Goal: Task Accomplishment & Management: Manage account settings

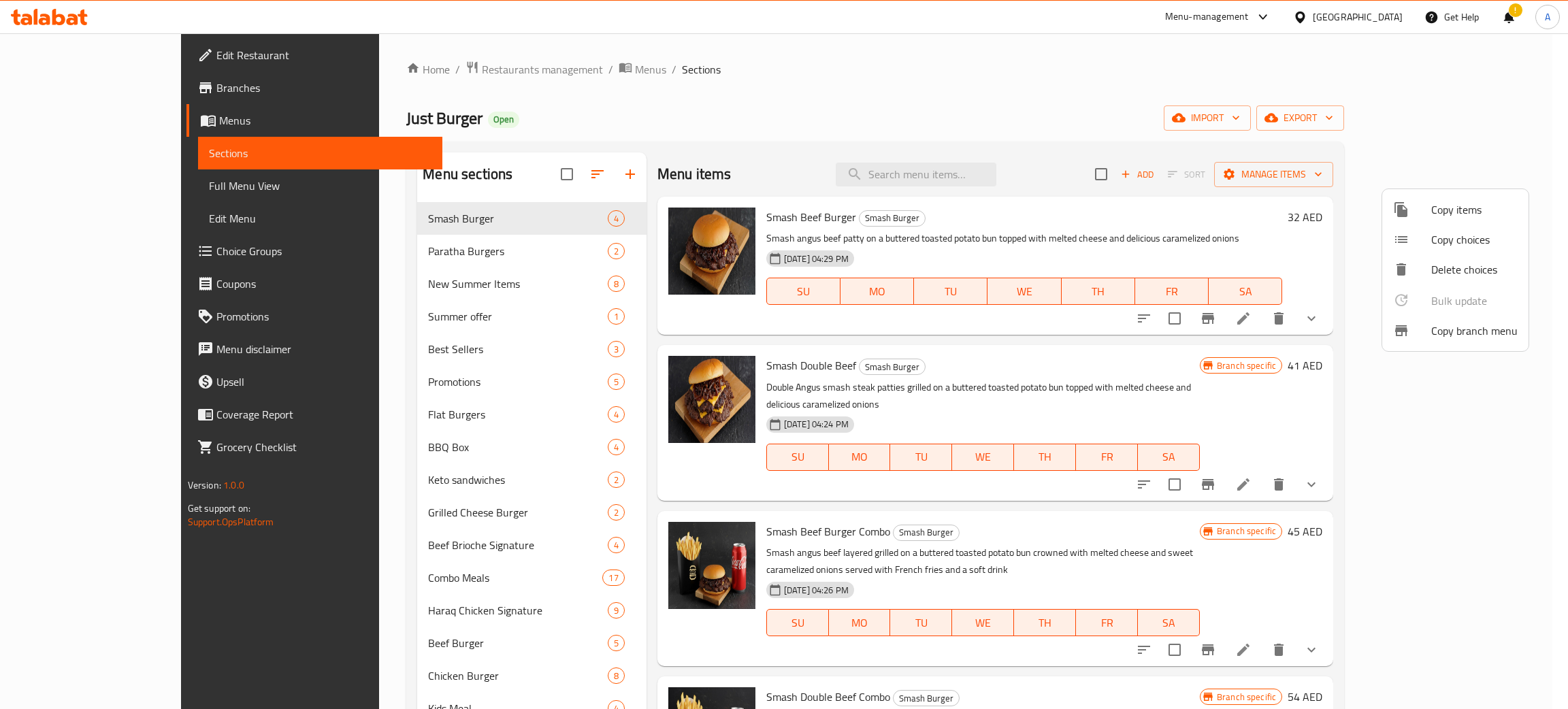
click at [860, 102] on div at bounding box center [784, 354] width 1568 height 709
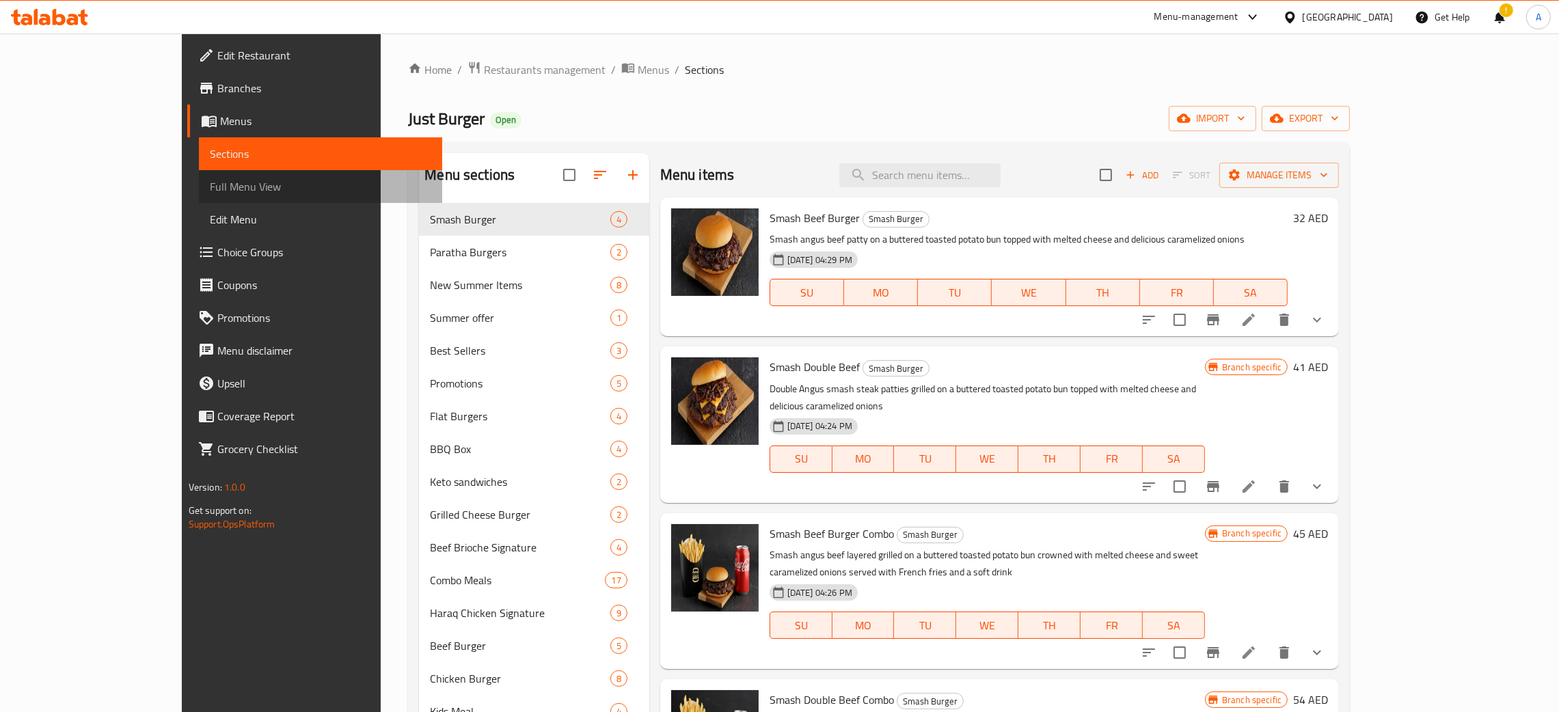
click at [210, 186] on span "Full Menu View" at bounding box center [320, 186] width 221 height 16
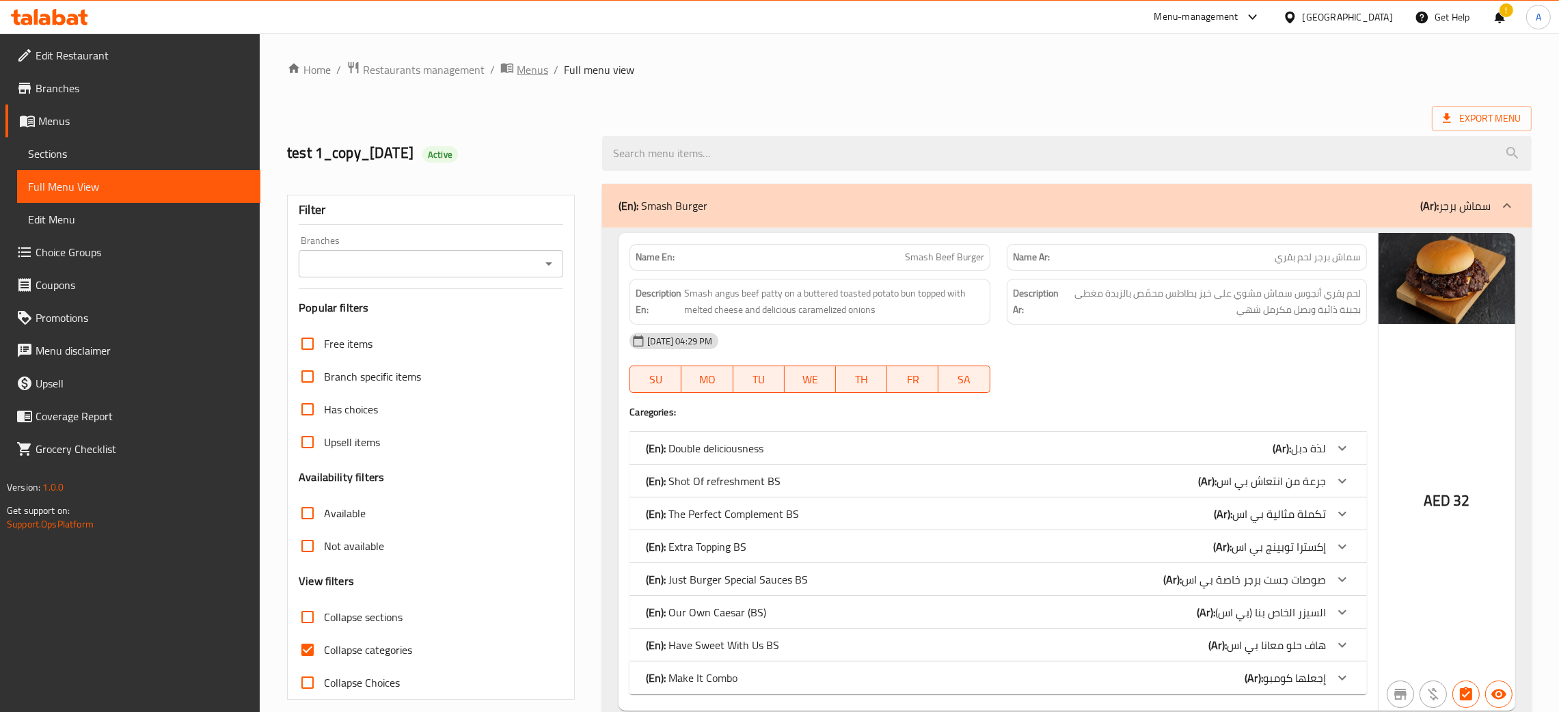
click at [528, 78] on span "Menus" at bounding box center [532, 69] width 31 height 16
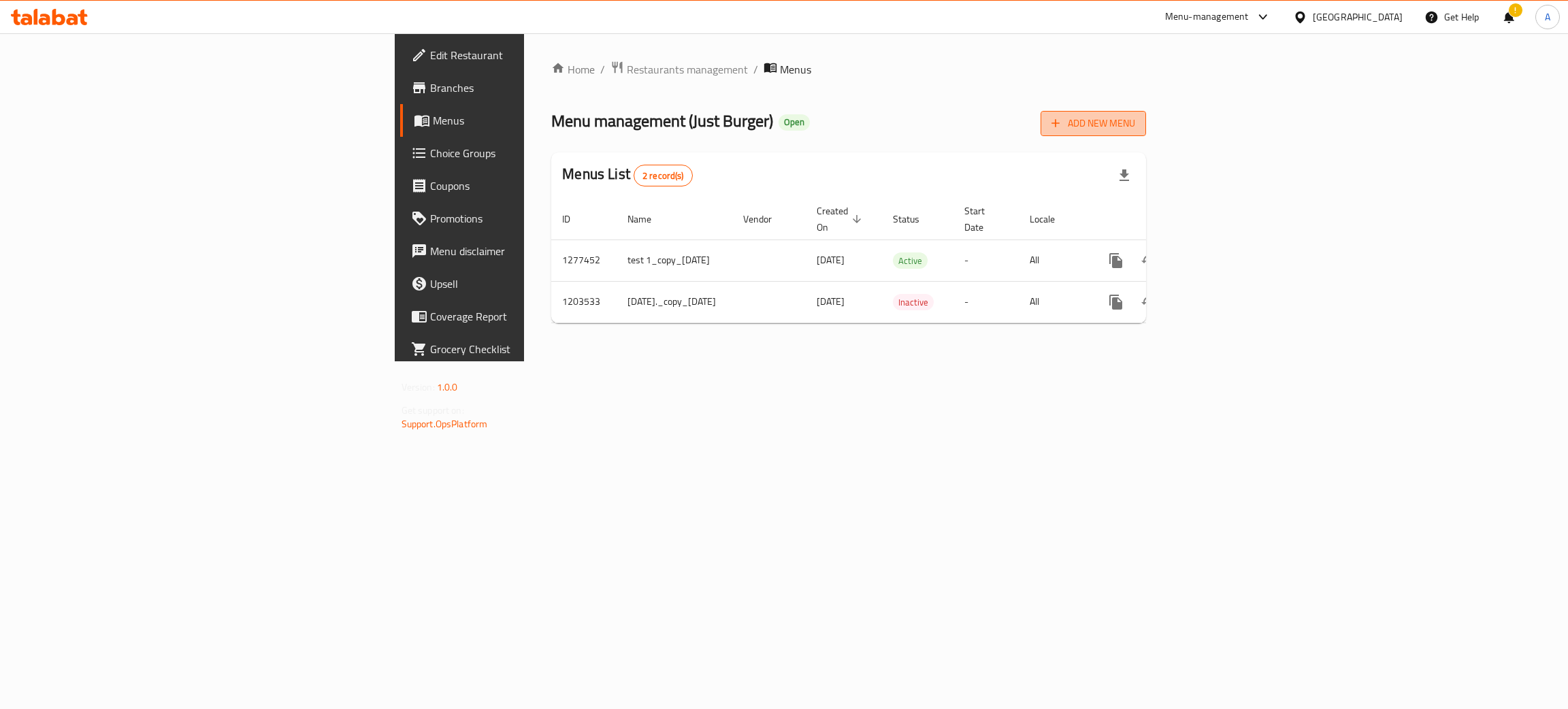
click at [1136, 118] on span "Add New Menu" at bounding box center [1094, 122] width 84 height 17
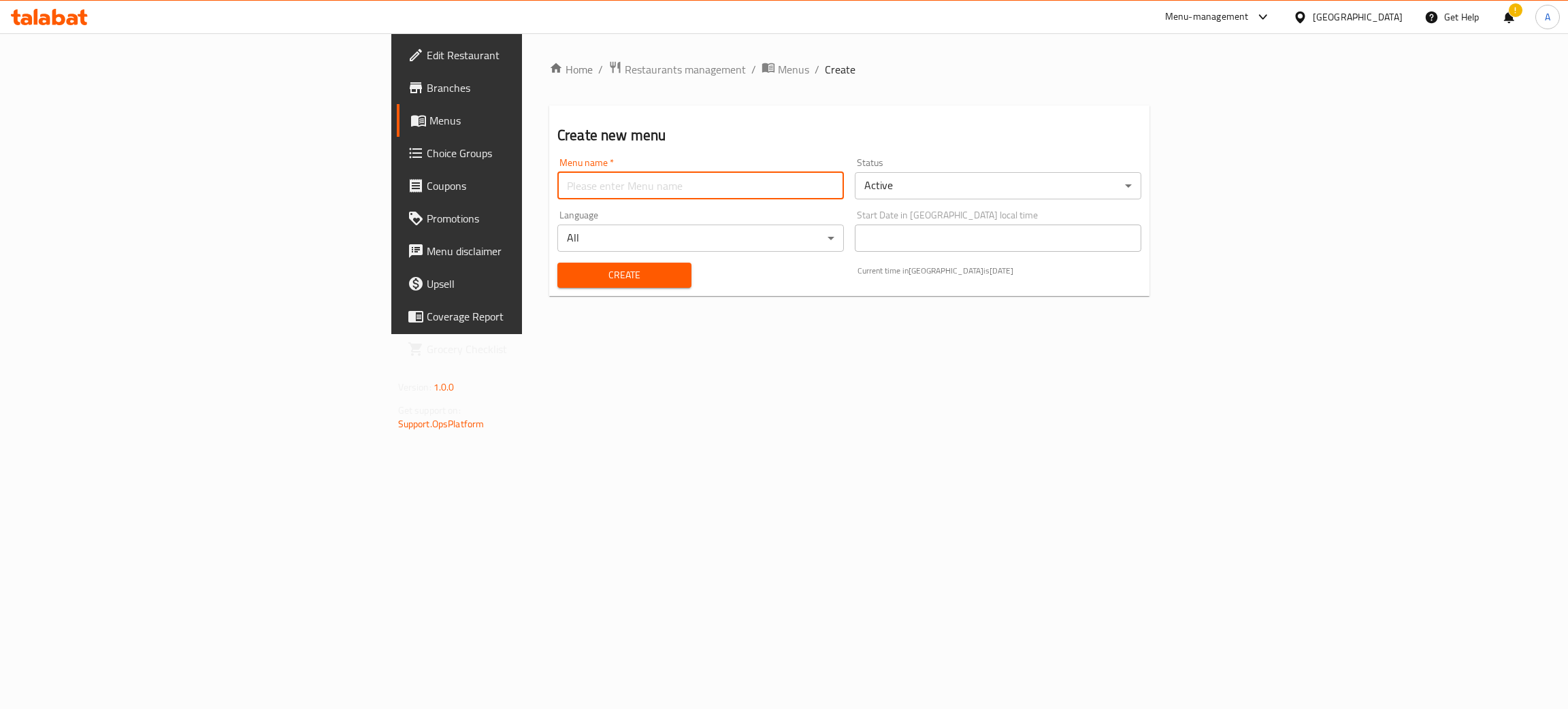
drag, startPoint x: 705, startPoint y: 183, endPoint x: 656, endPoint y: 183, distance: 49.0
click at [705, 183] on input "text" at bounding box center [701, 185] width 287 height 27
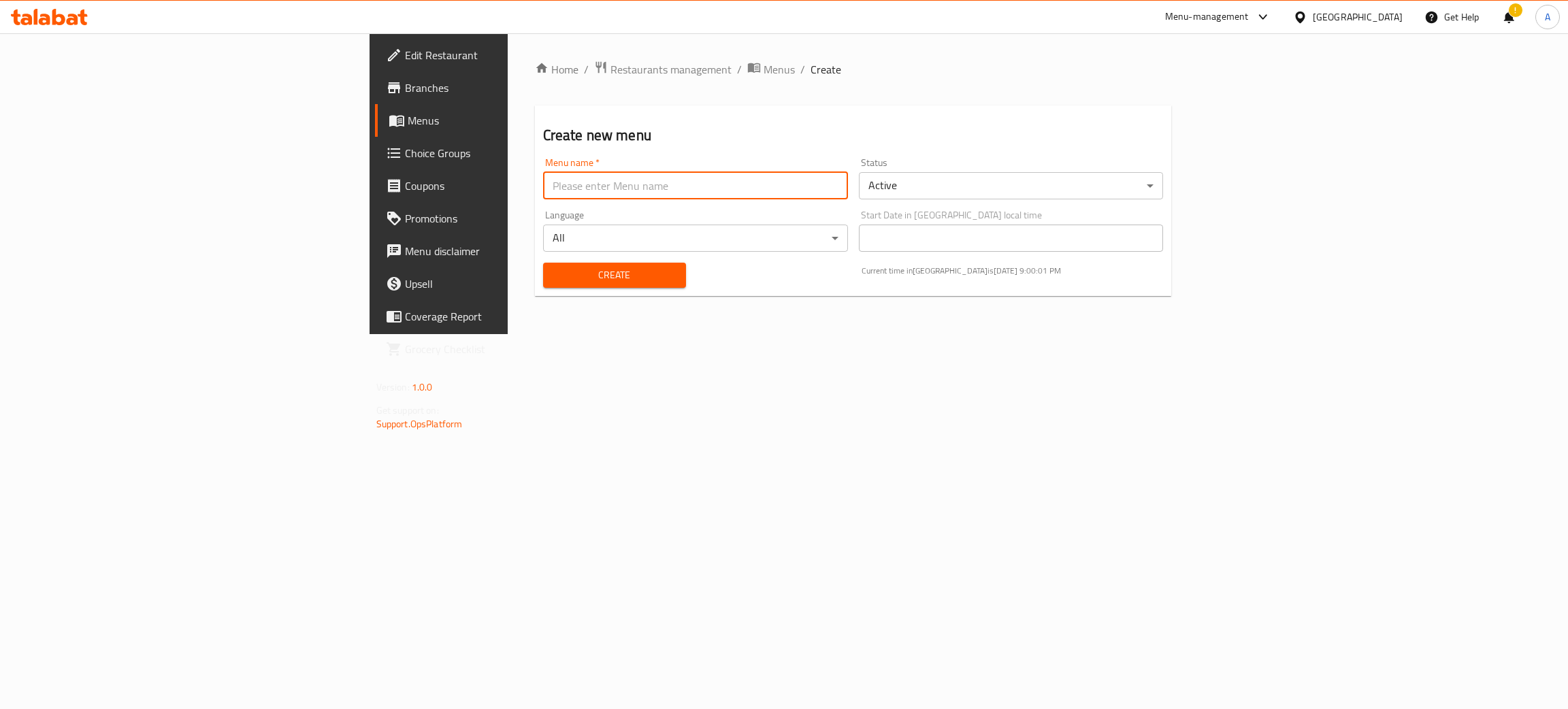
type input "test"
click at [554, 276] on span "Create" at bounding box center [615, 275] width 122 height 17
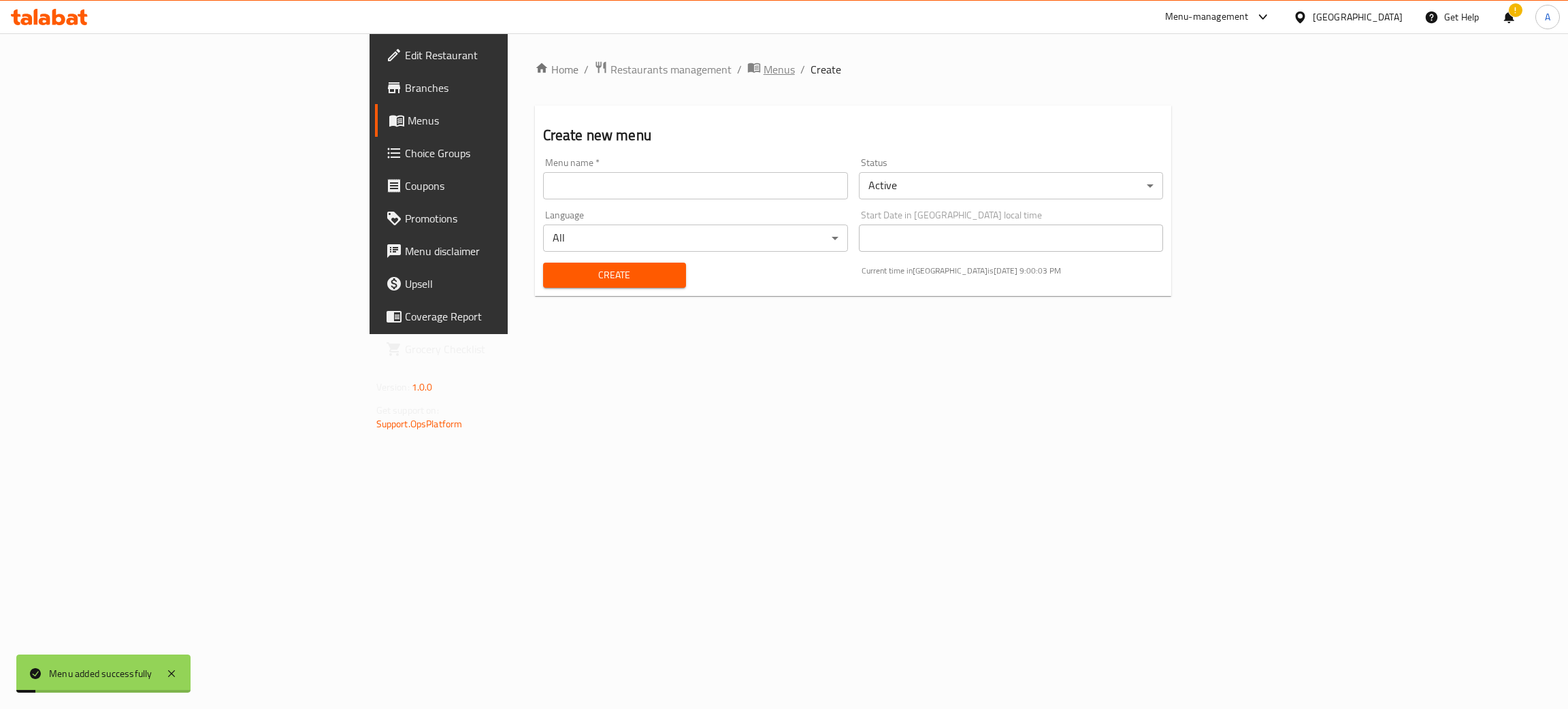
click at [764, 65] on span "Menus" at bounding box center [779, 69] width 31 height 16
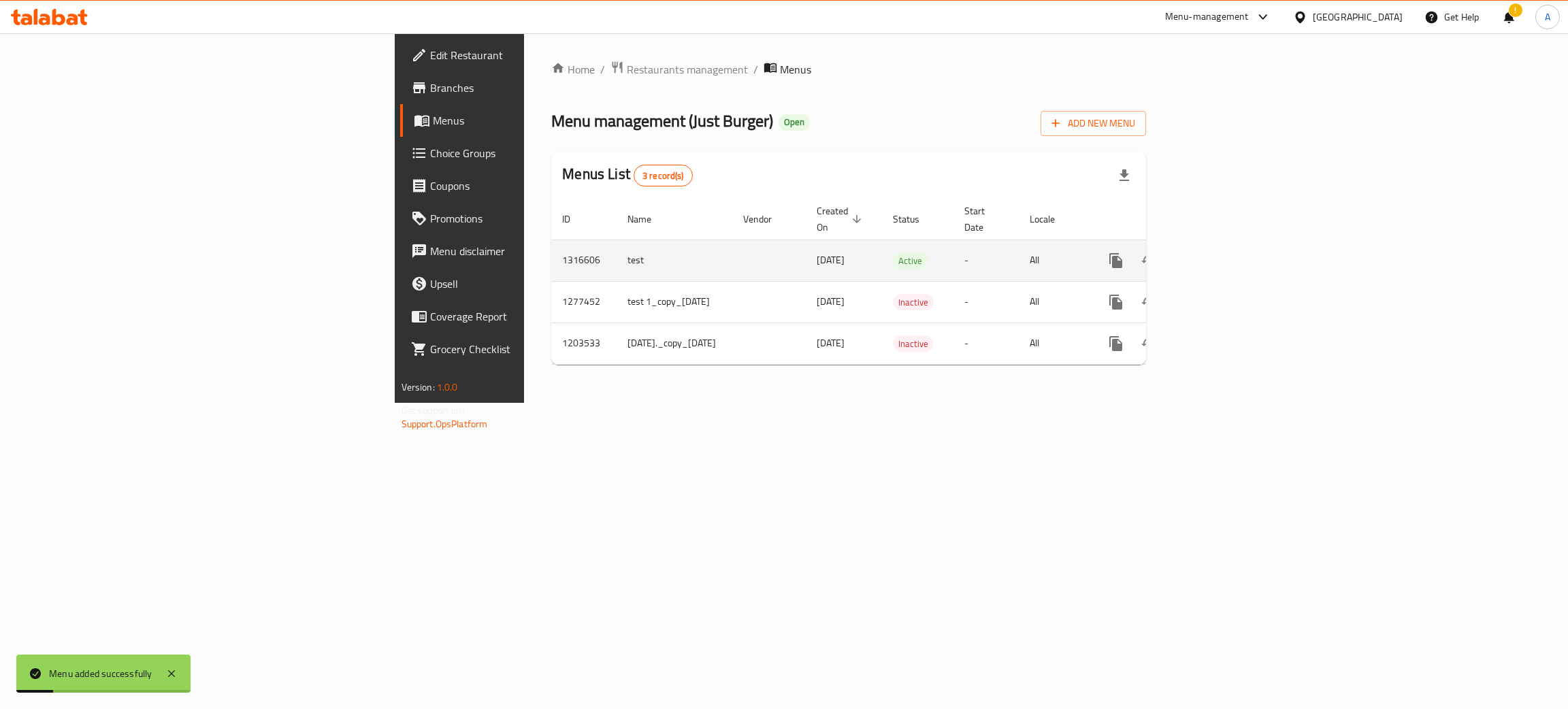
click at [1230, 244] on link "enhanced table" at bounding box center [1214, 260] width 33 height 33
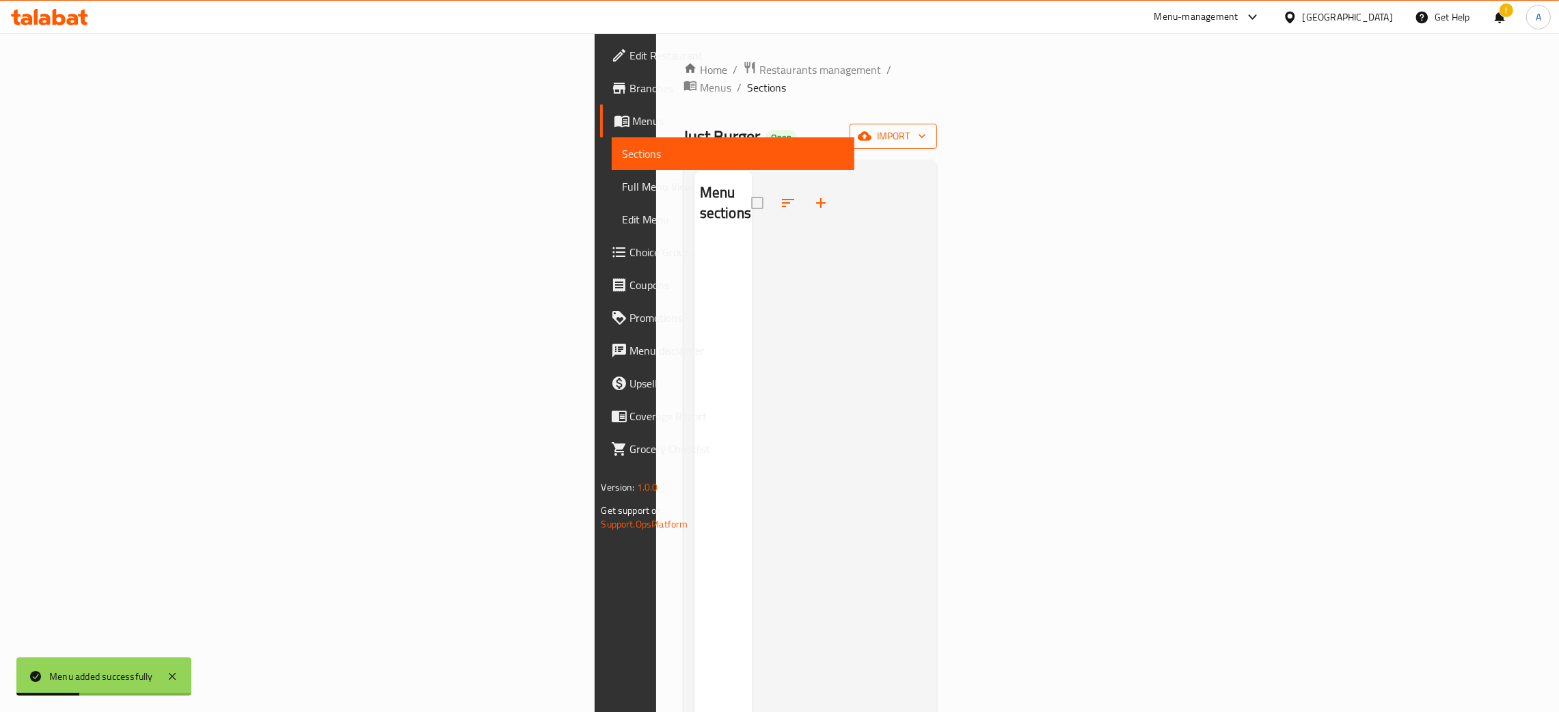
click at [929, 129] on icon "button" at bounding box center [922, 136] width 14 height 14
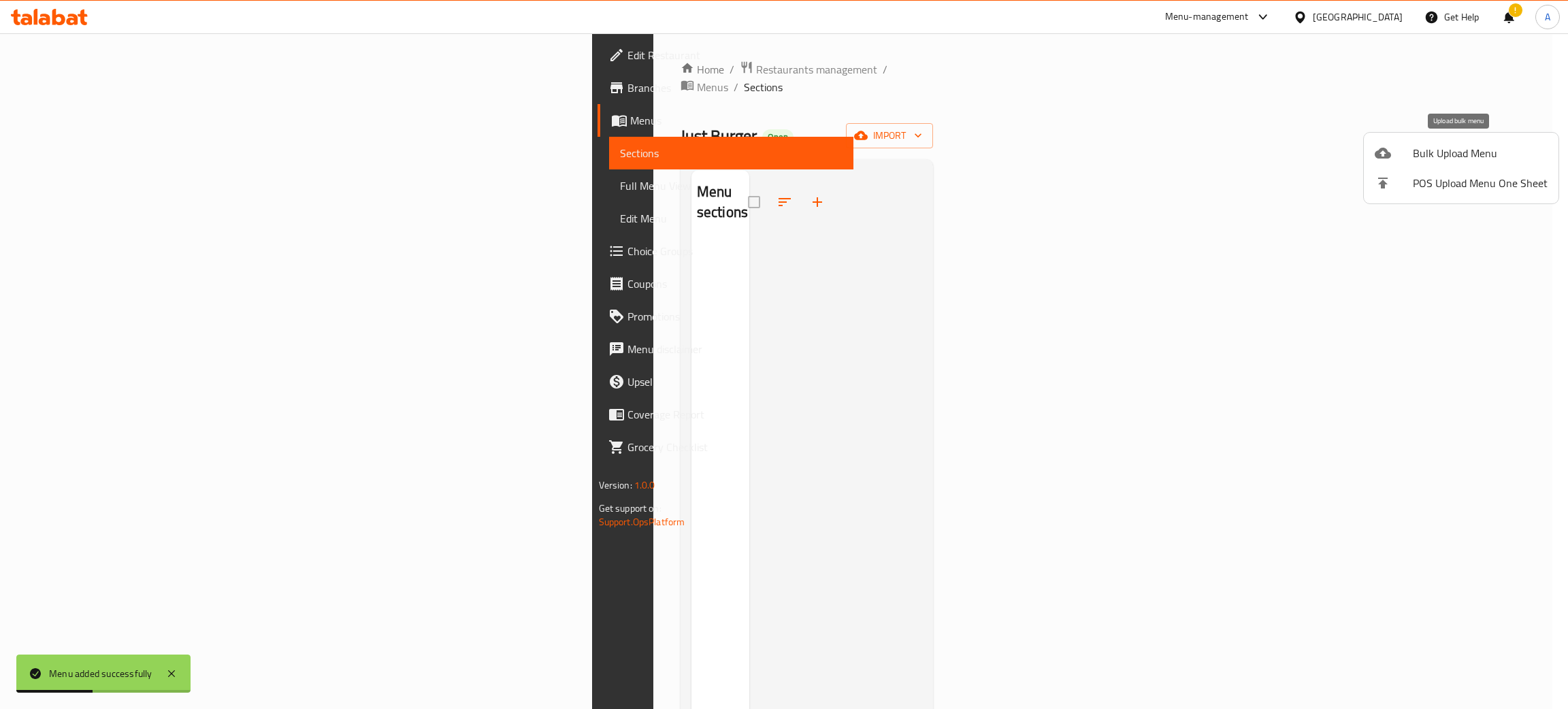
click at [1443, 149] on span "Bulk Upload Menu" at bounding box center [1479, 153] width 134 height 16
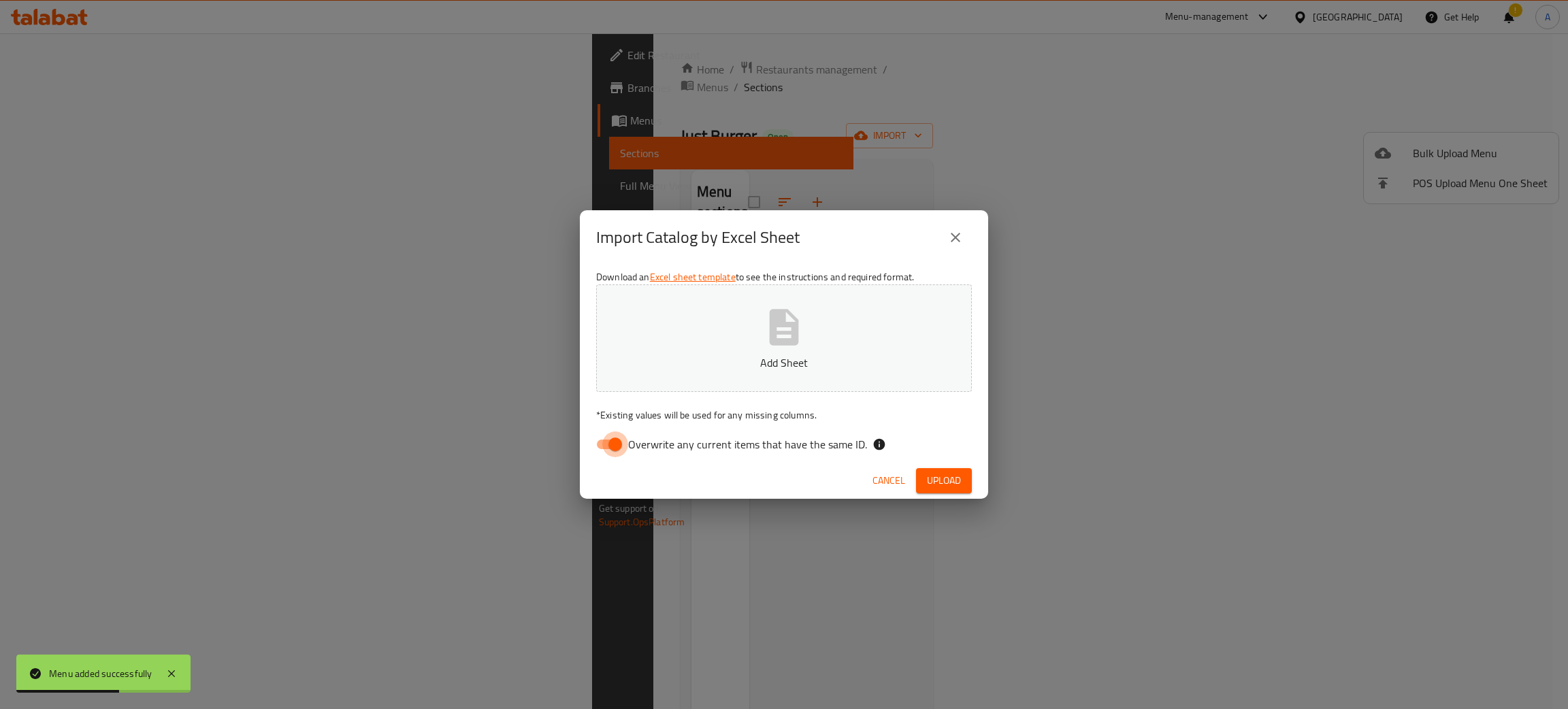
click at [616, 440] on input "Overwrite any current items that have the same ID." at bounding box center [616, 444] width 78 height 26
checkbox input "false"
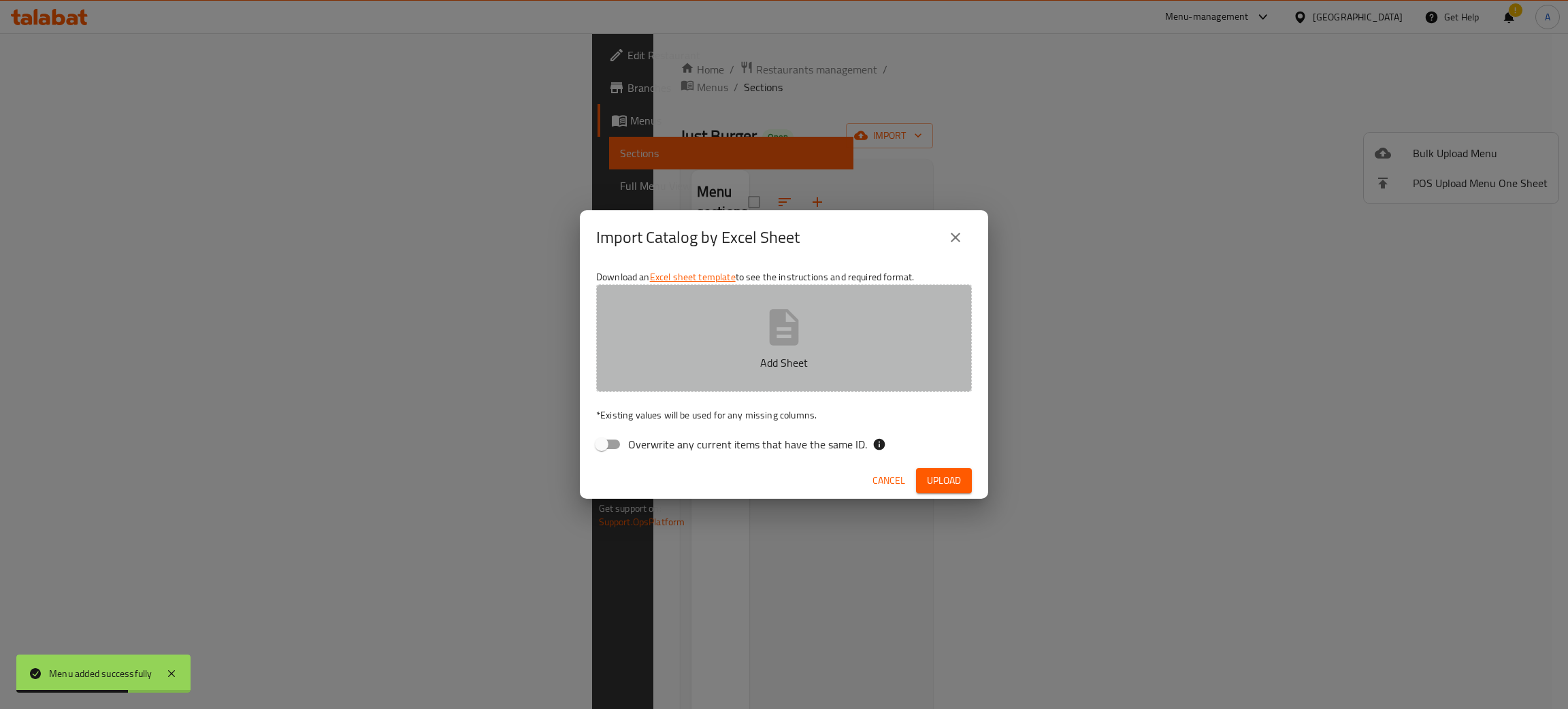
click at [777, 323] on icon "button" at bounding box center [784, 327] width 29 height 36
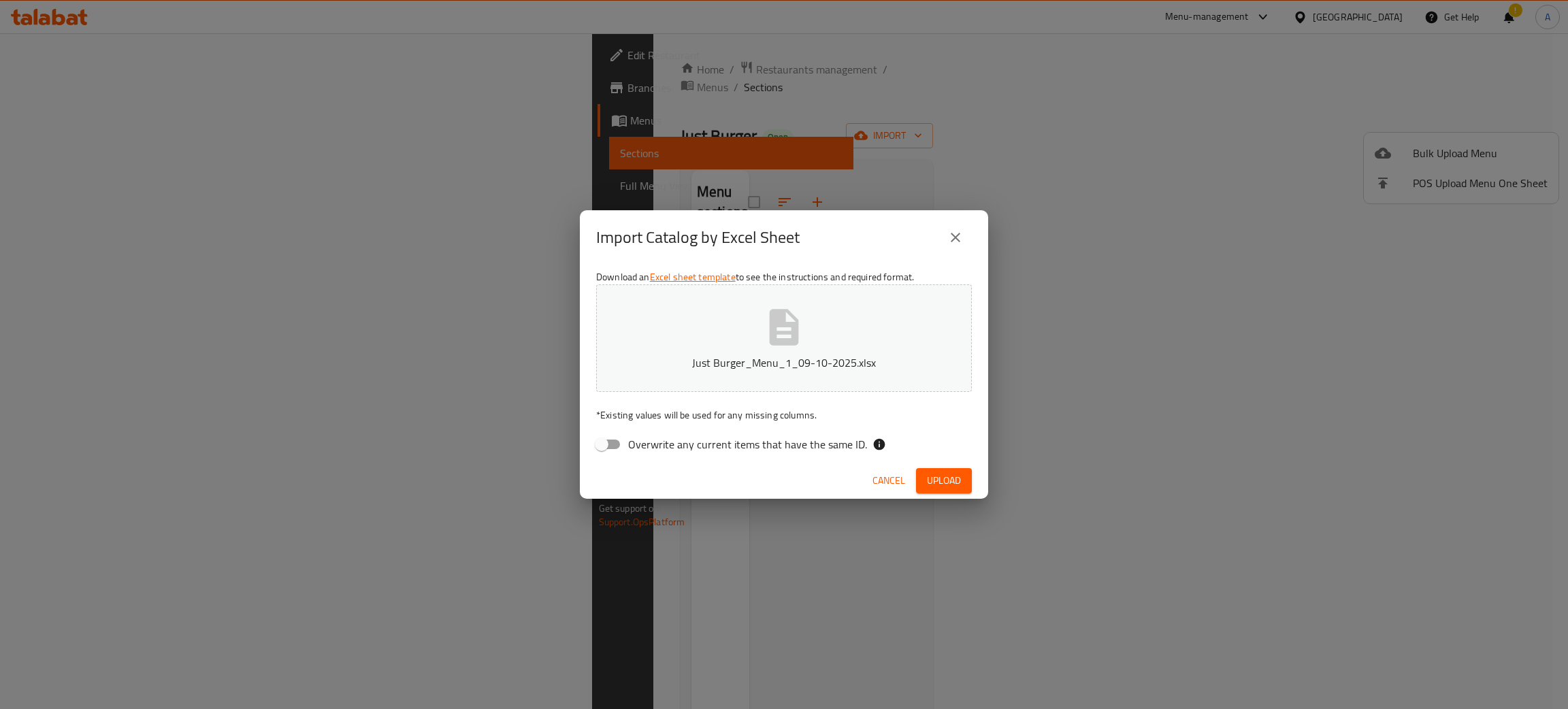
click at [934, 479] on span "Upload" at bounding box center [944, 480] width 34 height 17
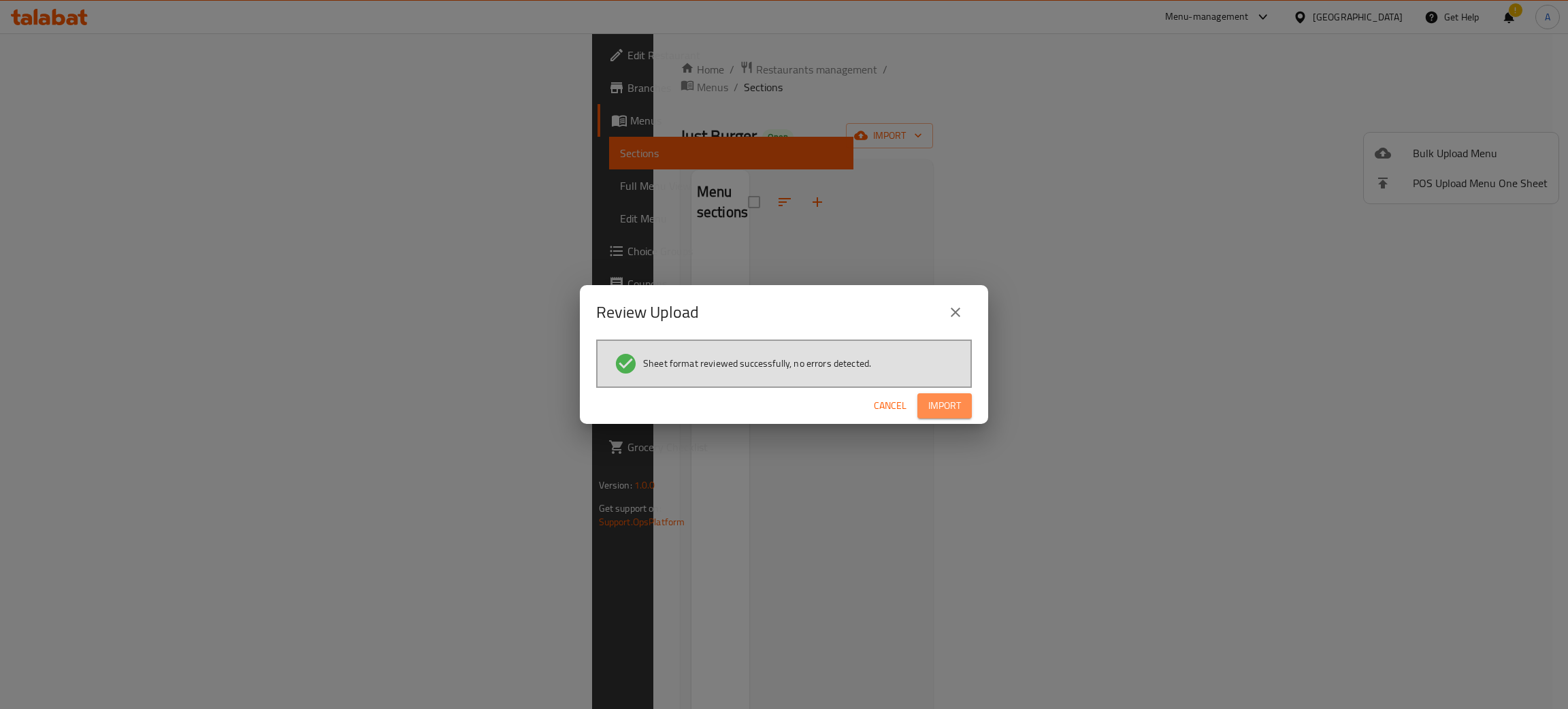
click at [966, 398] on button "Import" at bounding box center [944, 405] width 55 height 25
drag, startPoint x: 959, startPoint y: 306, endPoint x: 964, endPoint y: 301, distance: 7.1
click at [964, 301] on button "close" at bounding box center [955, 312] width 33 height 33
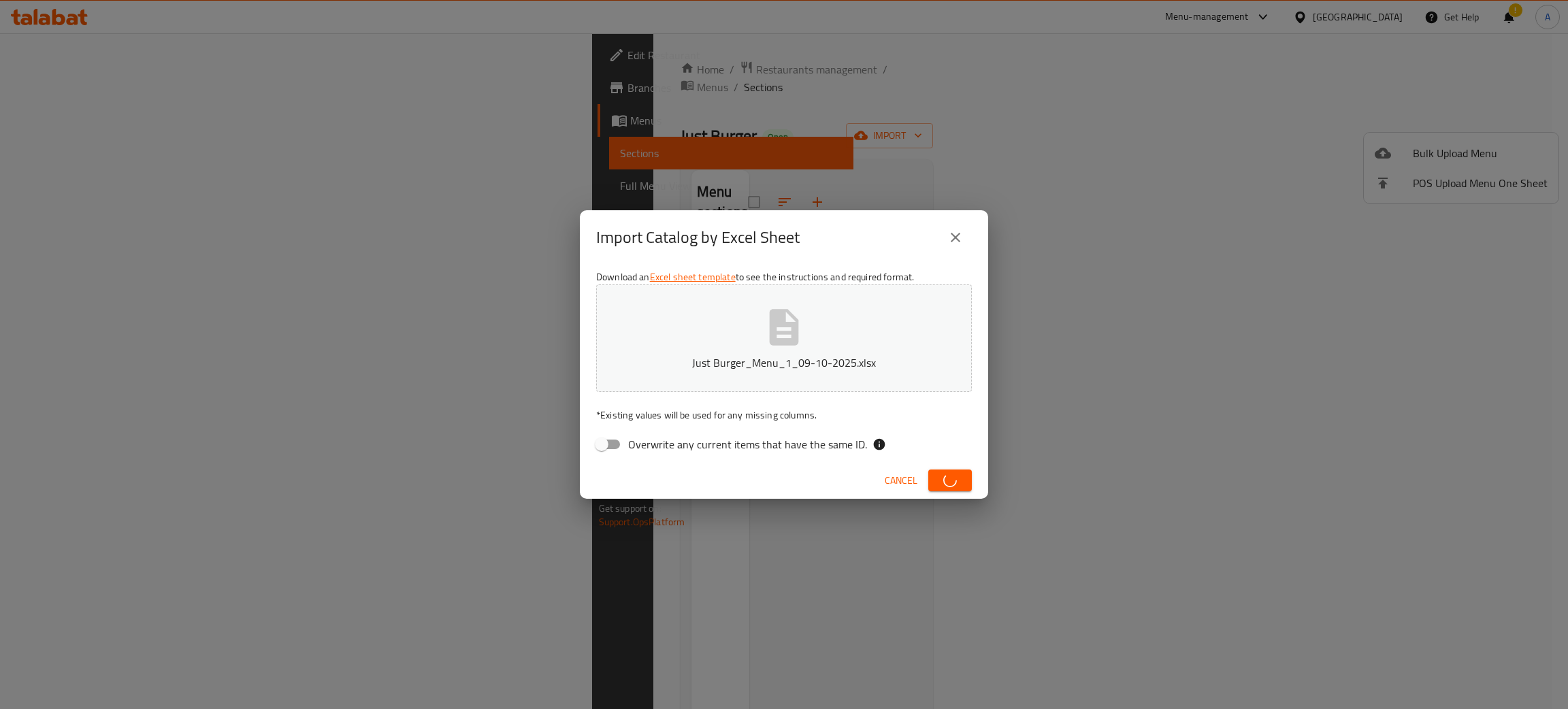
drag, startPoint x: 967, startPoint y: 218, endPoint x: 965, endPoint y: 227, distance: 9.2
click at [968, 222] on div "Import Catalog by Excel Sheet" at bounding box center [784, 237] width 408 height 55
click at [962, 231] on icon "close" at bounding box center [955, 237] width 16 height 16
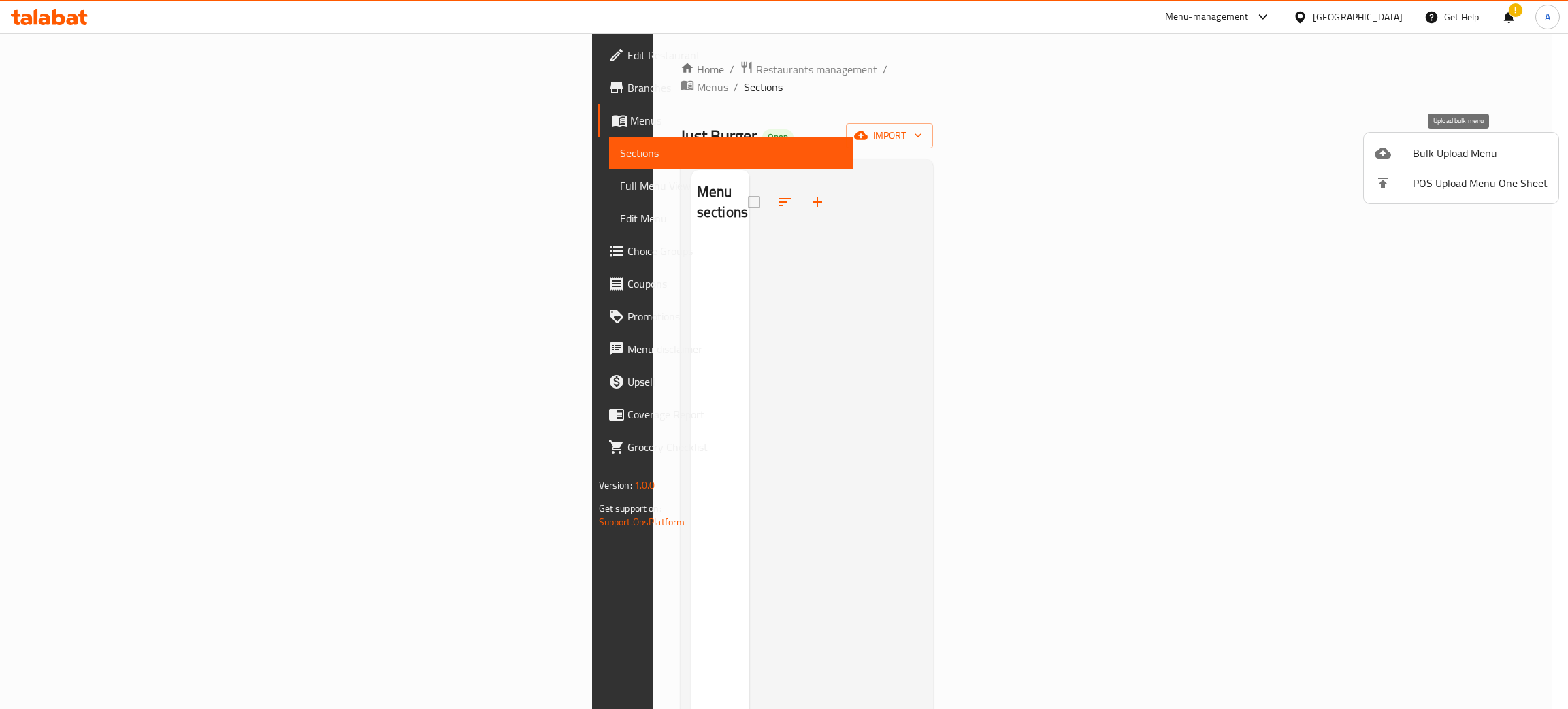
click at [1464, 149] on span "Bulk Upload Menu" at bounding box center [1479, 153] width 134 height 16
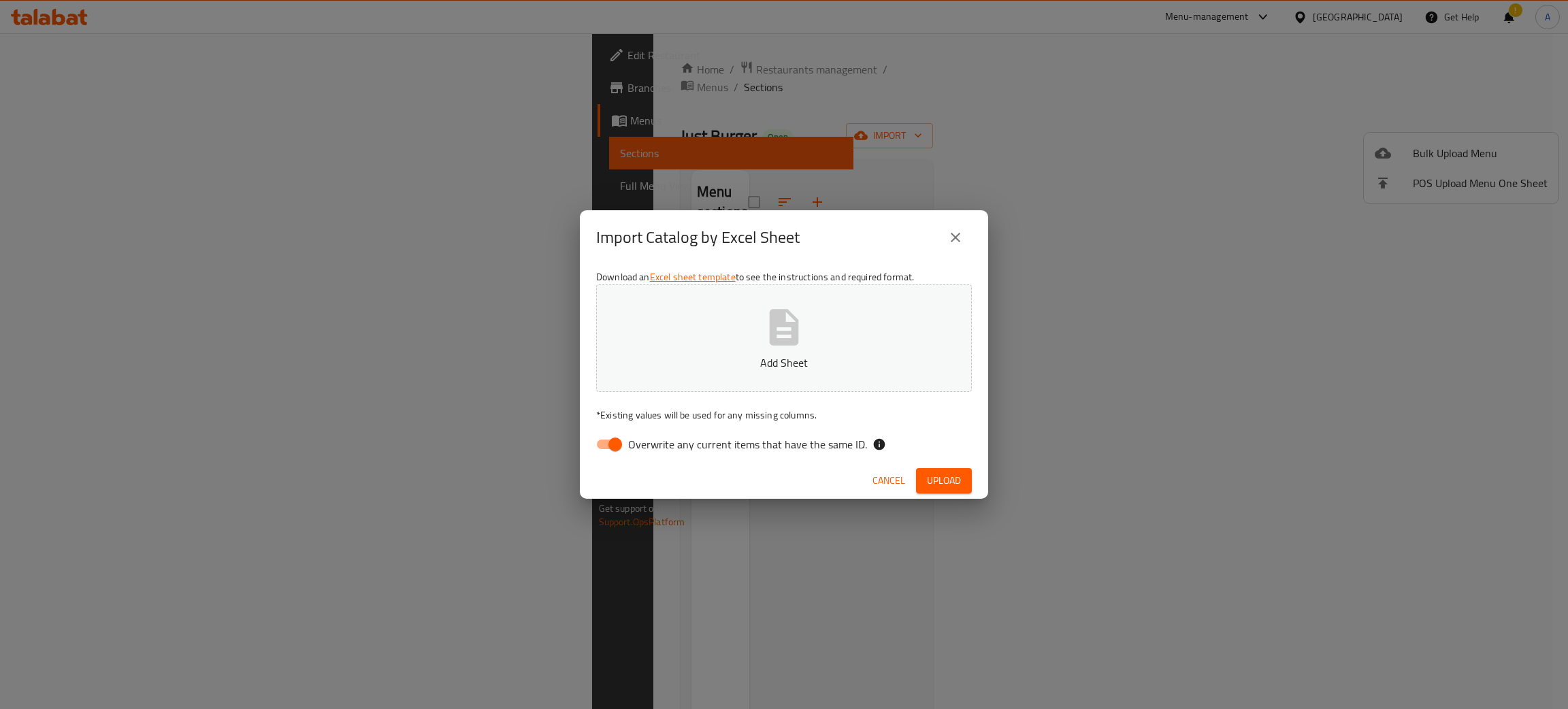
click at [618, 445] on input "Overwrite any current items that have the same ID." at bounding box center [616, 444] width 78 height 26
checkbox input "false"
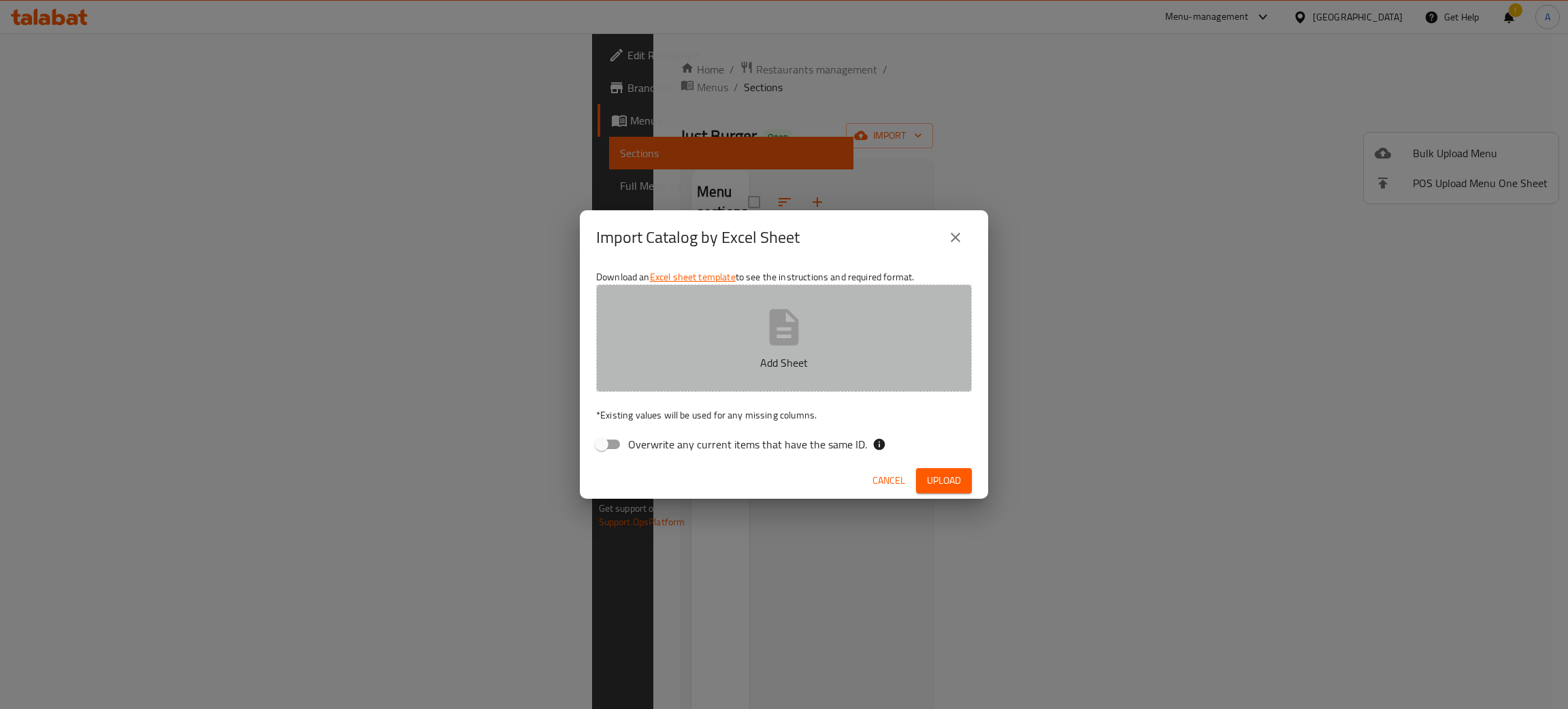
click at [783, 341] on icon "button" at bounding box center [784, 327] width 29 height 36
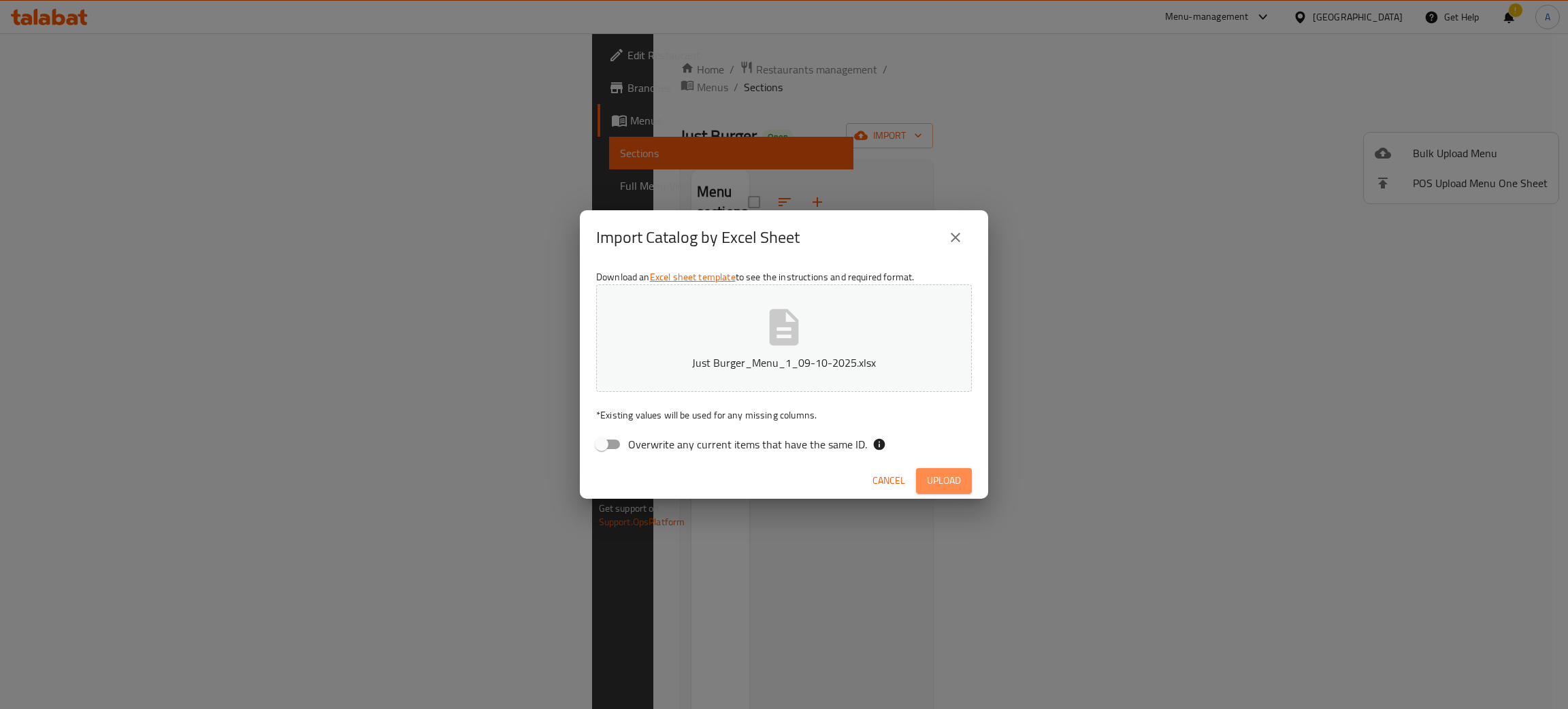
click at [961, 478] on button "Upload" at bounding box center [944, 480] width 56 height 25
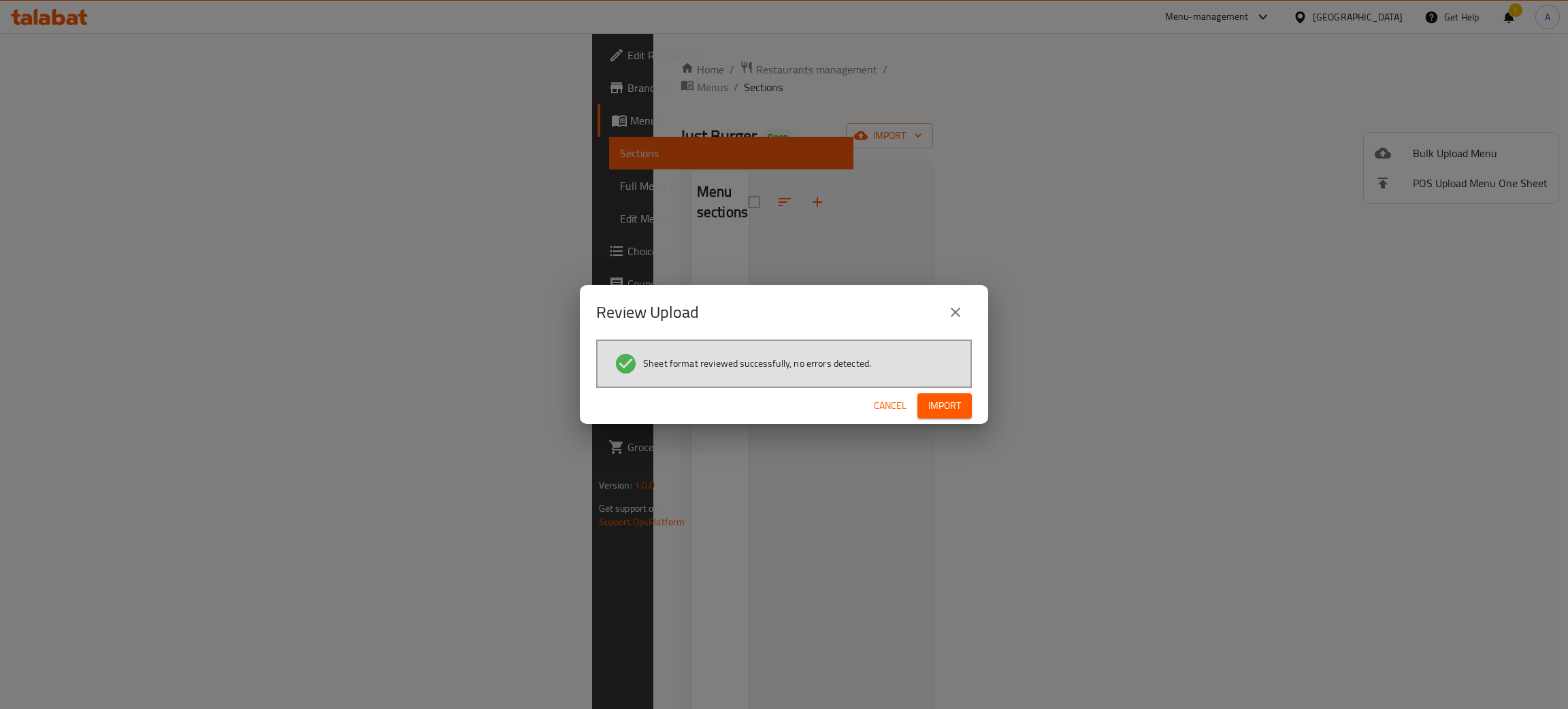
click at [949, 398] on span "Import" at bounding box center [944, 405] width 33 height 17
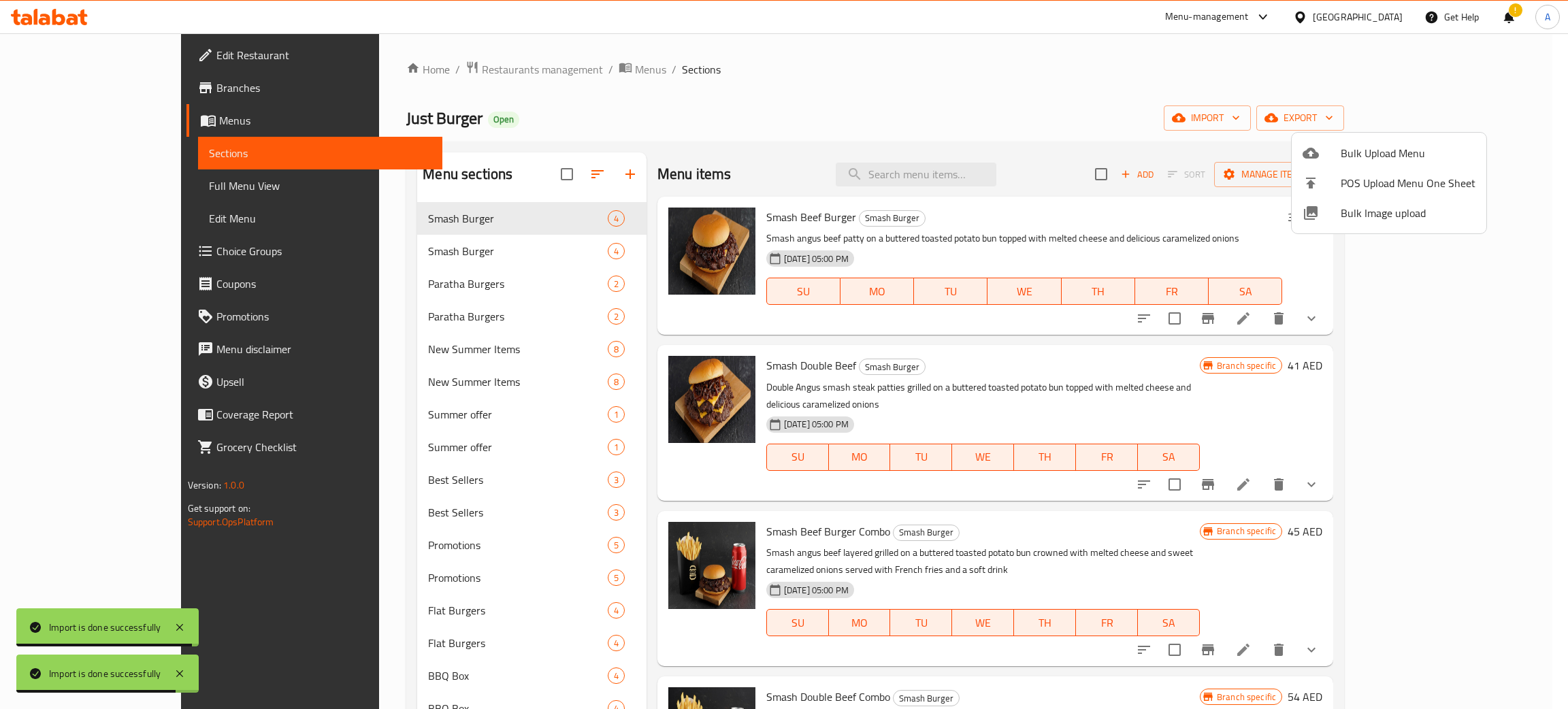
click at [1061, 96] on div at bounding box center [784, 354] width 1568 height 709
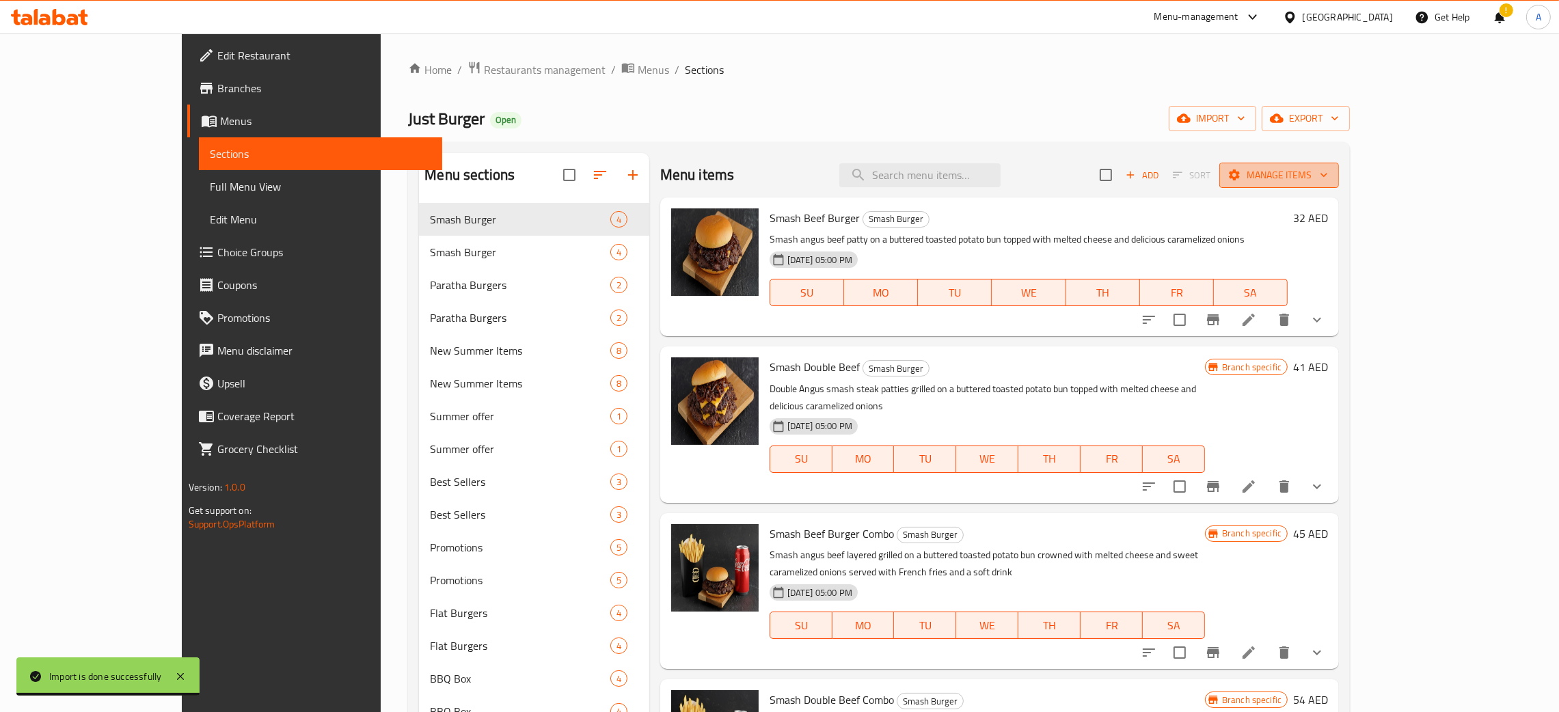
click at [1330, 174] on icon "button" at bounding box center [1324, 175] width 14 height 14
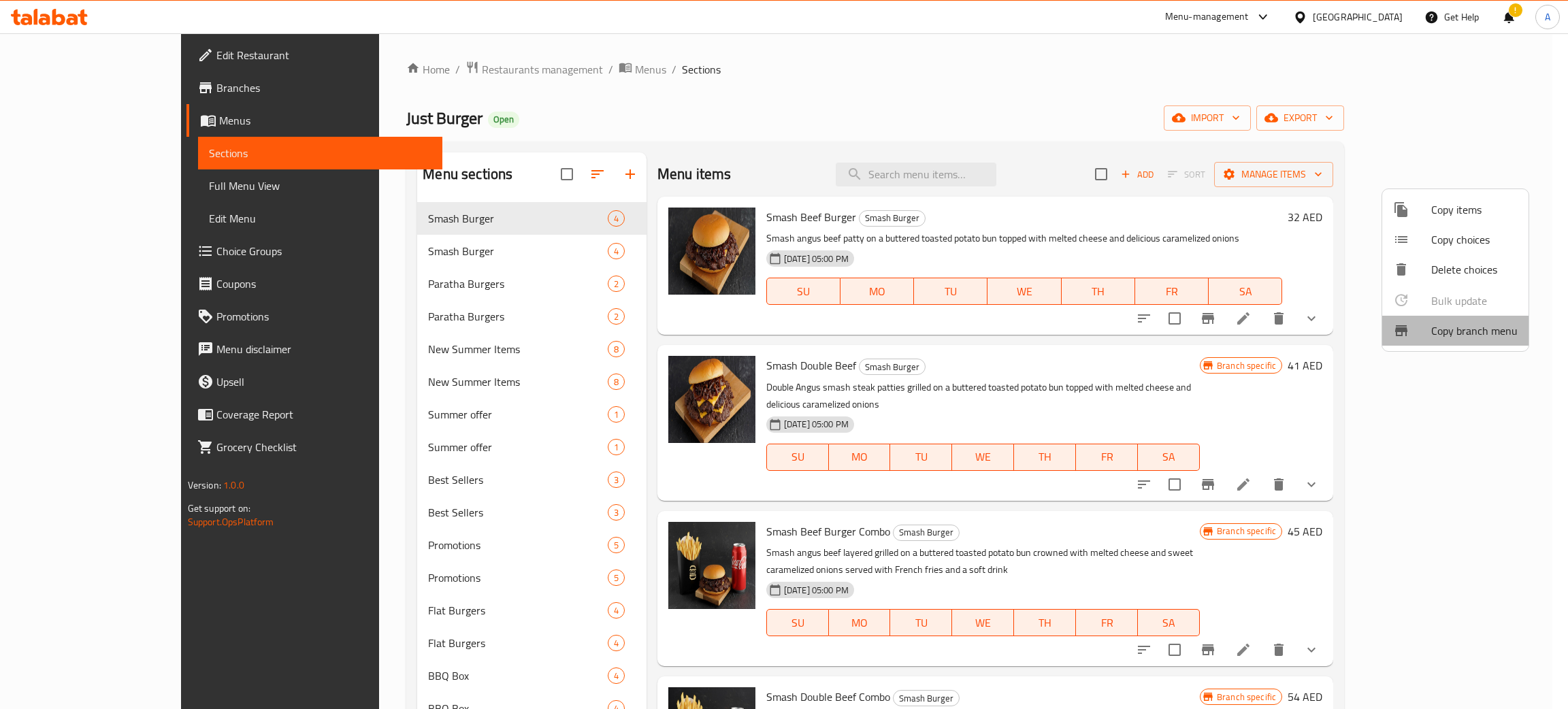
click at [1489, 330] on span "Copy branch menu" at bounding box center [1474, 331] width 87 height 16
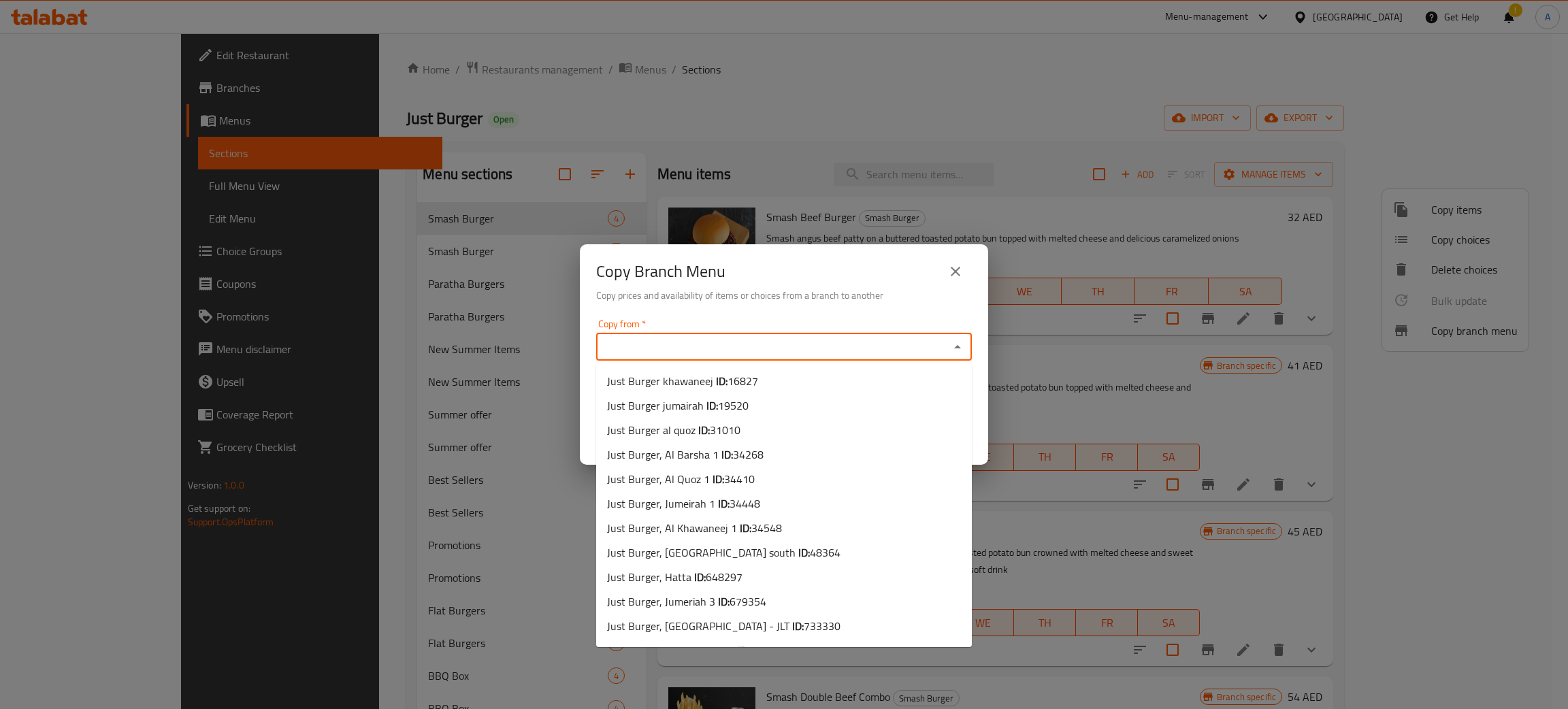
click at [691, 341] on input "Copy from   *" at bounding box center [773, 347] width 345 height 19
click at [704, 381] on span "Just Burger khawaneej ID: 16827" at bounding box center [682, 380] width 151 height 16
type input "Just Burger khawaneej"
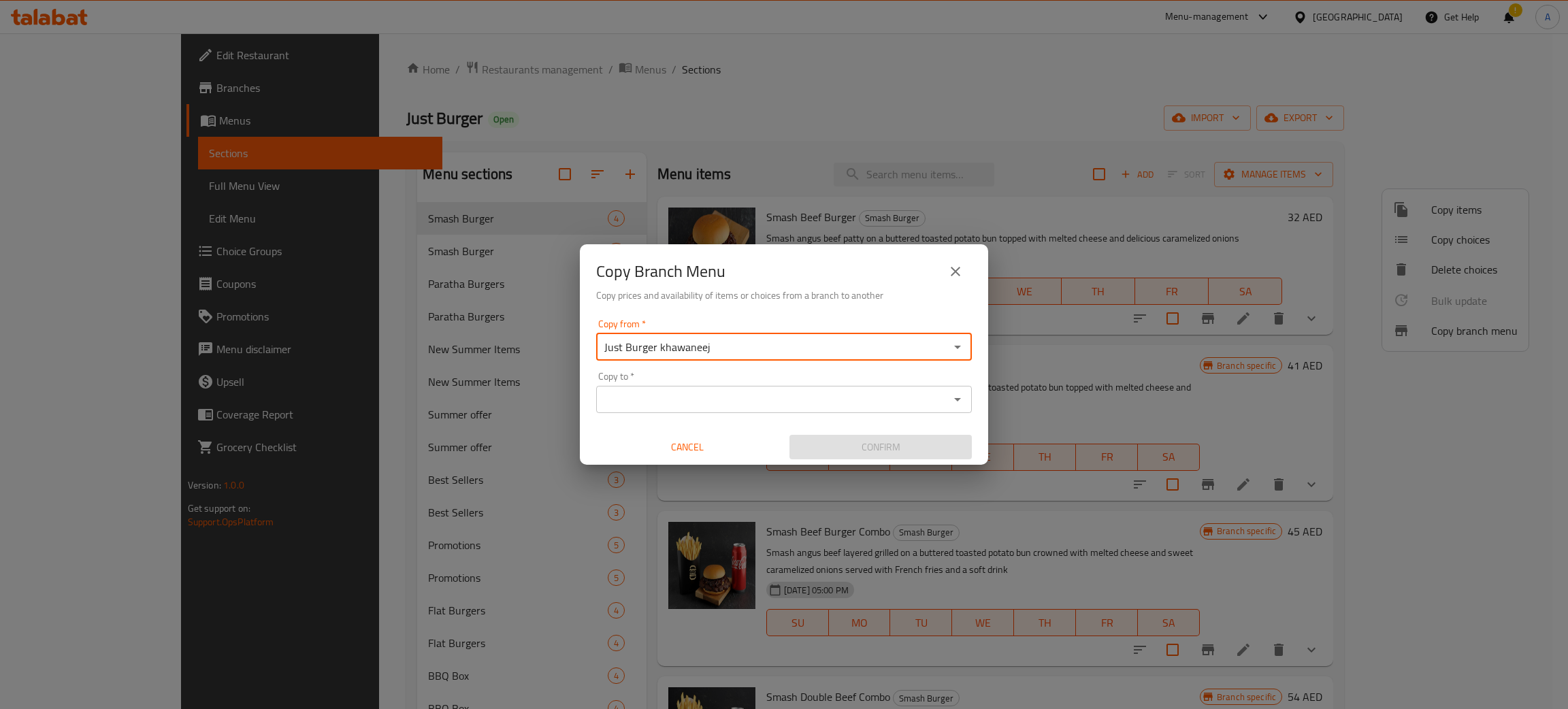
click at [963, 399] on icon "Open" at bounding box center [957, 399] width 16 height 16
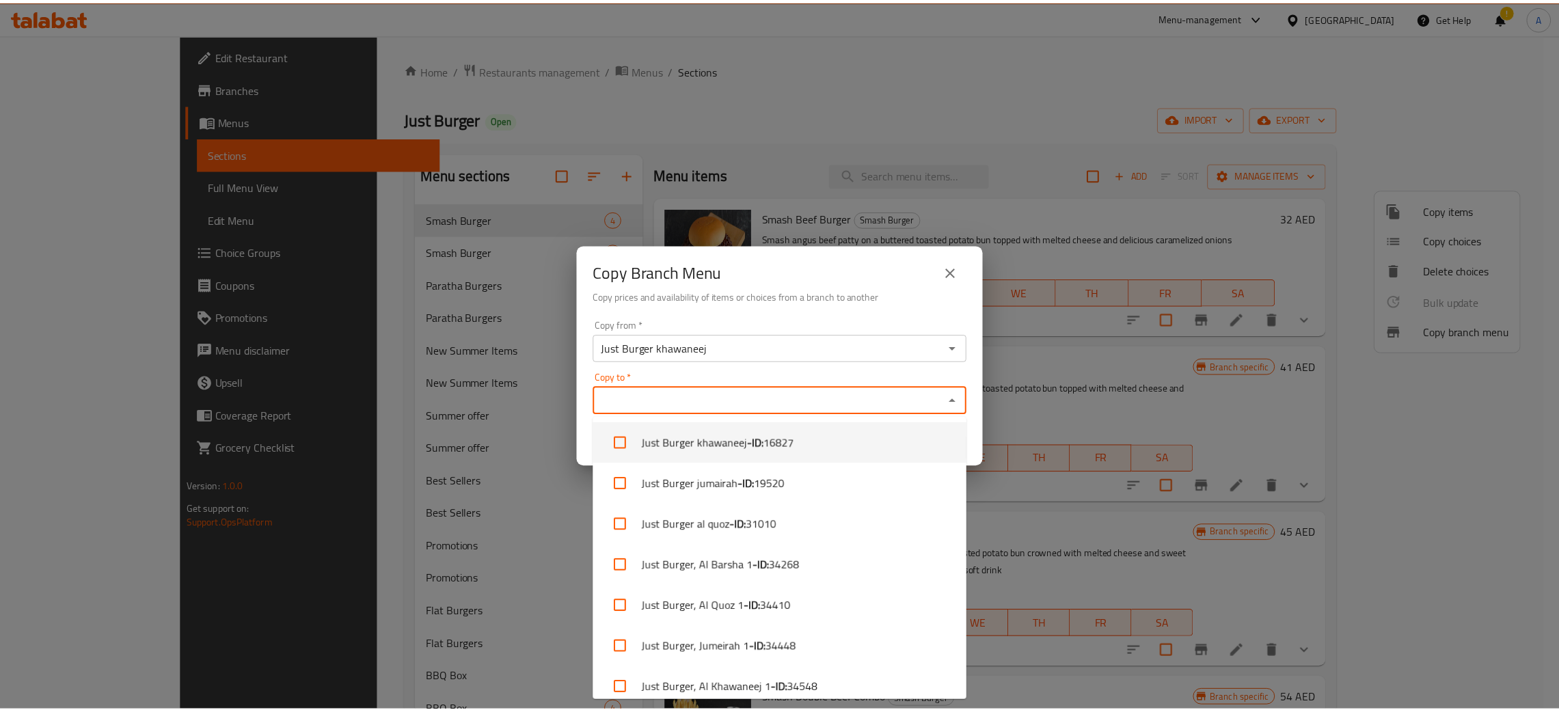
scroll to position [217, 0]
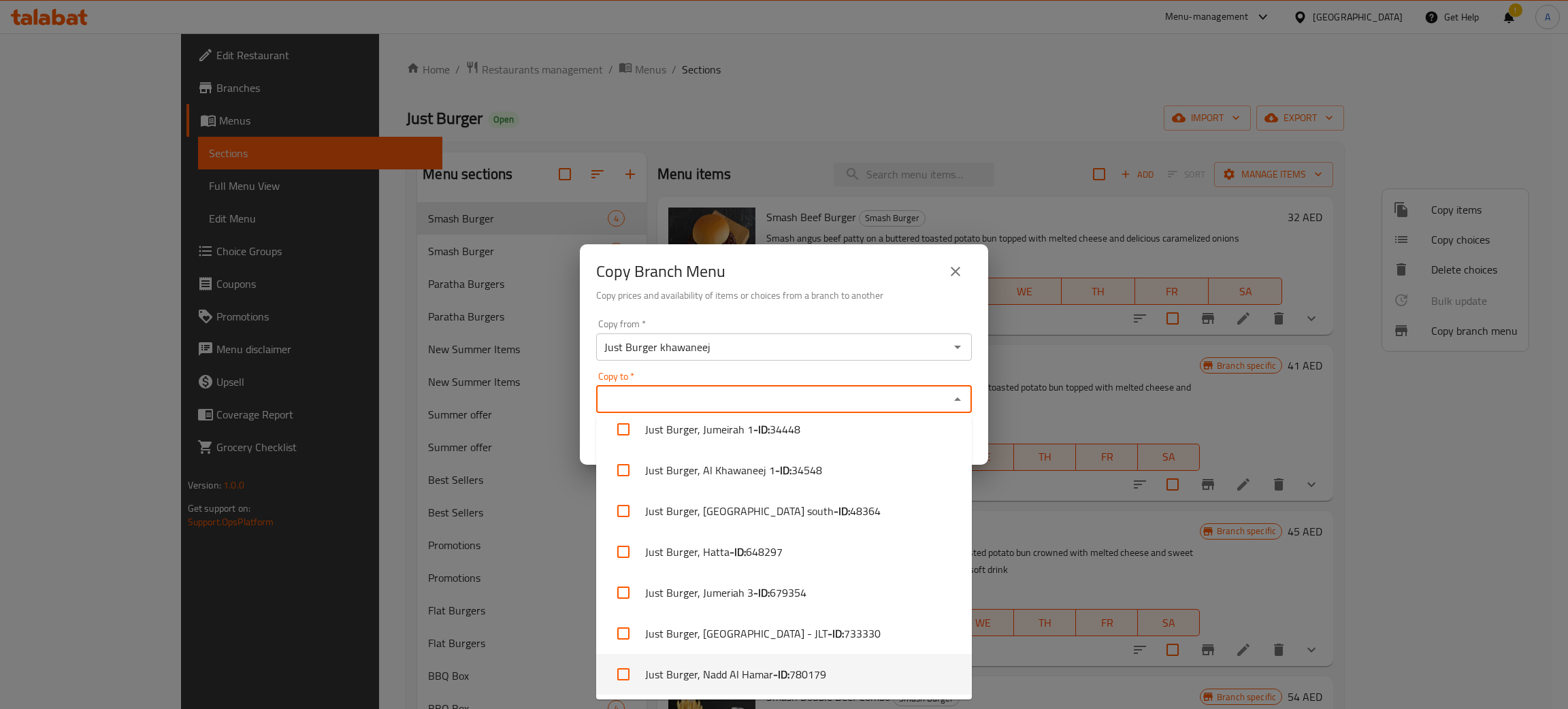
drag, startPoint x: 749, startPoint y: 663, endPoint x: 749, endPoint y: 627, distance: 36.0
click at [749, 663] on li "Just Burger, Nadd Al Hamar - ID: 780179" at bounding box center [784, 674] width 376 height 41
checkbox input "true"
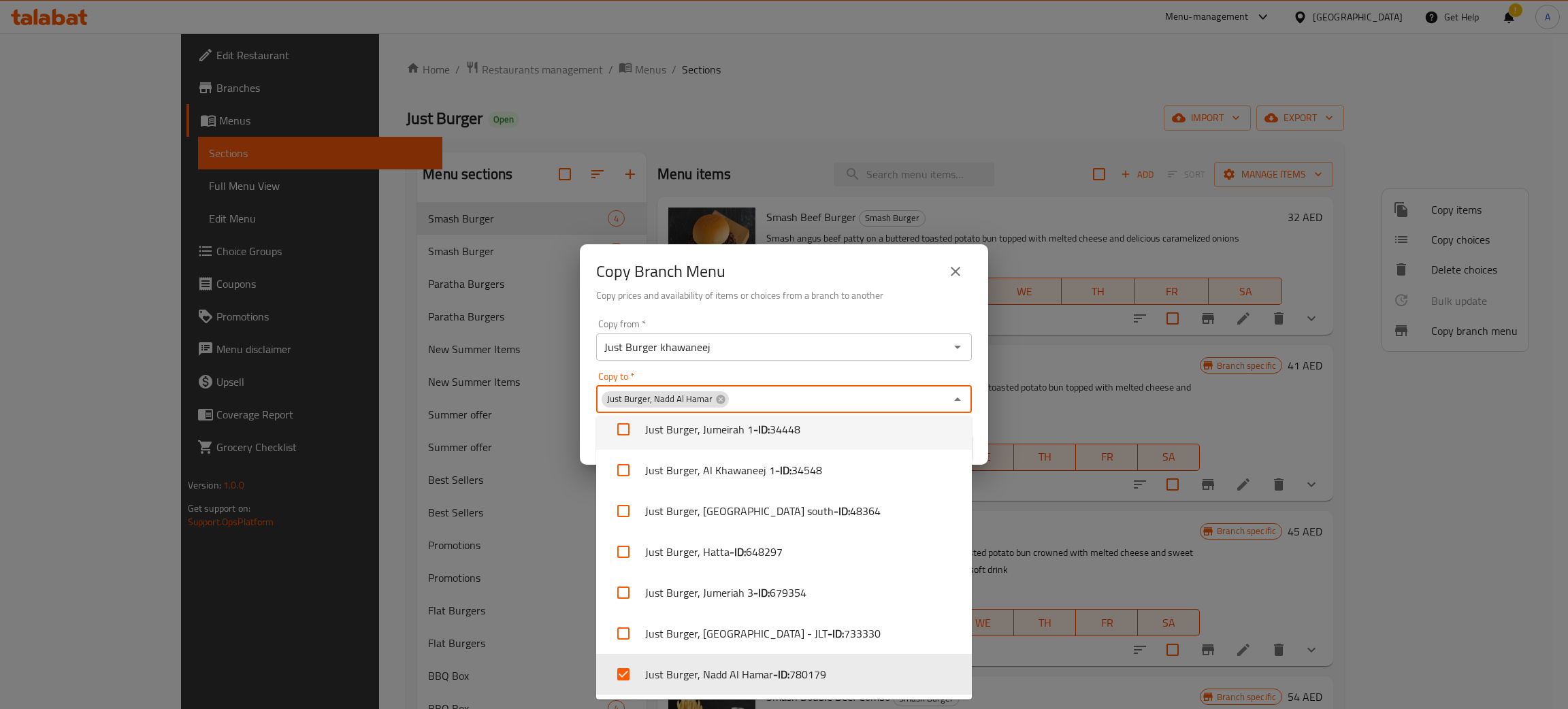
click at [762, 320] on div "Copy from   * Just Burger khawaneej Copy from *" at bounding box center [784, 340] width 376 height 42
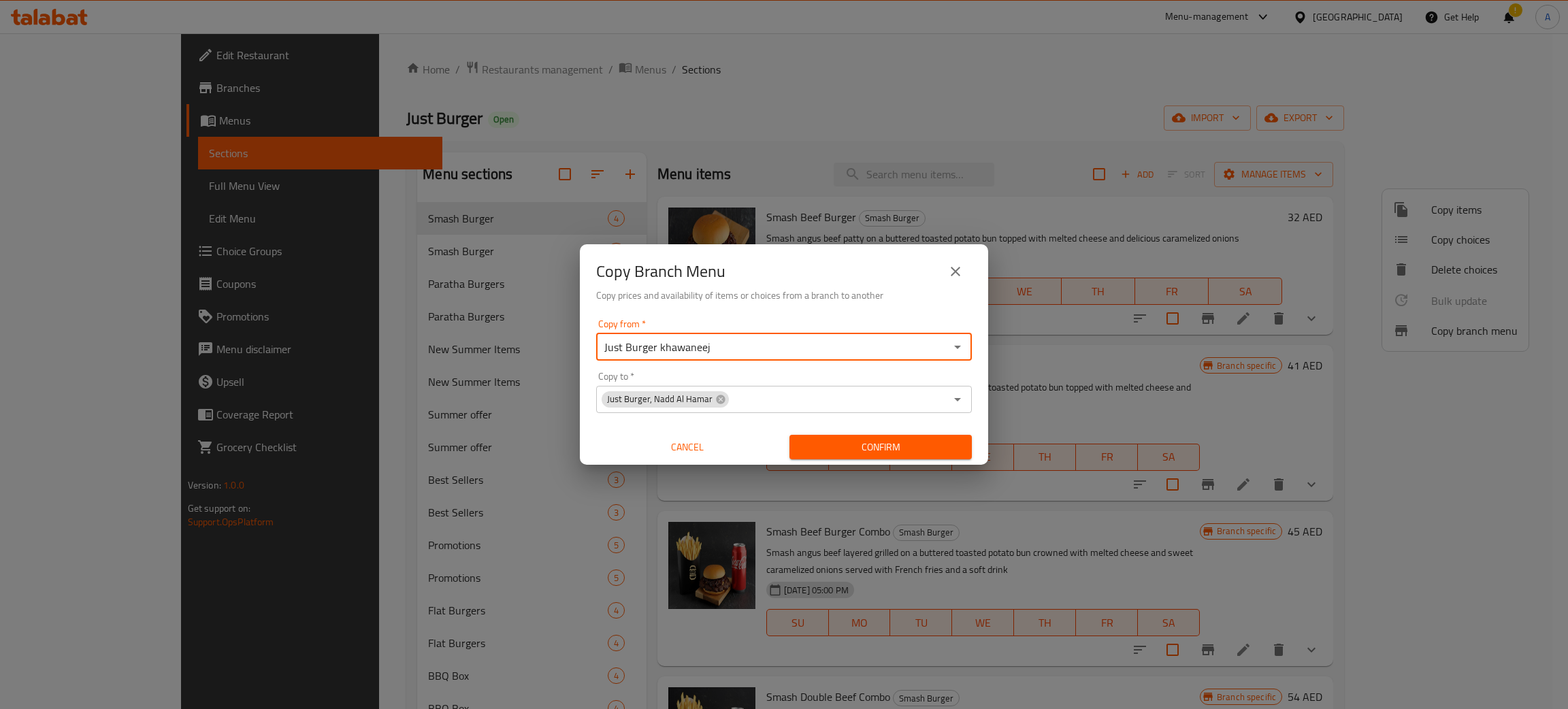
click at [911, 450] on span "Confirm" at bounding box center [881, 447] width 160 height 17
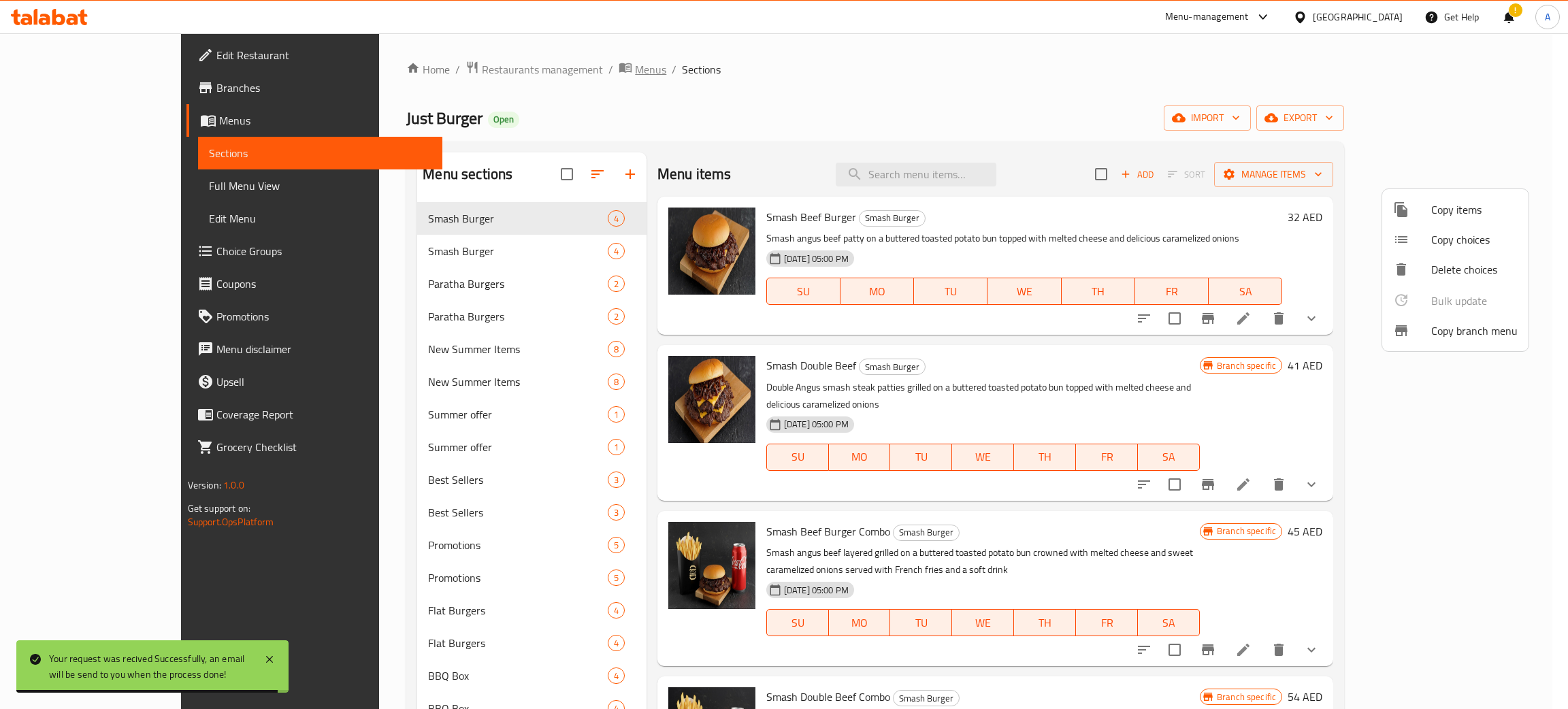
click at [525, 64] on div at bounding box center [784, 354] width 1568 height 709
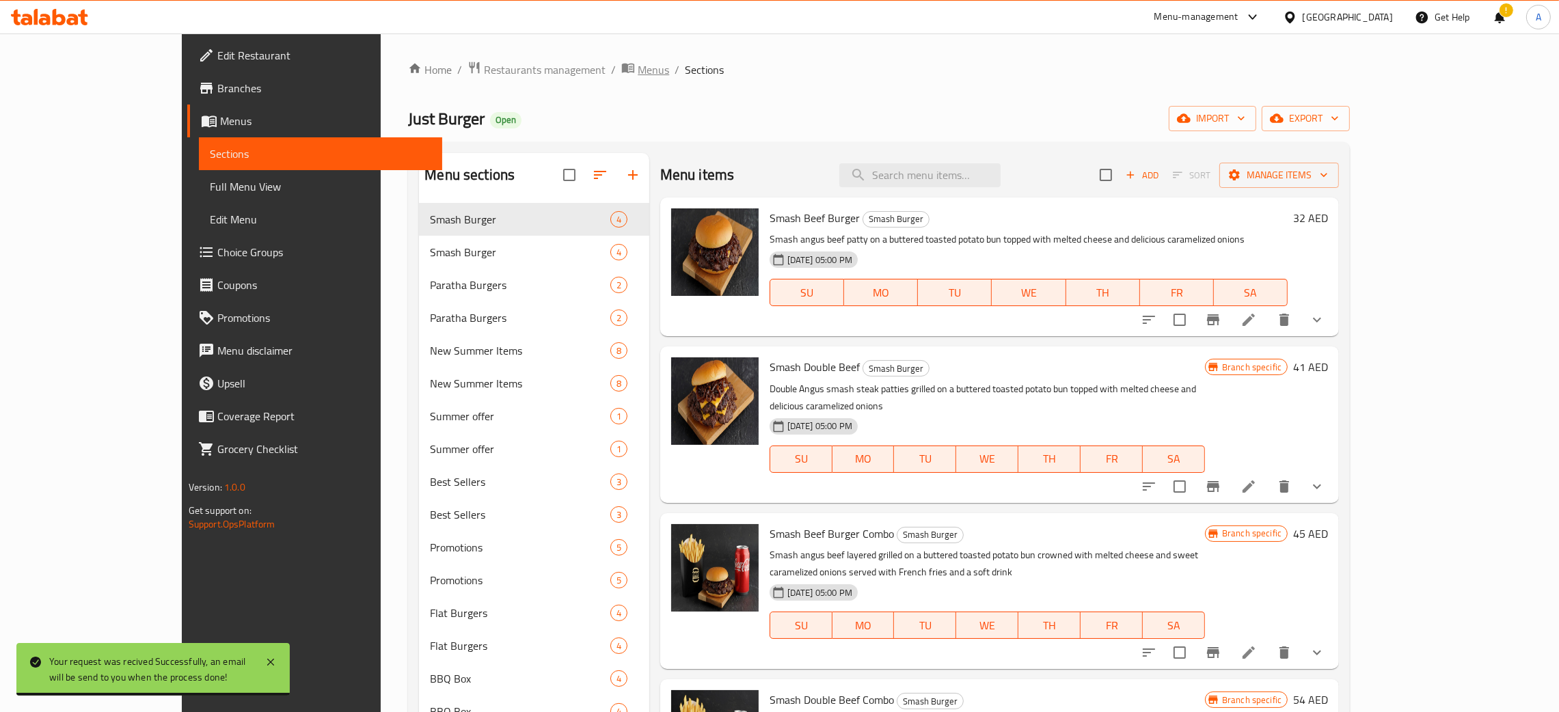
click at [637, 63] on span "Menus" at bounding box center [652, 69] width 31 height 16
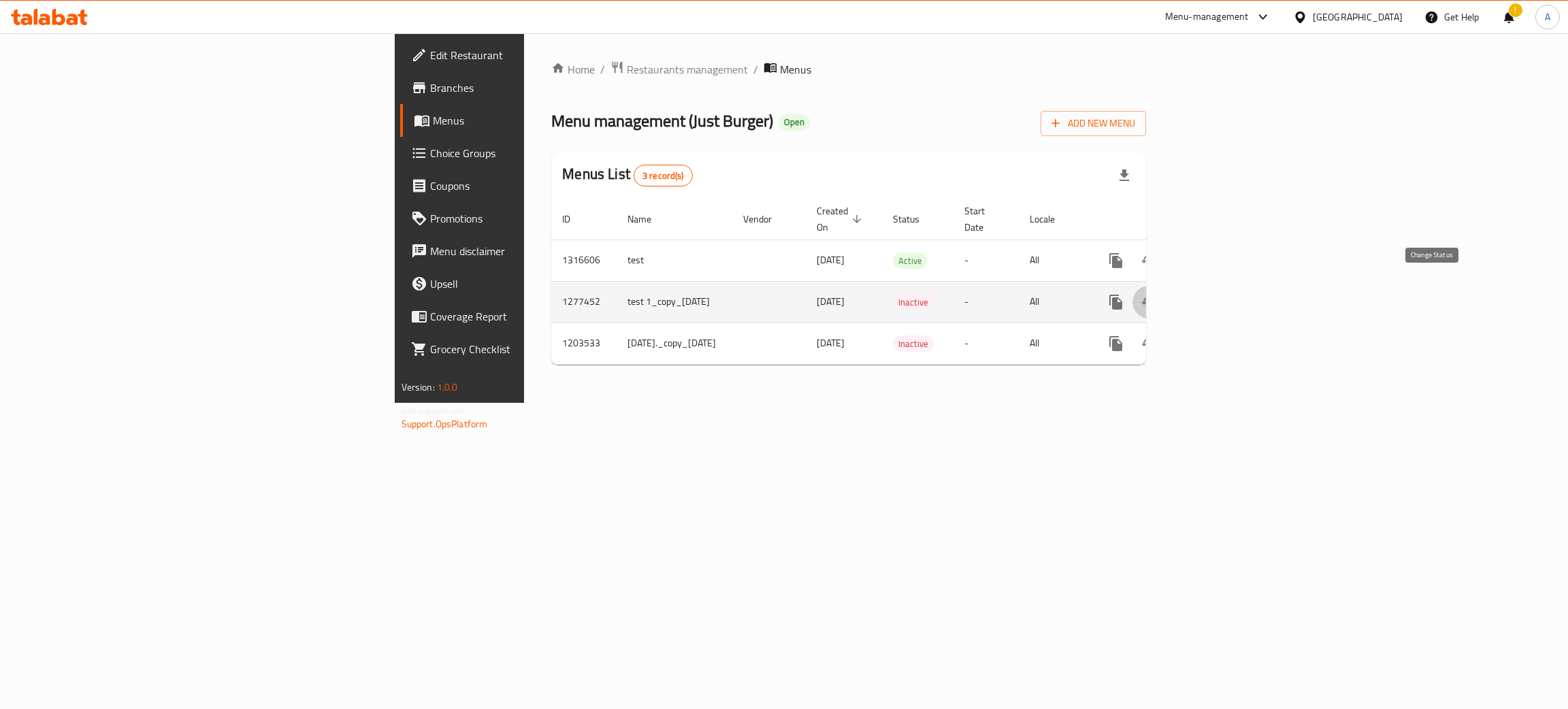
click at [1158, 294] on icon "enhanced table" at bounding box center [1149, 302] width 16 height 16
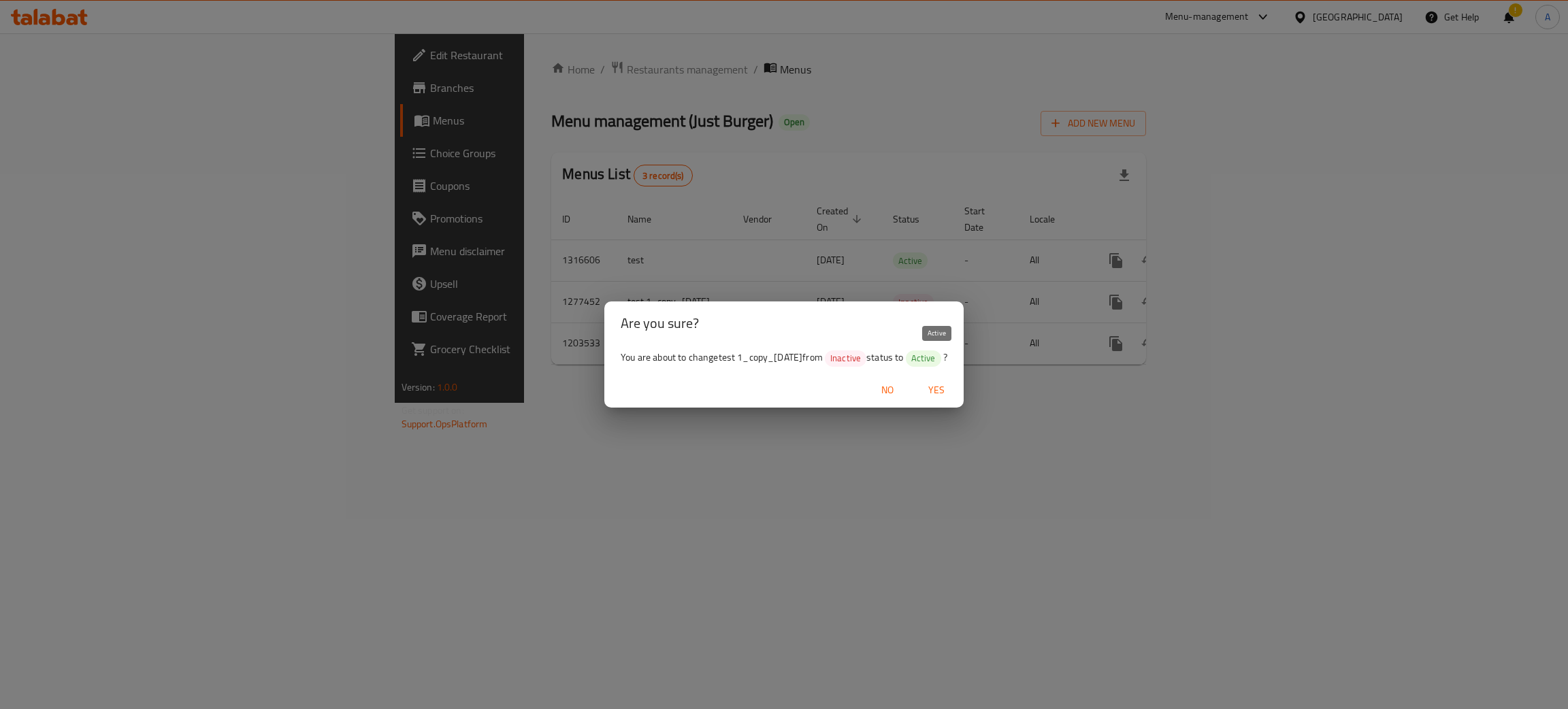
click at [930, 353] on span "Active" at bounding box center [923, 357] width 36 height 13
click at [949, 389] on span "Yes" at bounding box center [936, 389] width 33 height 17
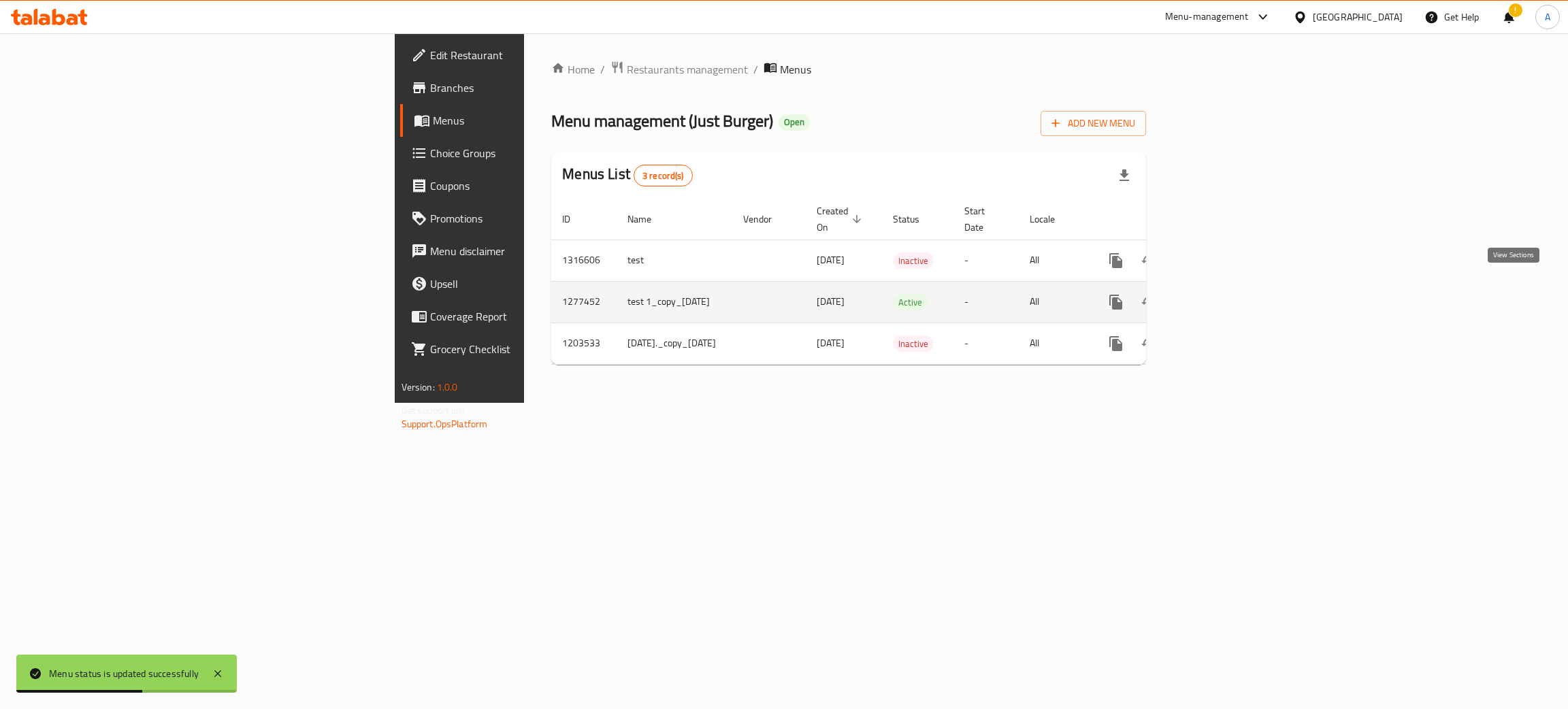
click at [1222, 294] on icon "enhanced table" at bounding box center [1214, 302] width 16 height 16
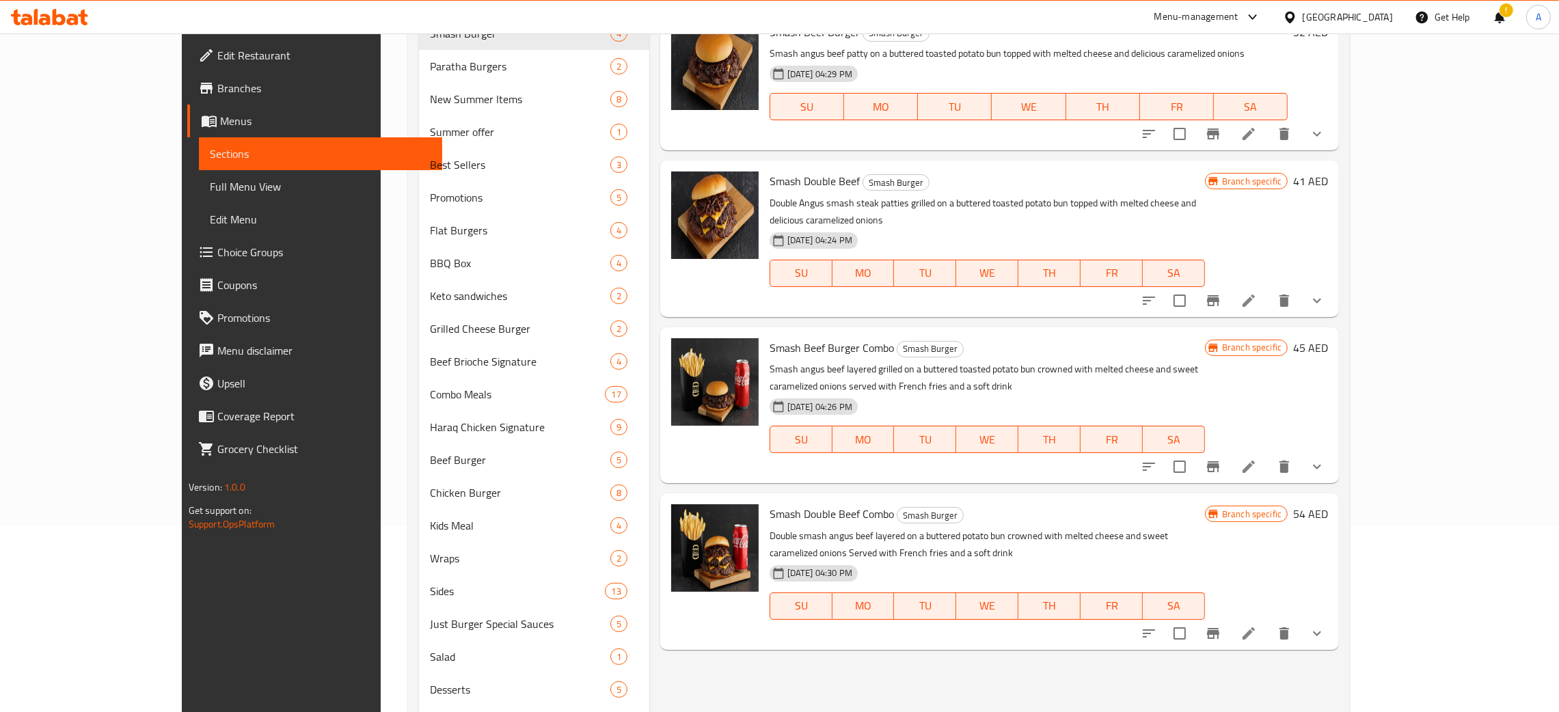
scroll to position [153, 0]
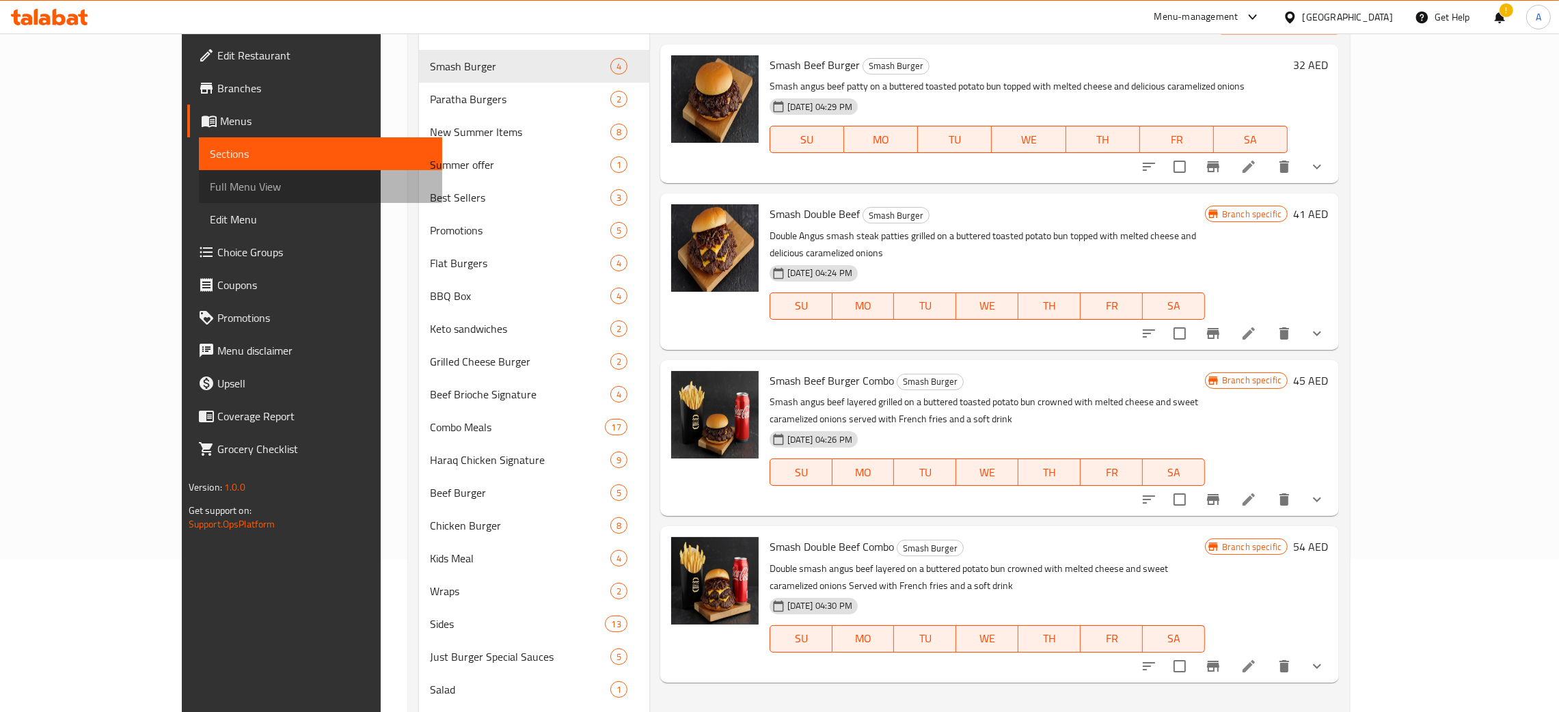
click at [210, 187] on span "Full Menu View" at bounding box center [320, 186] width 221 height 16
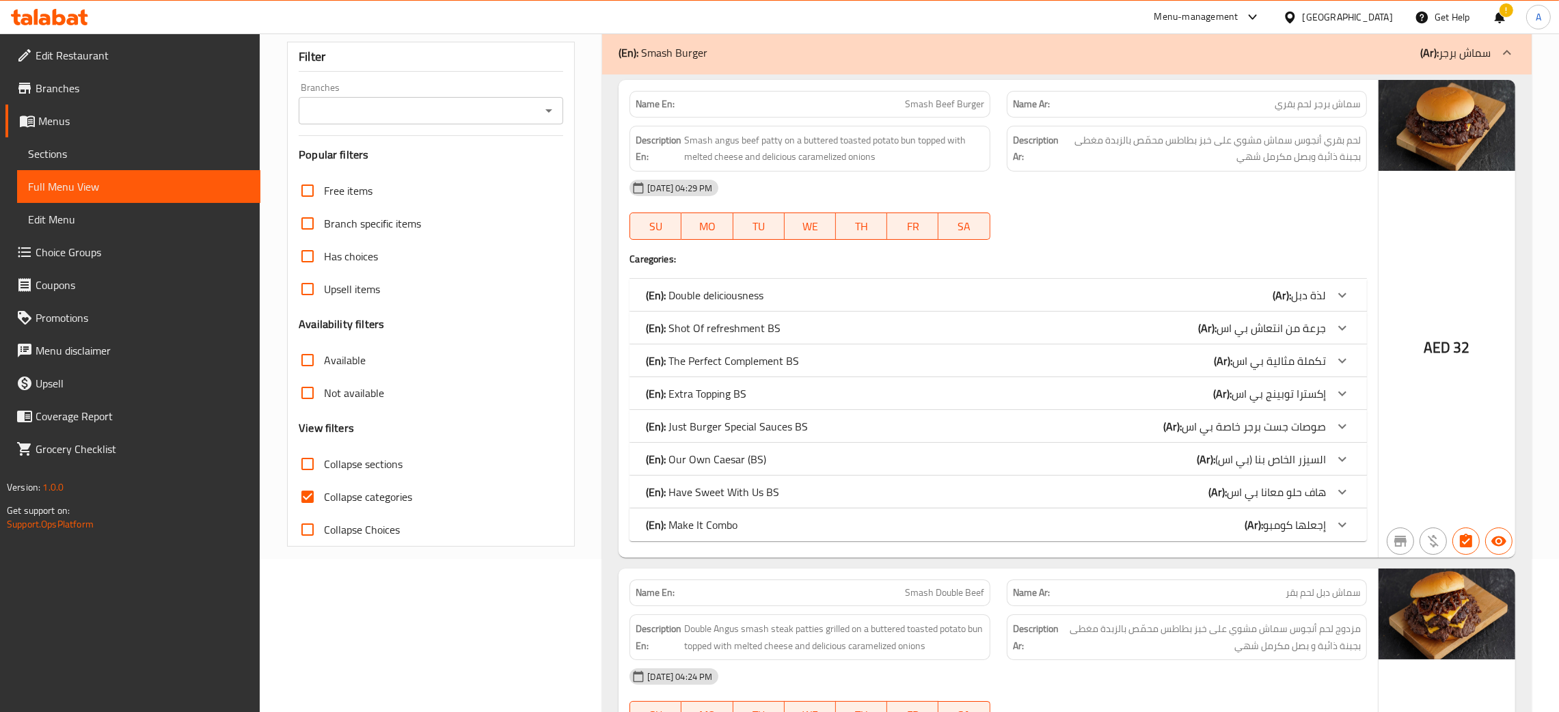
click at [307, 494] on input "Collapse categories" at bounding box center [307, 496] width 33 height 33
checkbox input "false"
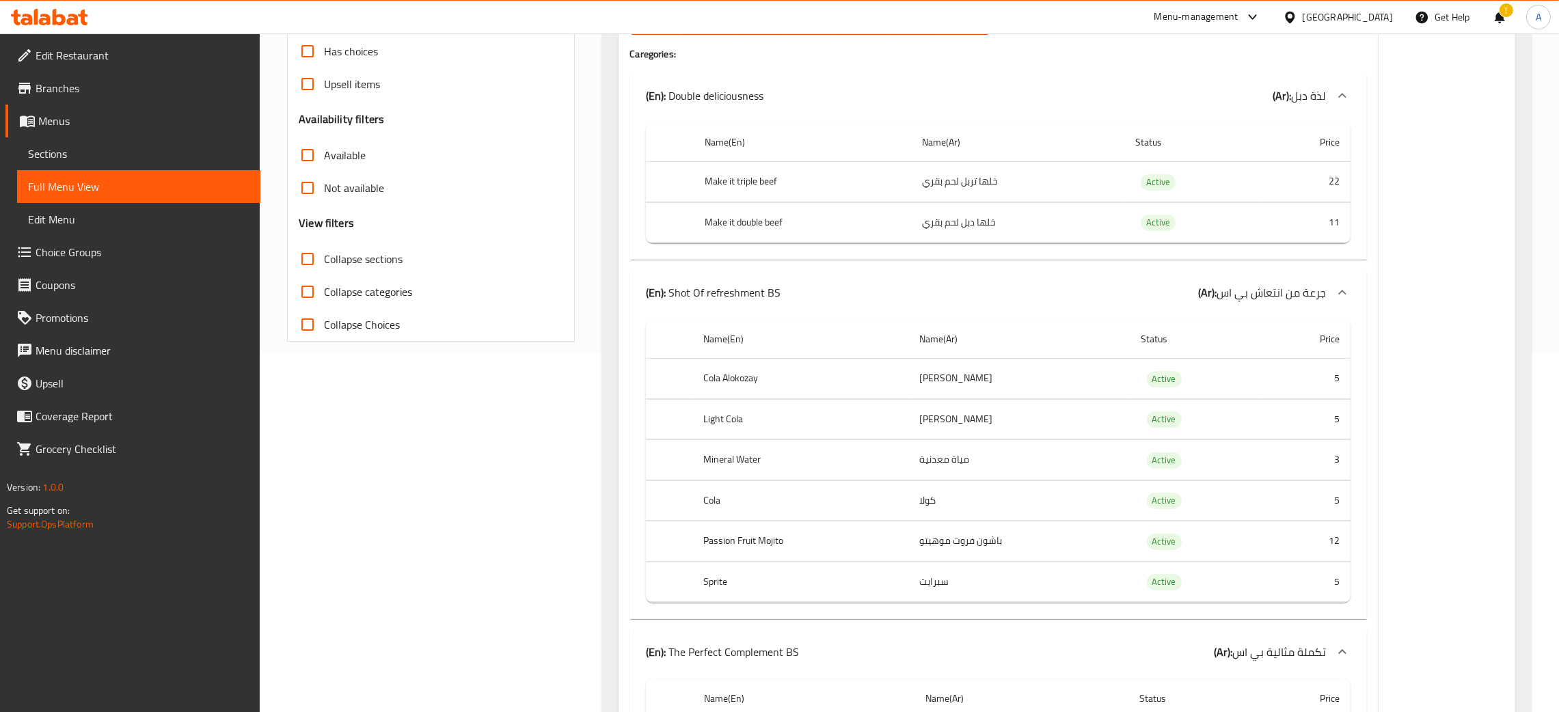
scroll to position [0, 0]
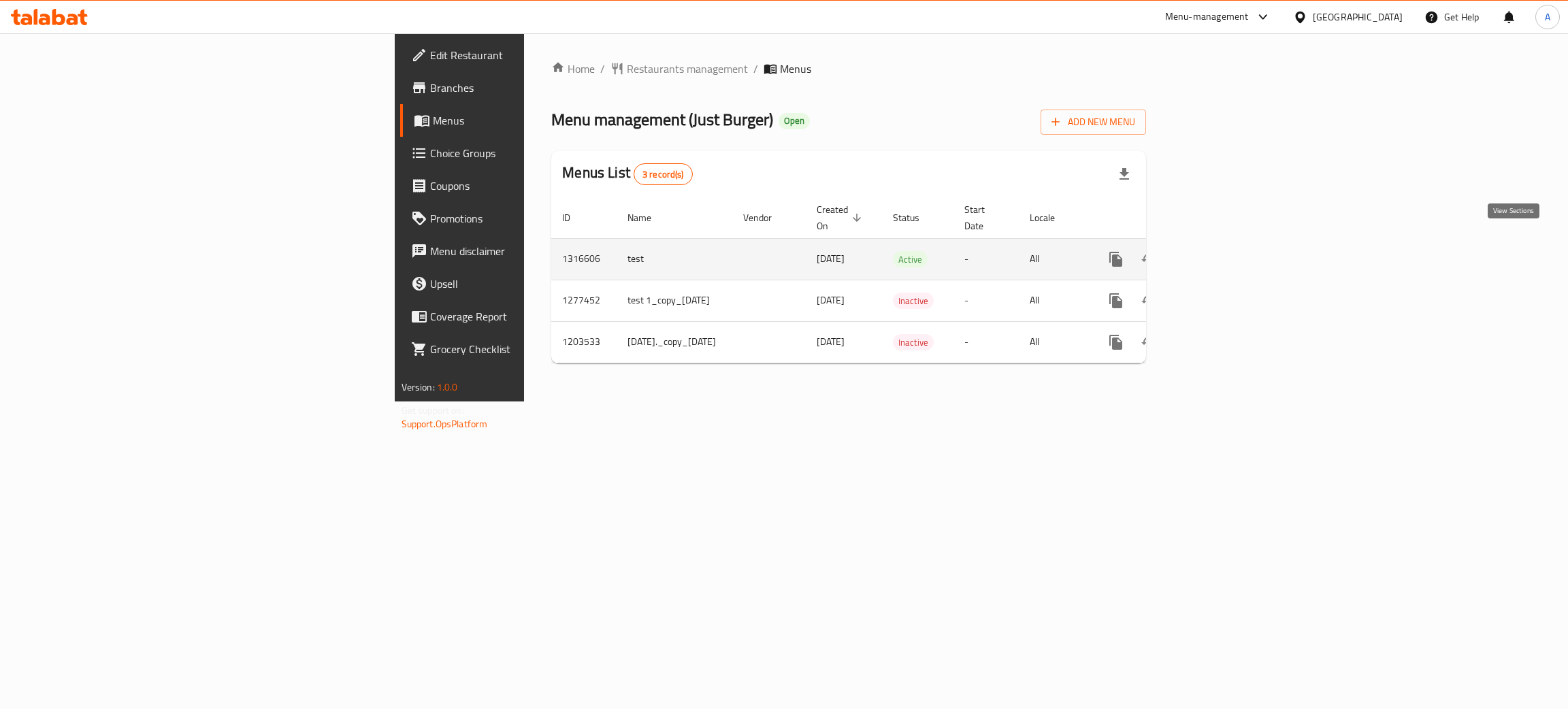
click at [1220, 253] on icon "enhanced table" at bounding box center [1214, 259] width 12 height 12
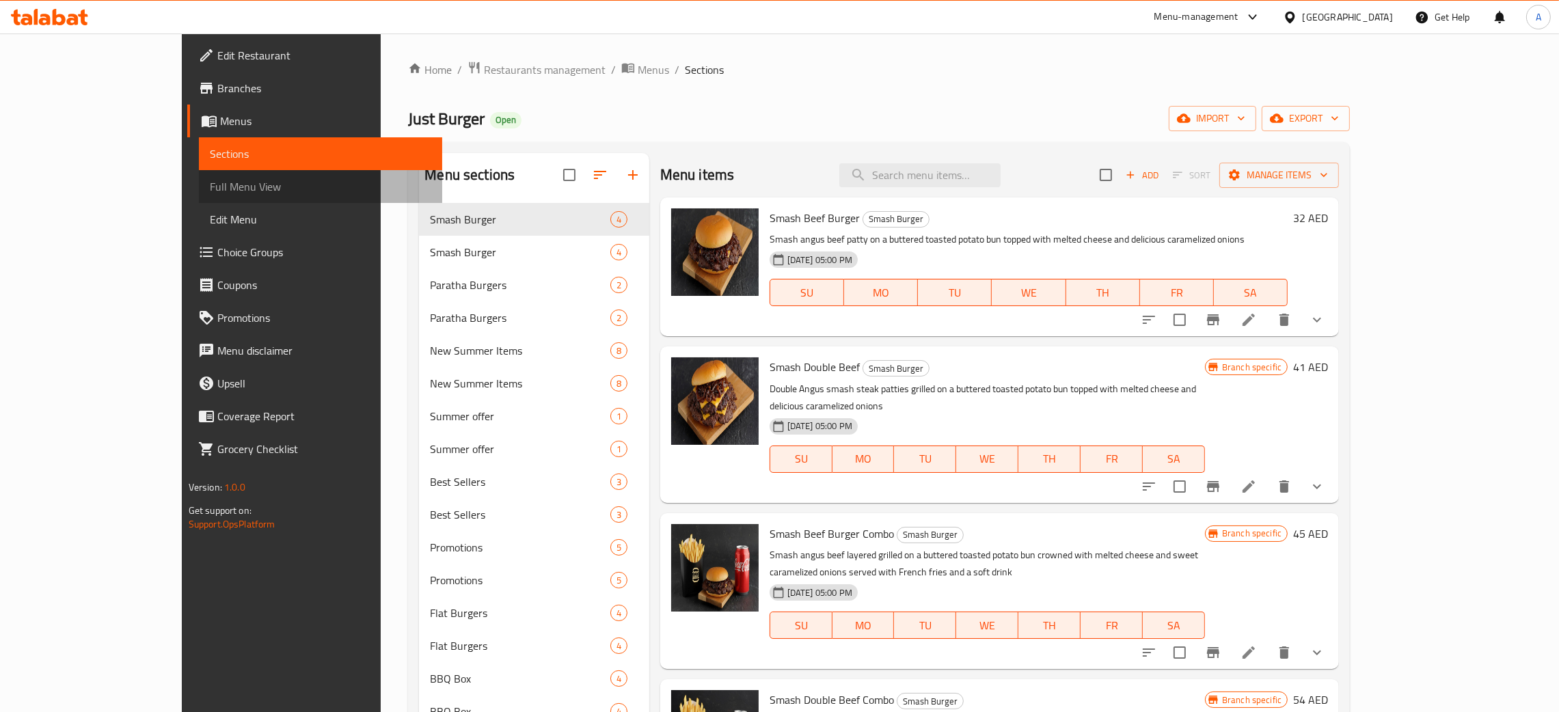
click at [210, 178] on span "Full Menu View" at bounding box center [320, 186] width 221 height 16
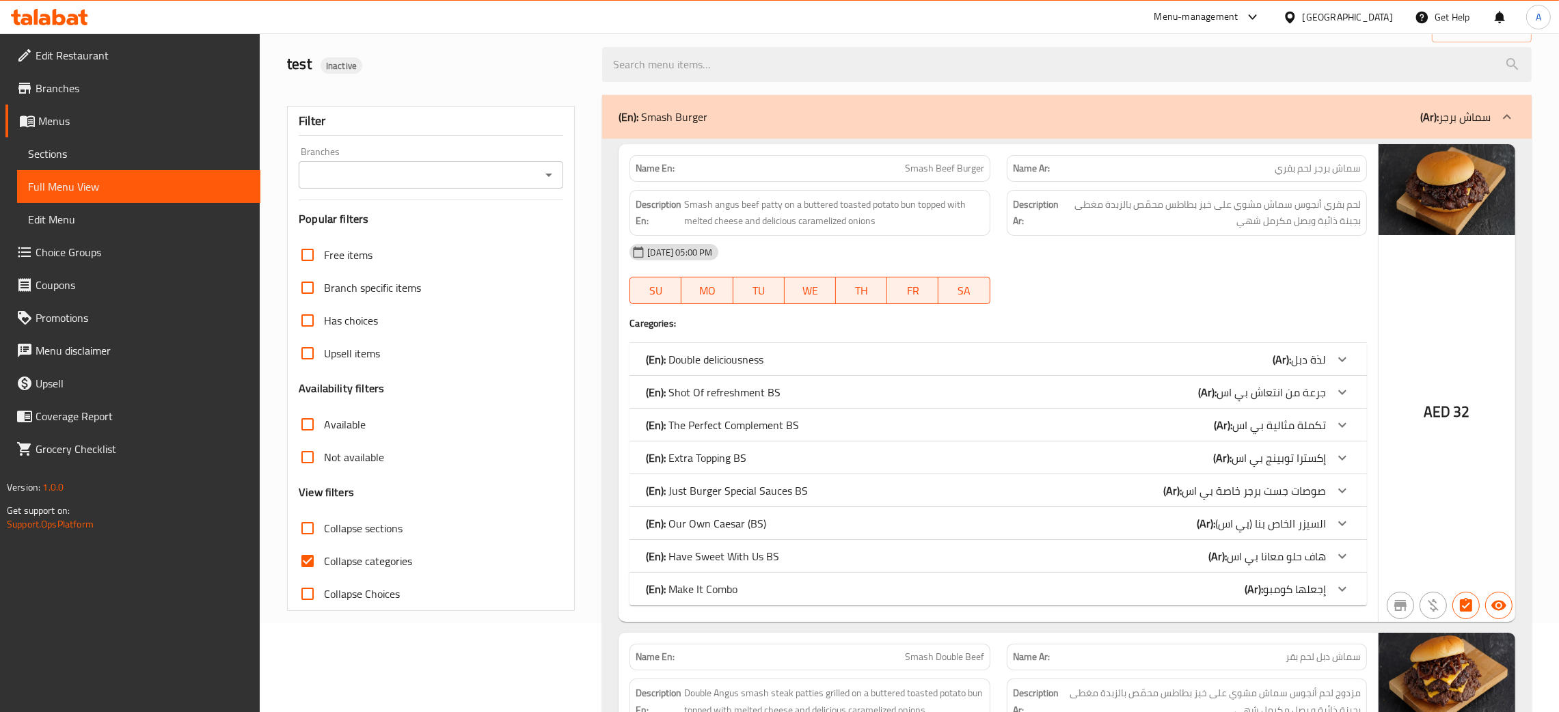
scroll to position [205, 0]
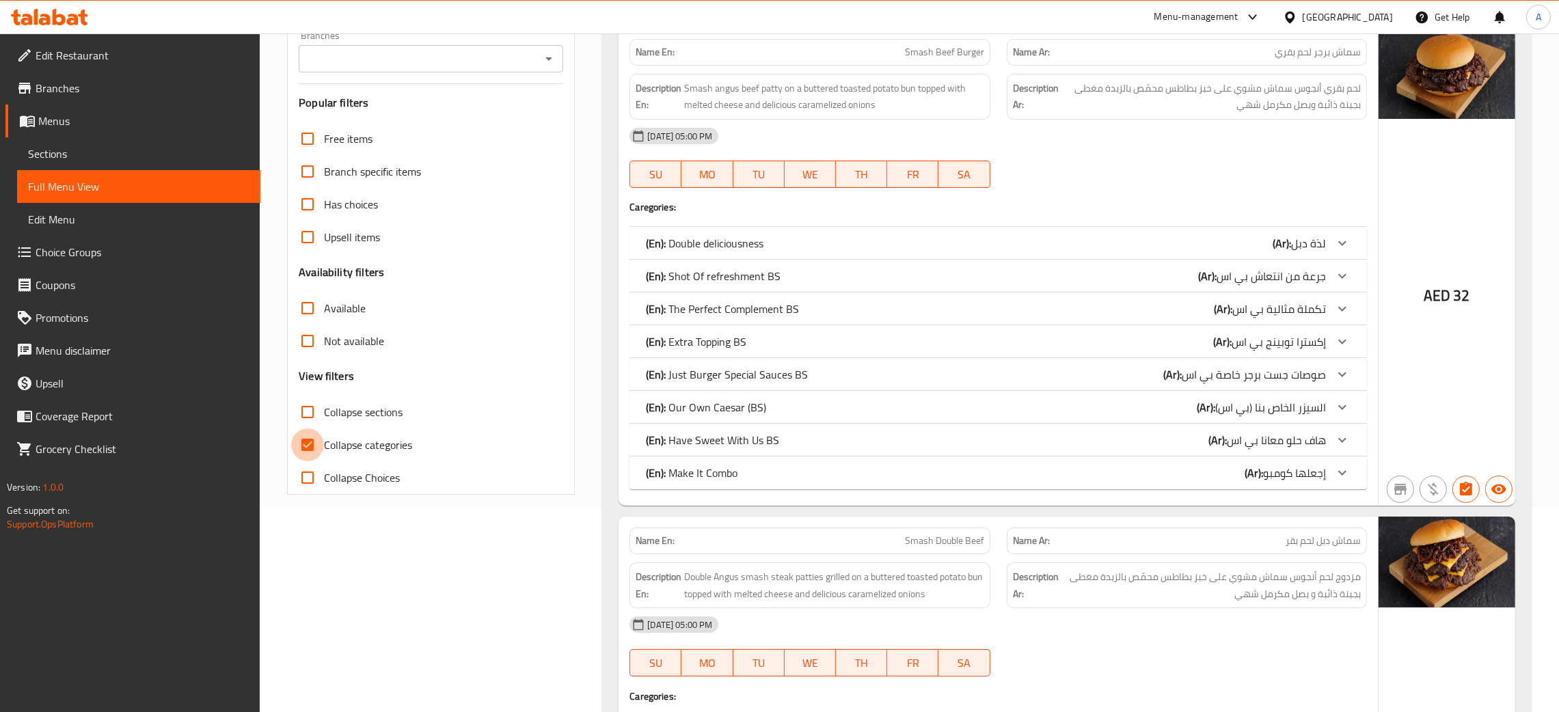
click at [309, 442] on input "Collapse categories" at bounding box center [307, 444] width 33 height 33
checkbox input "false"
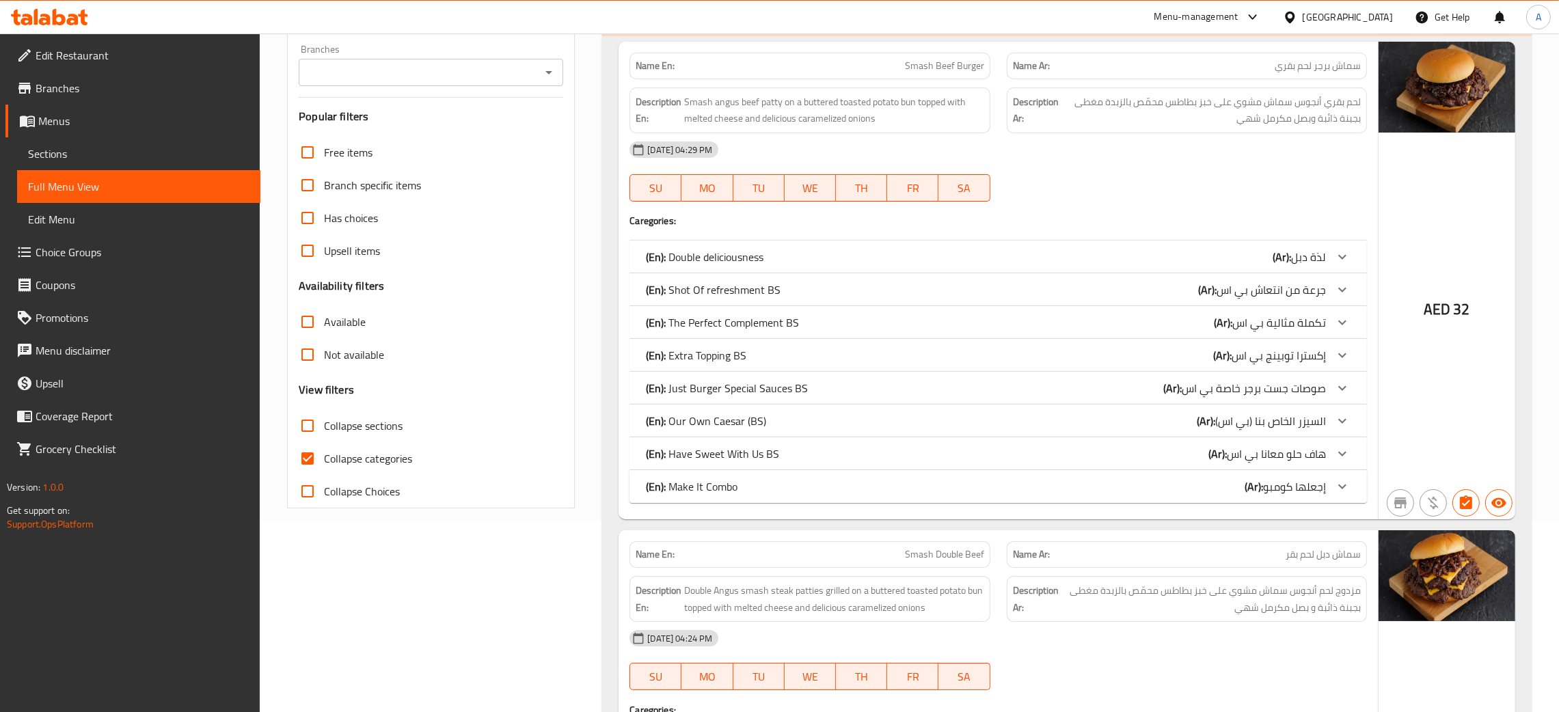
scroll to position [205, 0]
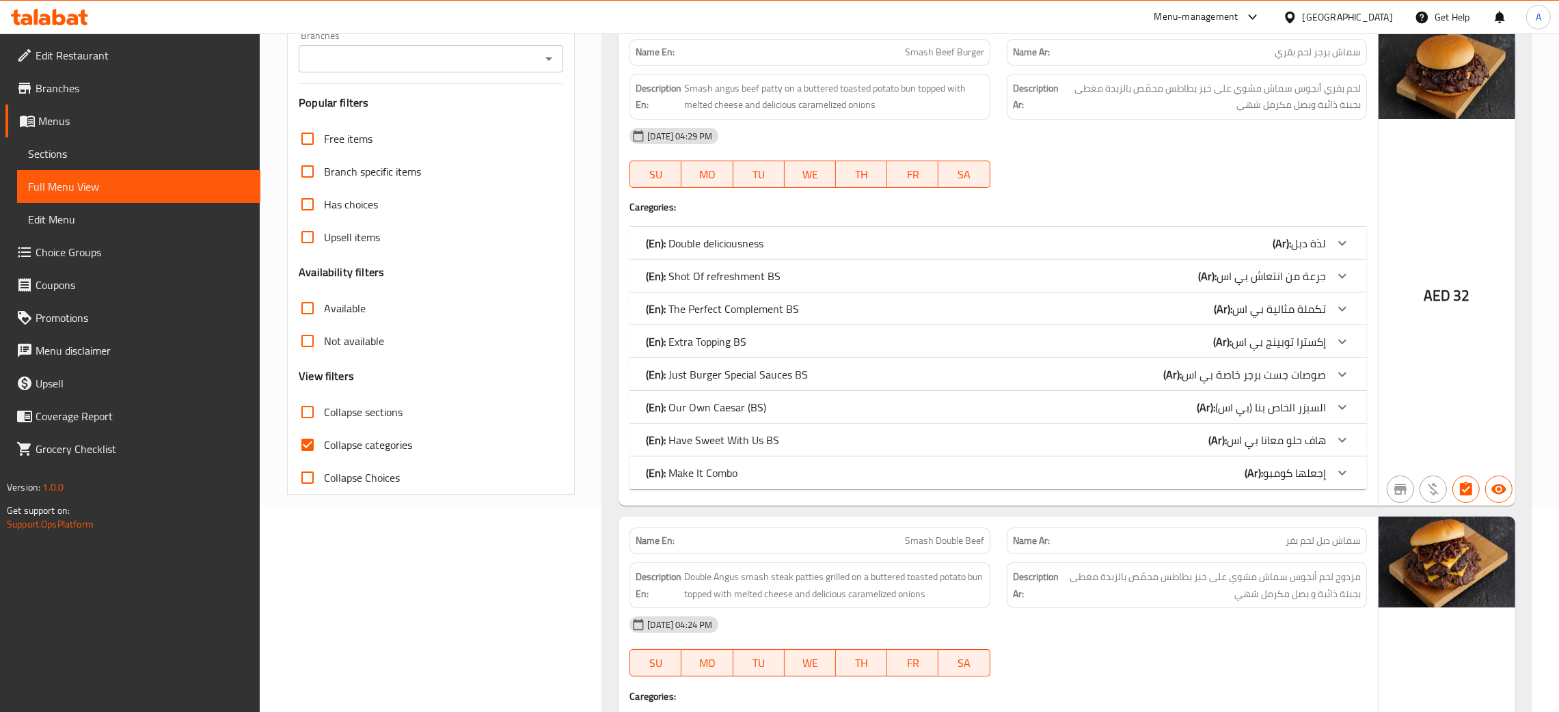
click at [310, 446] on input "Collapse categories" at bounding box center [307, 444] width 33 height 33
checkbox input "false"
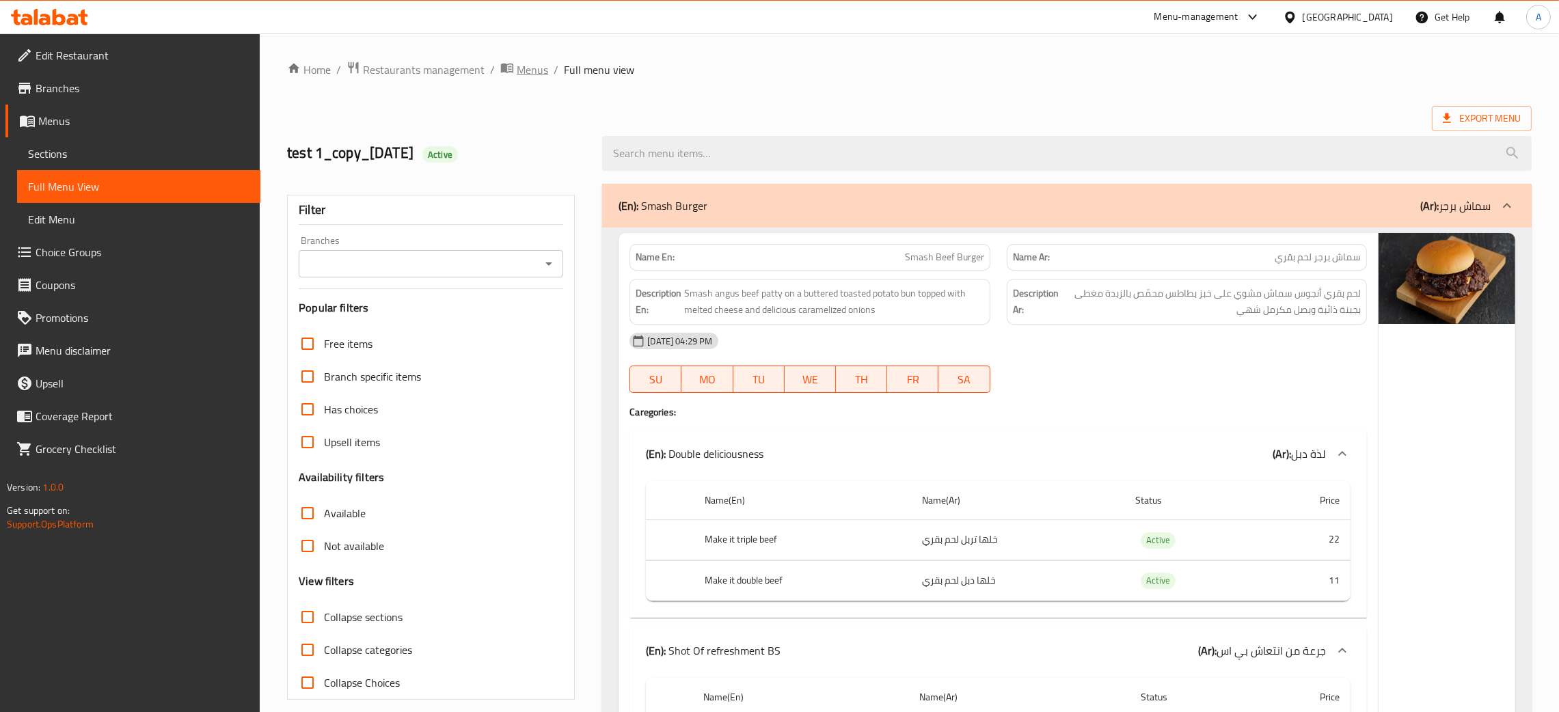
click at [527, 68] on span "Menus" at bounding box center [532, 69] width 31 height 16
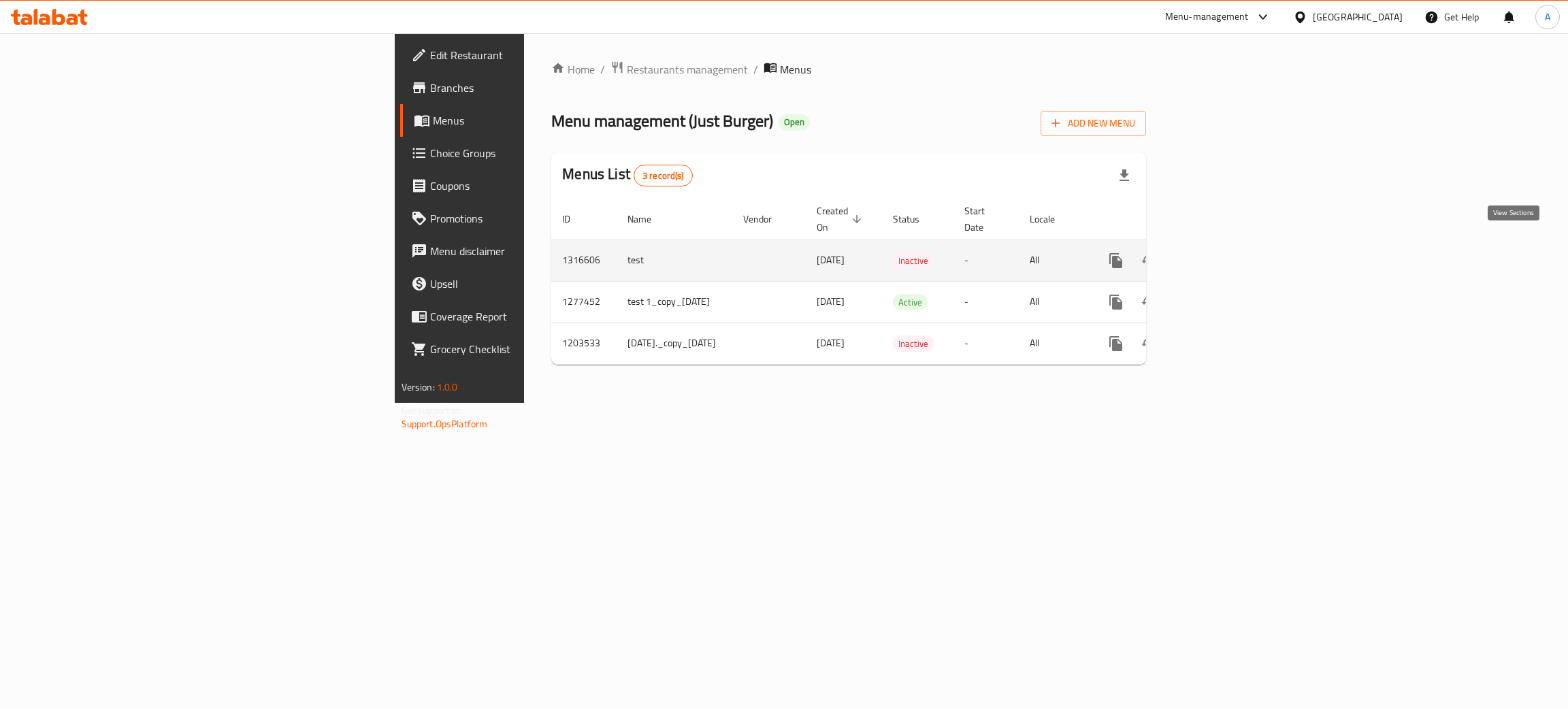
click at [1230, 244] on link "enhanced table" at bounding box center [1214, 260] width 33 height 33
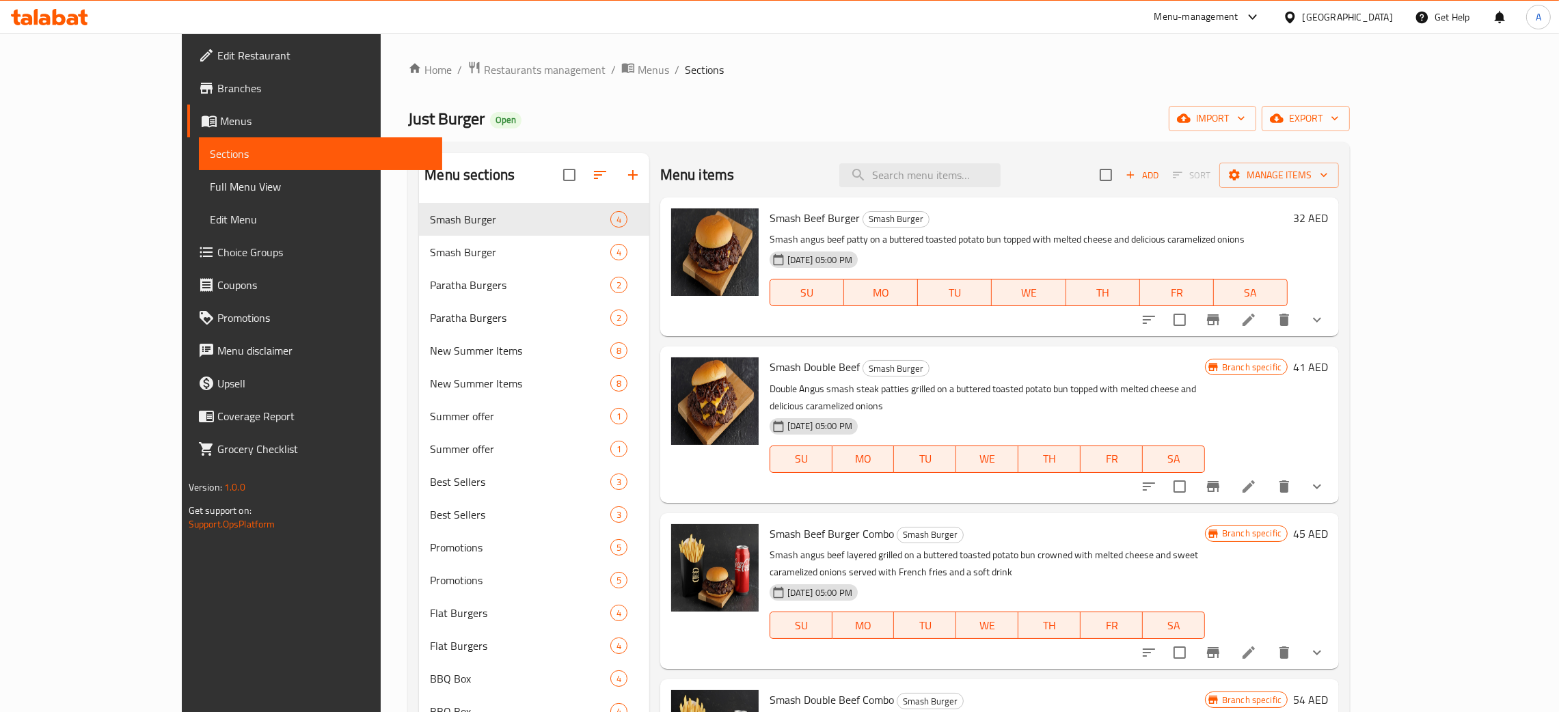
click at [210, 191] on span "Full Menu View" at bounding box center [320, 186] width 221 height 16
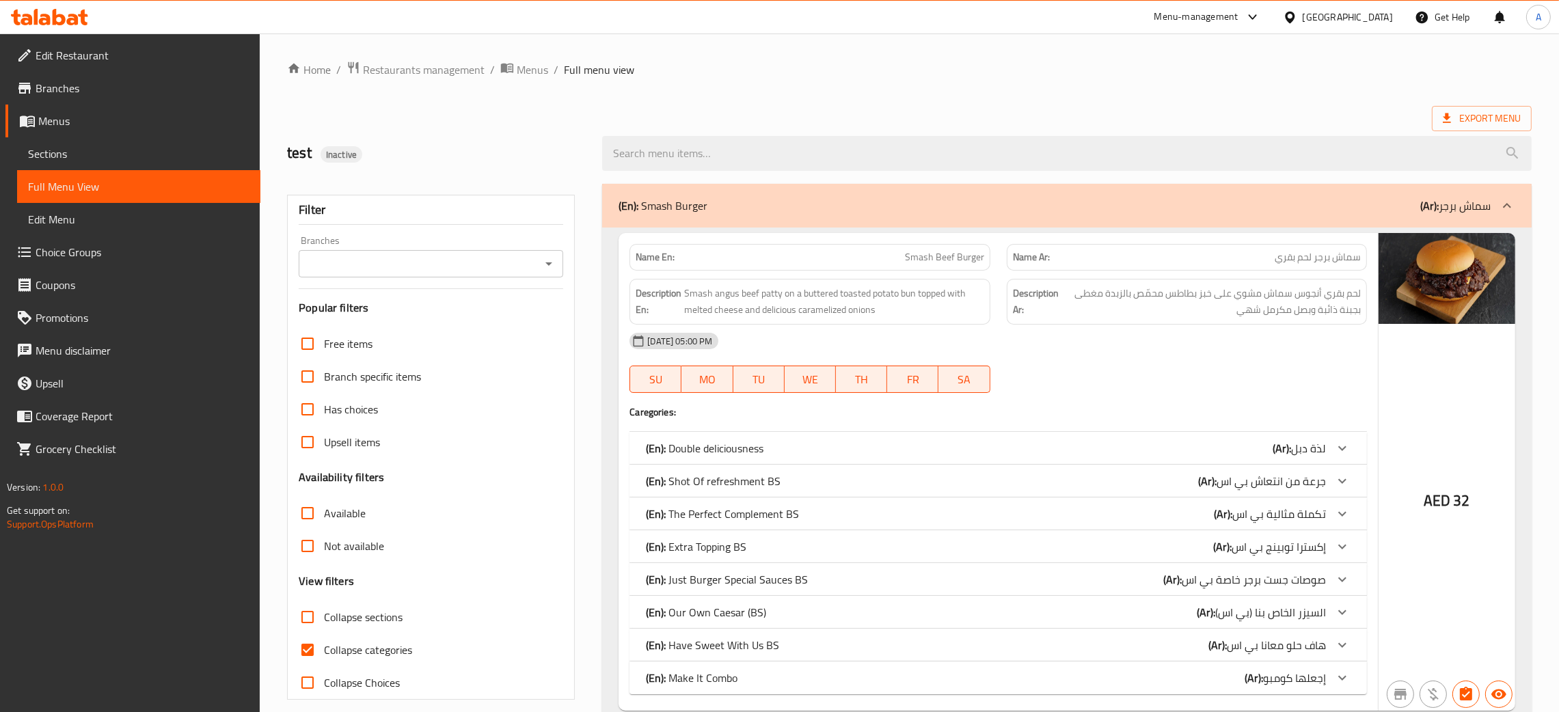
click at [305, 633] on input "Collapse categories" at bounding box center [307, 649] width 33 height 33
checkbox input "false"
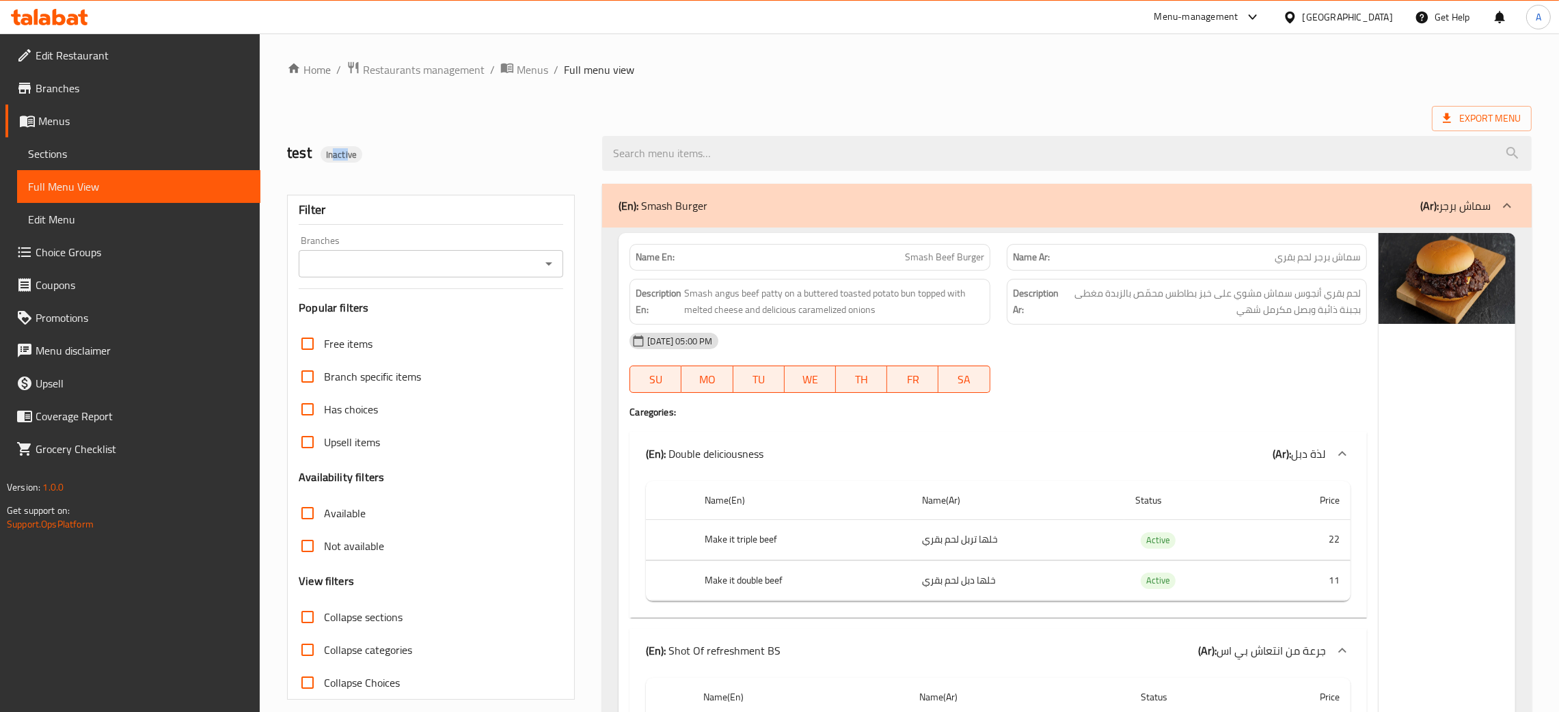
drag, startPoint x: 538, startPoint y: 68, endPoint x: 530, endPoint y: 81, distance: 15.0
click at [538, 68] on span "Menus" at bounding box center [532, 69] width 31 height 16
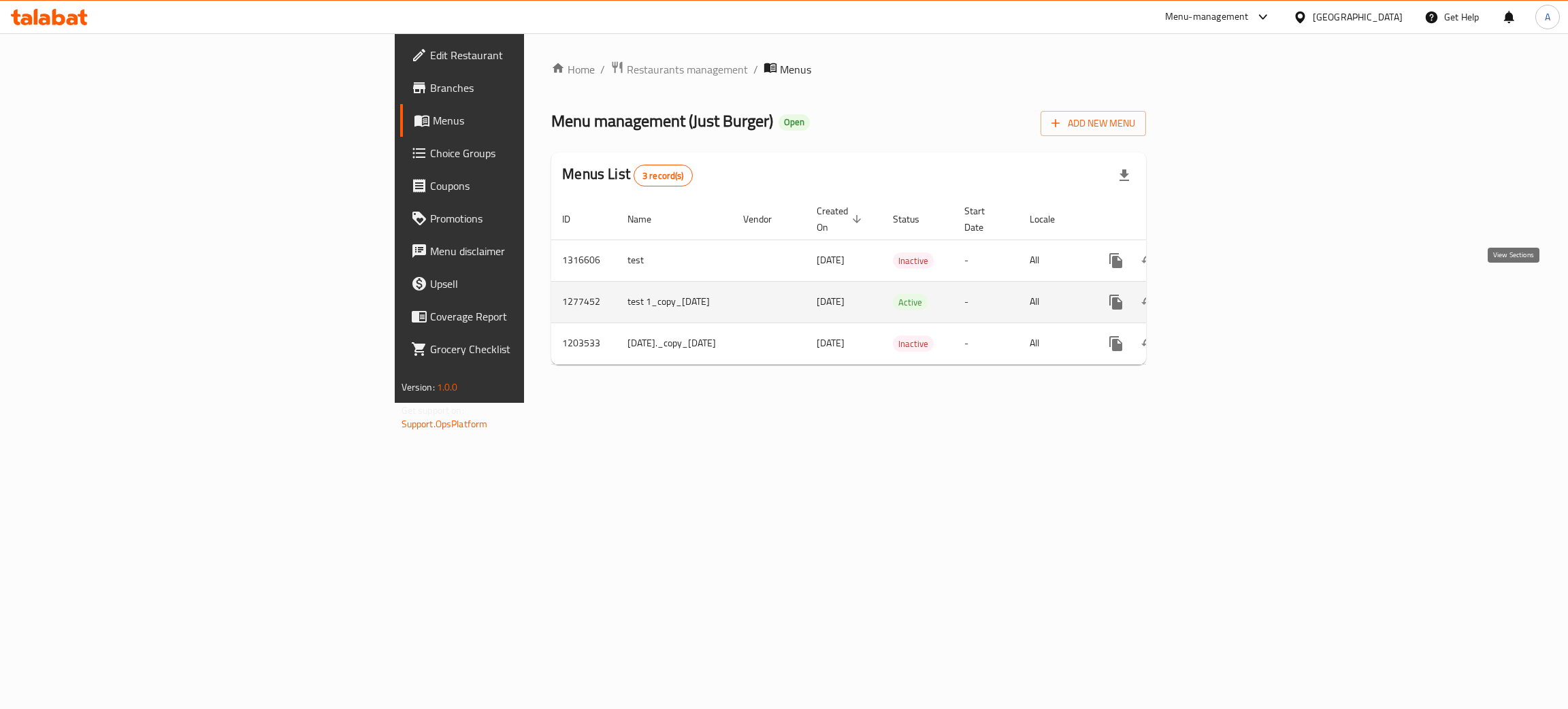
click at [1222, 294] on icon "enhanced table" at bounding box center [1214, 302] width 16 height 16
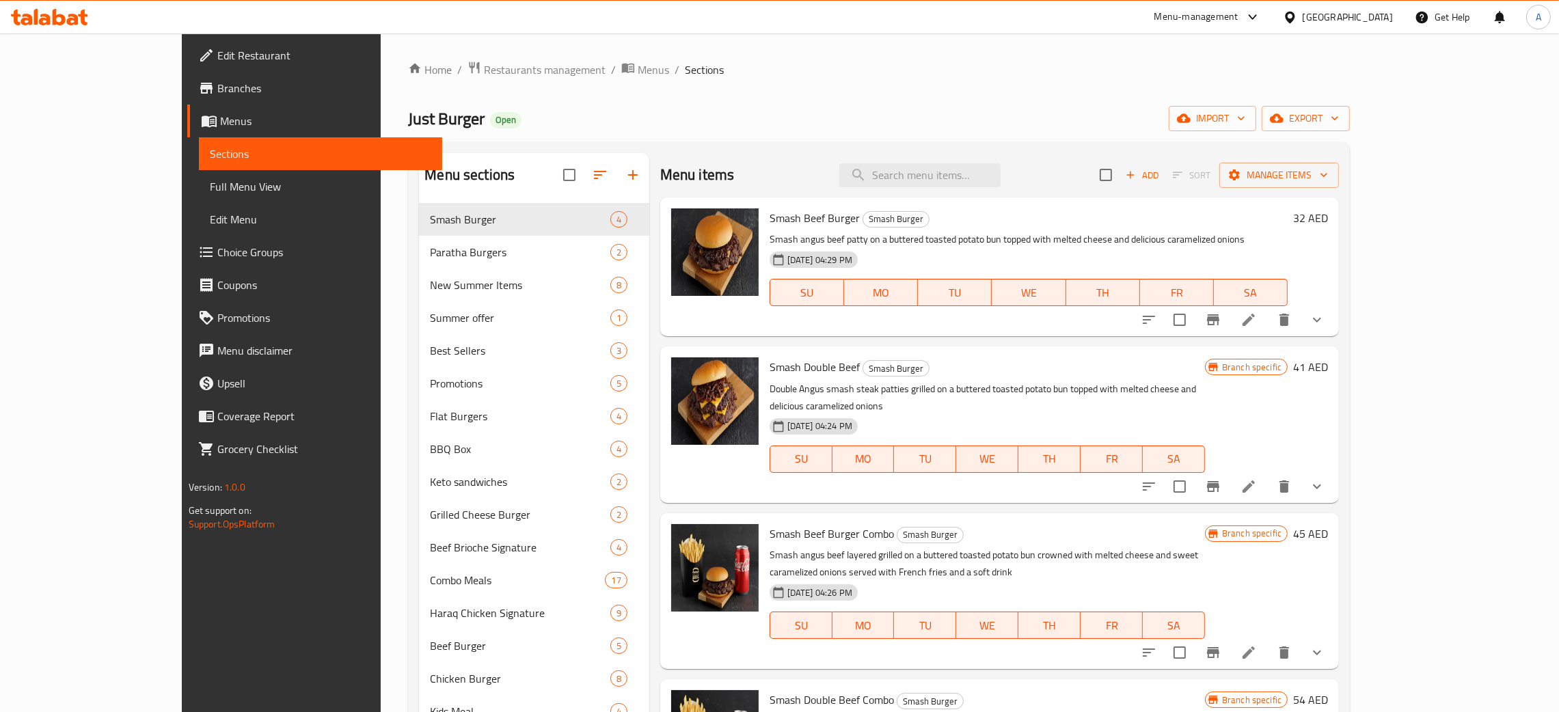
click at [210, 189] on span "Full Menu View" at bounding box center [320, 186] width 221 height 16
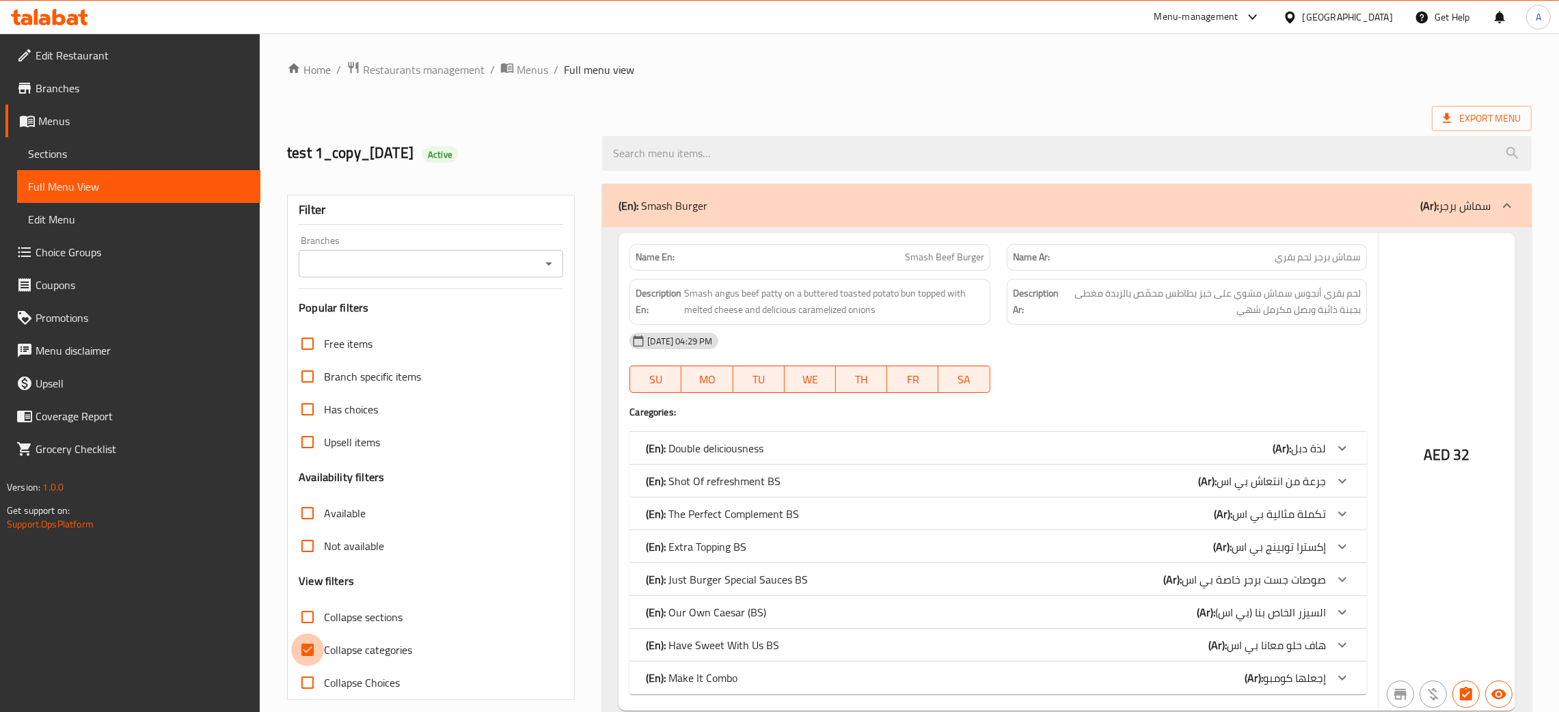
click at [305, 633] on input "Collapse categories" at bounding box center [307, 649] width 33 height 33
checkbox input "false"
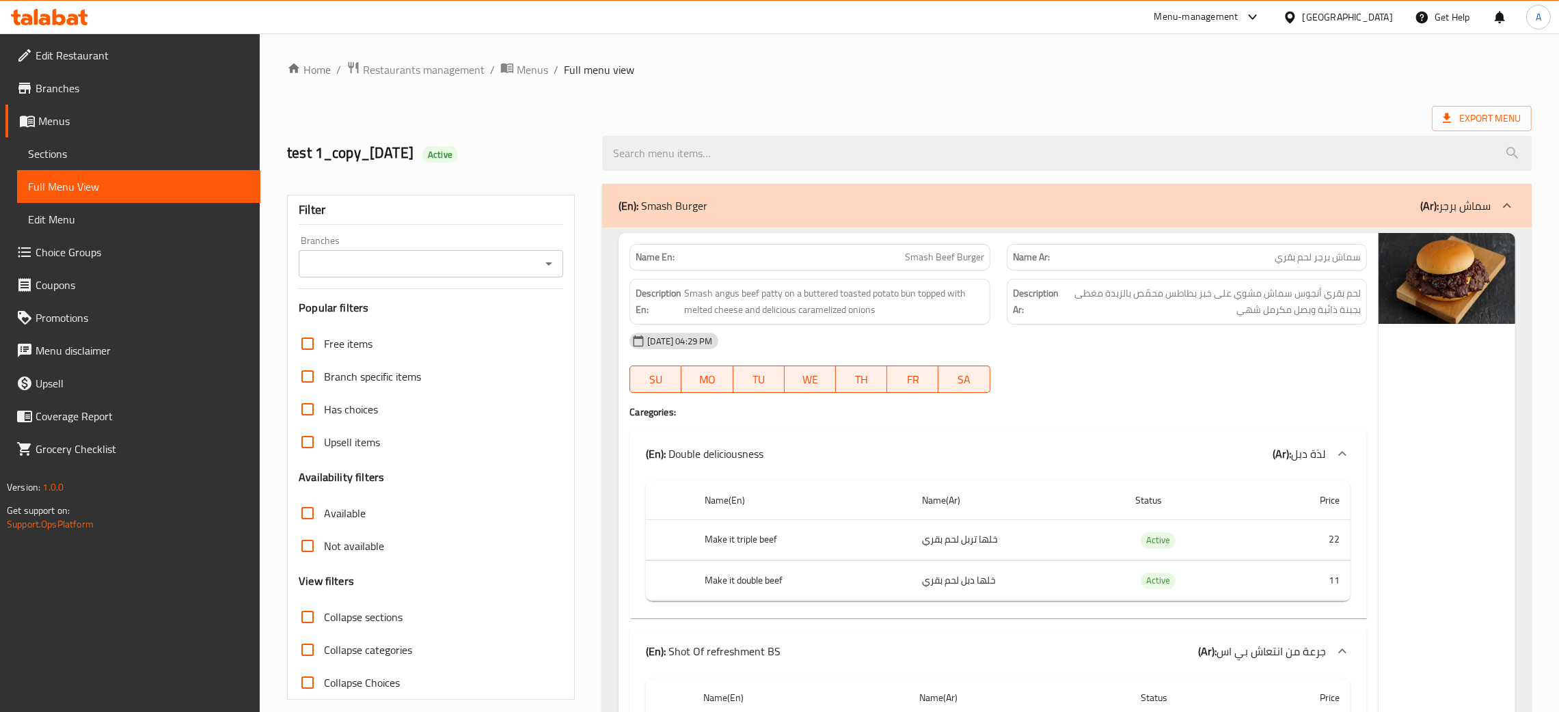
scroll to position [410, 0]
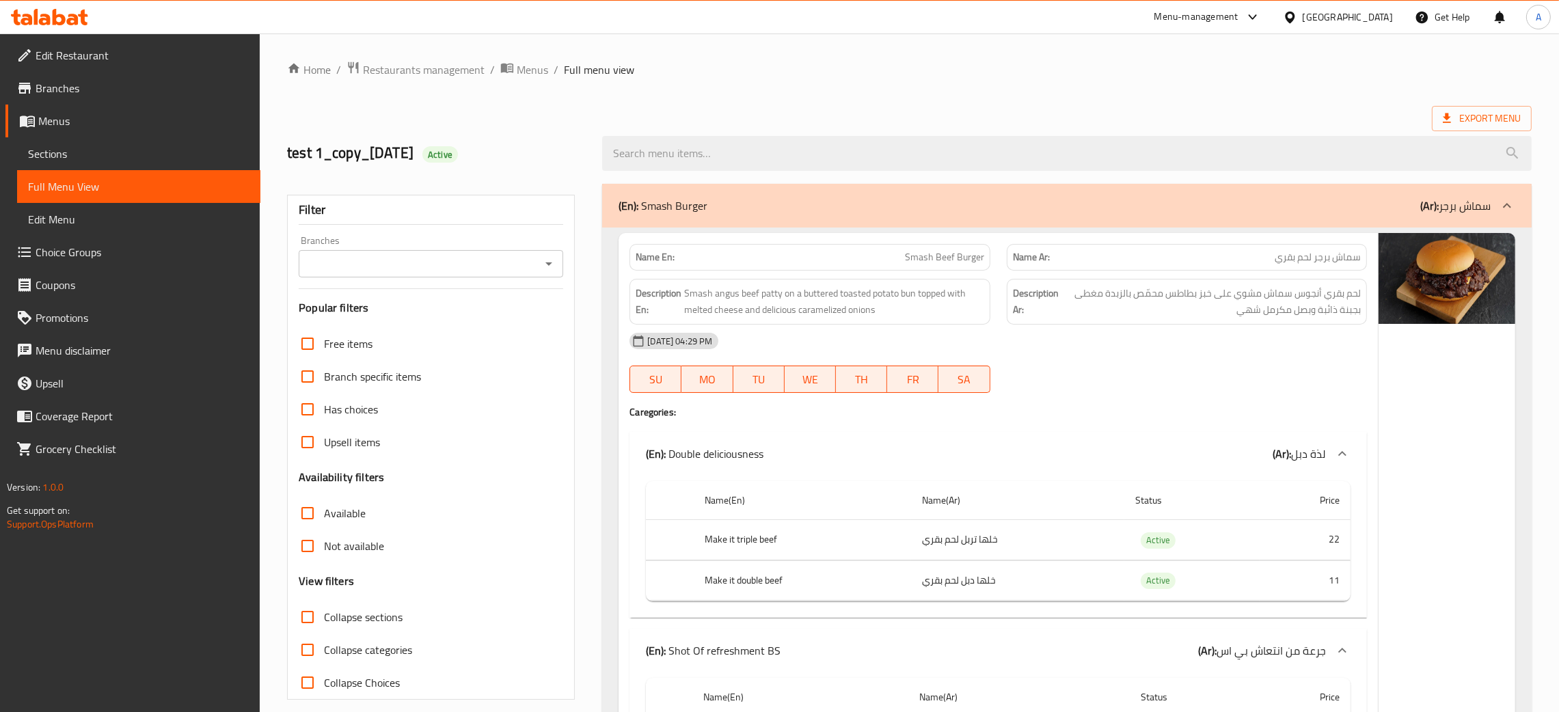
click at [50, 252] on span "Choice Groups" at bounding box center [143, 252] width 214 height 16
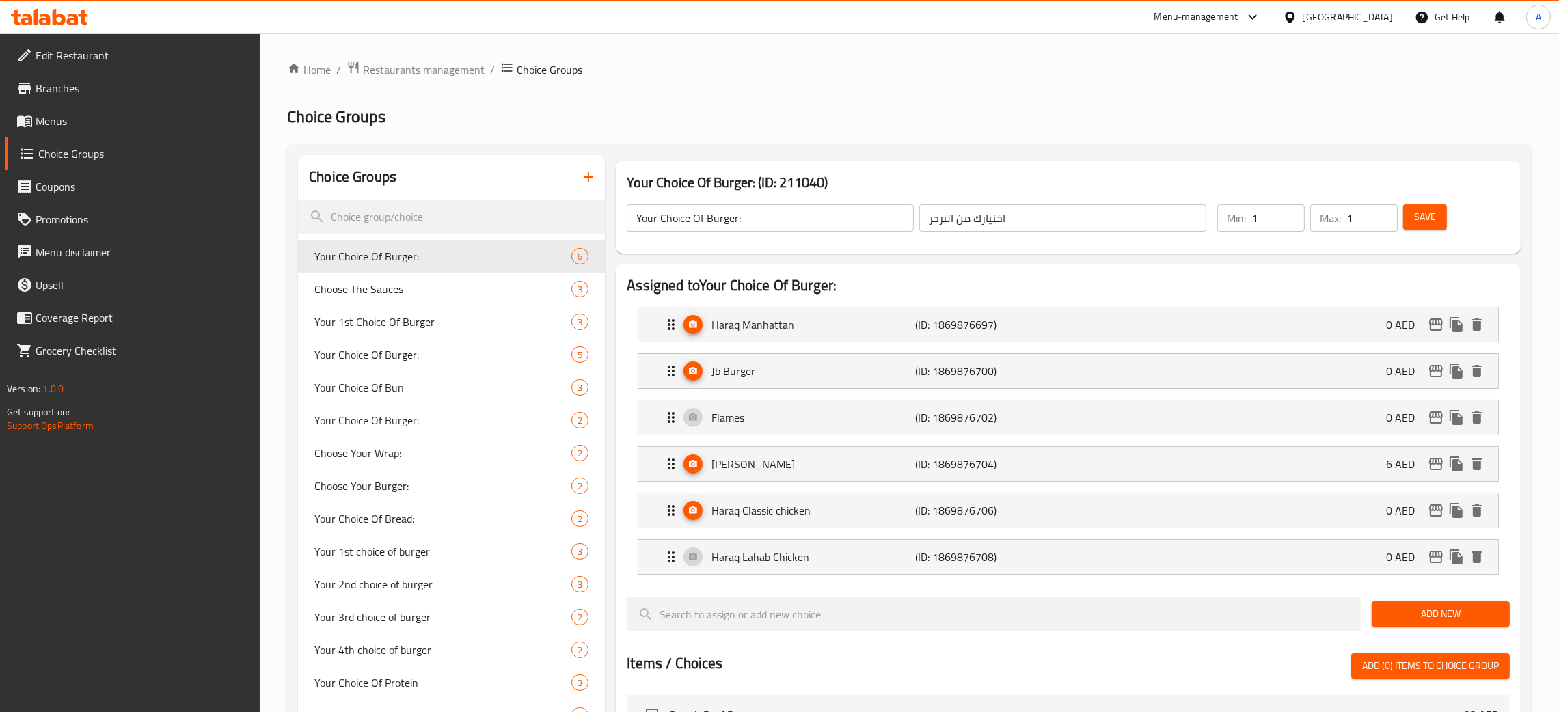
click at [401, 293] on span "Choose The Sauces" at bounding box center [422, 289] width 216 height 16
type input "Choose The Sauces"
type input "اختر الصوص"
type input "3"
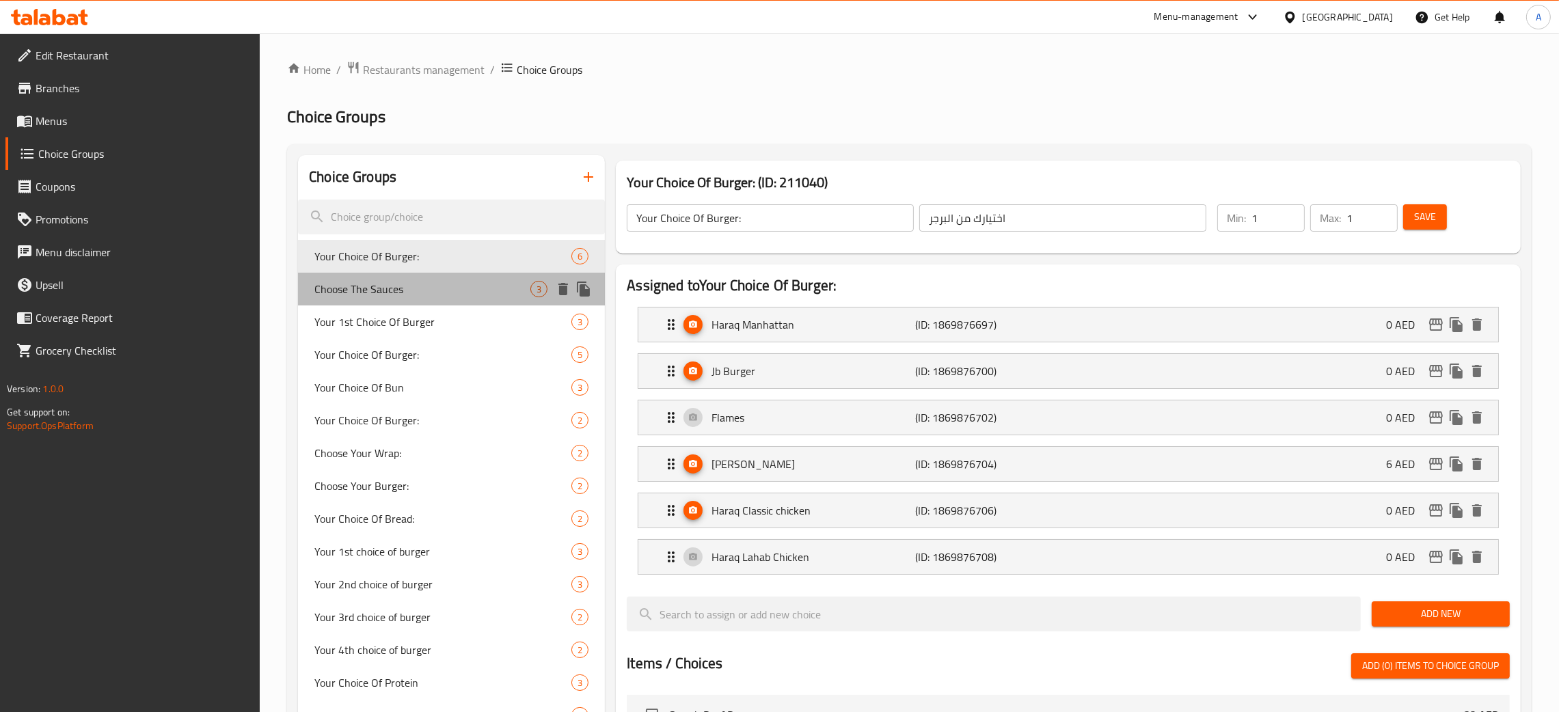
type input "3"
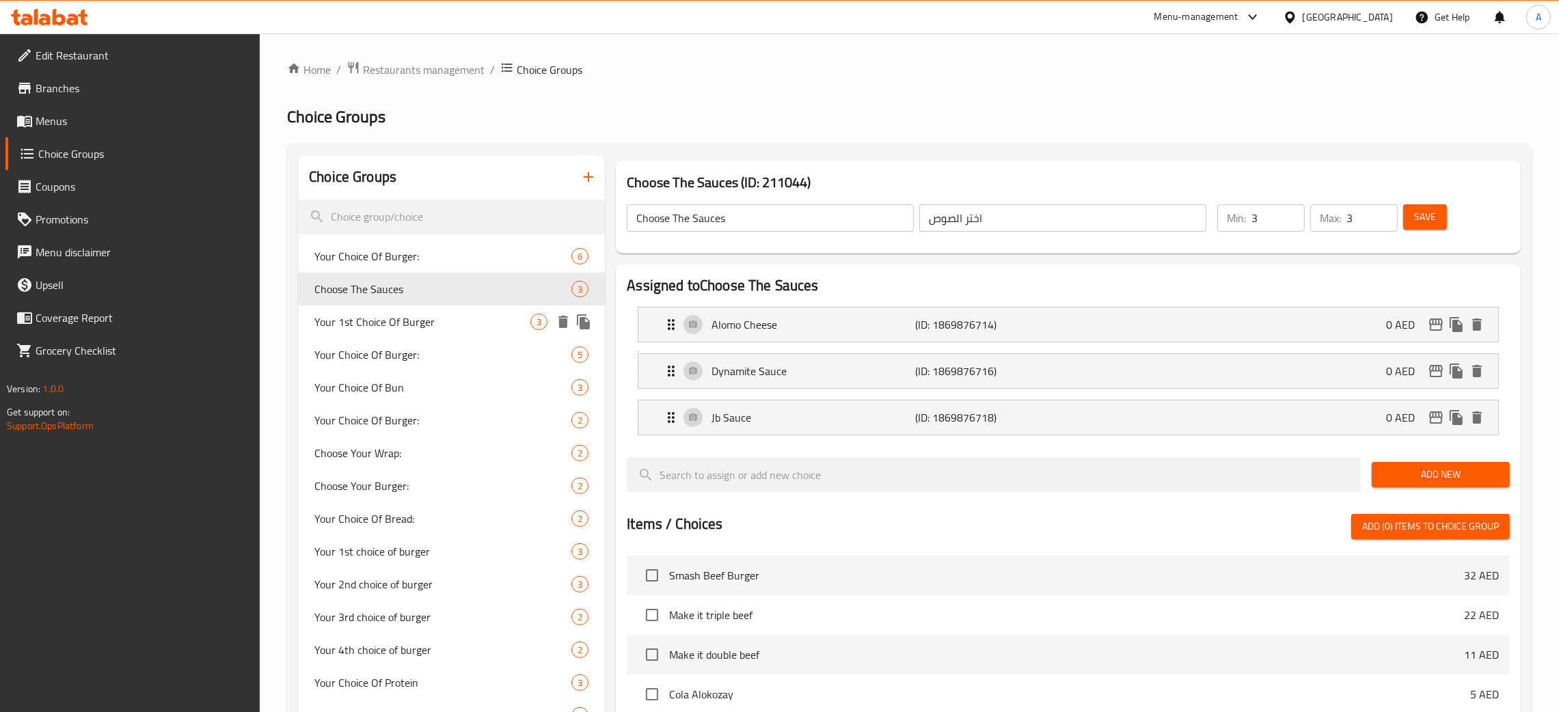
click at [425, 323] on span "Your 1st Choice Of Burger" at bounding box center [422, 322] width 216 height 16
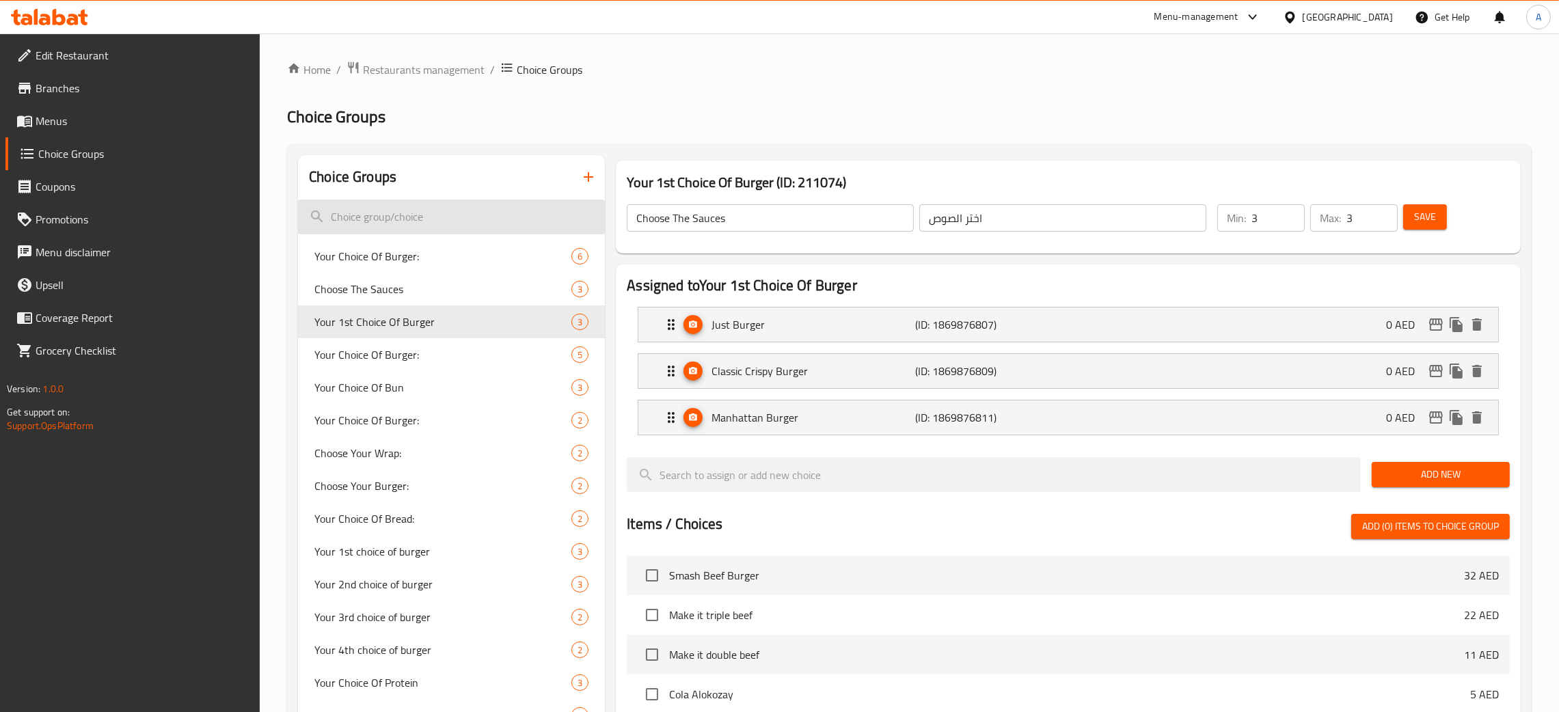
type input "Your 1st Choice Of Burger"
type input "إختيارك الأول من البرجر:"
type input "1"
click at [75, 88] on span "Branches" at bounding box center [143, 88] width 214 height 16
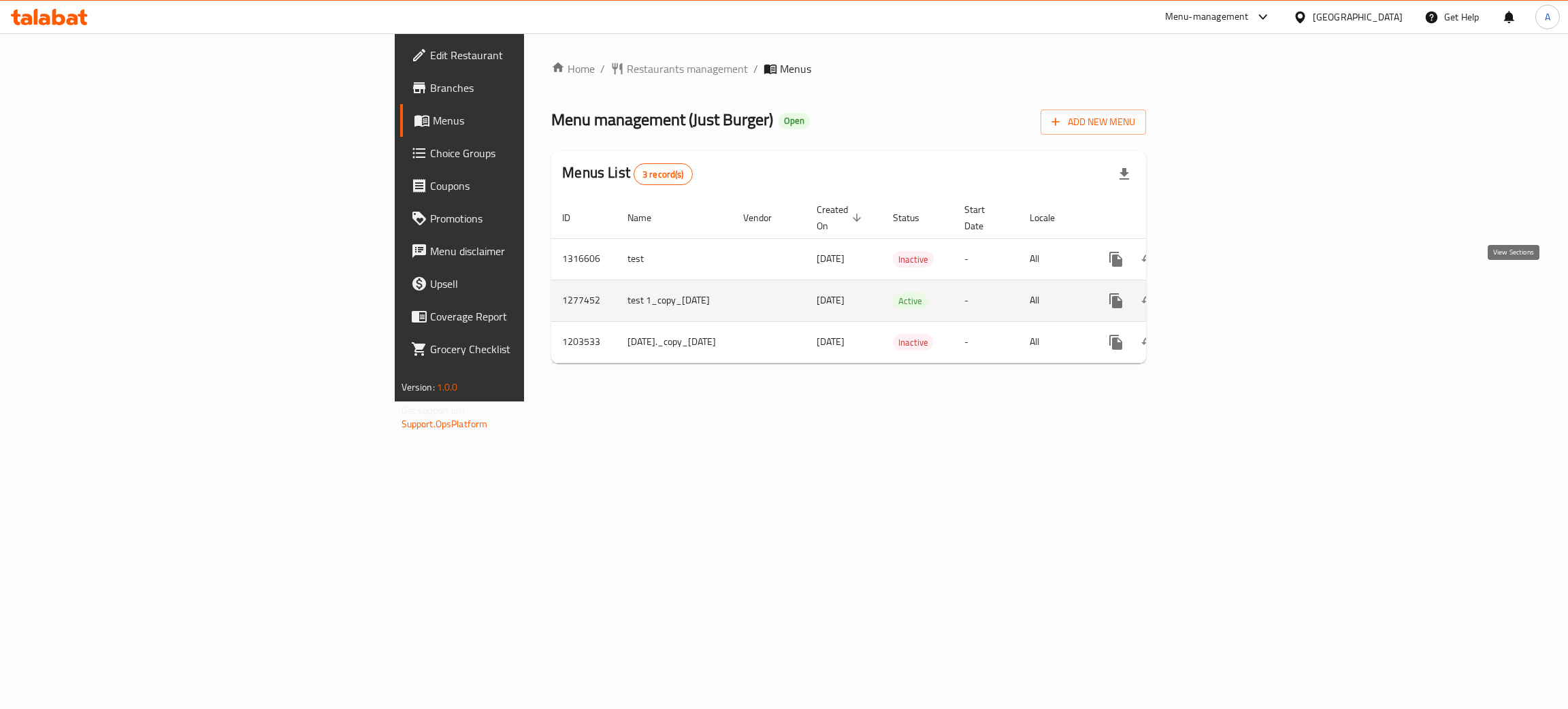
click at [1222, 293] on icon "enhanced table" at bounding box center [1214, 301] width 16 height 16
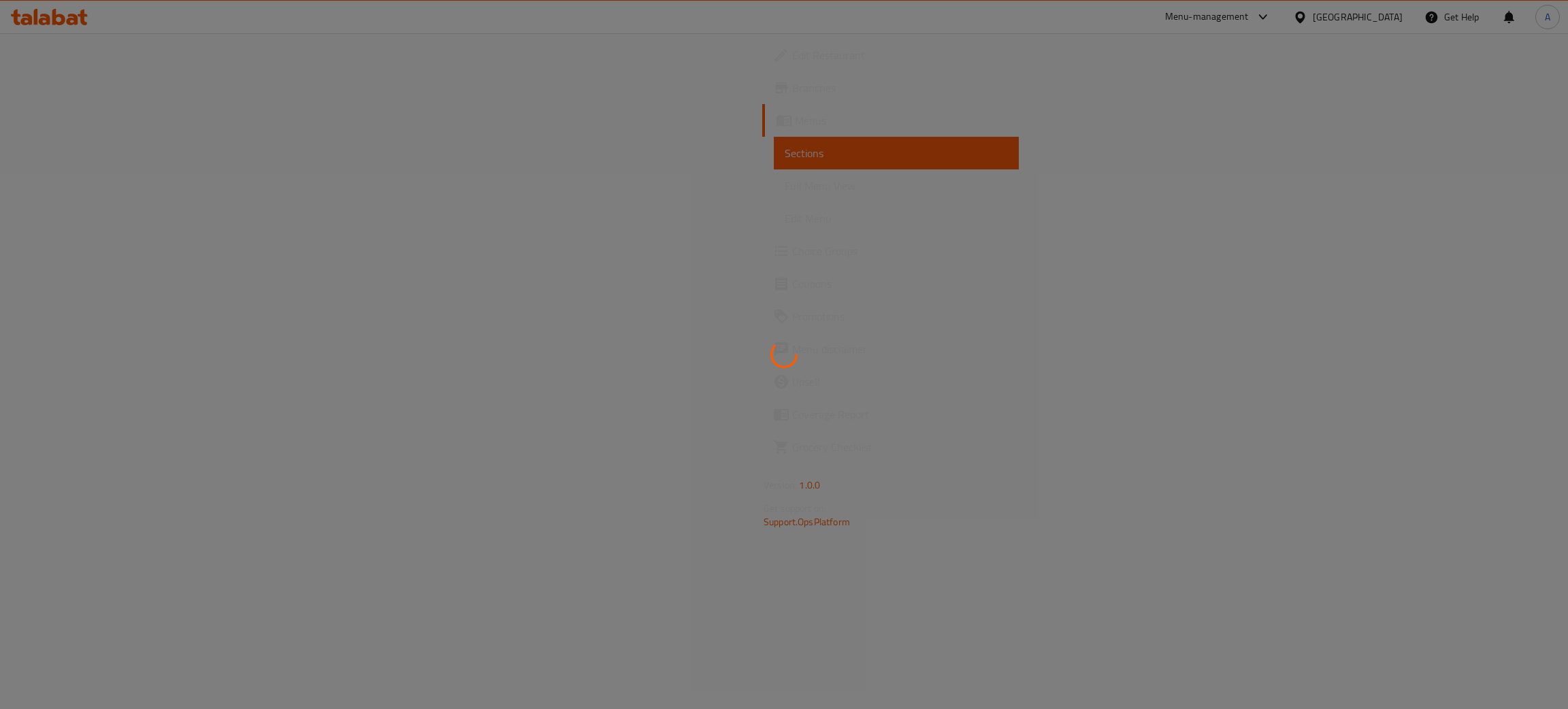
click at [339, 165] on div at bounding box center [784, 354] width 1568 height 709
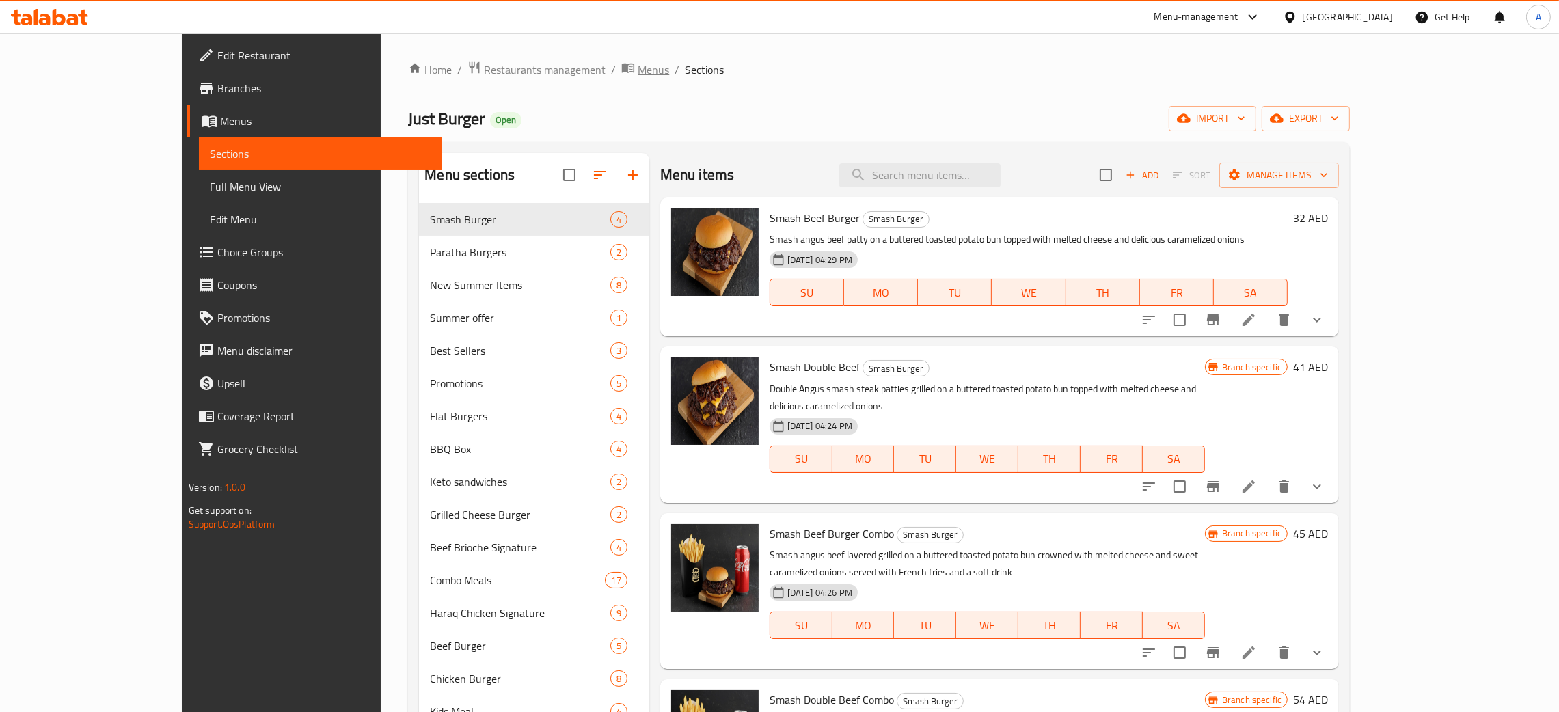
click at [637, 65] on span "Menus" at bounding box center [652, 69] width 31 height 16
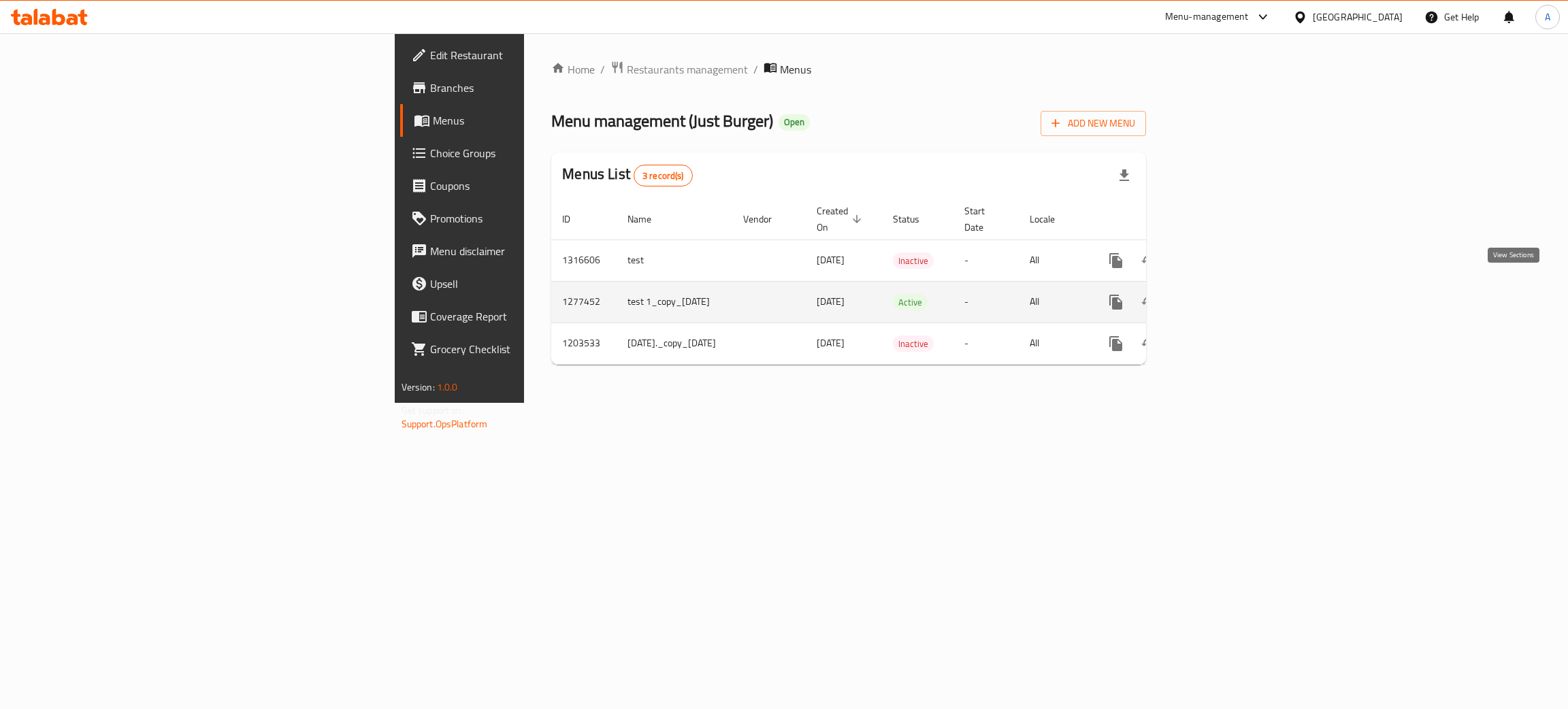
click at [1230, 286] on link "enhanced table" at bounding box center [1214, 302] width 33 height 33
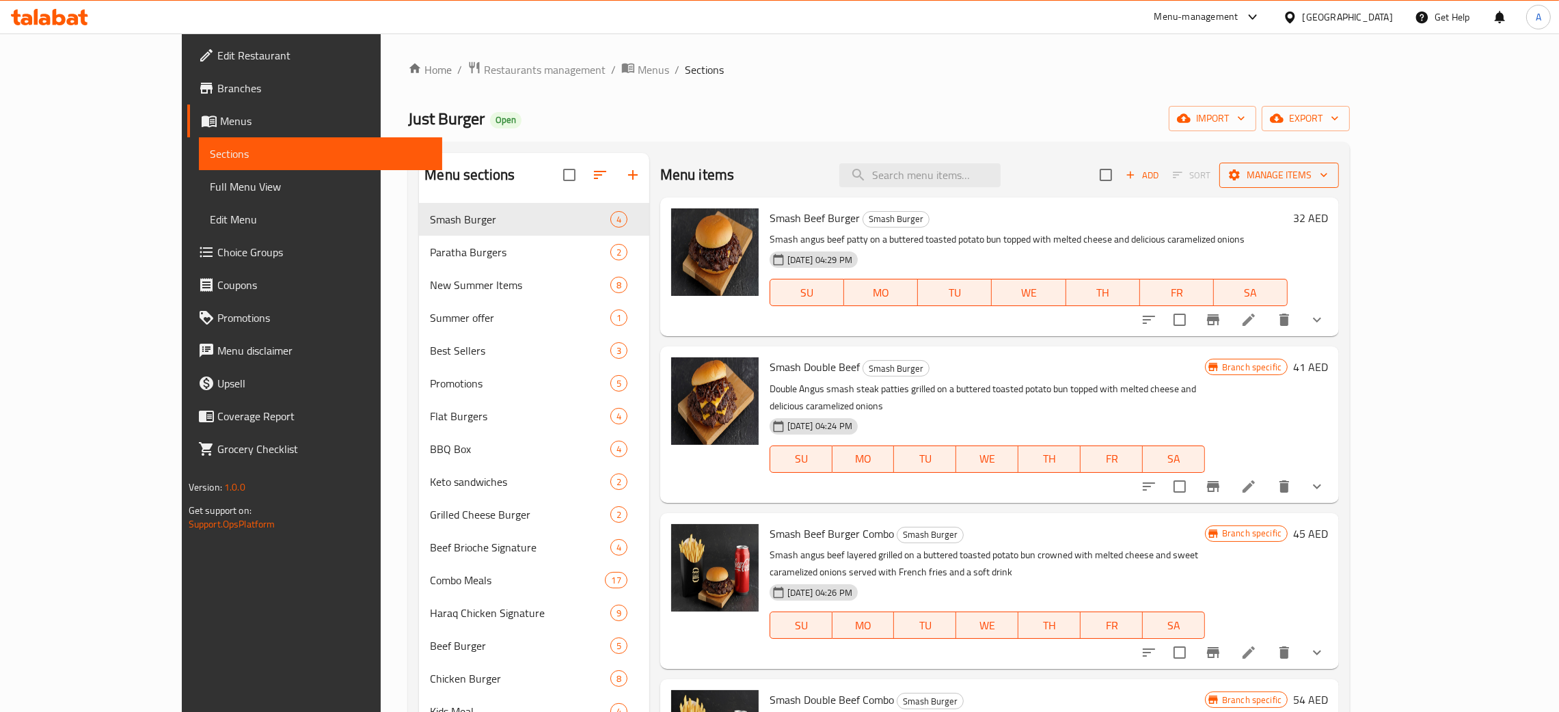
click at [1330, 174] on icon "button" at bounding box center [1324, 175] width 14 height 14
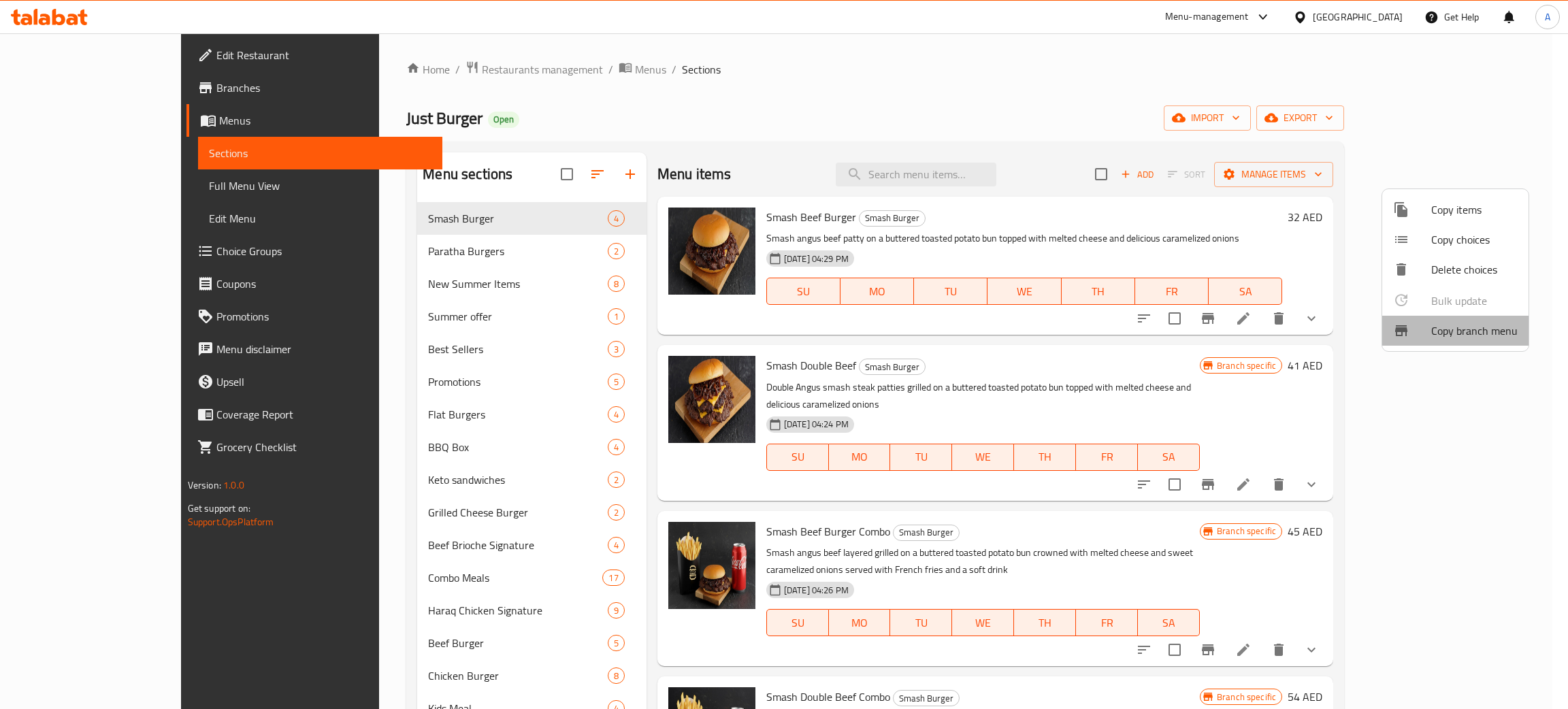
click at [1456, 326] on span "Copy branch menu" at bounding box center [1474, 331] width 87 height 16
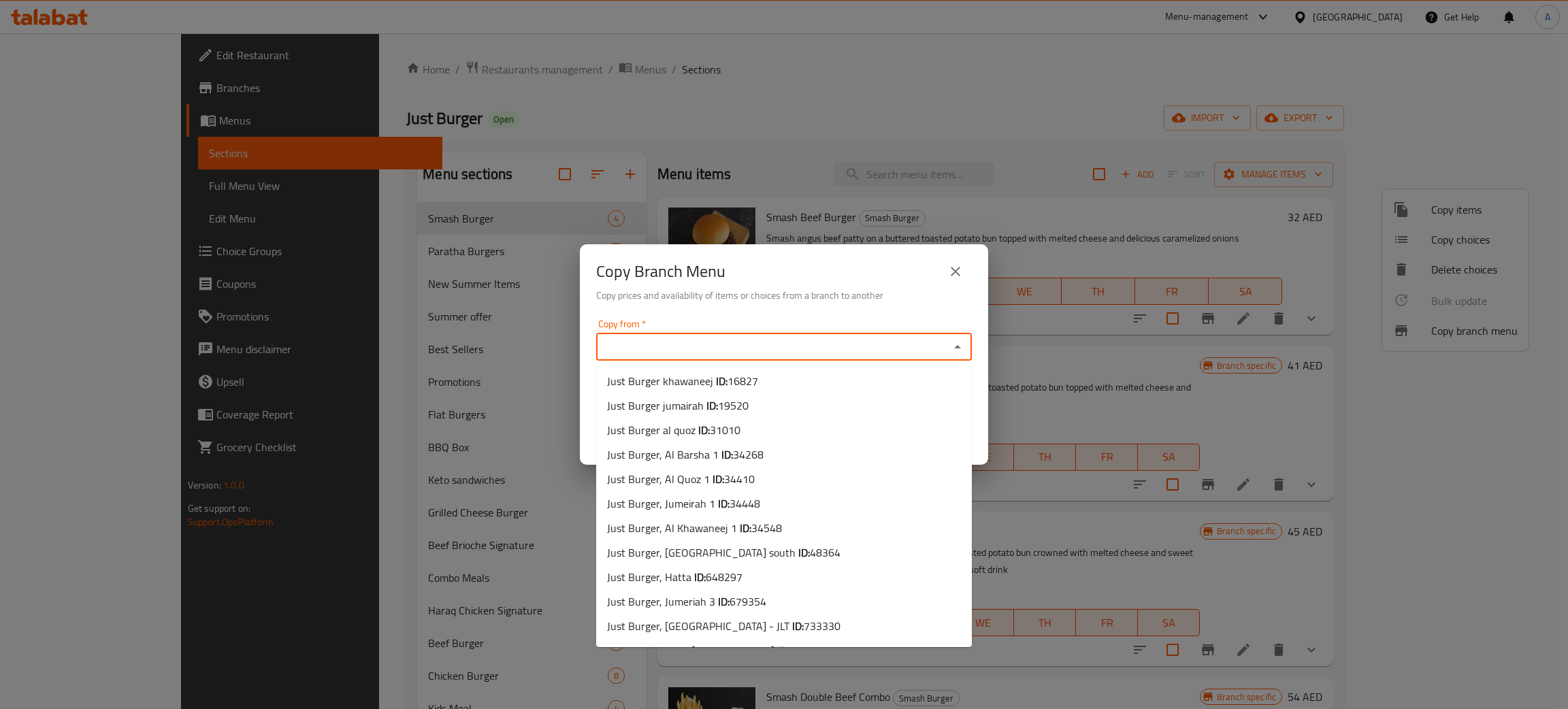
click at [639, 345] on input "Copy from   *" at bounding box center [773, 347] width 345 height 19
click at [692, 378] on span "Just Burger khawaneej ID: 16827" at bounding box center [682, 380] width 151 height 16
type input "Just Burger khawaneej"
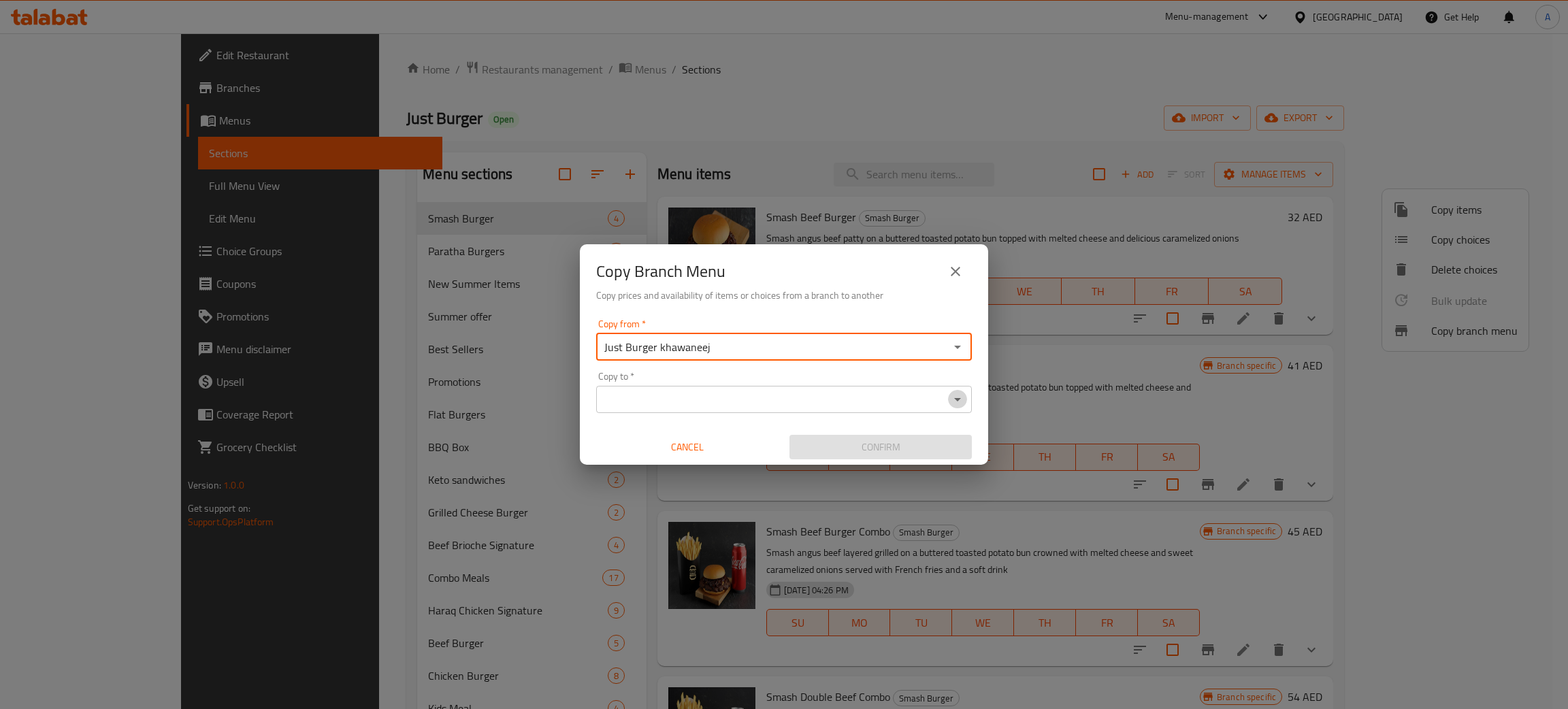
click at [953, 396] on icon "Open" at bounding box center [957, 399] width 16 height 16
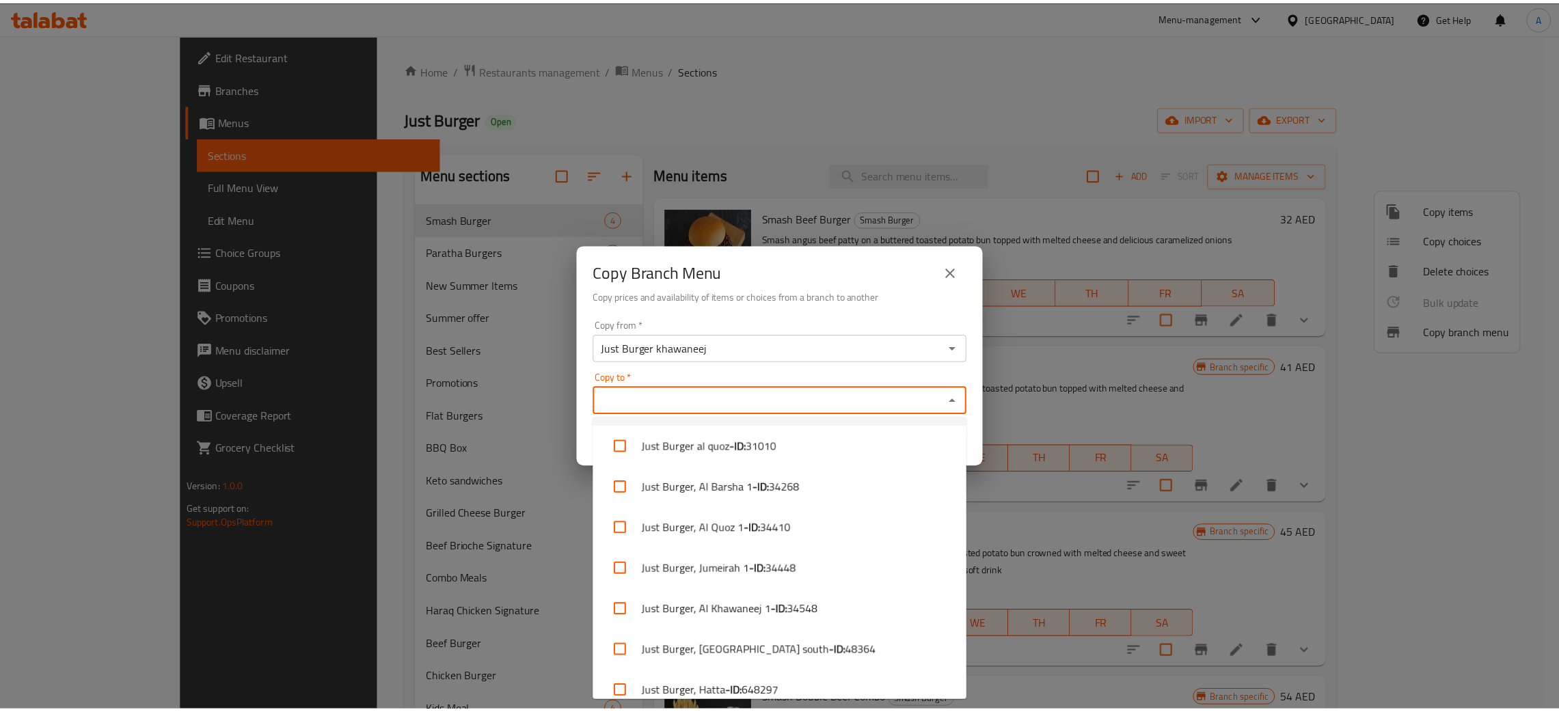
scroll to position [217, 0]
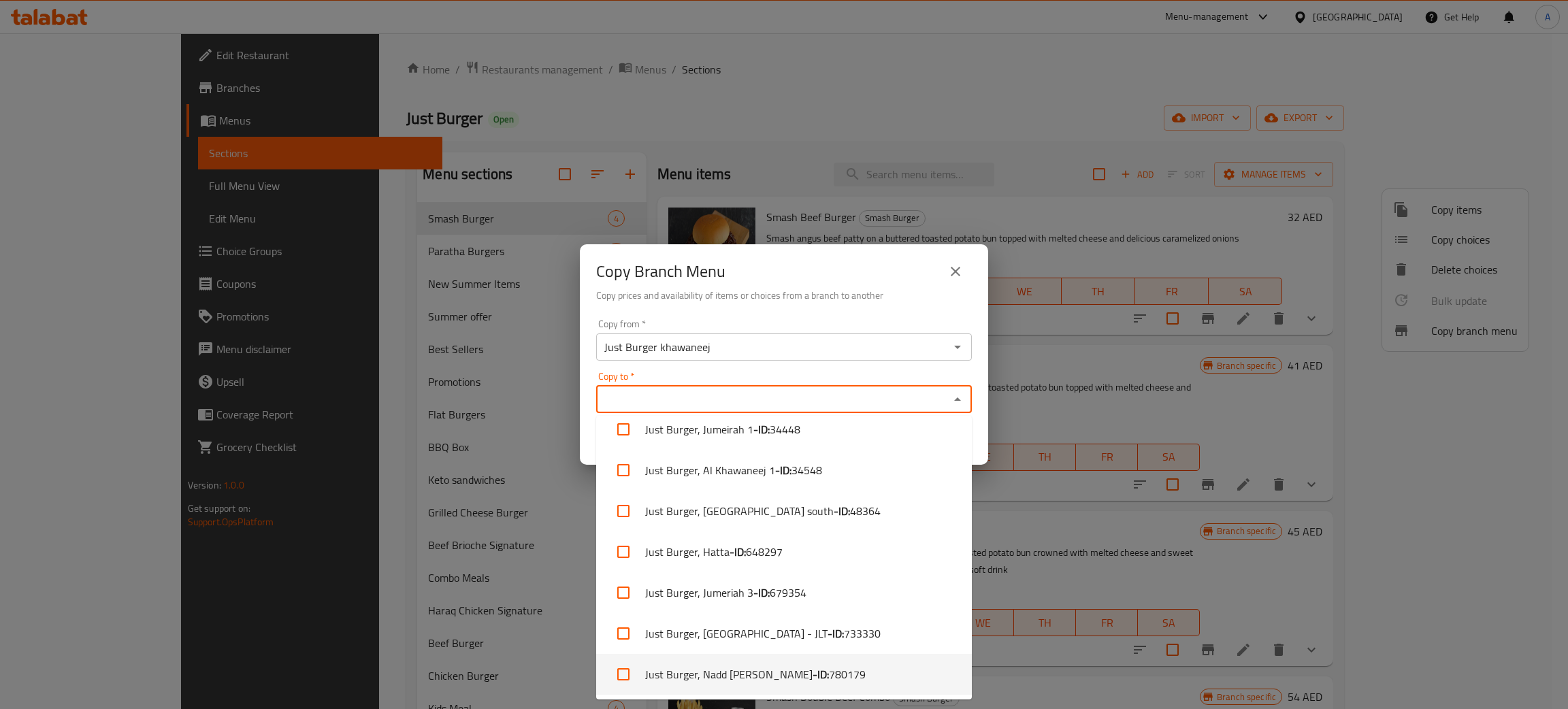
drag, startPoint x: 808, startPoint y: 675, endPoint x: 830, endPoint y: 578, distance: 99.5
click at [829, 675] on span "780179" at bounding box center [847, 674] width 37 height 16
checkbox input "true"
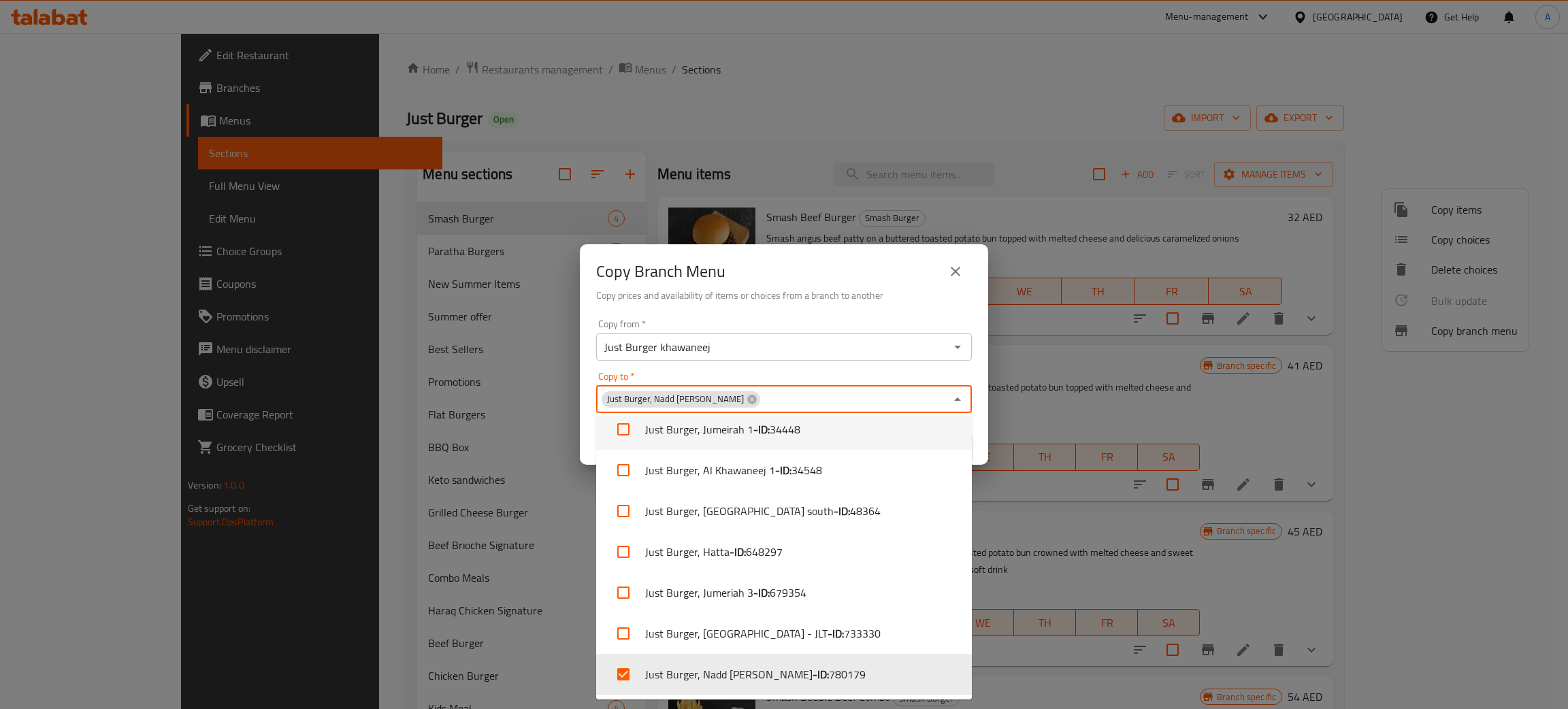
click at [838, 314] on div "Copy from   * Just Burger khawaneej Copy from * Copy to   * Just Burger, Nadd A…" at bounding box center [784, 389] width 408 height 151
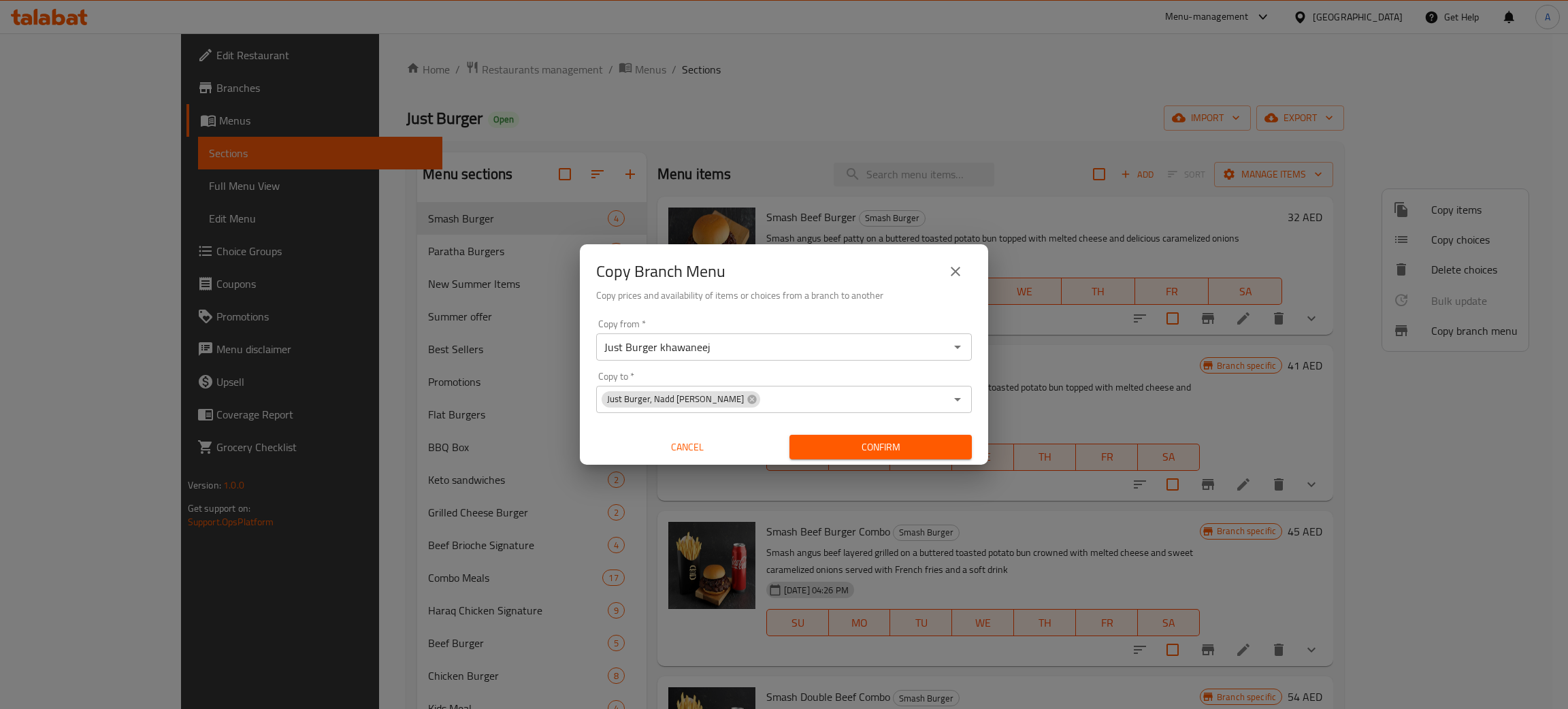
click at [897, 441] on span "Confirm" at bounding box center [881, 447] width 160 height 17
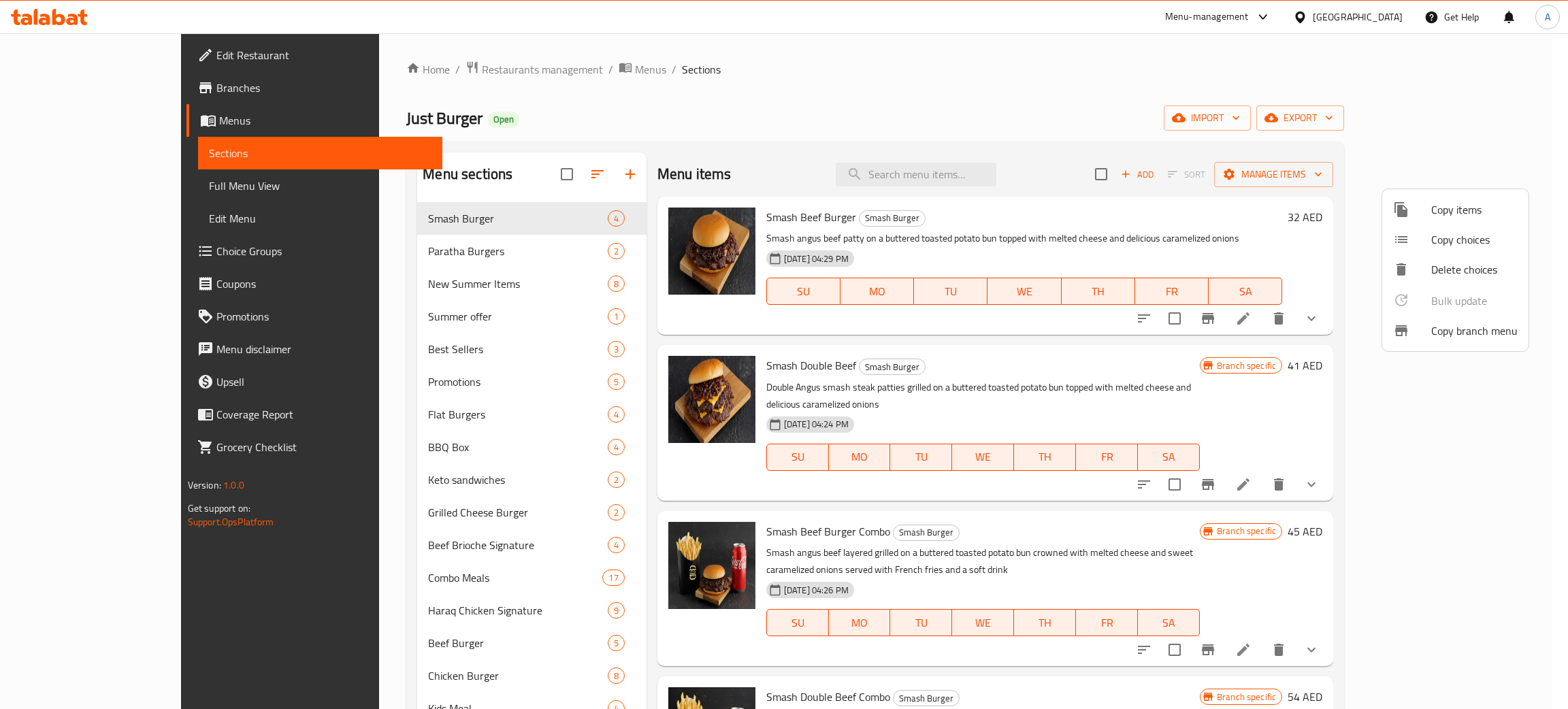
click at [92, 252] on div at bounding box center [784, 354] width 1568 height 709
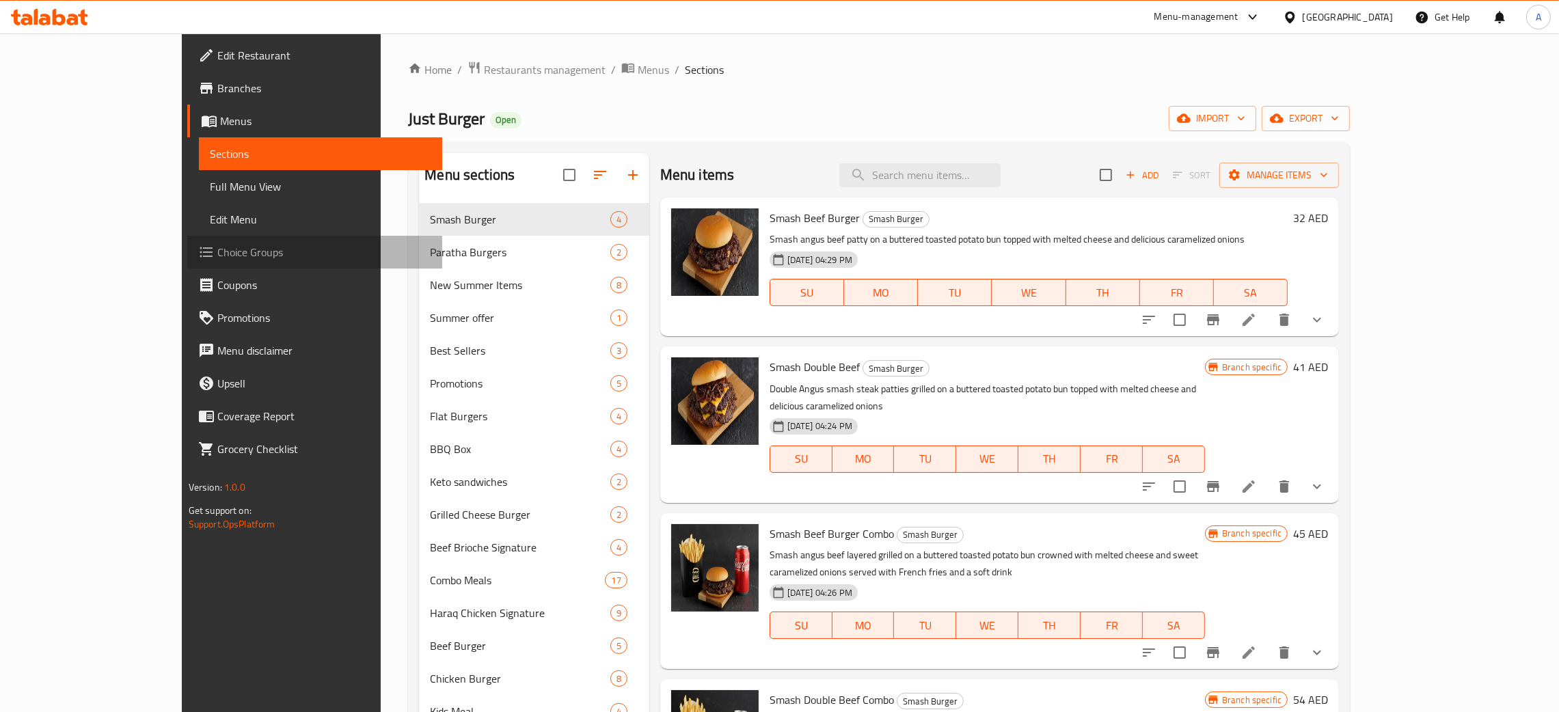
click at [217, 249] on span "Choice Groups" at bounding box center [324, 252] width 214 height 16
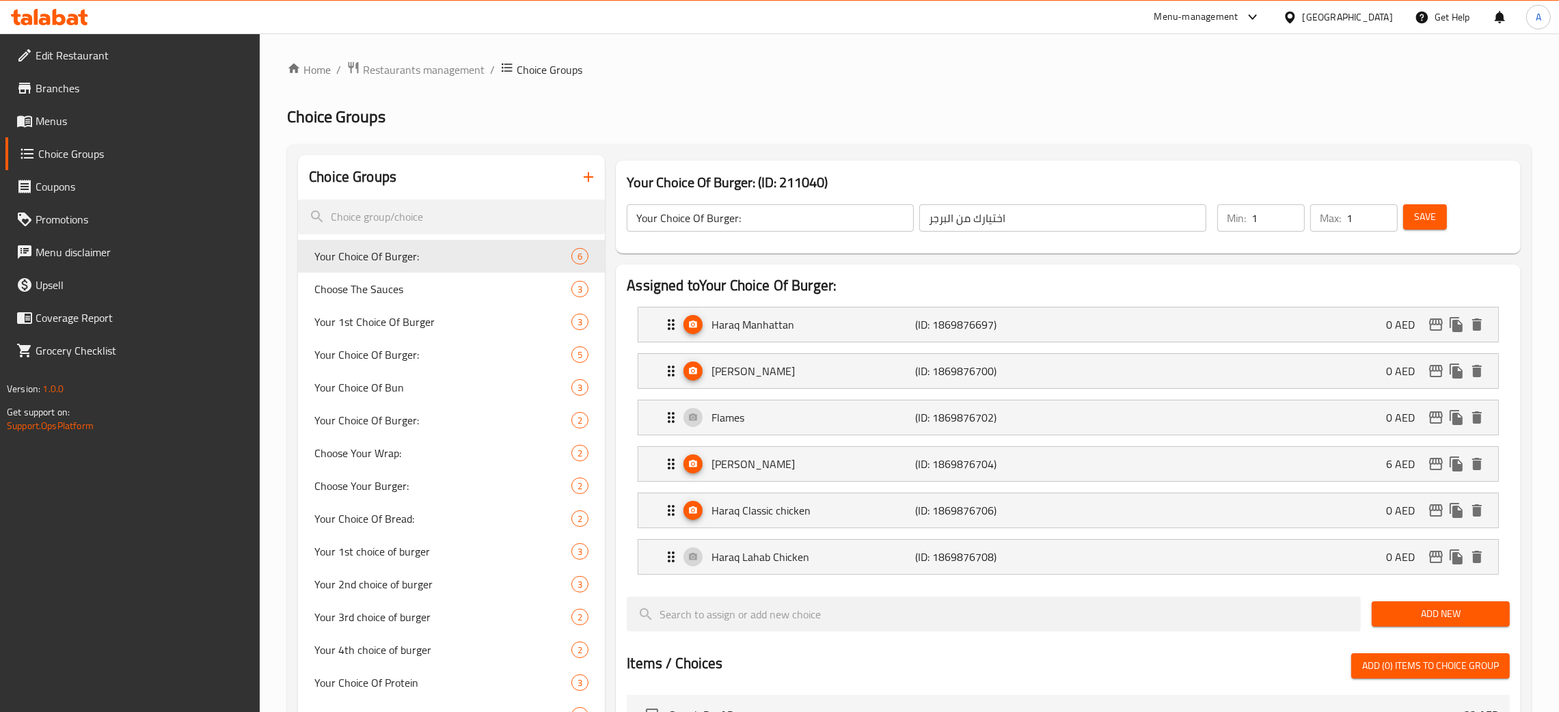
click at [730, 217] on input "Your Choice Of Burger:" at bounding box center [770, 217] width 287 height 27
click at [1437, 212] on button "Save" at bounding box center [1425, 216] width 44 height 25
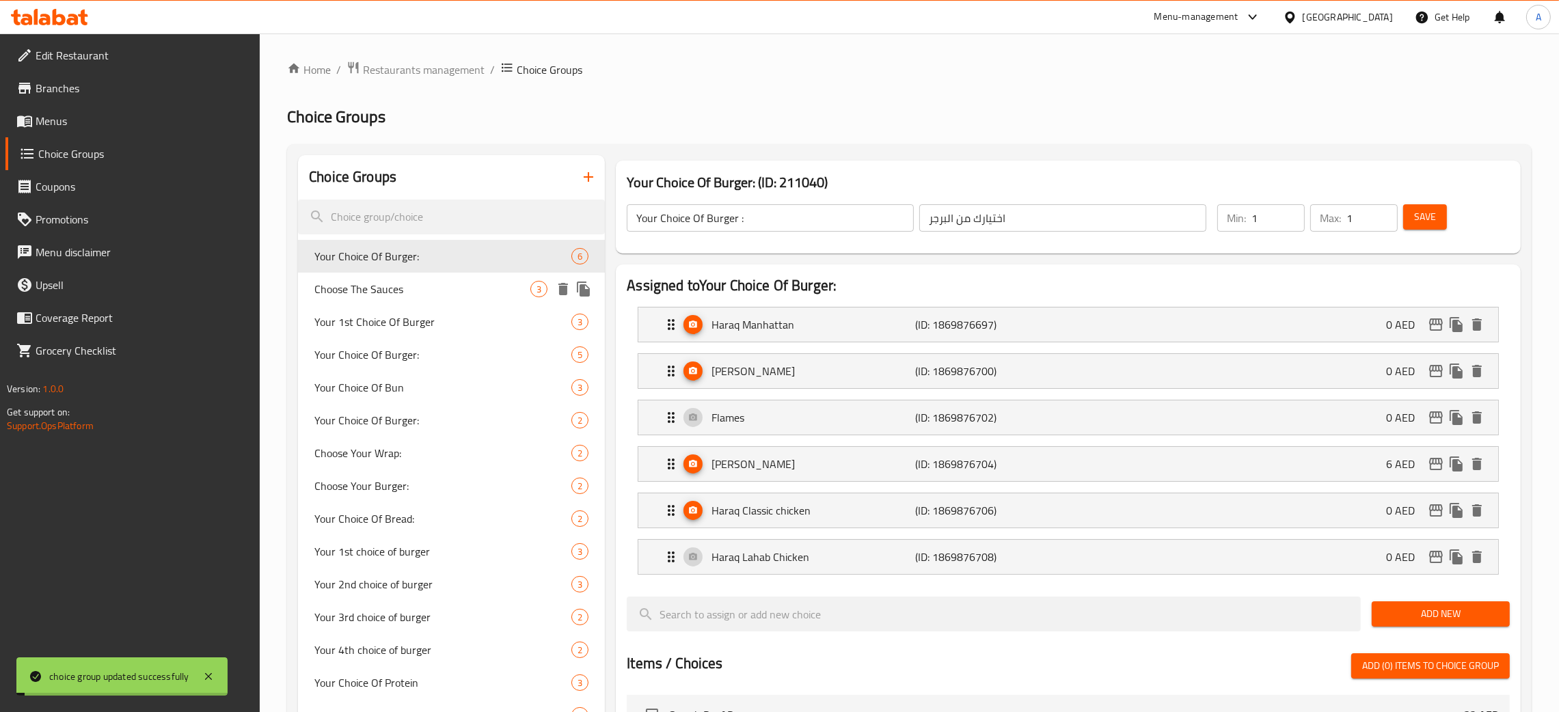
click at [440, 291] on span "Choose The Sauces" at bounding box center [422, 289] width 216 height 16
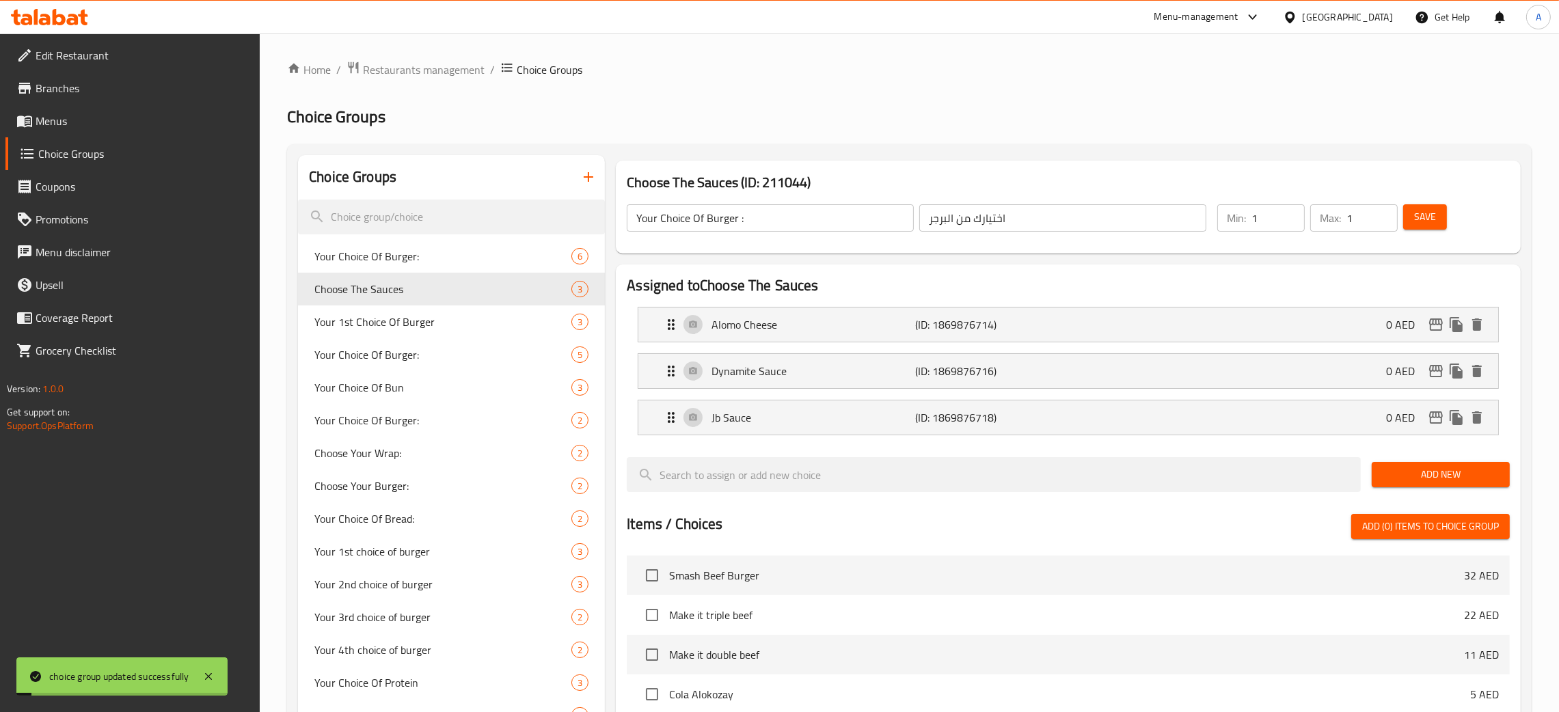
type input "Choose The Sauces"
type input "اختر الصوص"
type input "3"
drag, startPoint x: 727, startPoint y: 215, endPoint x: 798, endPoint y: 237, distance: 74.6
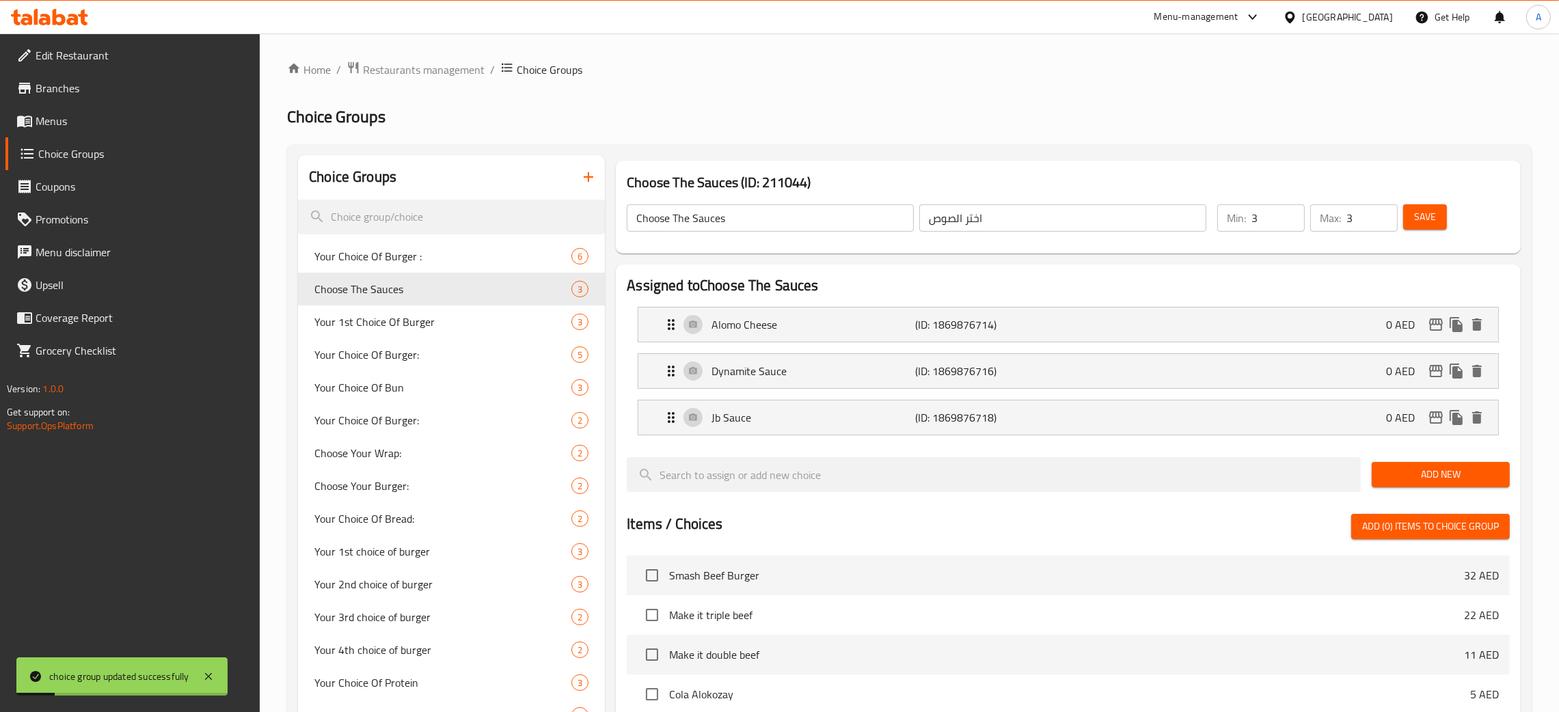
click at [728, 215] on input "Choose The Sauces" at bounding box center [770, 217] width 287 height 27
click at [1434, 217] on span "Save" at bounding box center [1425, 216] width 22 height 17
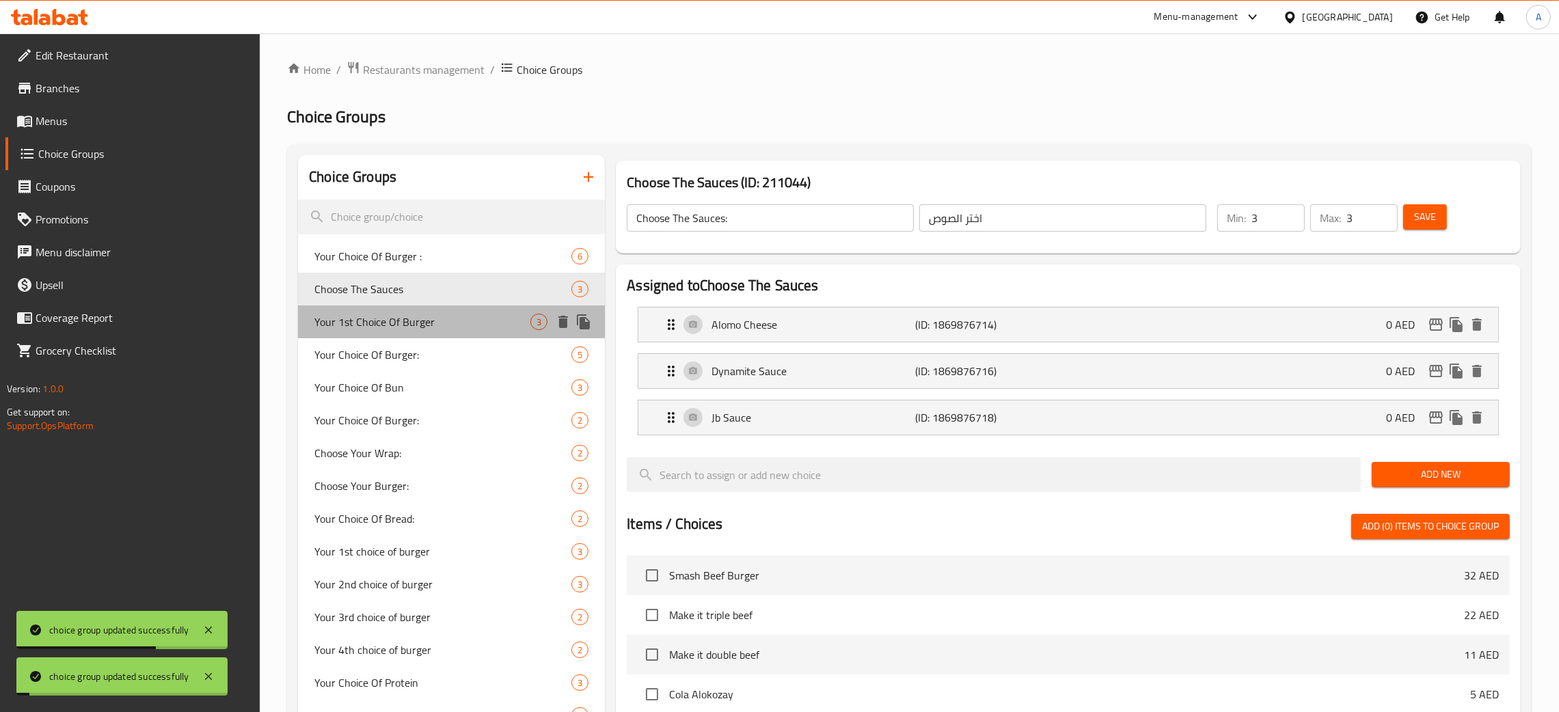
click at [439, 324] on span "Your 1st Choice Of Burger" at bounding box center [422, 322] width 216 height 16
type input "Your 1st Choice Of Burger"
type input "إختيارك الأول من البرجر:"
type input "1"
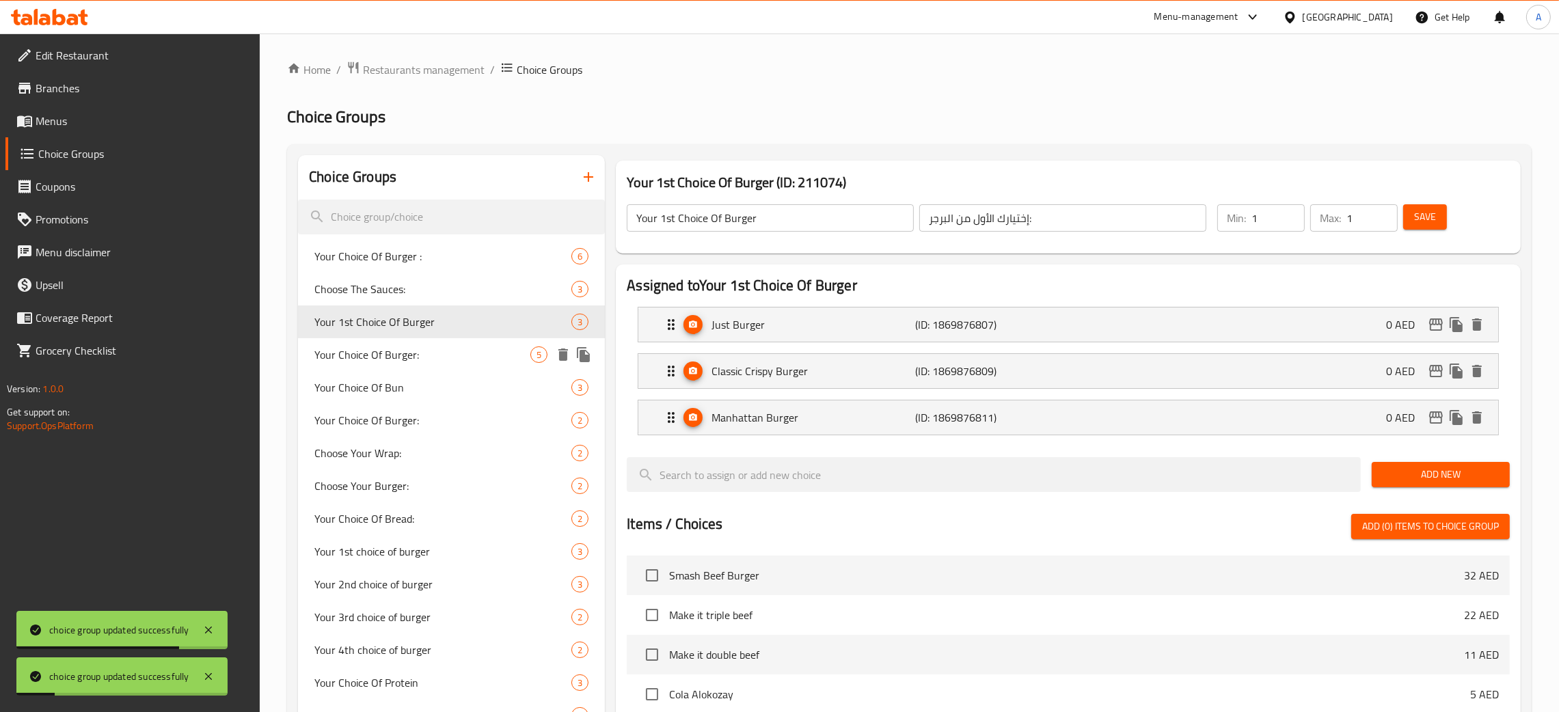
click at [441, 357] on span "Your Choice Of Burger:" at bounding box center [422, 354] width 216 height 16
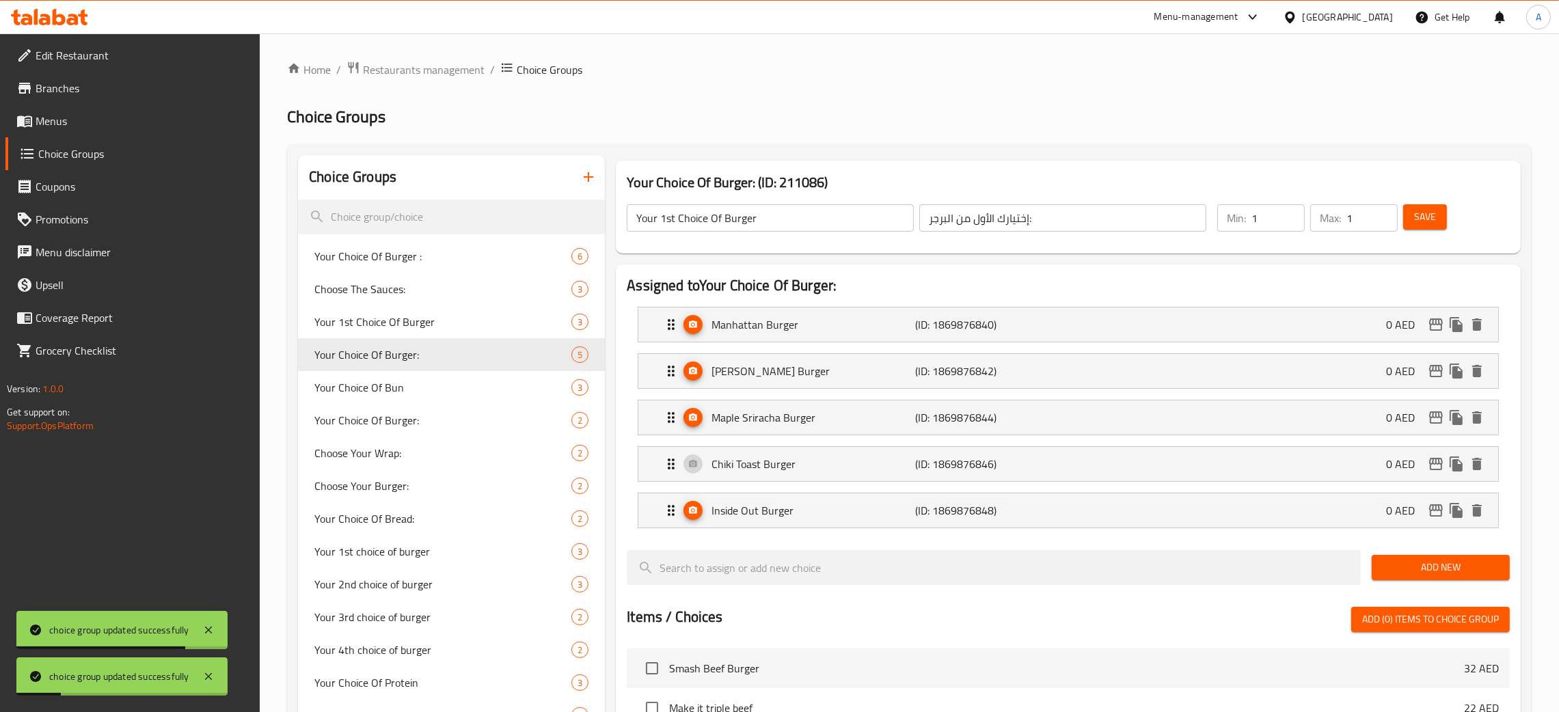
type input "Your Choice Of Burger:"
type input "اختيارك من برجر:"
type input "4"
click at [691, 219] on input "Your Choice Of Burger:" at bounding box center [770, 217] width 287 height 27
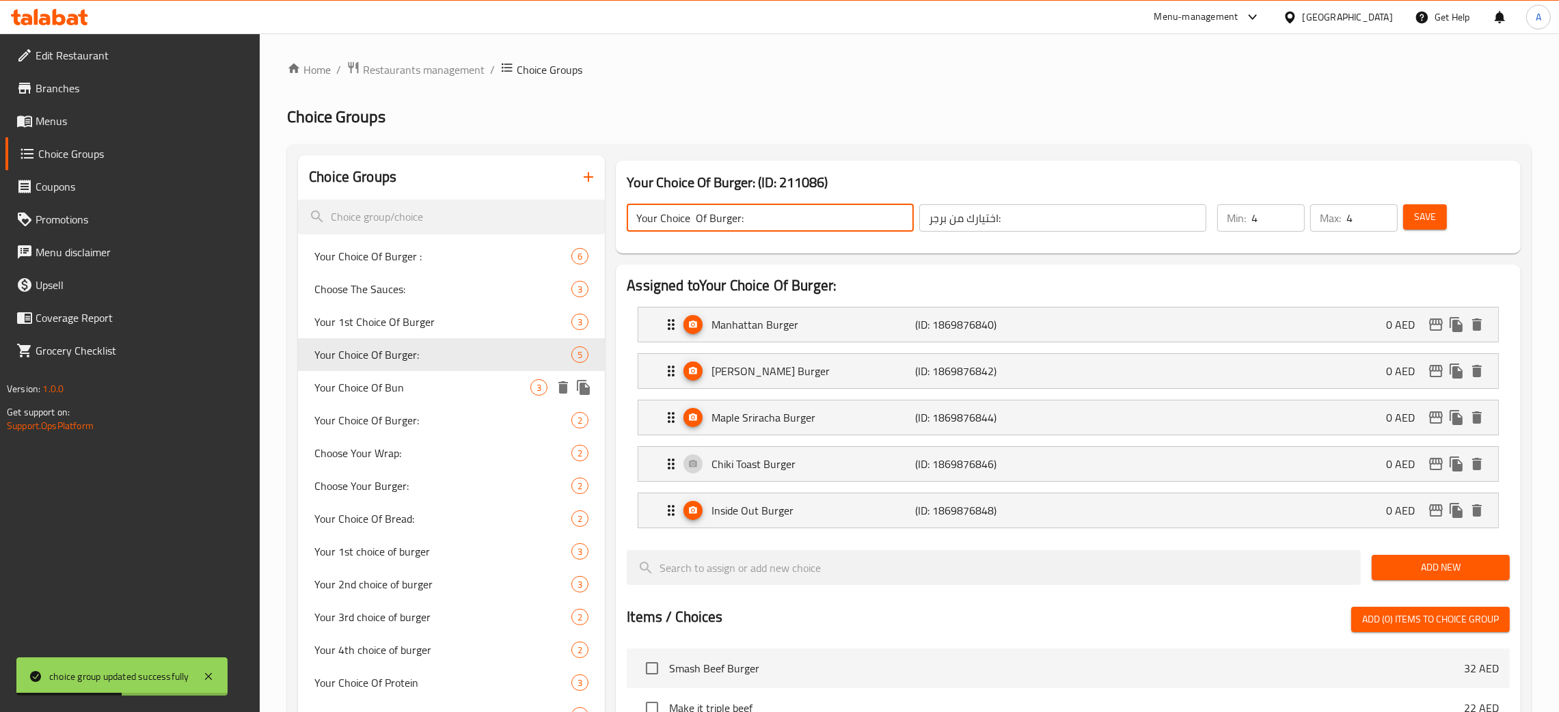
click at [424, 388] on span "Your Choice Of Bun" at bounding box center [422, 387] width 216 height 16
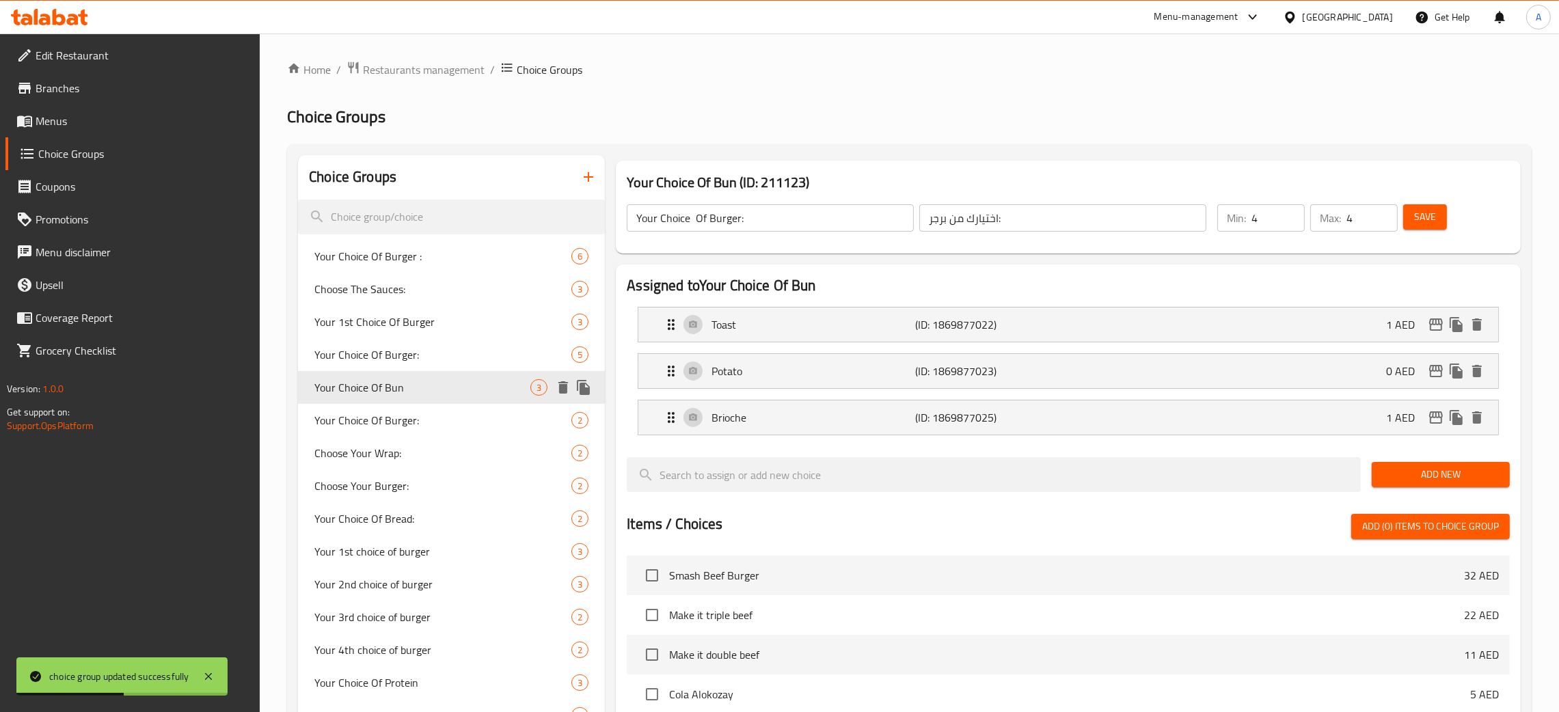
type input "Your Choice Of Bun"
type input "اختيارك من الخبز"
type input "1"
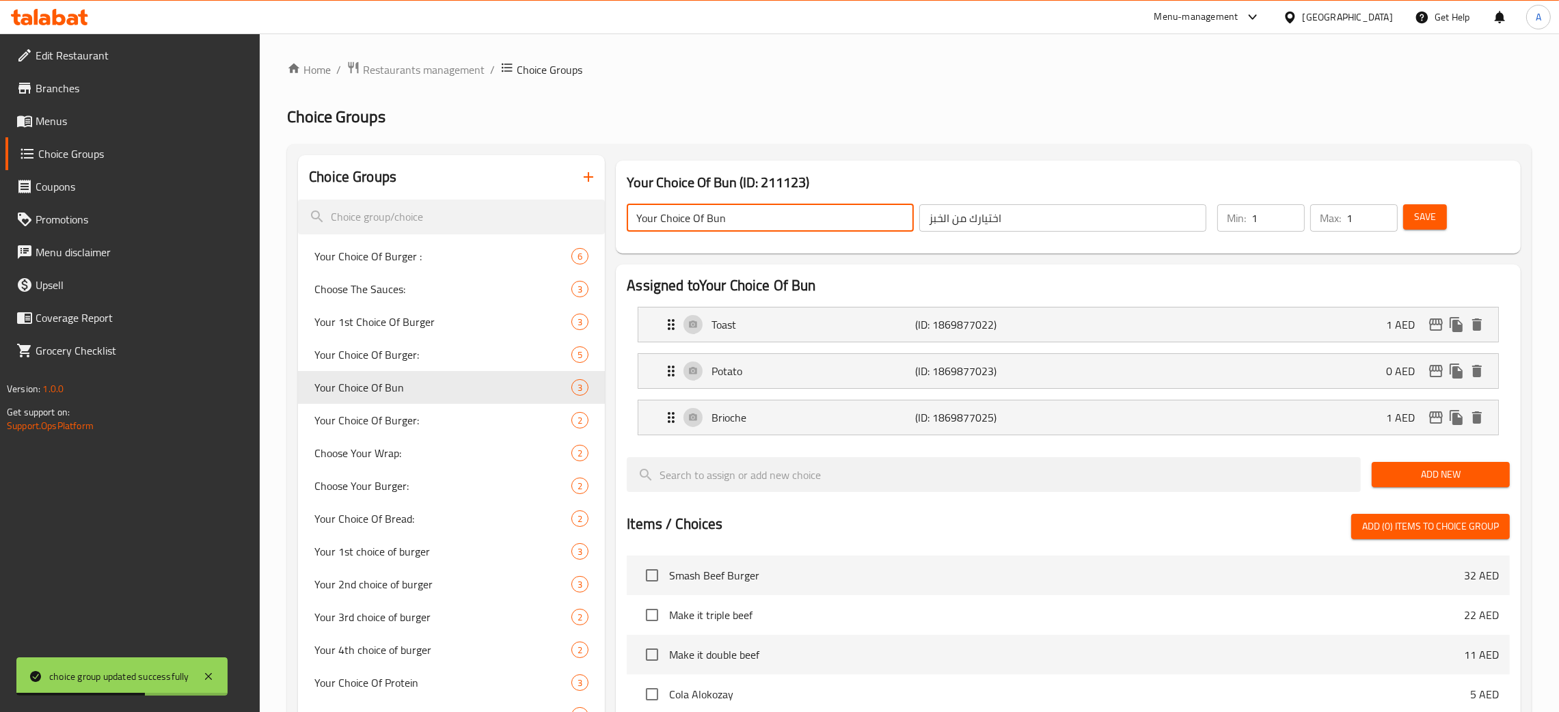
drag, startPoint x: 724, startPoint y: 217, endPoint x: 847, endPoint y: 271, distance: 134.0
click at [733, 221] on input "Your Choice Of Bun" at bounding box center [770, 217] width 287 height 27
click at [413, 426] on span "Your Choice Of Burger:" at bounding box center [422, 420] width 216 height 16
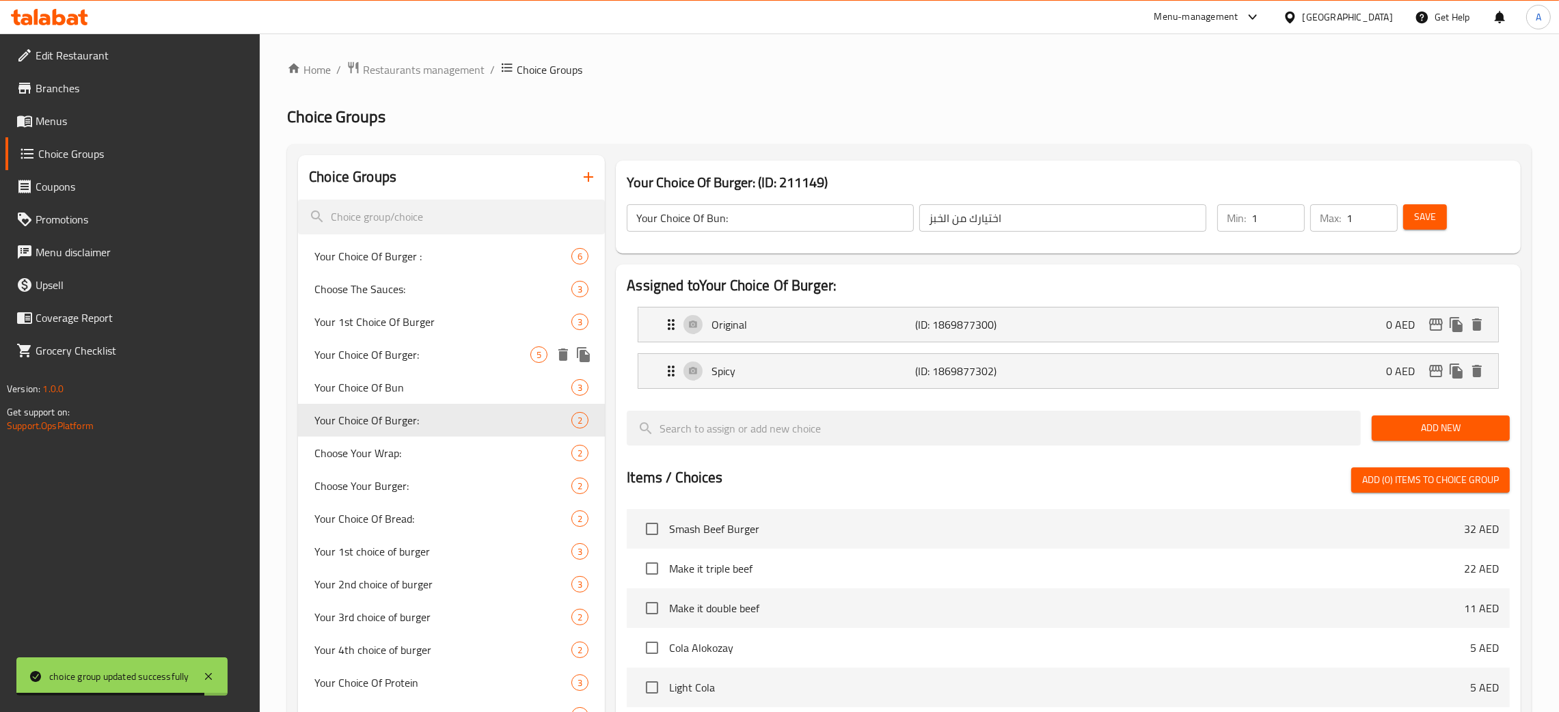
type input "Your Choice Of Burger:"
type input "إختيارك من البرجر:"
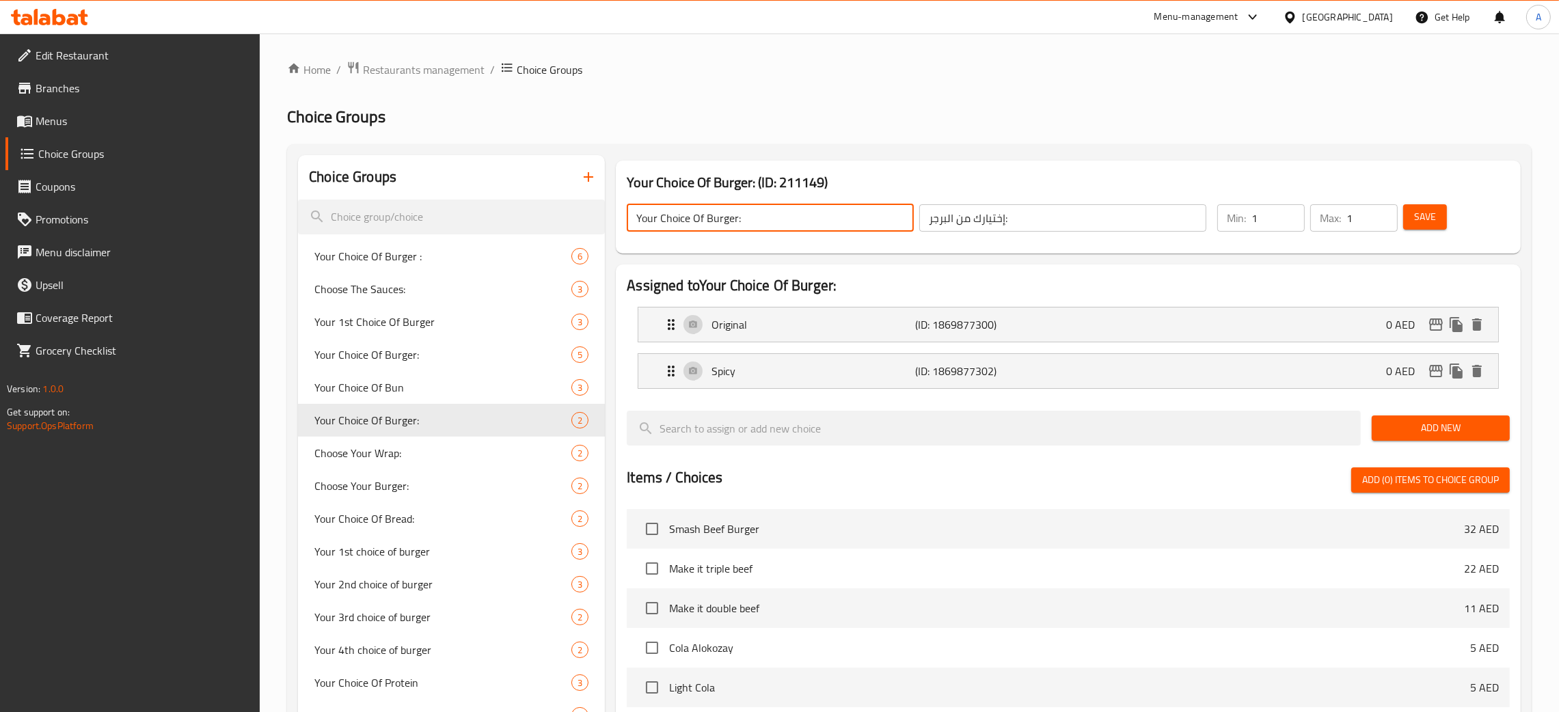
click at [707, 212] on input "Your Choice Of Burger:" at bounding box center [770, 217] width 287 height 27
click at [1423, 216] on span "Save" at bounding box center [1425, 216] width 22 height 17
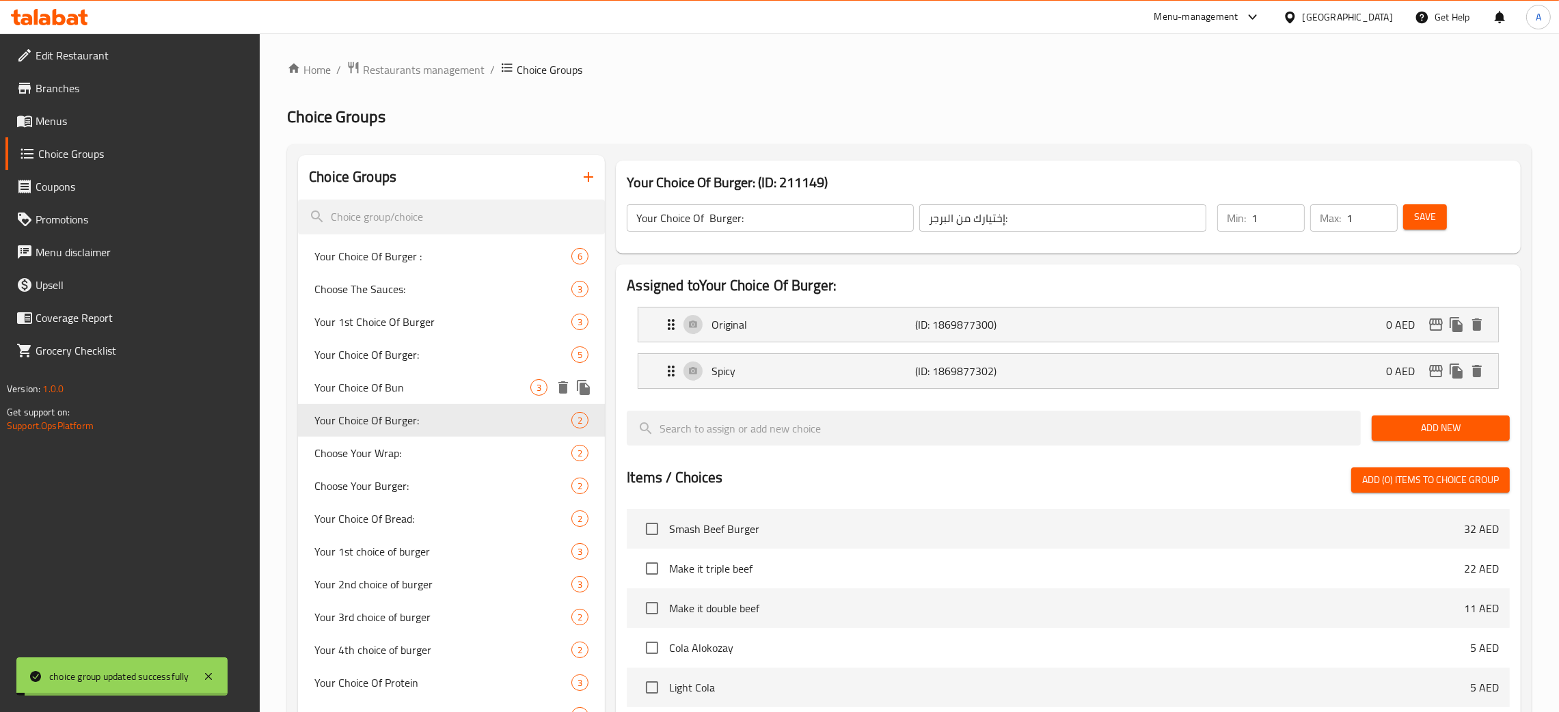
click at [424, 385] on span "Your Choice Of Bun" at bounding box center [422, 387] width 216 height 16
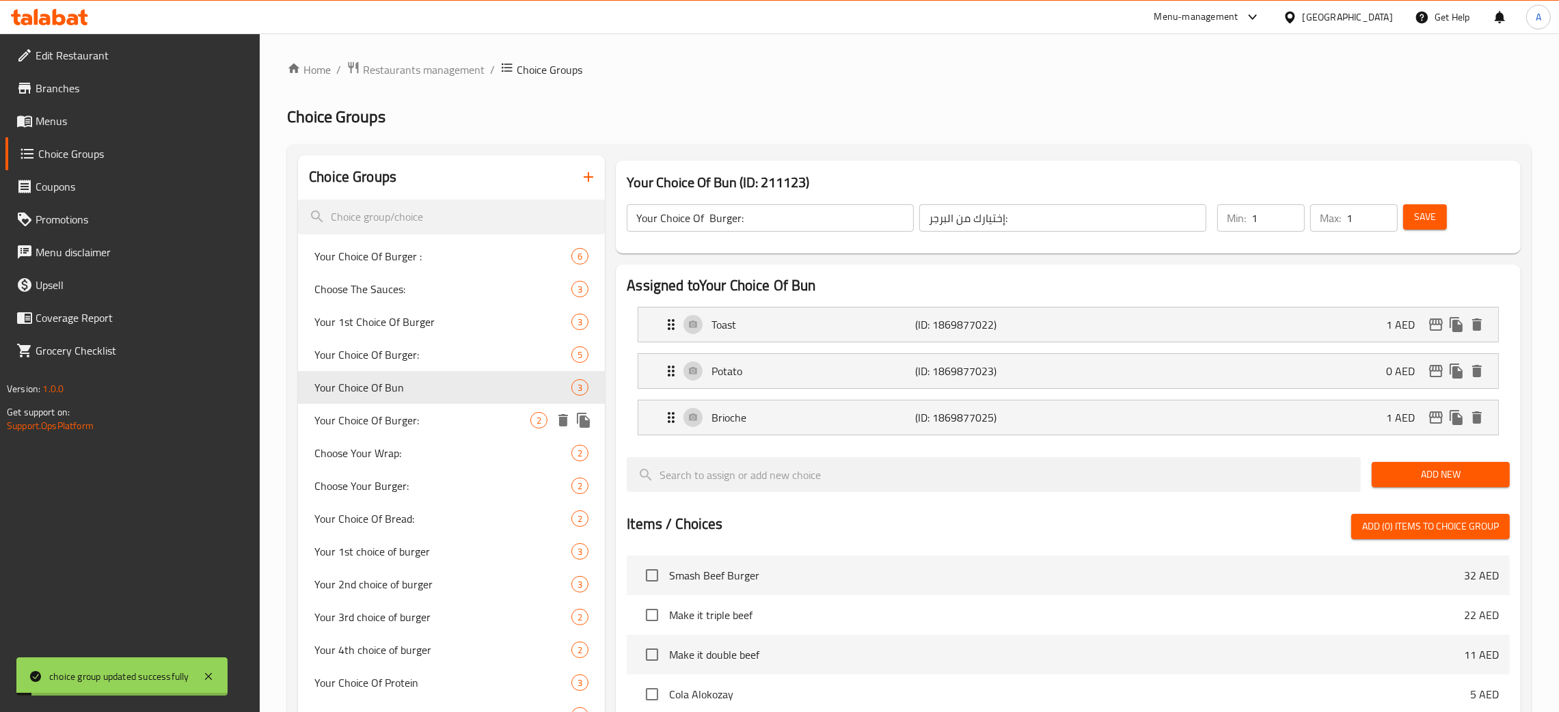
type input "Your Choice Of Bun"
type input "اختيارك من الخبز"
click at [774, 208] on input "Your Choice Of Bun" at bounding box center [770, 217] width 287 height 27
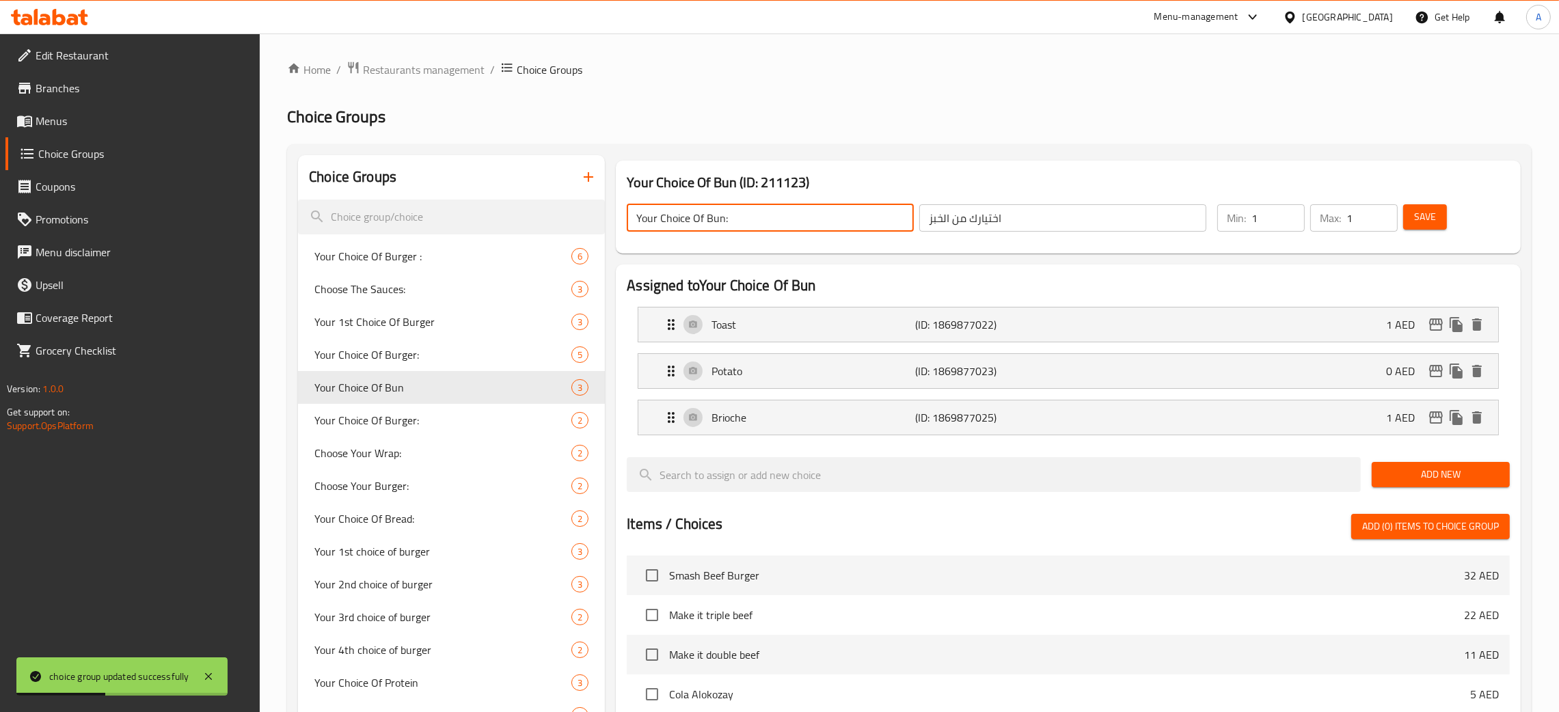
click at [1438, 223] on button "Save" at bounding box center [1425, 216] width 44 height 25
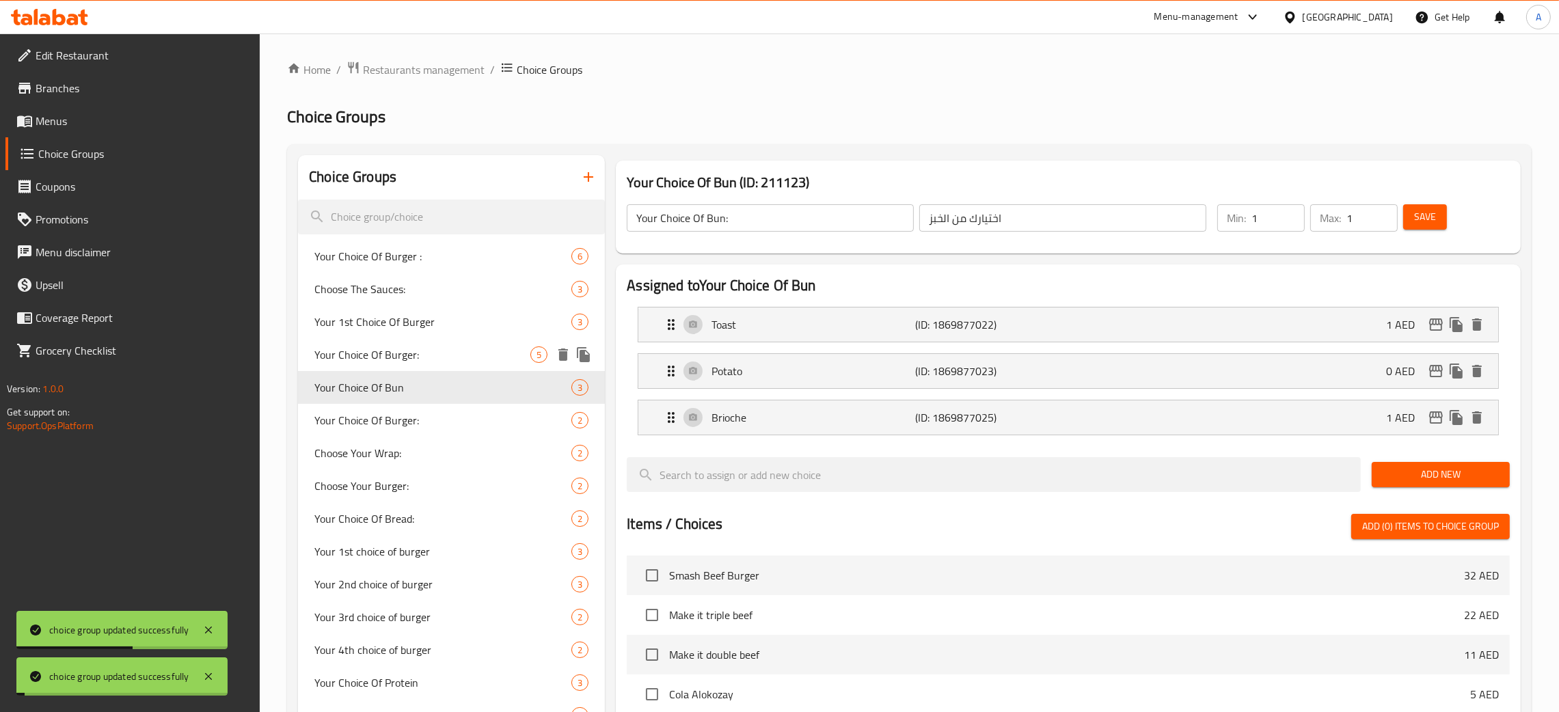
click at [441, 357] on span "Your Choice Of Burger:" at bounding box center [422, 354] width 216 height 16
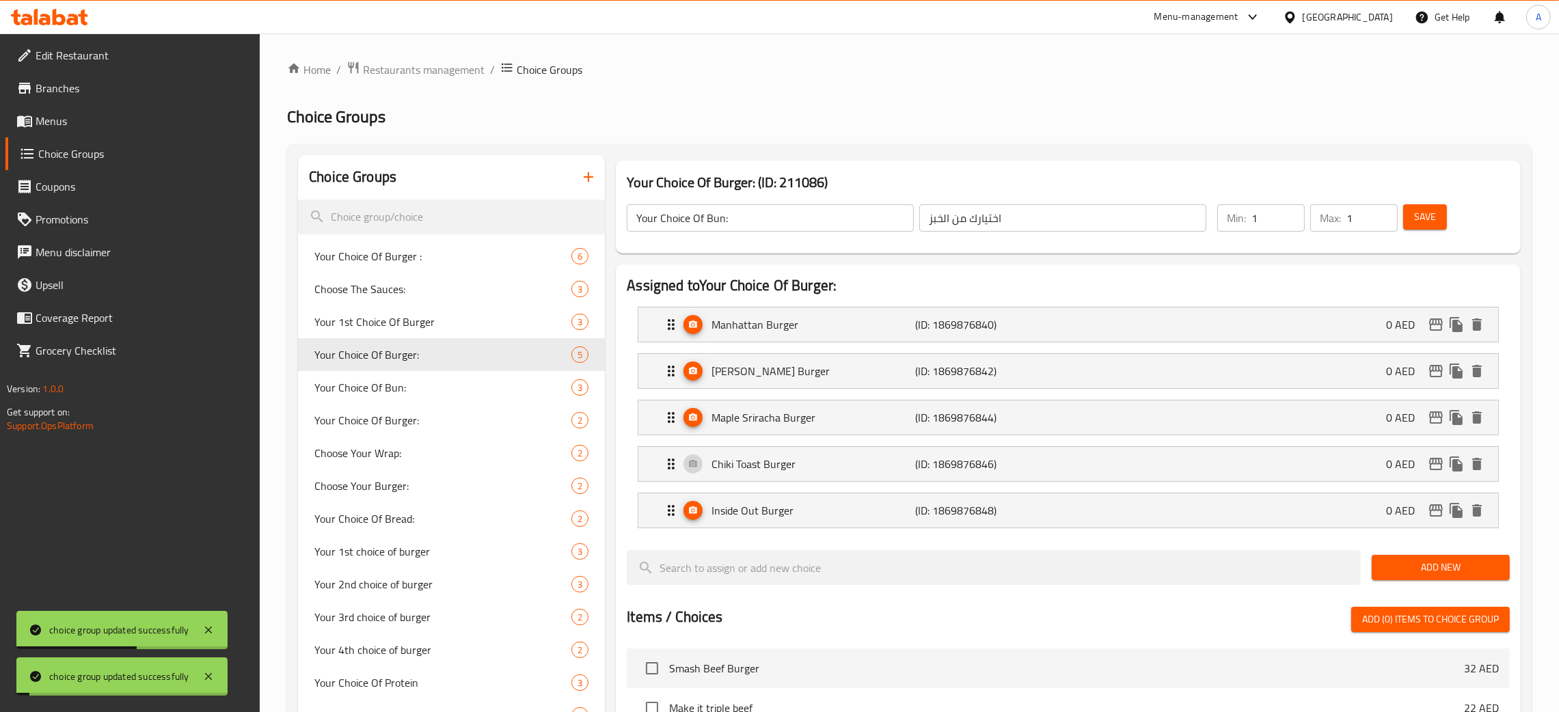
type input "Your Choice Of Burger:"
type input "اختيارك من برجر:"
type input "4"
click at [657, 219] on input "Your Choice Of Burger:" at bounding box center [770, 217] width 287 height 27
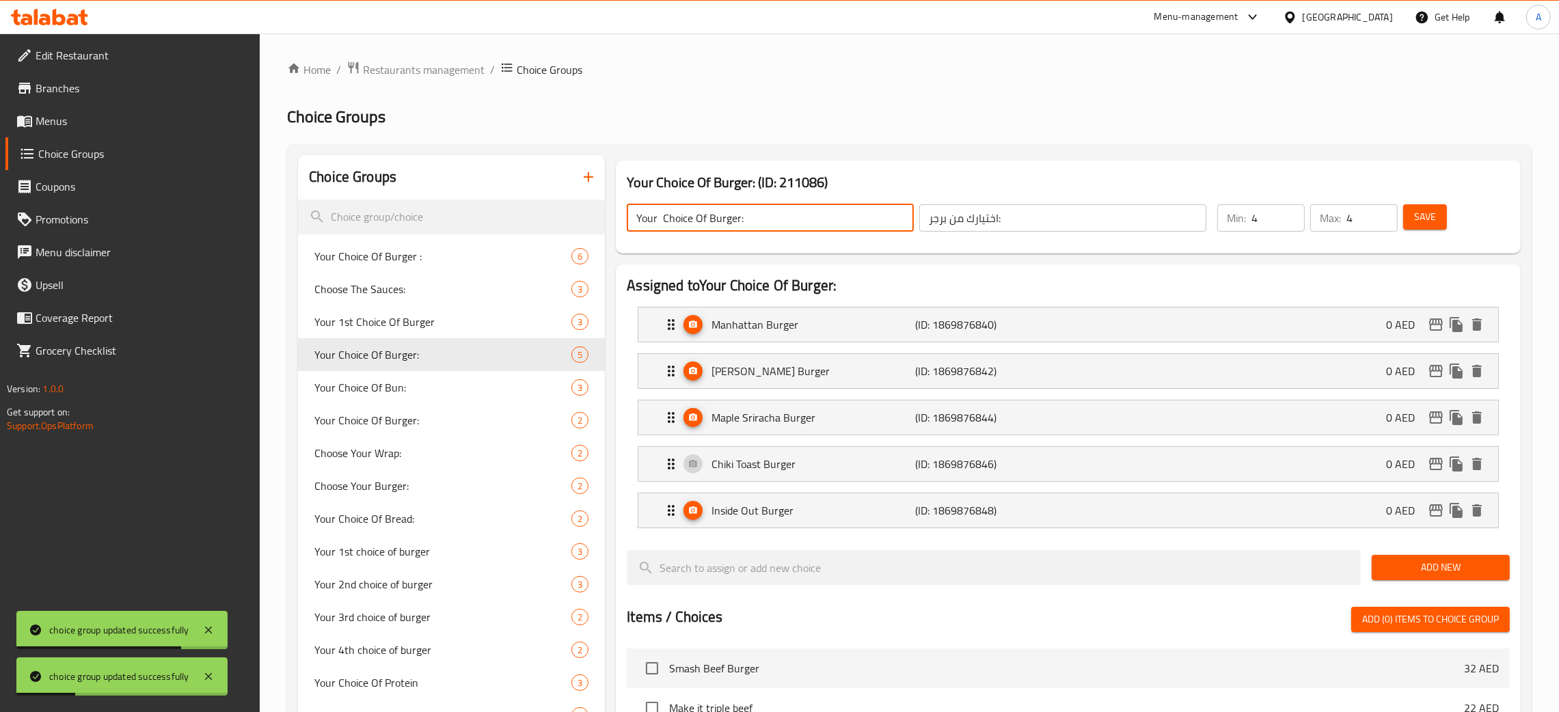
click at [1436, 215] on button "Save" at bounding box center [1425, 216] width 44 height 25
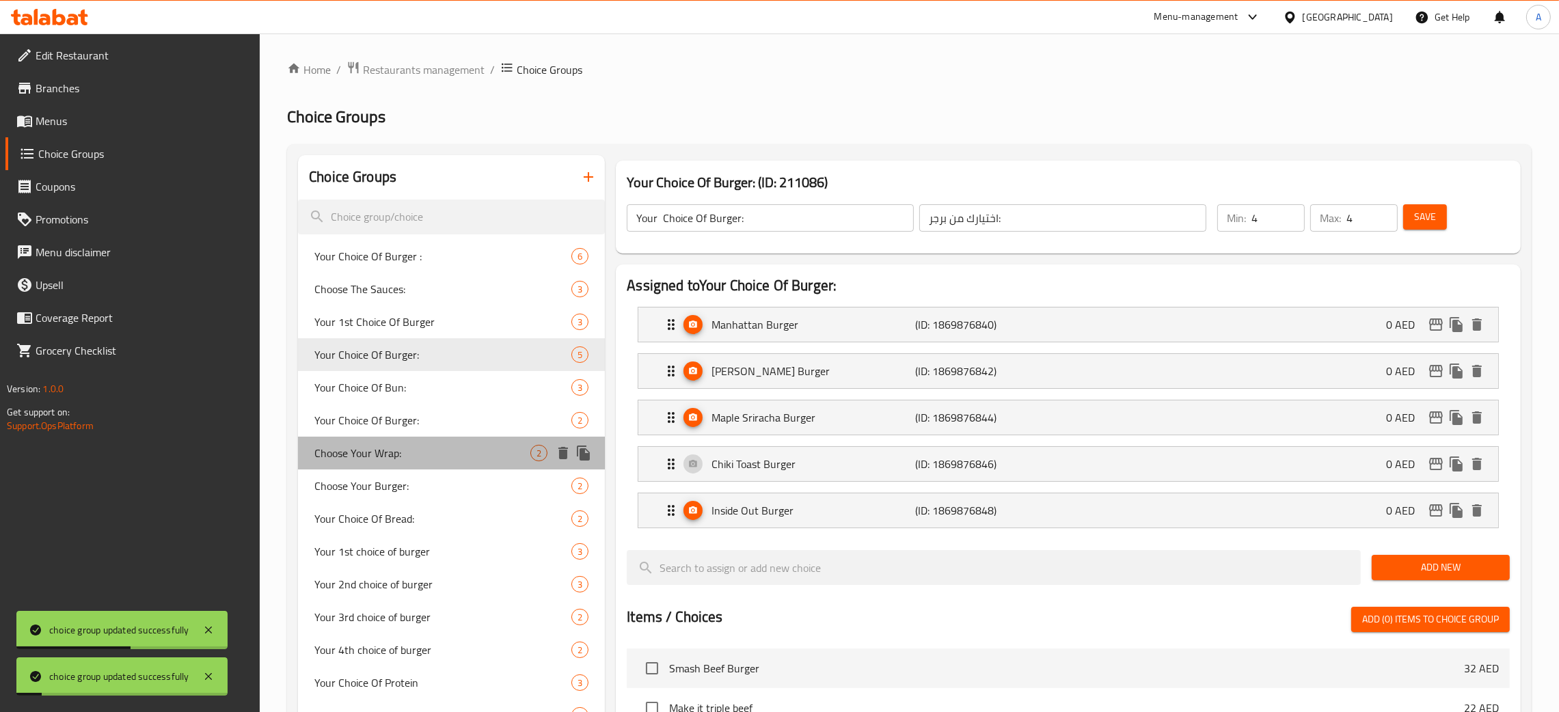
click at [429, 452] on span "Choose Your Wrap:" at bounding box center [422, 453] width 216 height 16
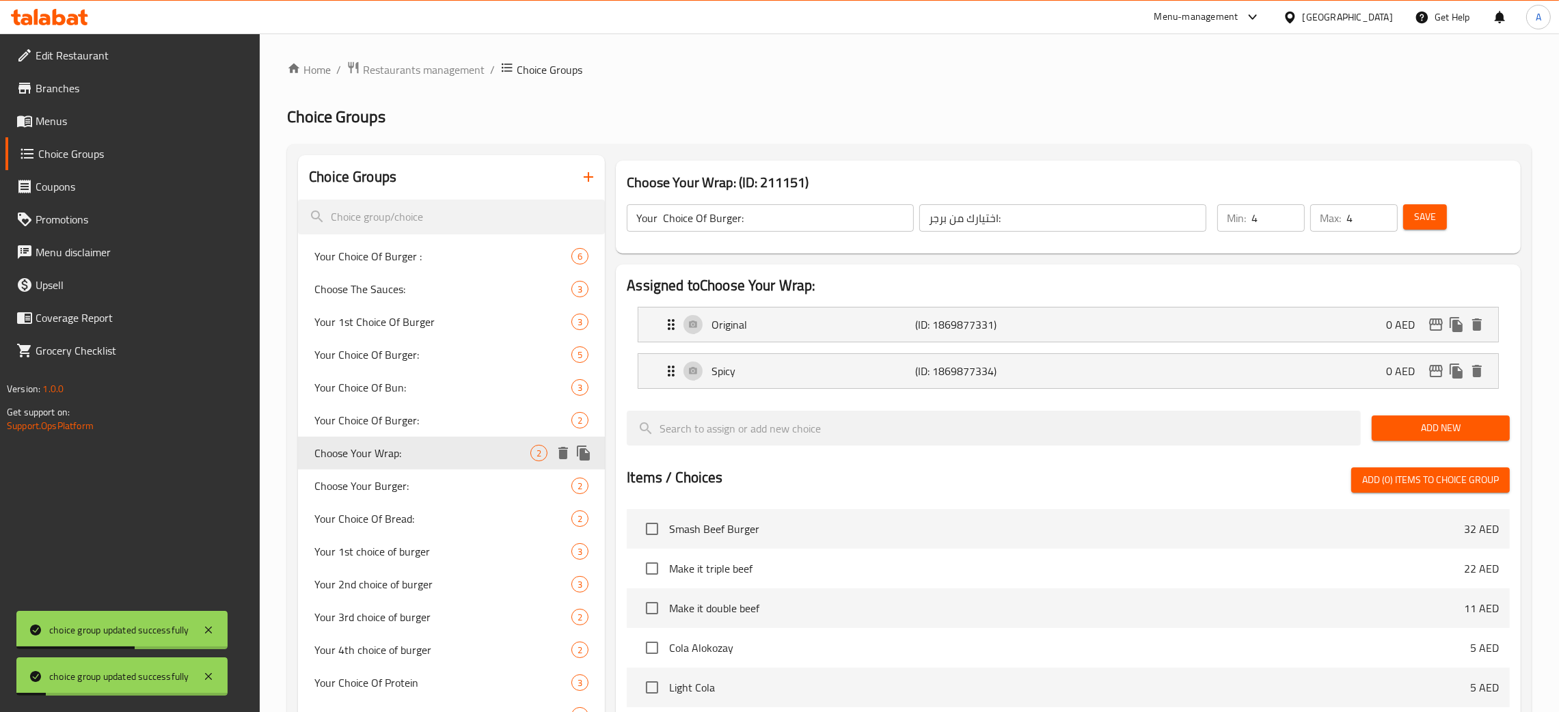
type input "Choose Your Wrap:"
type input "اختيارك من الراب:"
type input "1"
drag, startPoint x: 741, startPoint y: 203, endPoint x: 735, endPoint y: 219, distance: 16.6
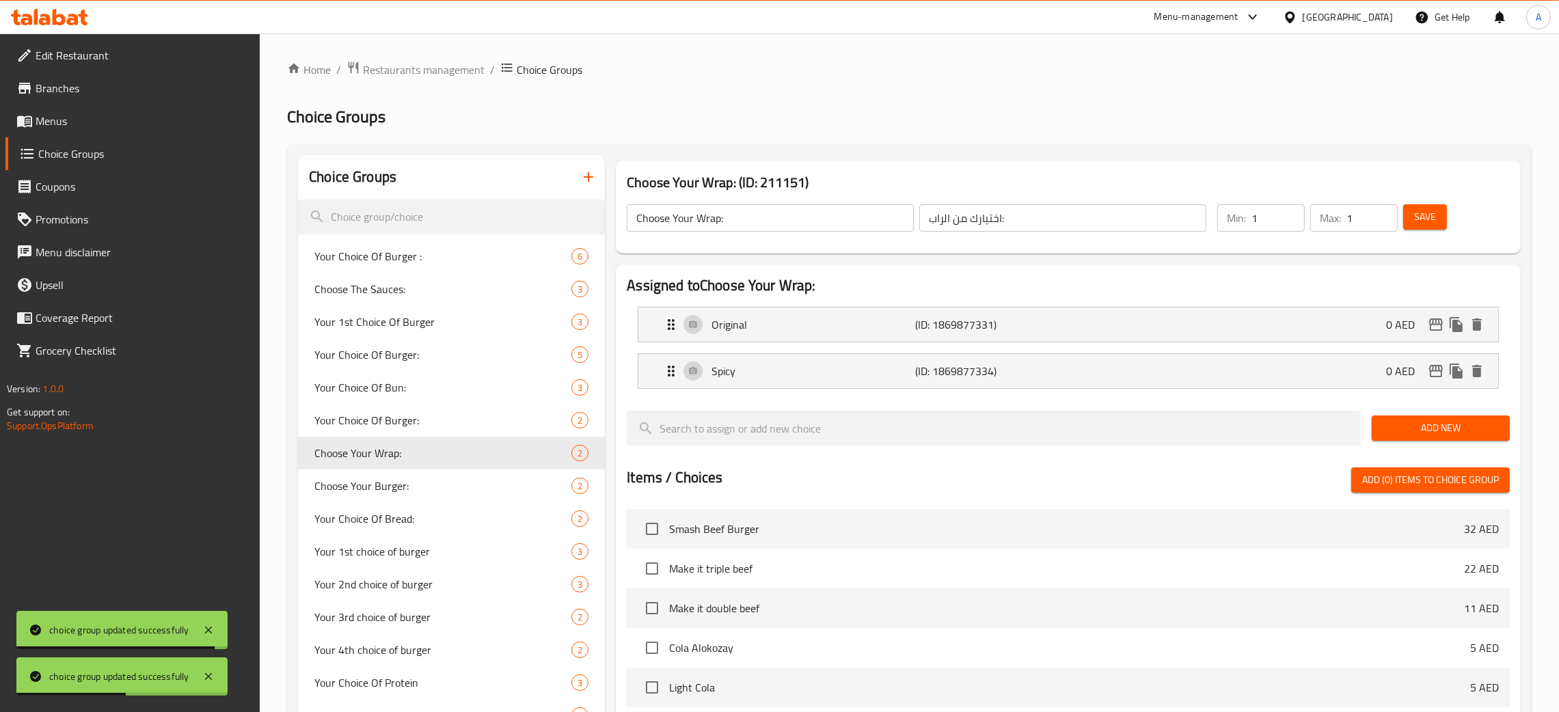
click at [628, 223] on div "Choose Your Wrap: ​" at bounding box center [770, 218] width 292 height 33
drag, startPoint x: 719, startPoint y: 219, endPoint x: 730, endPoint y: 215, distance: 12.3
click at [719, 219] on input "Choose Your Wrap:" at bounding box center [770, 217] width 287 height 27
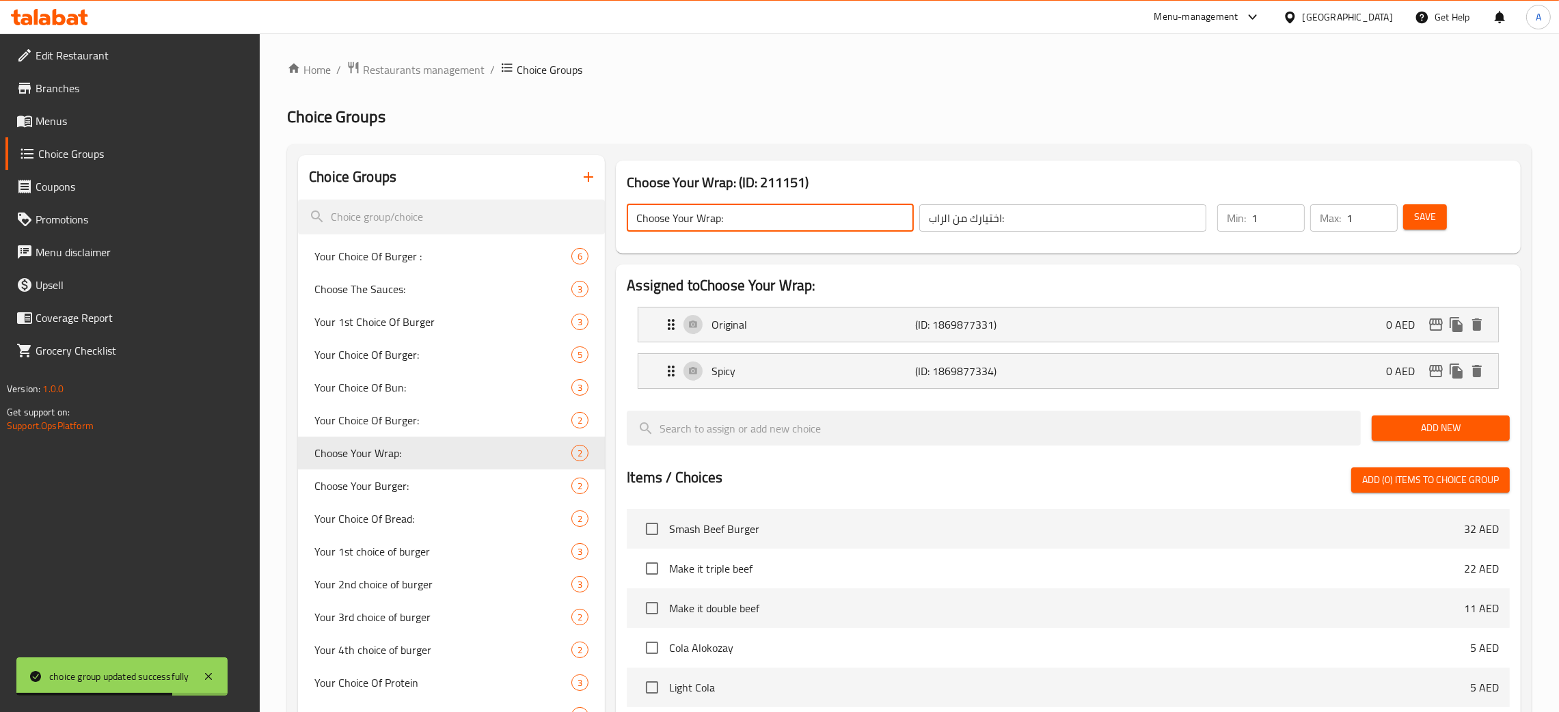
drag, startPoint x: 739, startPoint y: 212, endPoint x: 625, endPoint y: 220, distance: 115.0
click at [625, 220] on div "Choose Your Wrap: ​" at bounding box center [770, 218] width 292 height 33
click at [933, 110] on h2 "Choice Groups" at bounding box center [909, 117] width 1244 height 22
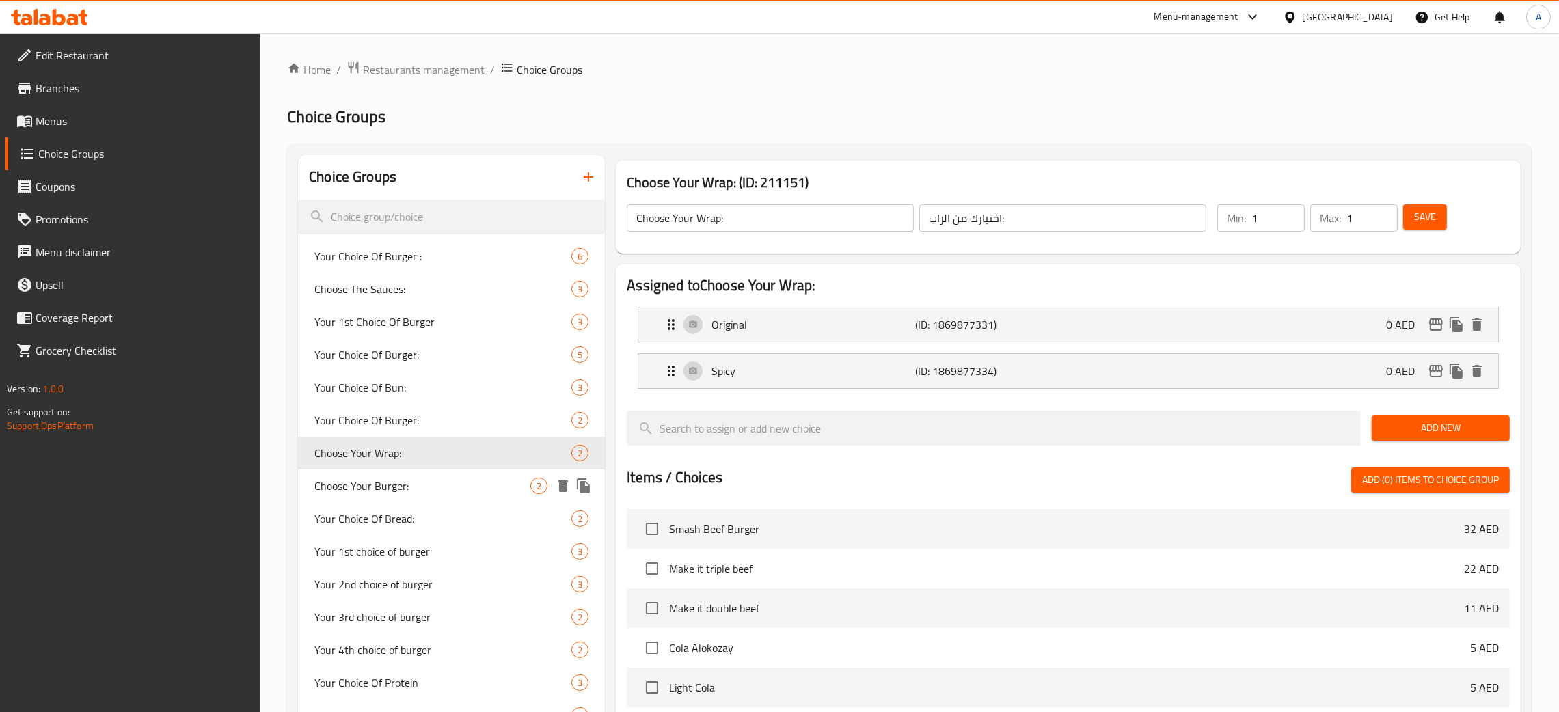
drag, startPoint x: 419, startPoint y: 482, endPoint x: 807, endPoint y: 258, distance: 448.2
click at [417, 482] on span "Choose Your Burger:" at bounding box center [422, 486] width 216 height 16
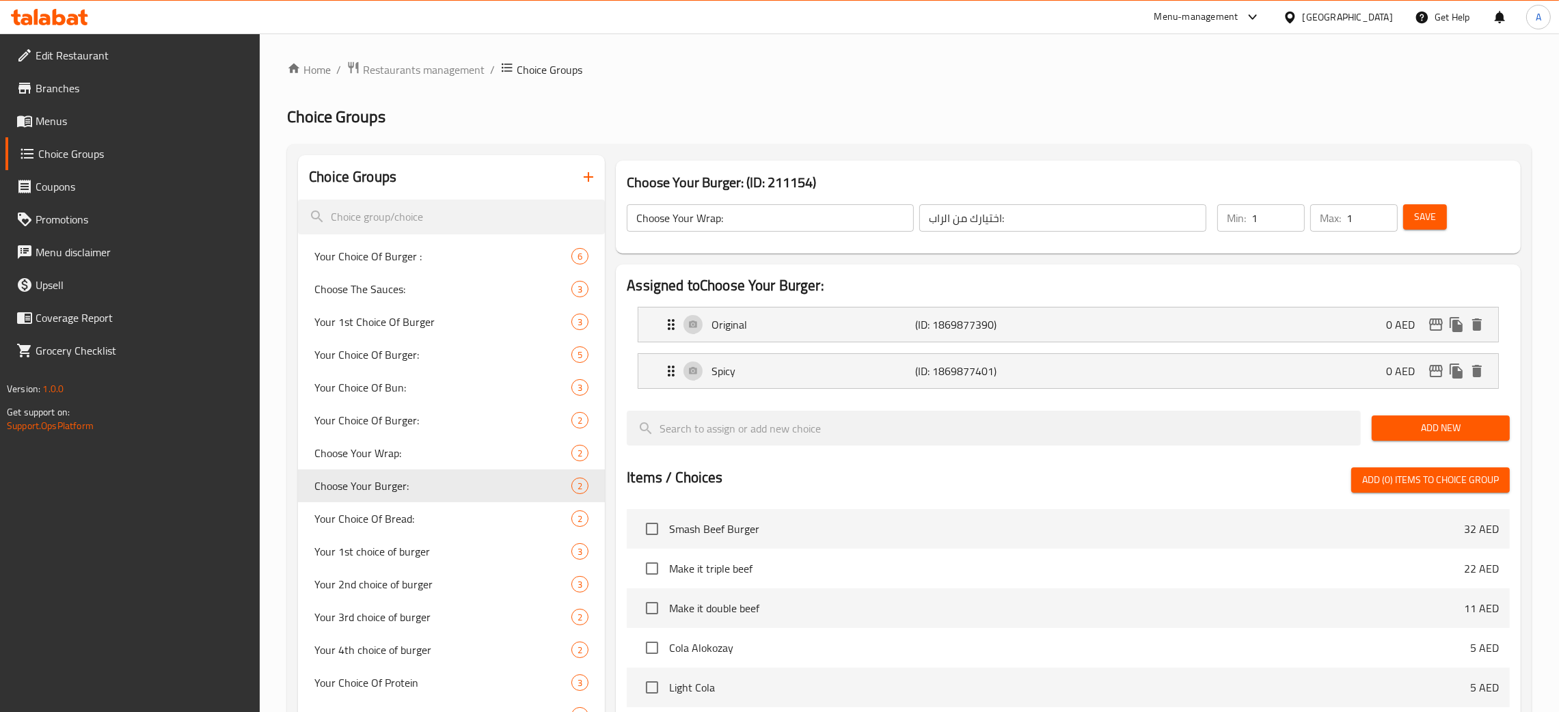
type input "Choose Your Burger:"
type input "اختر برجر الخاص بك:"
drag, startPoint x: 670, startPoint y: 221, endPoint x: 620, endPoint y: 221, distance: 50.6
click at [620, 221] on div "Choose Your Burger: ​ اختر برجر الخاص بك: ​" at bounding box center [916, 218] width 596 height 44
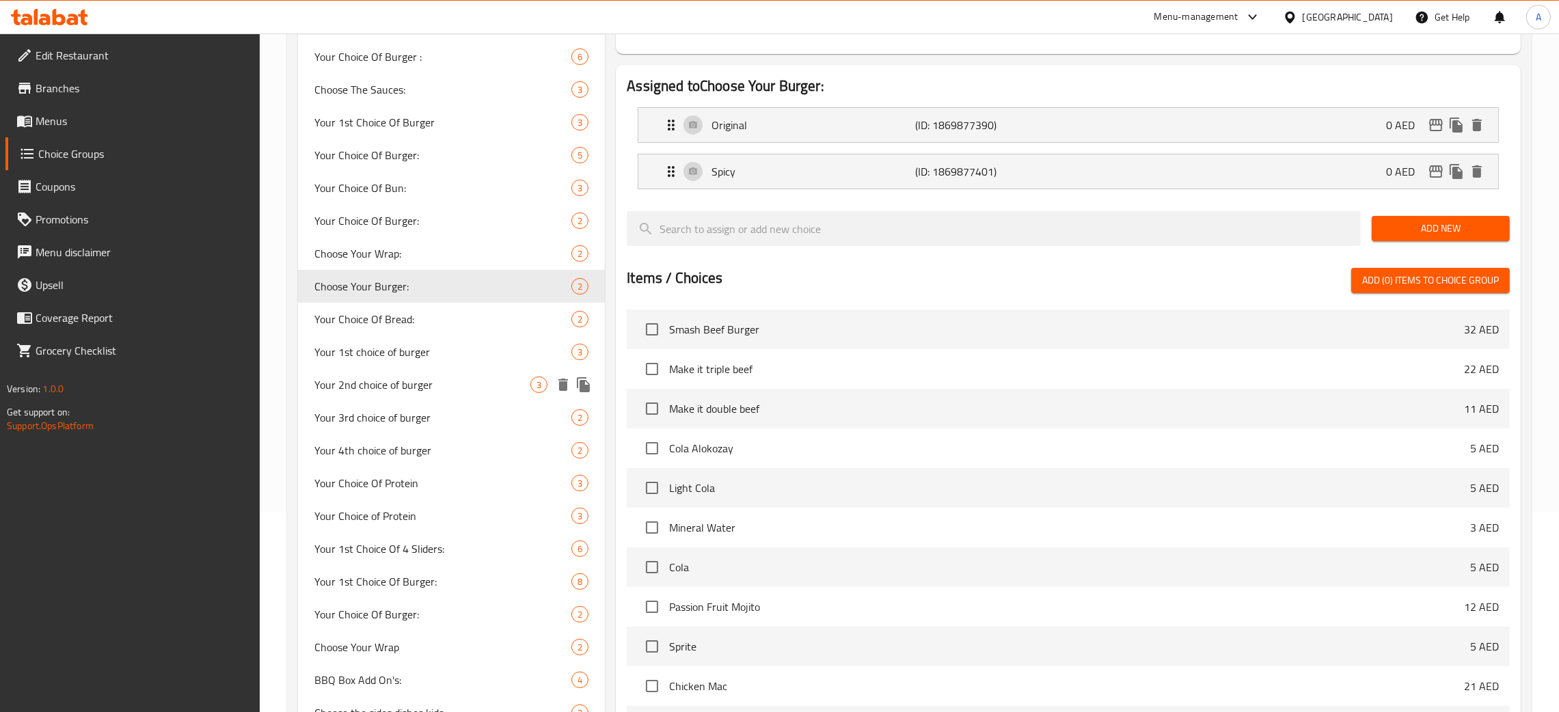
scroll to position [205, 0]
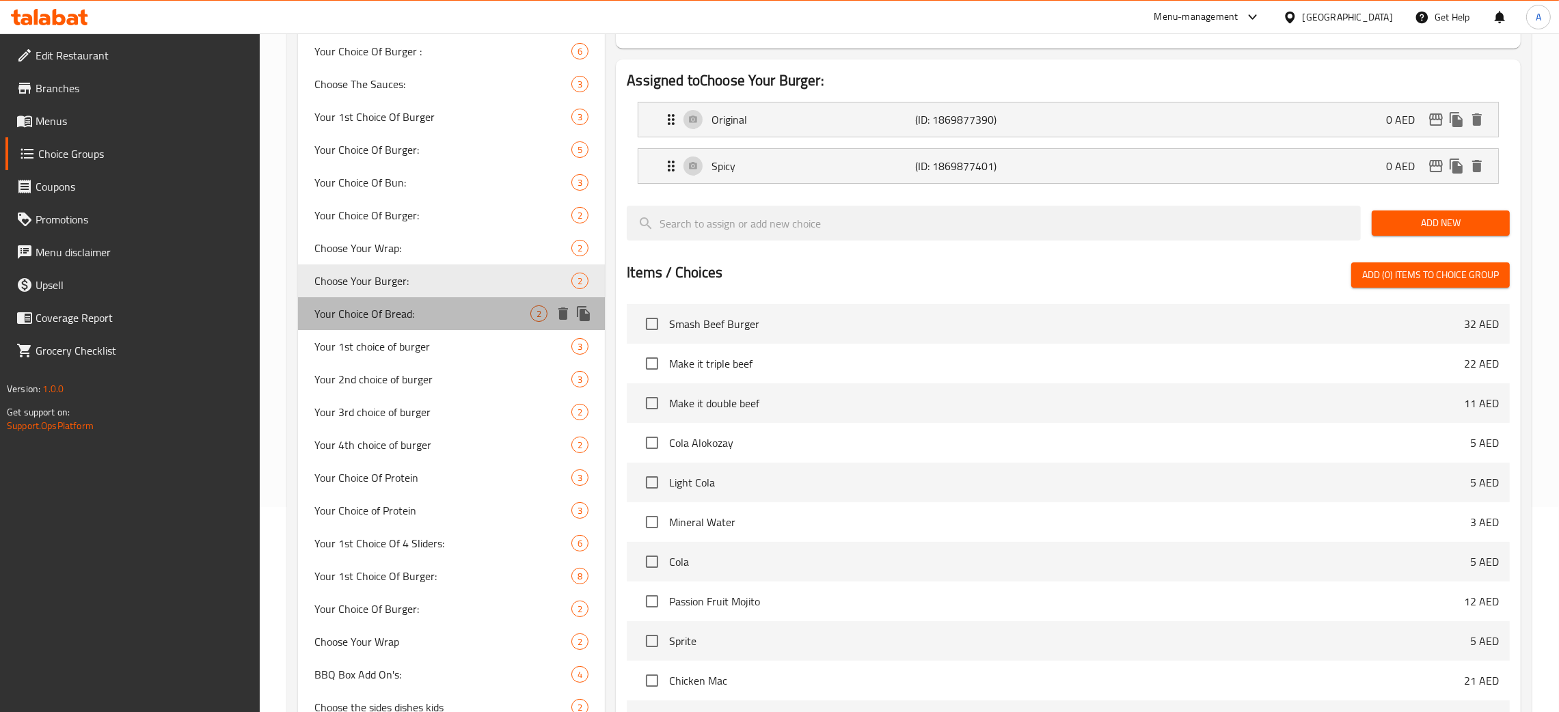
click at [452, 314] on span "Your Choice Of Bread:" at bounding box center [422, 313] width 216 height 16
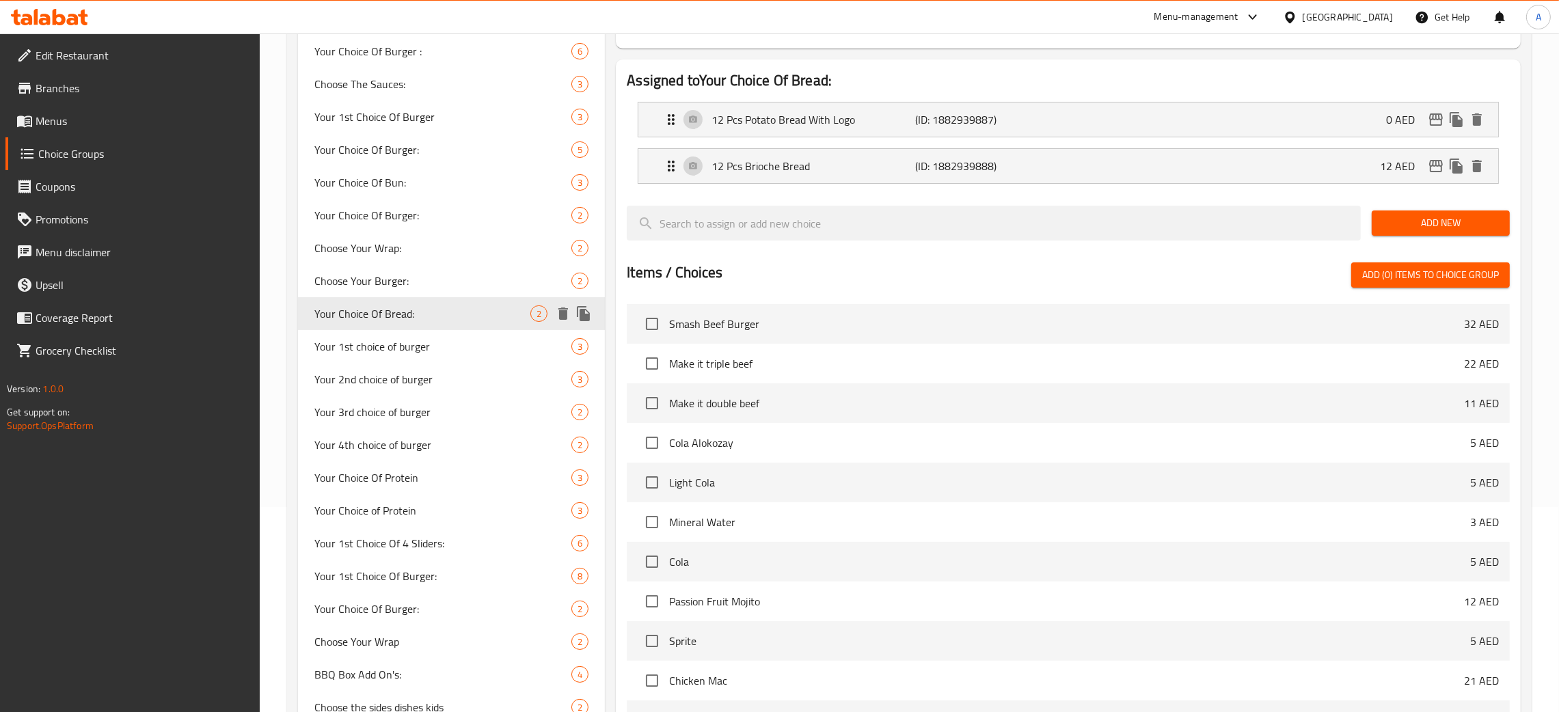
type input "Your Choice Of Bread:"
type input "اختيارك من الخبز:"
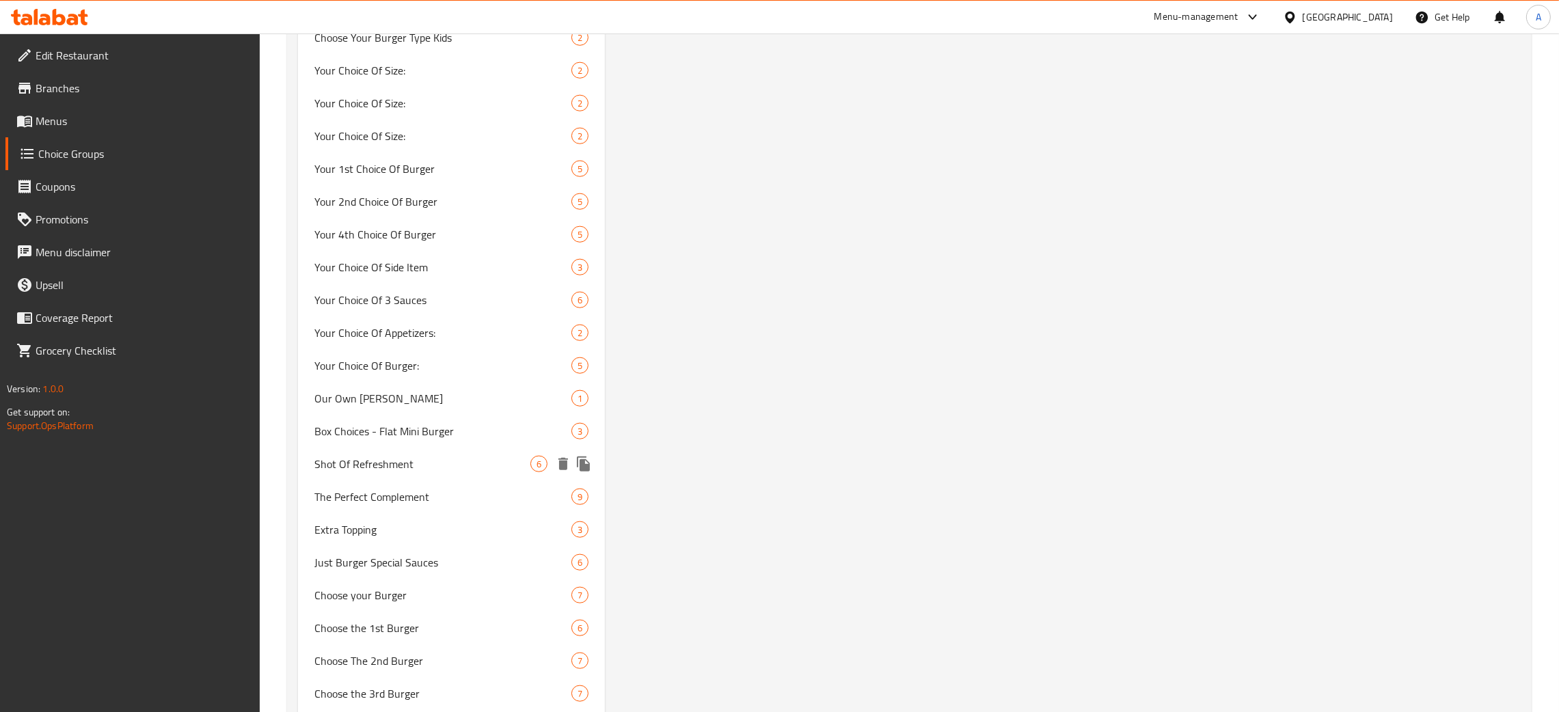
scroll to position [1844, 0]
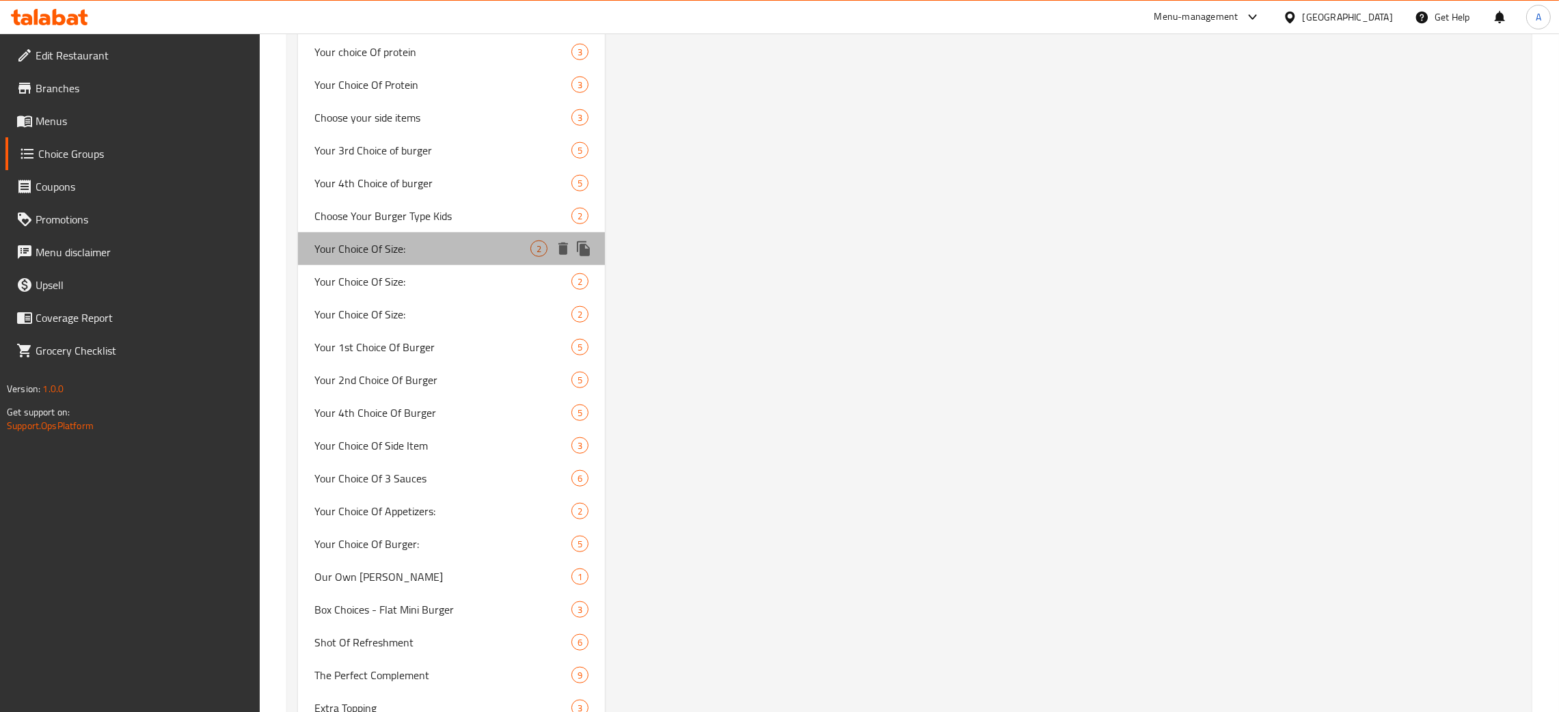
click at [441, 249] on span "Your Choice Of Size:" at bounding box center [422, 249] width 216 height 16
type input "Your Choice Of Size:"
type input "اختيارك من الحجم:"
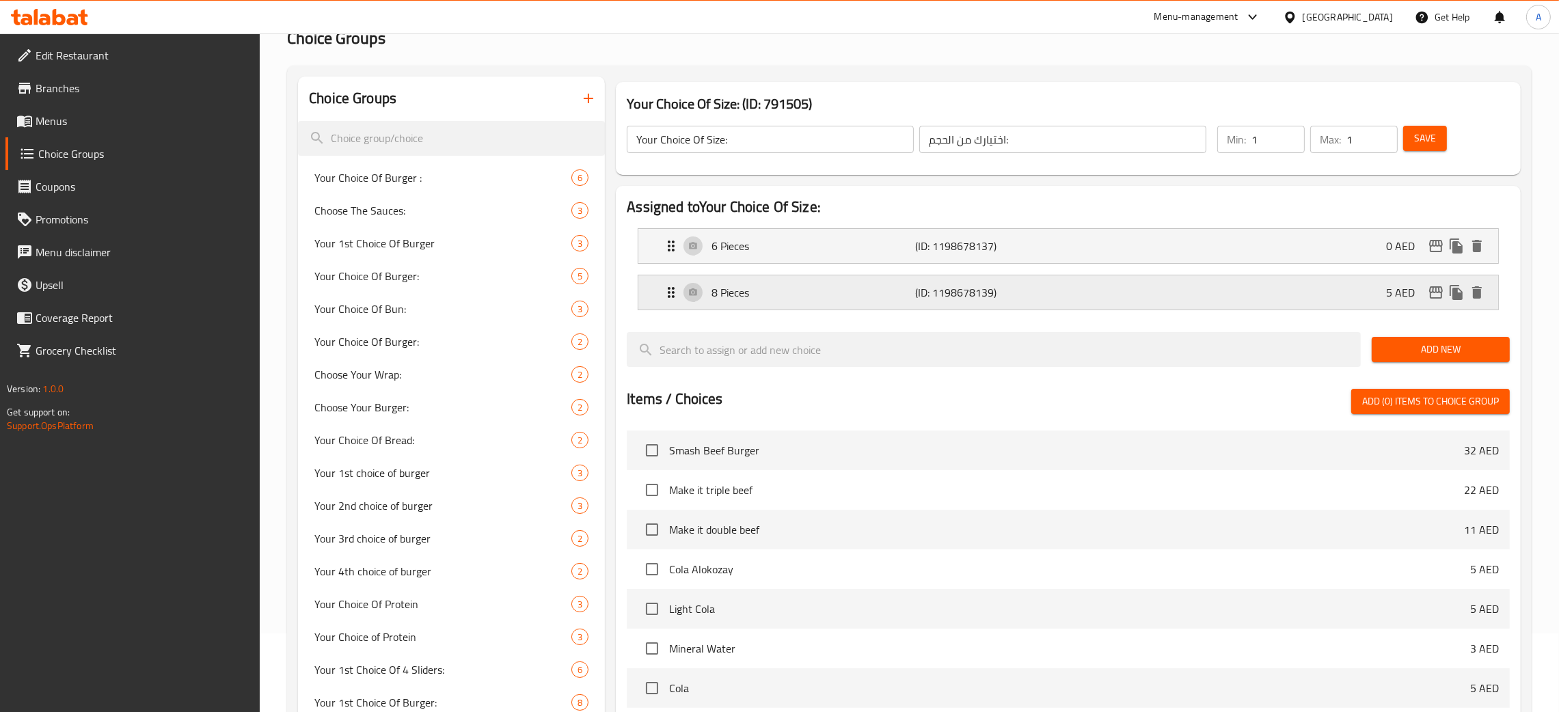
scroll to position [0, 0]
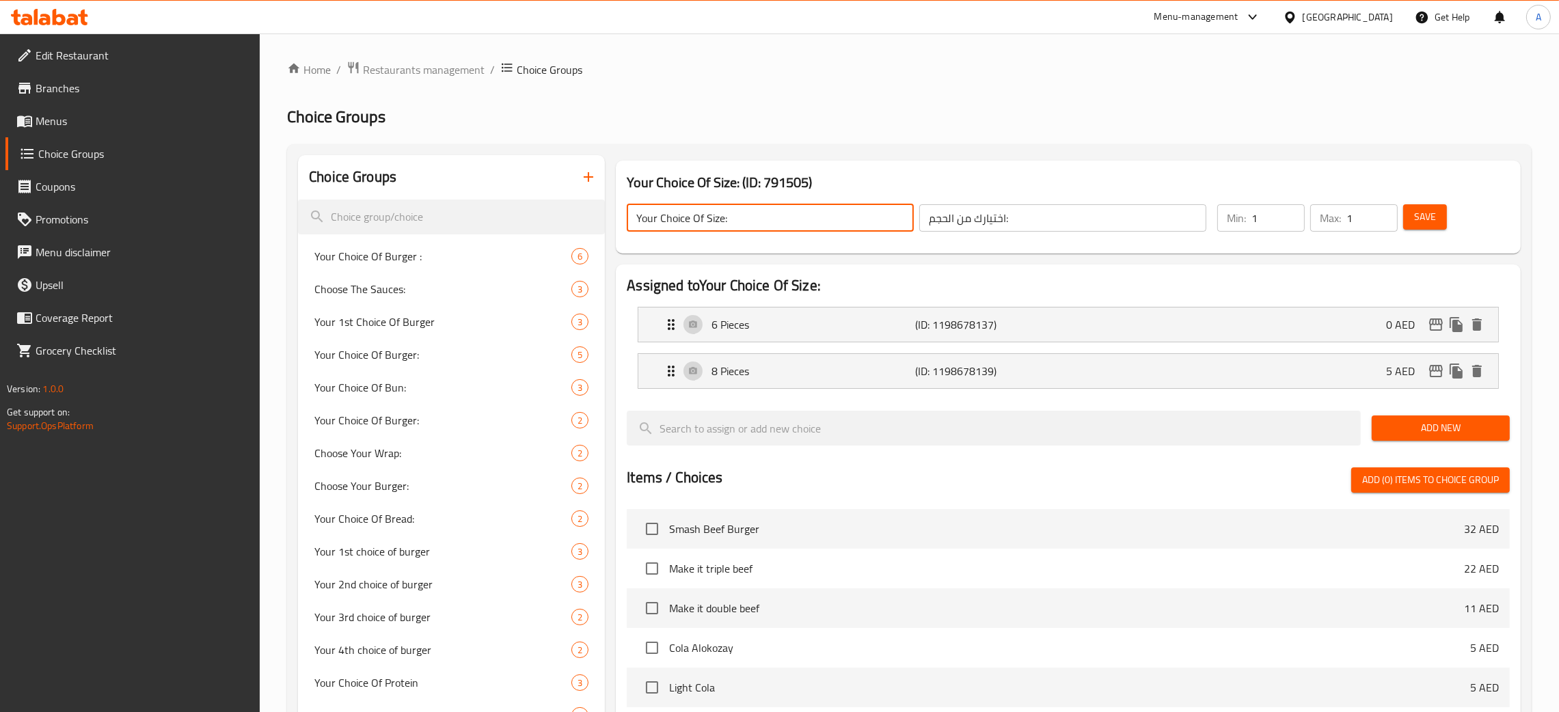
drag, startPoint x: 724, startPoint y: 221, endPoint x: 737, endPoint y: 232, distance: 17.4
click at [724, 221] on input "Your Choice Of Size:" at bounding box center [770, 217] width 287 height 27
click at [1418, 219] on span "Save" at bounding box center [1425, 216] width 22 height 17
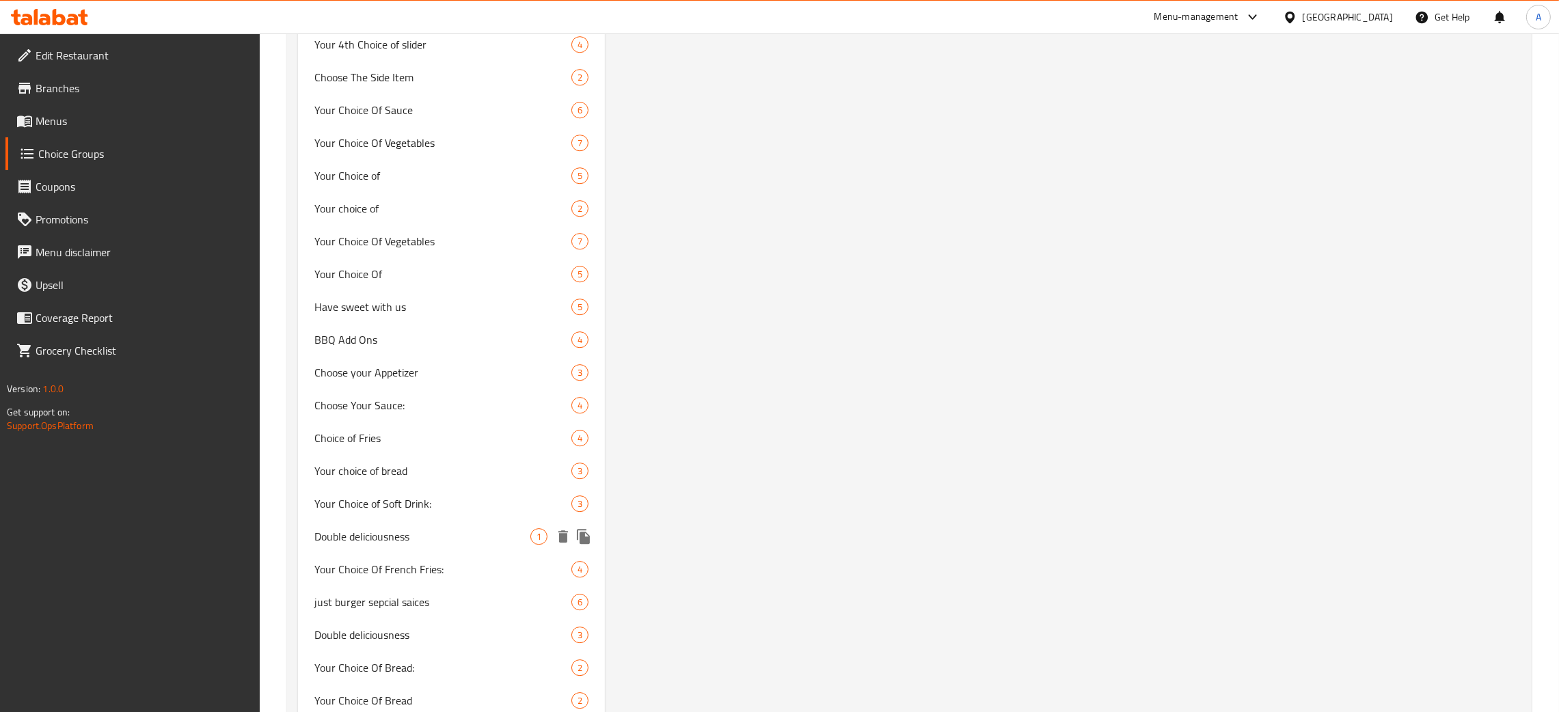
scroll to position [5852, 0]
click at [417, 273] on span "Your Choice of" at bounding box center [422, 274] width 216 height 16
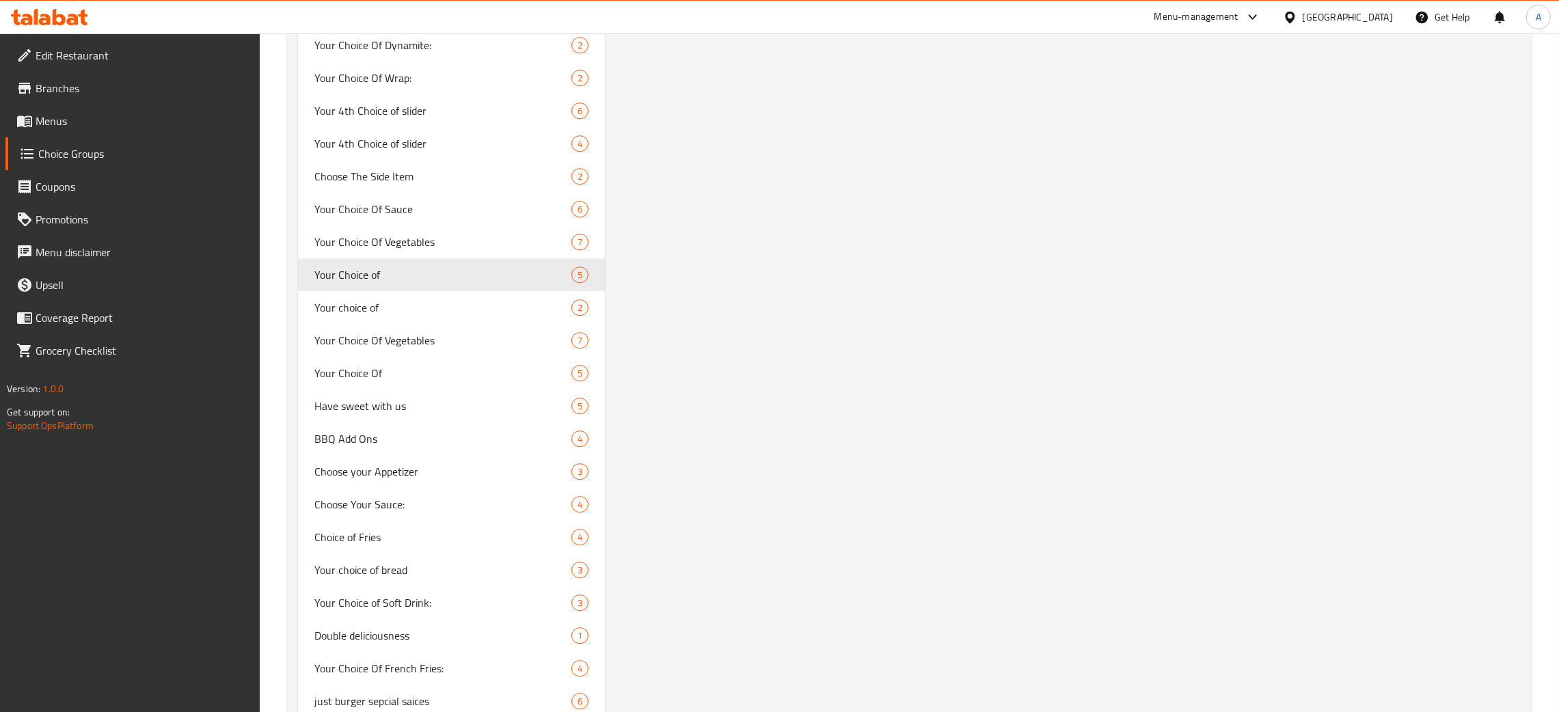
type input "Your Choice of"
type input "إختيارك من"
type input "0"
type input "5"
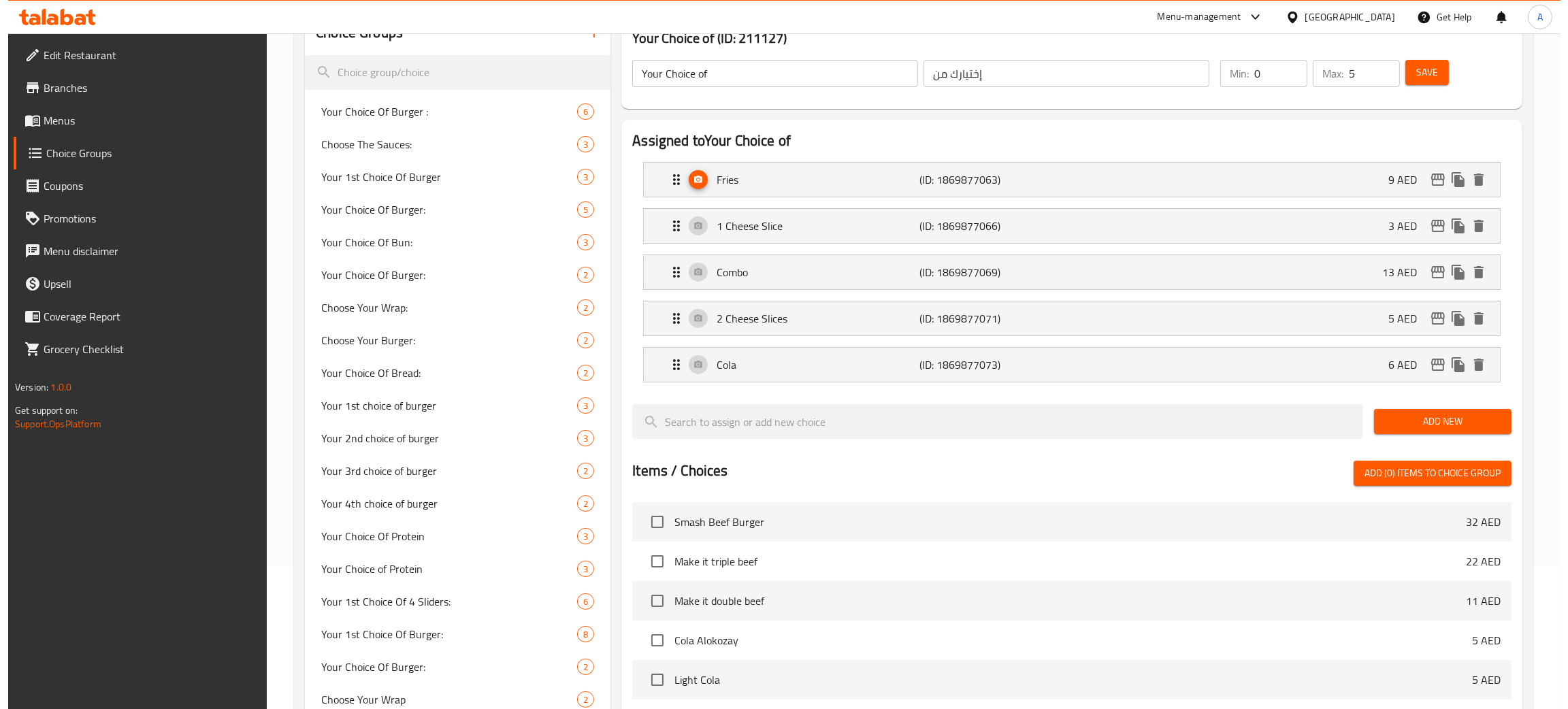
scroll to position [0, 0]
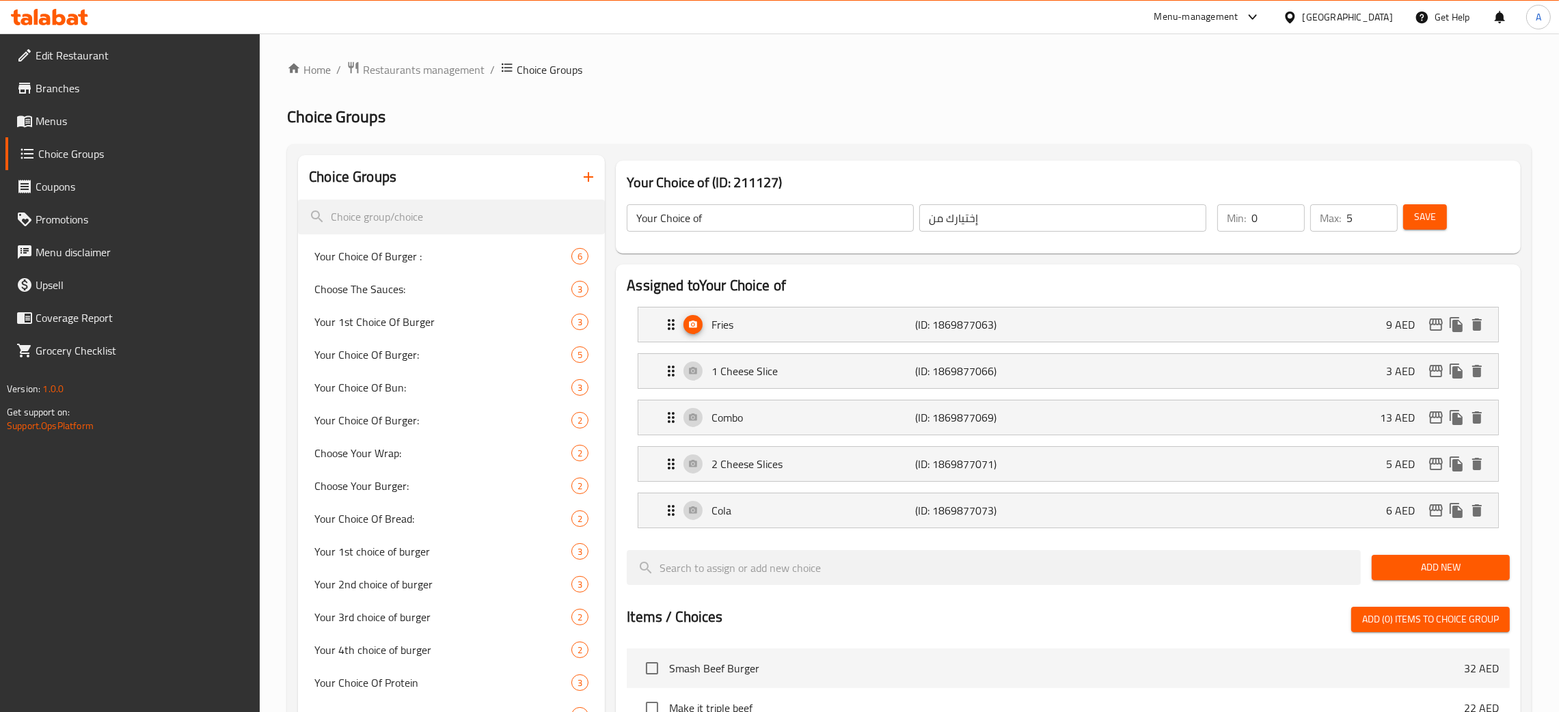
click at [735, 209] on input "Your Choice of" at bounding box center [770, 217] width 287 height 27
click at [700, 217] on input "Your Choice of:" at bounding box center [770, 217] width 287 height 27
type input "Your Choice of :"
click at [1437, 217] on button "Save" at bounding box center [1425, 216] width 44 height 25
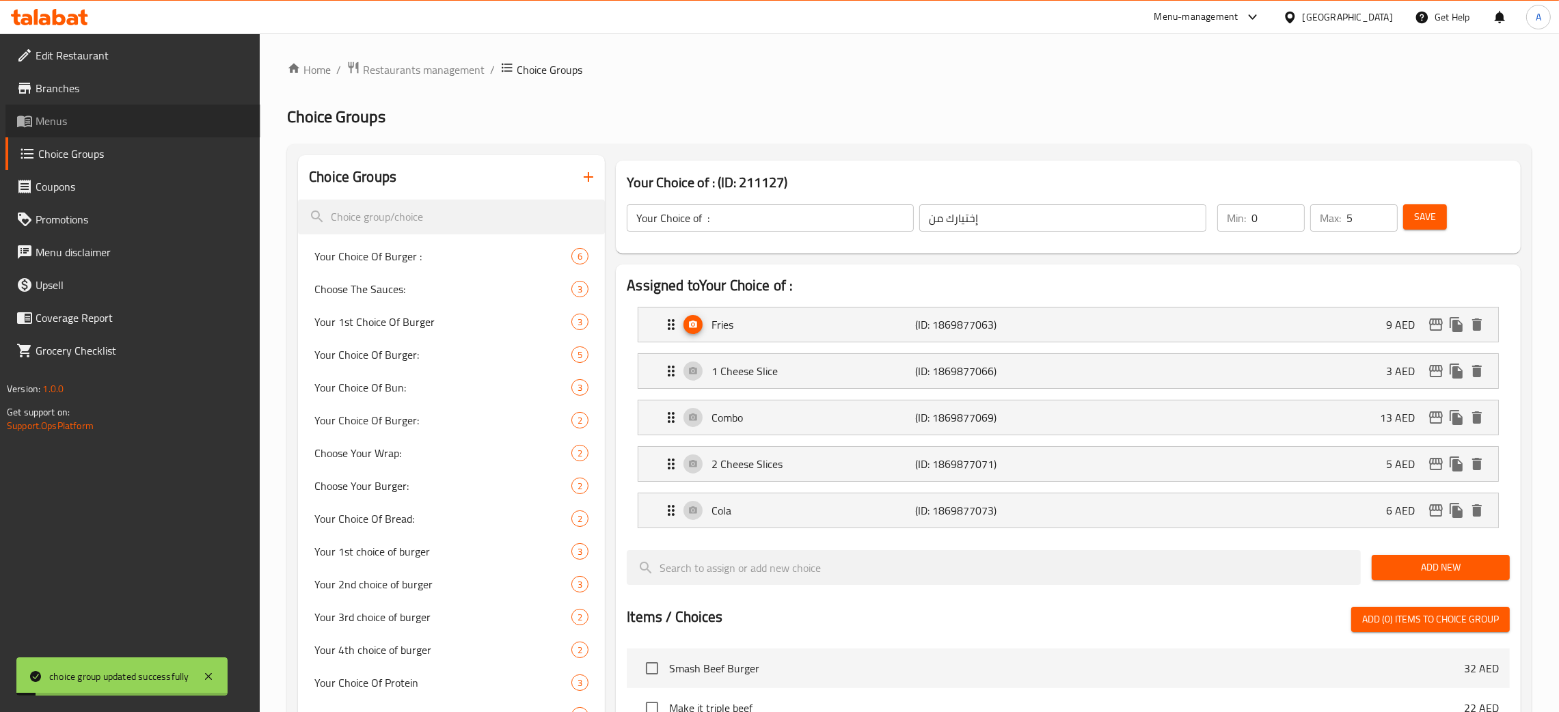
click at [89, 121] on span "Menus" at bounding box center [143, 121] width 214 height 16
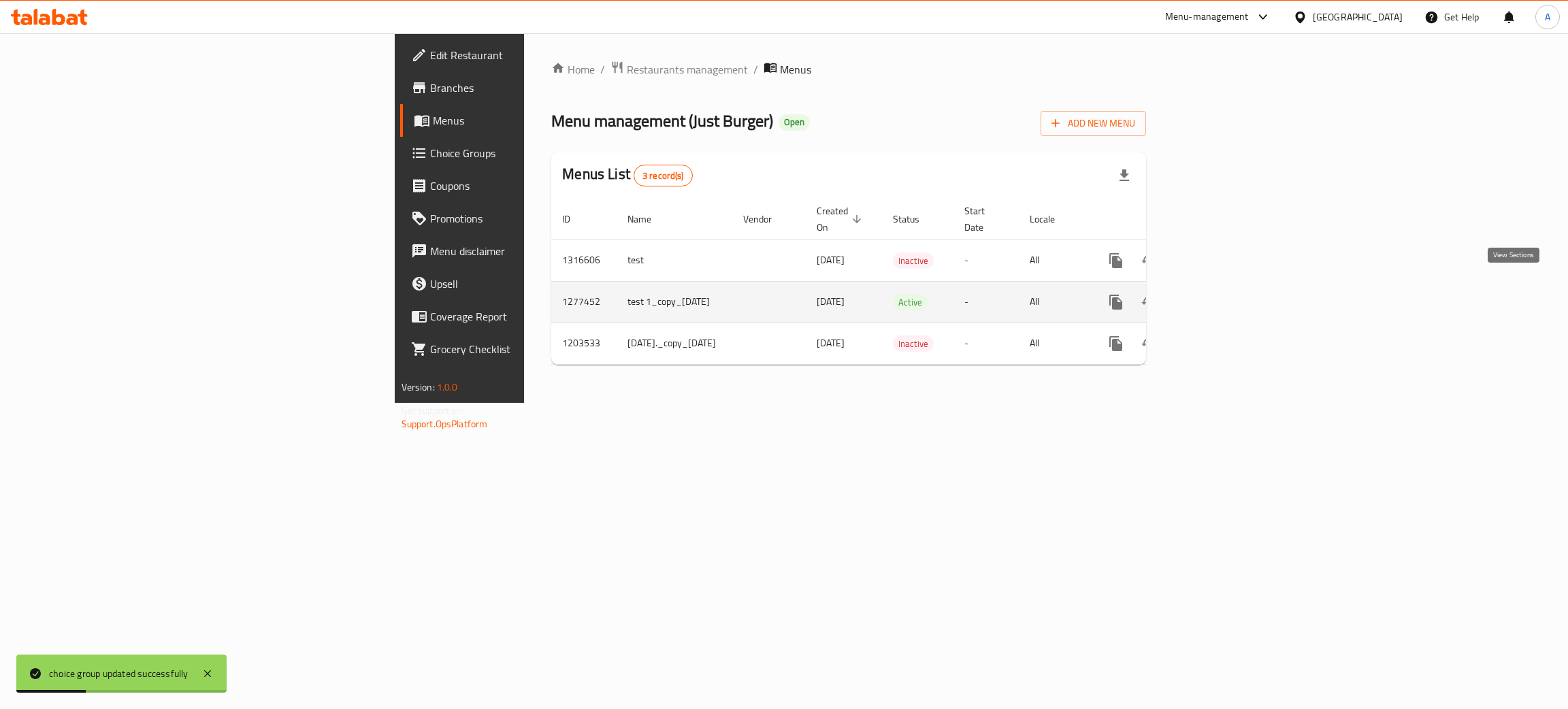
click at [1222, 294] on icon "enhanced table" at bounding box center [1214, 302] width 16 height 16
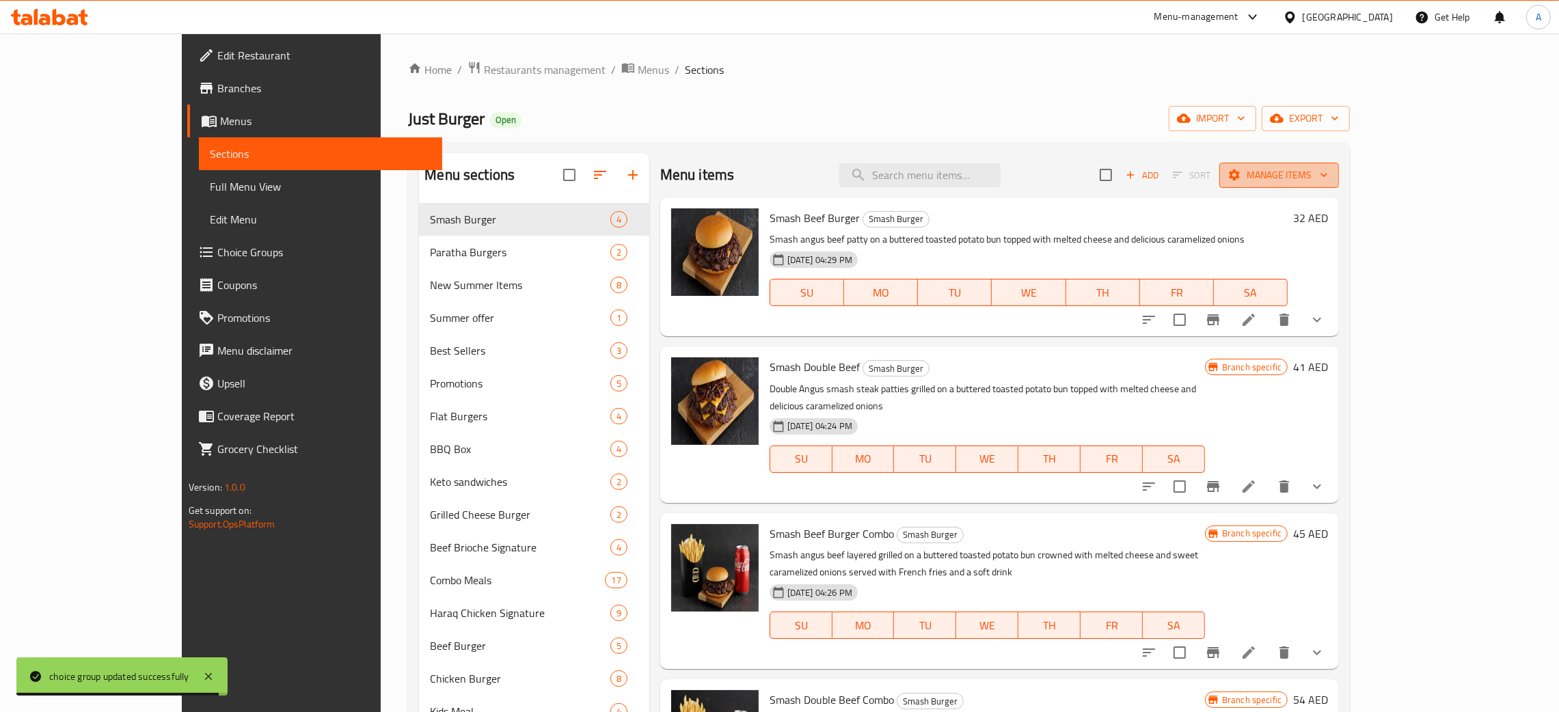
click at [1330, 176] on icon "button" at bounding box center [1324, 175] width 14 height 14
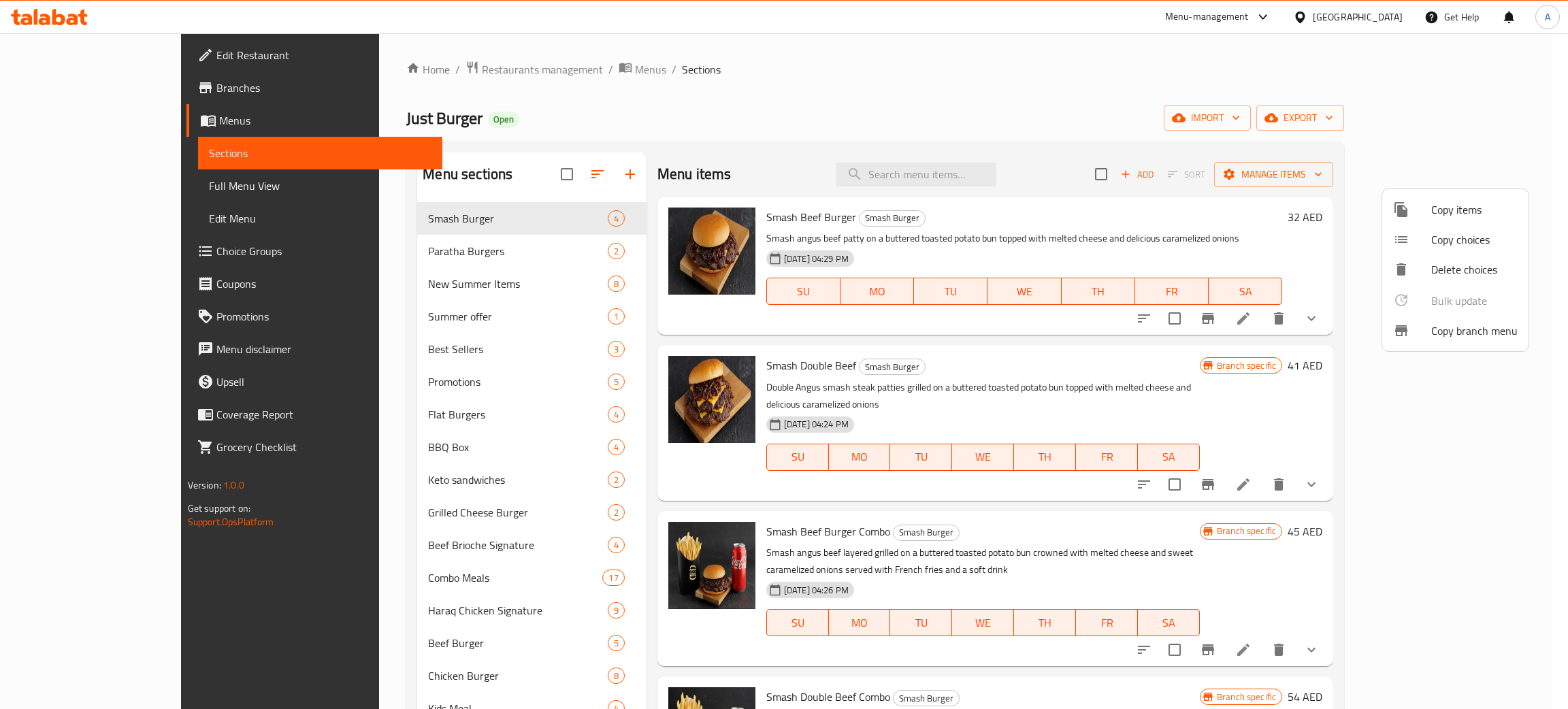
click at [1451, 337] on span "Copy branch menu" at bounding box center [1474, 331] width 87 height 16
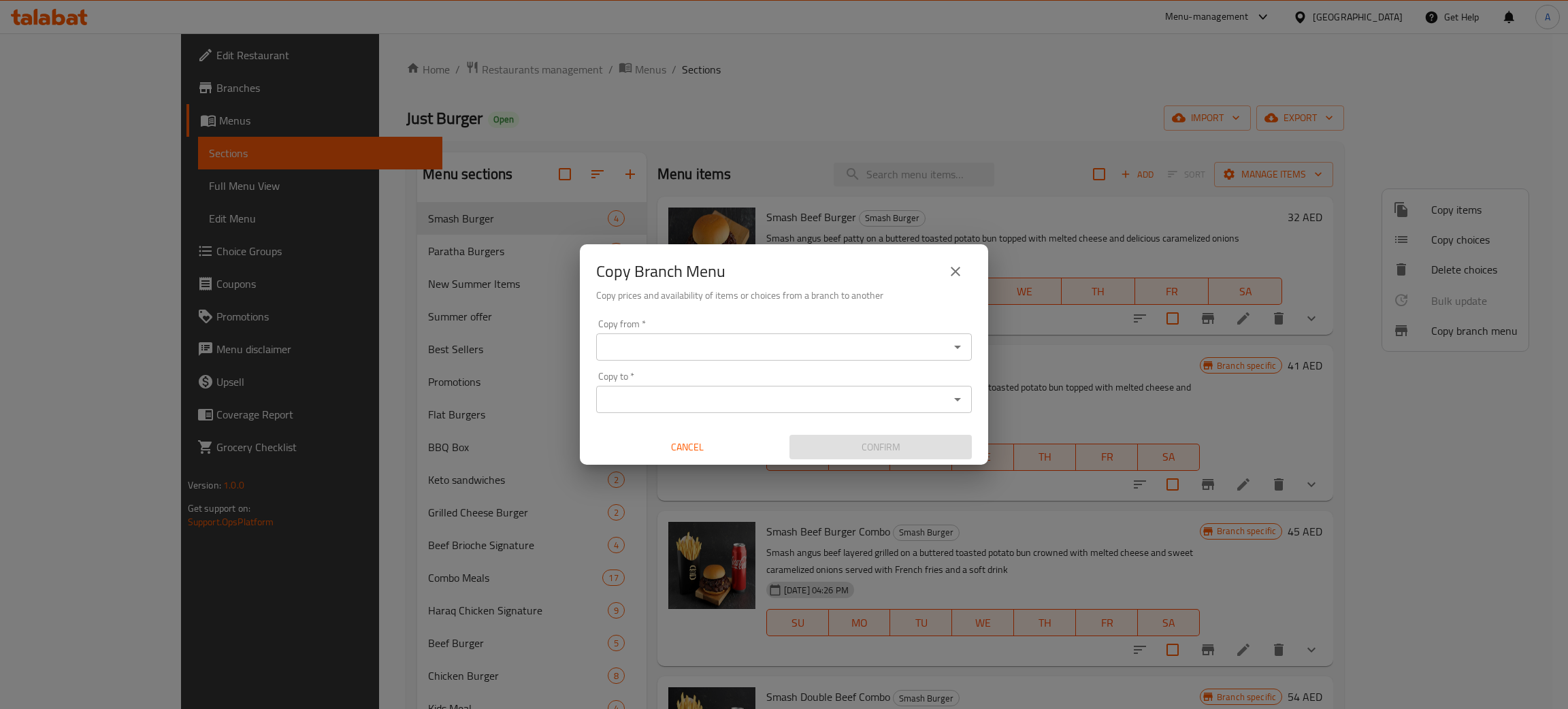
click at [716, 343] on input "Copy from   *" at bounding box center [773, 347] width 345 height 19
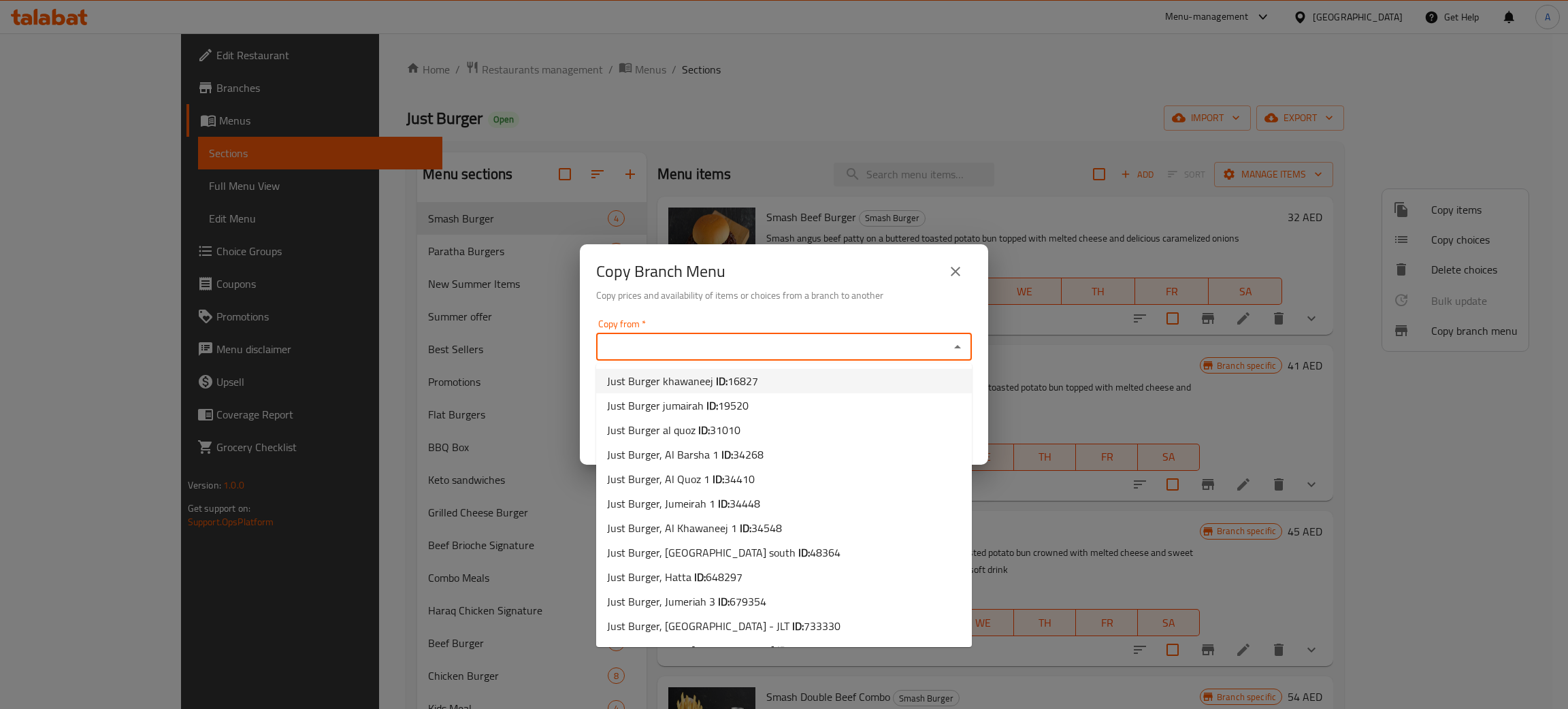
click at [721, 383] on b "ID:" at bounding box center [722, 380] width 12 height 20
type input "Just Burger khawaneej"
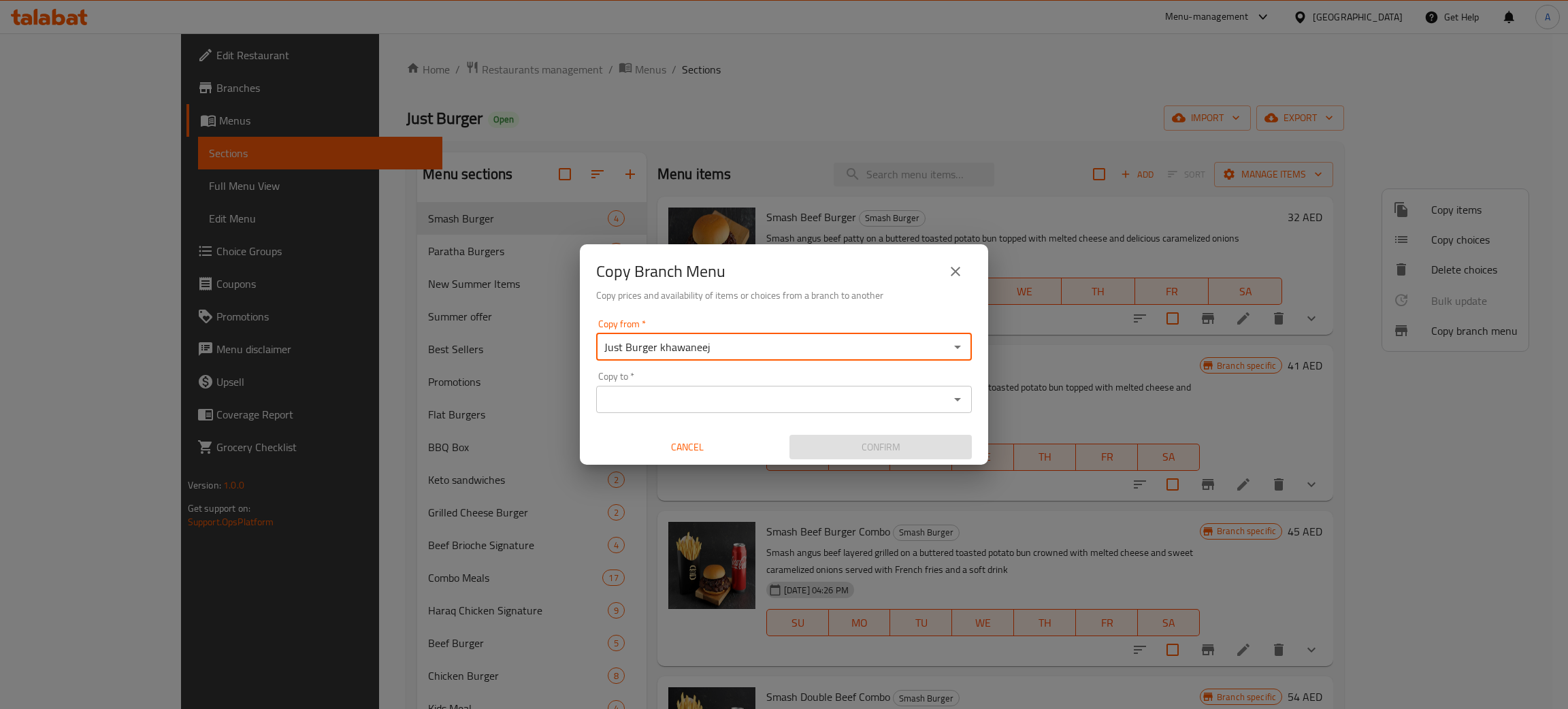
click at [723, 383] on div "Copy to   * Copy to *" at bounding box center [784, 392] width 376 height 42
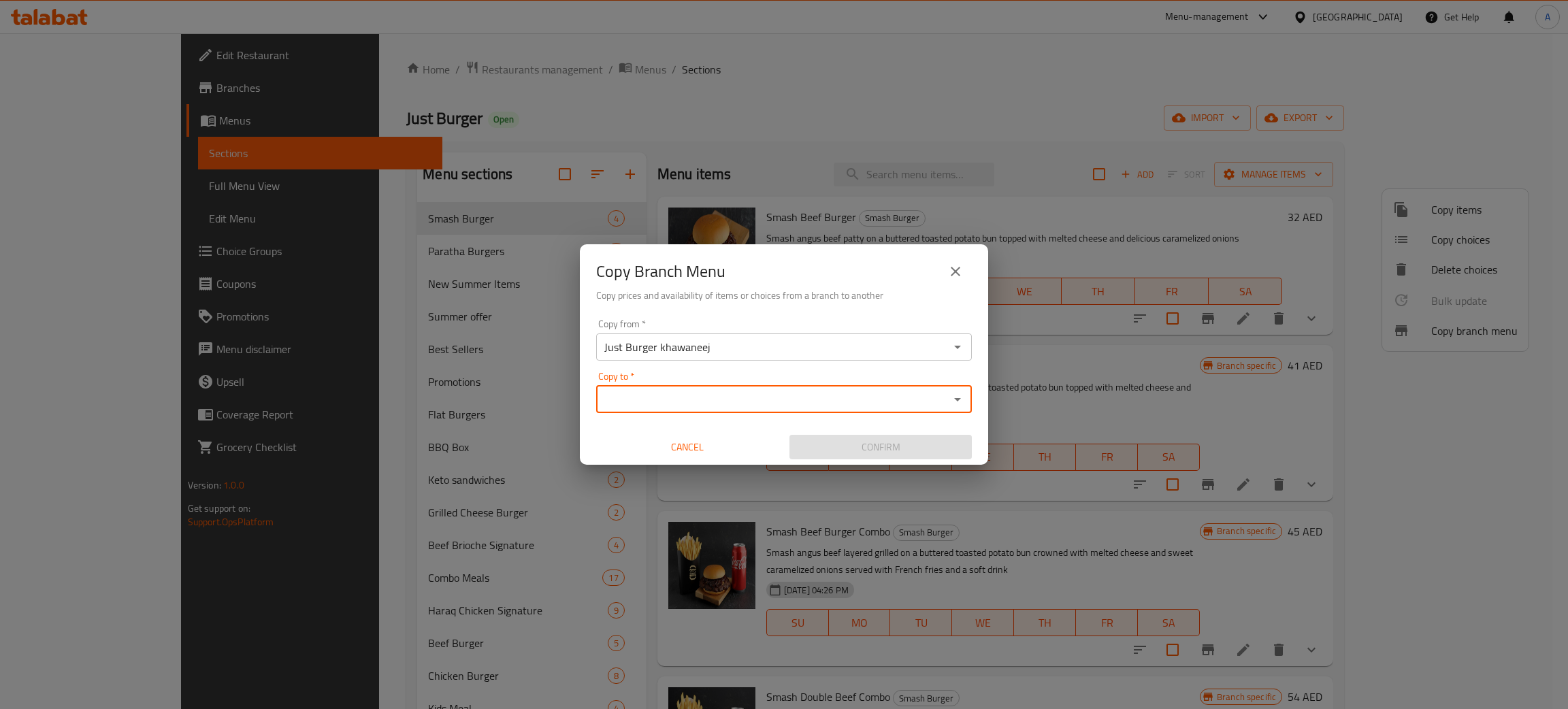
click at [719, 394] on input "Copy to   *" at bounding box center [773, 399] width 345 height 19
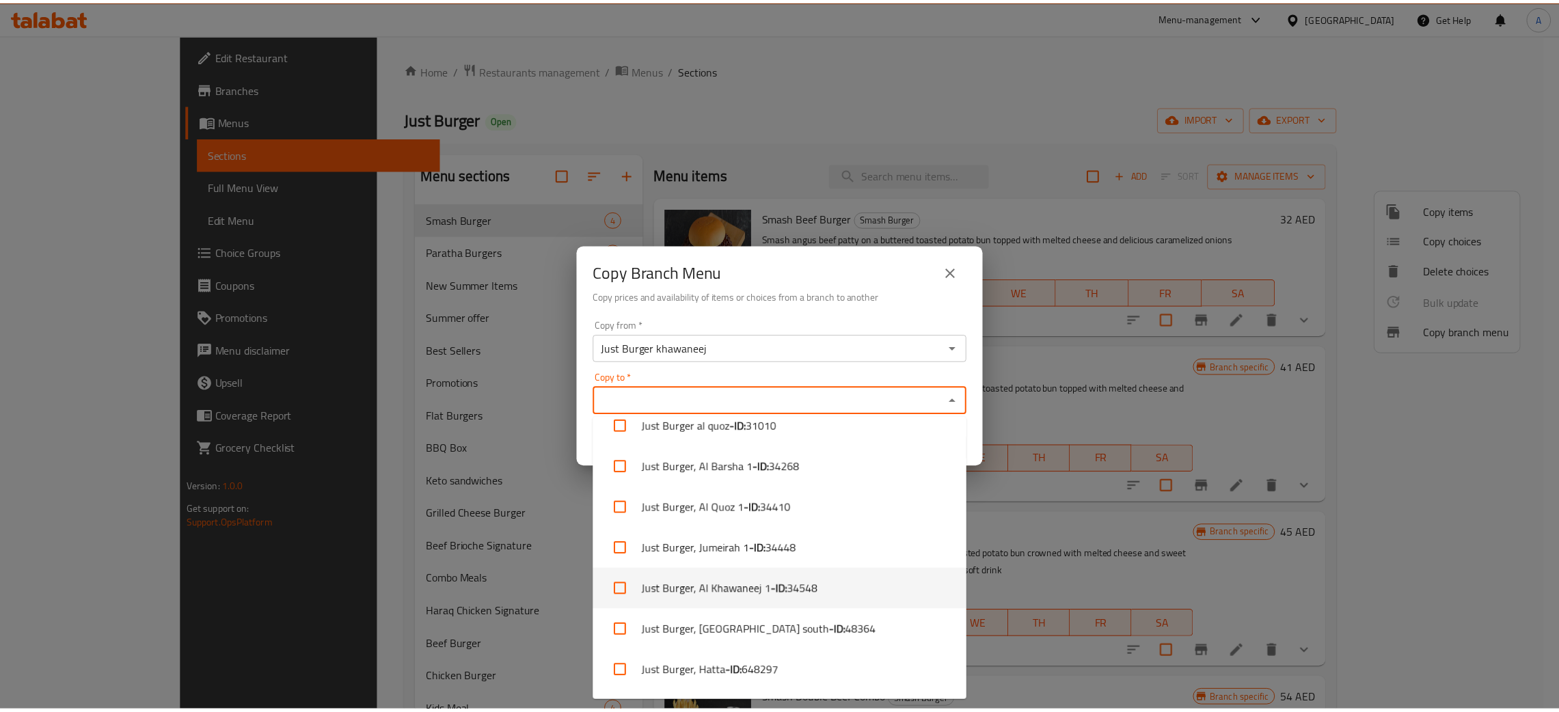
scroll to position [217, 0]
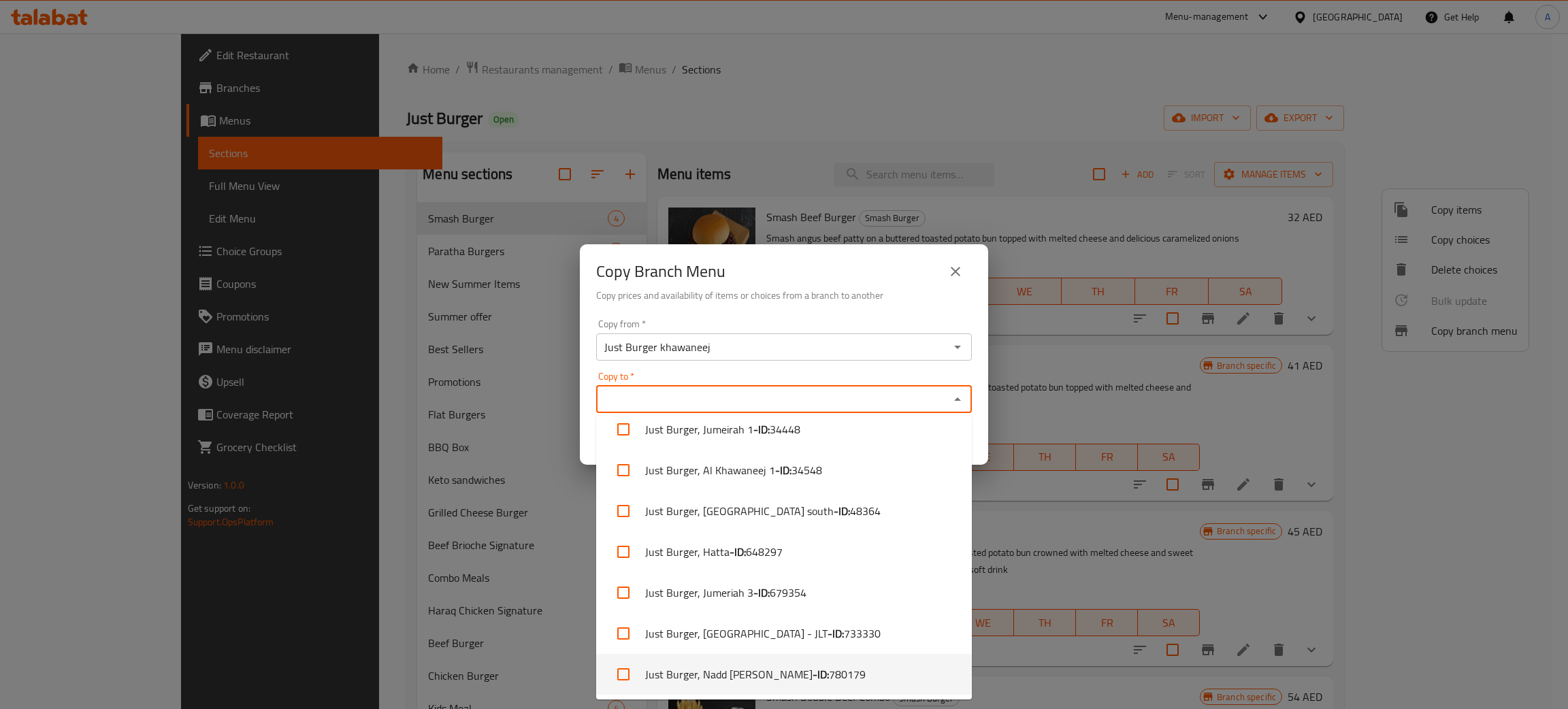
click at [813, 669] on b "- ID:" at bounding box center [821, 674] width 16 height 16
checkbox input "true"
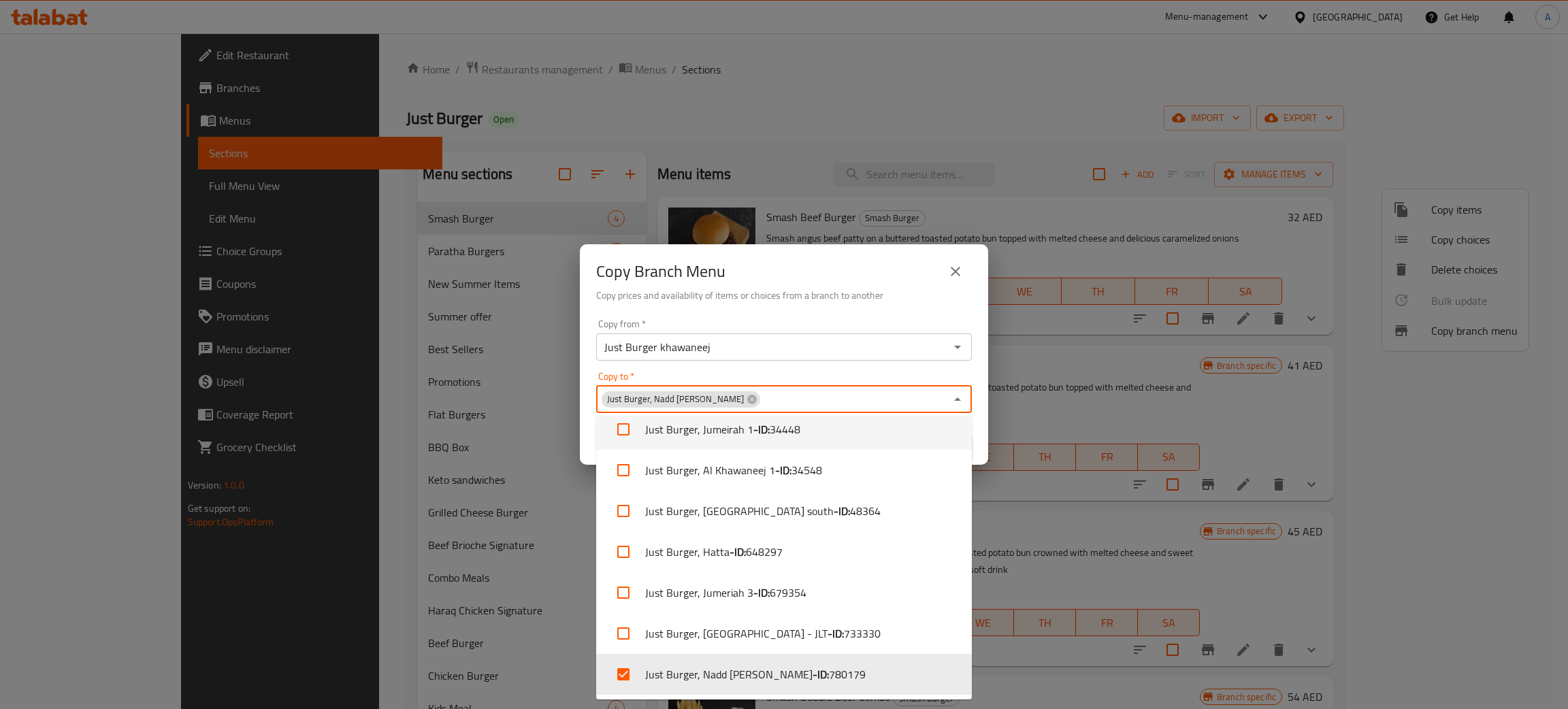
click at [770, 288] on h6 "Copy prices and availability of items or choices from a branch to another" at bounding box center [784, 295] width 376 height 15
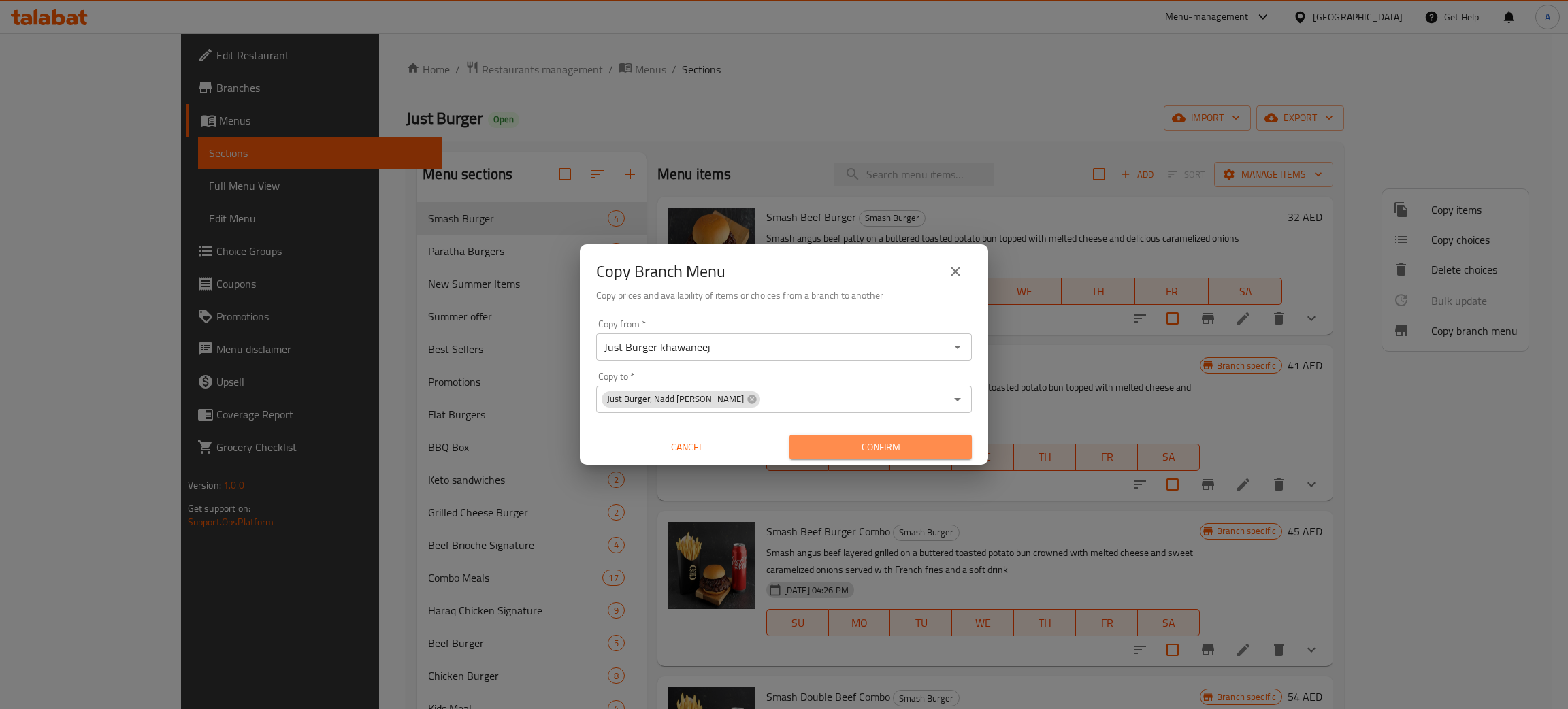
click at [881, 444] on span "Confirm" at bounding box center [881, 447] width 160 height 17
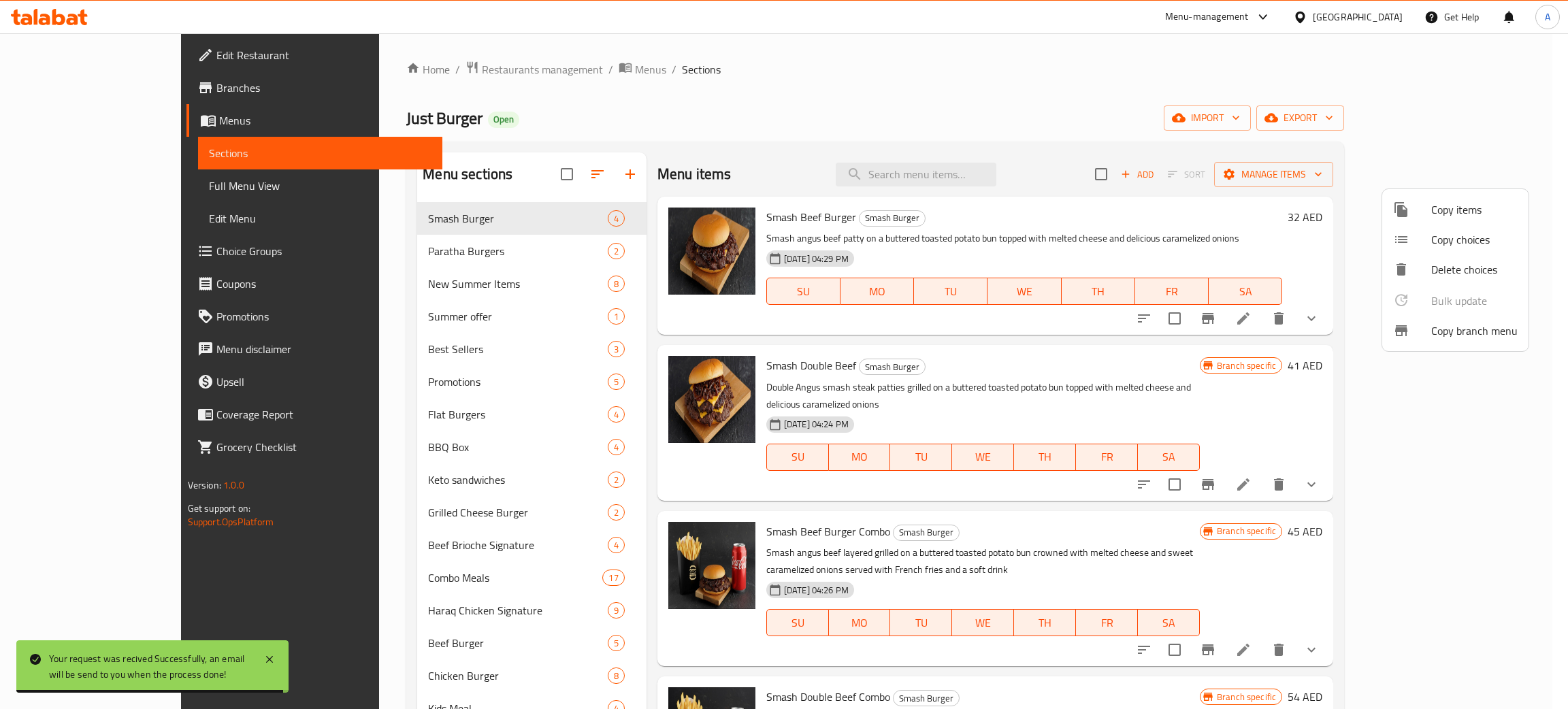
click at [818, 81] on div at bounding box center [784, 354] width 1568 height 709
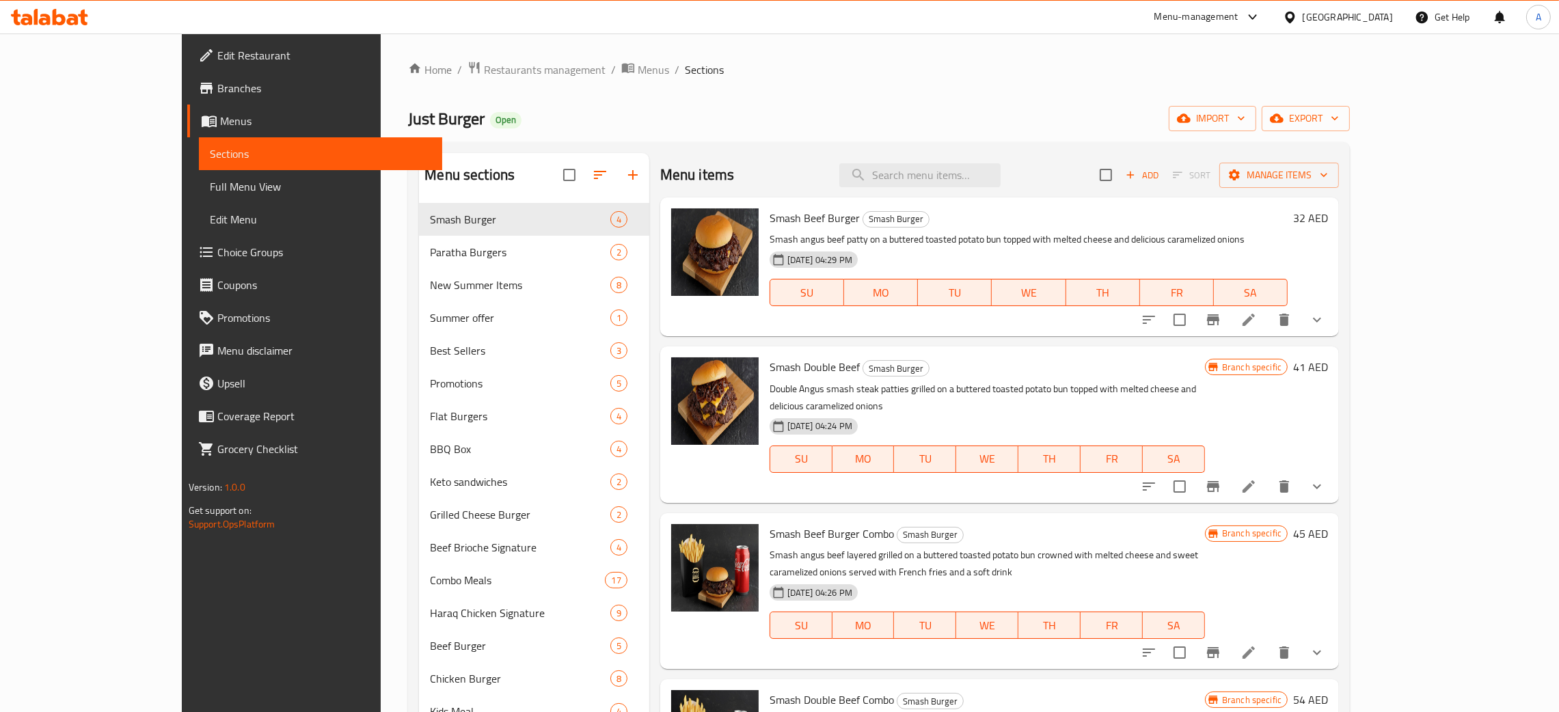
drag, startPoint x: 88, startPoint y: 253, endPoint x: 238, endPoint y: 315, distance: 162.4
click at [217, 253] on span "Choice Groups" at bounding box center [324, 252] width 214 height 16
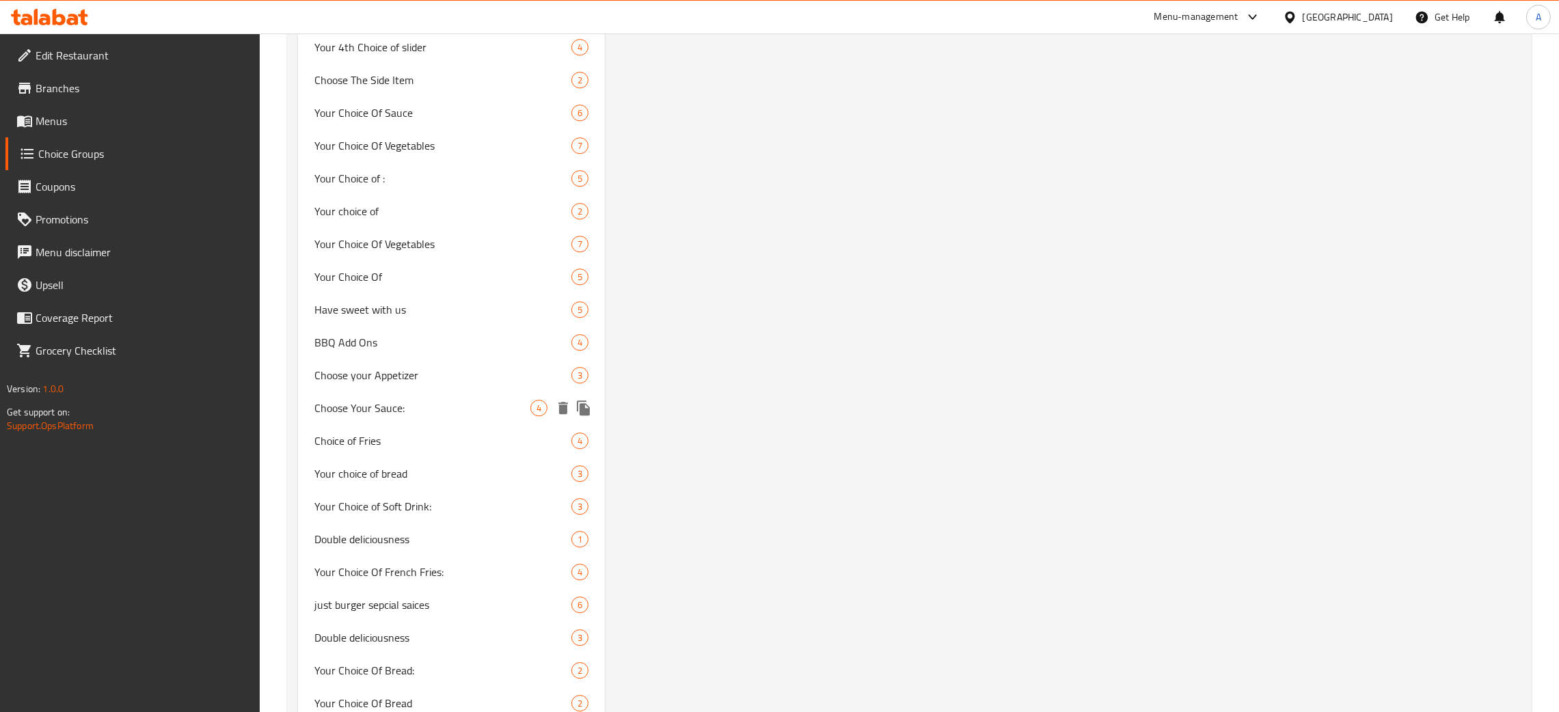
scroll to position [6057, 0]
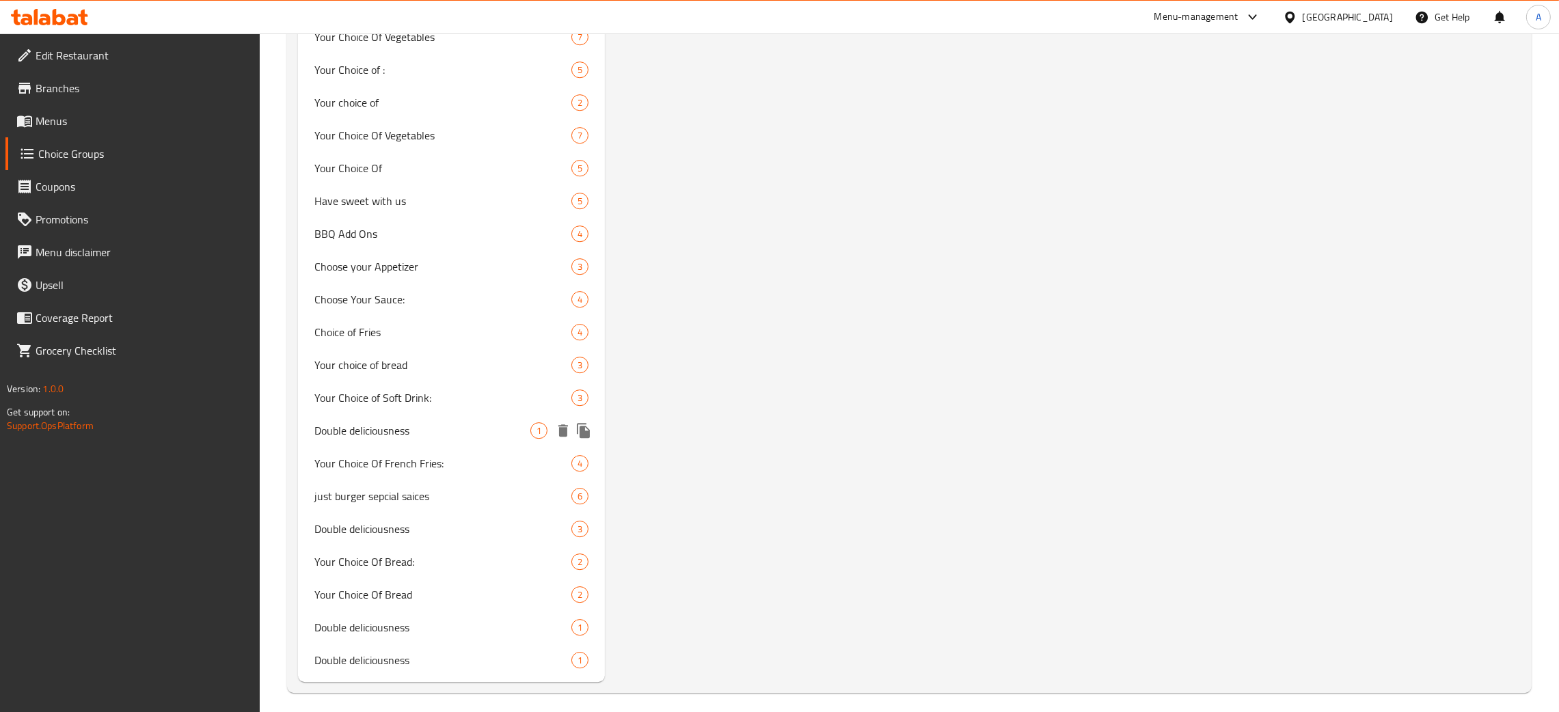
click at [458, 425] on span "Double deliciousness" at bounding box center [422, 430] width 216 height 16
type input "Double deliciousness"
type input "لذة دبل"
type input "0"
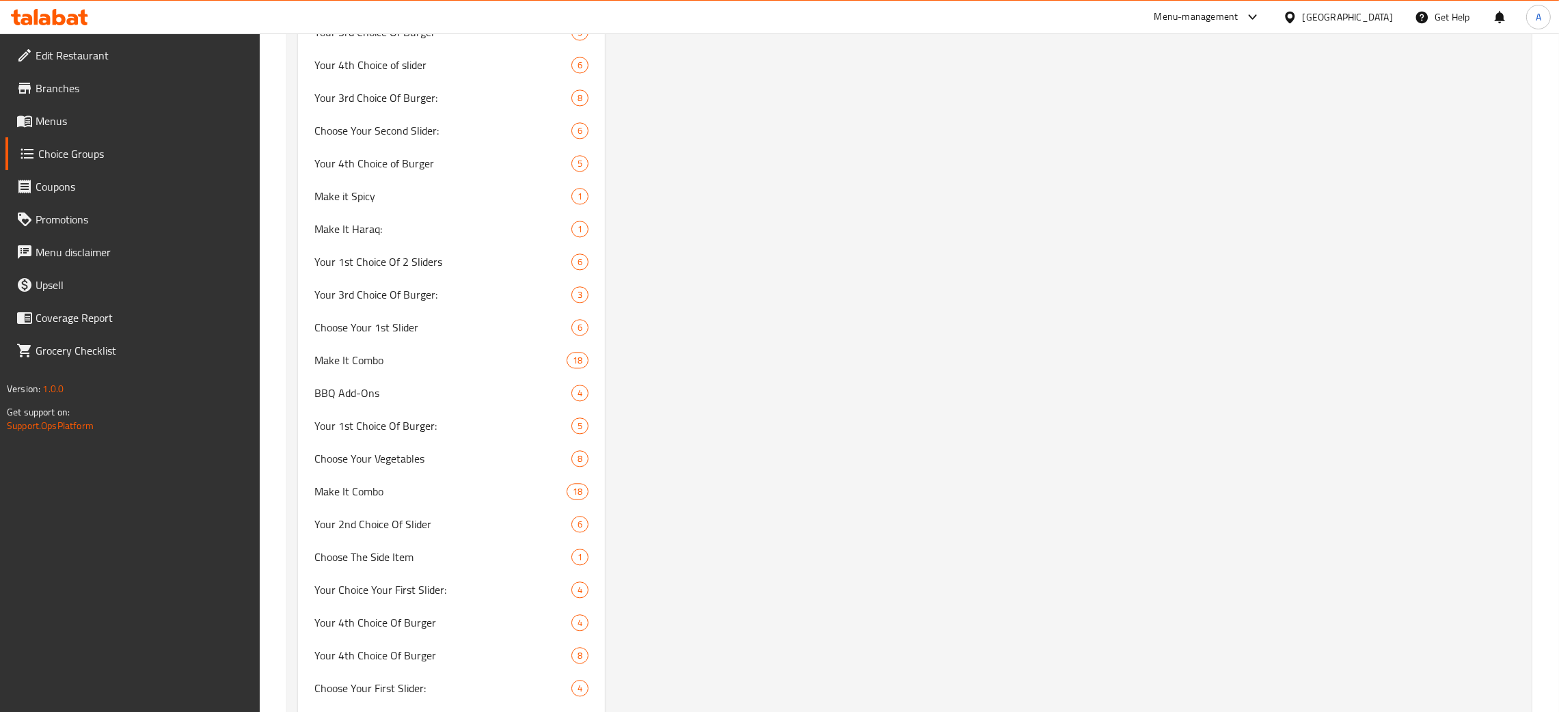
scroll to position [0, 0]
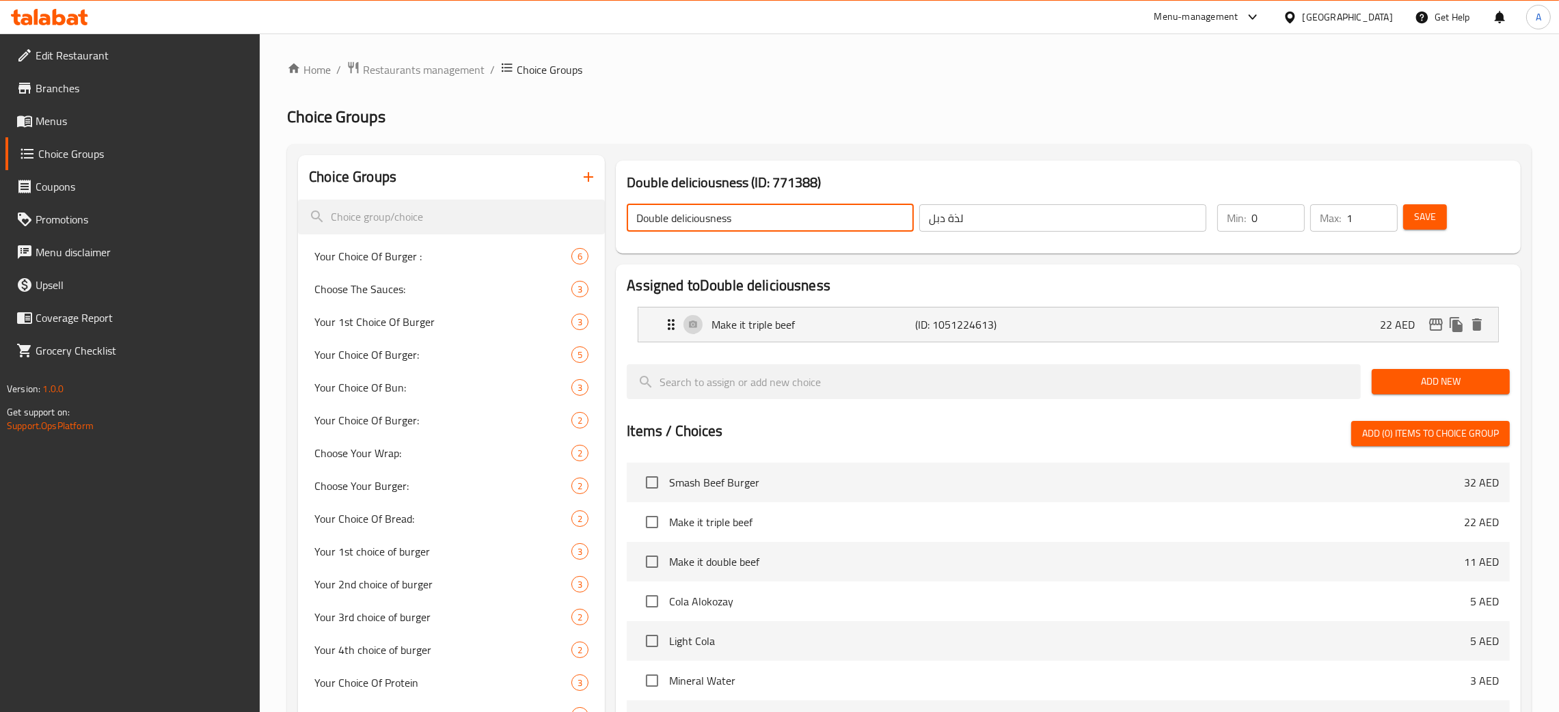
click at [751, 212] on input "Double deliciousness" at bounding box center [770, 217] width 287 height 27
click at [1419, 212] on span "Save" at bounding box center [1425, 216] width 22 height 17
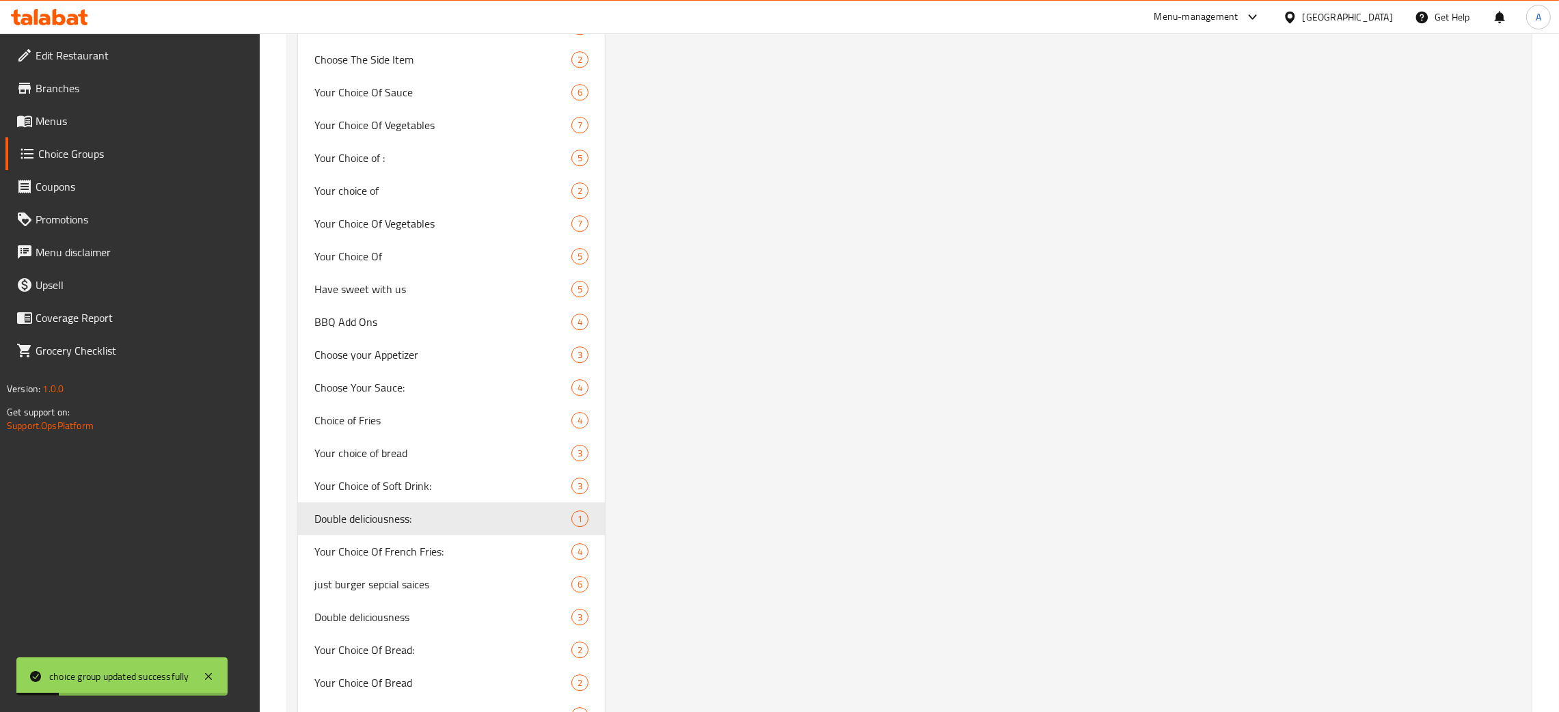
scroll to position [6057, 0]
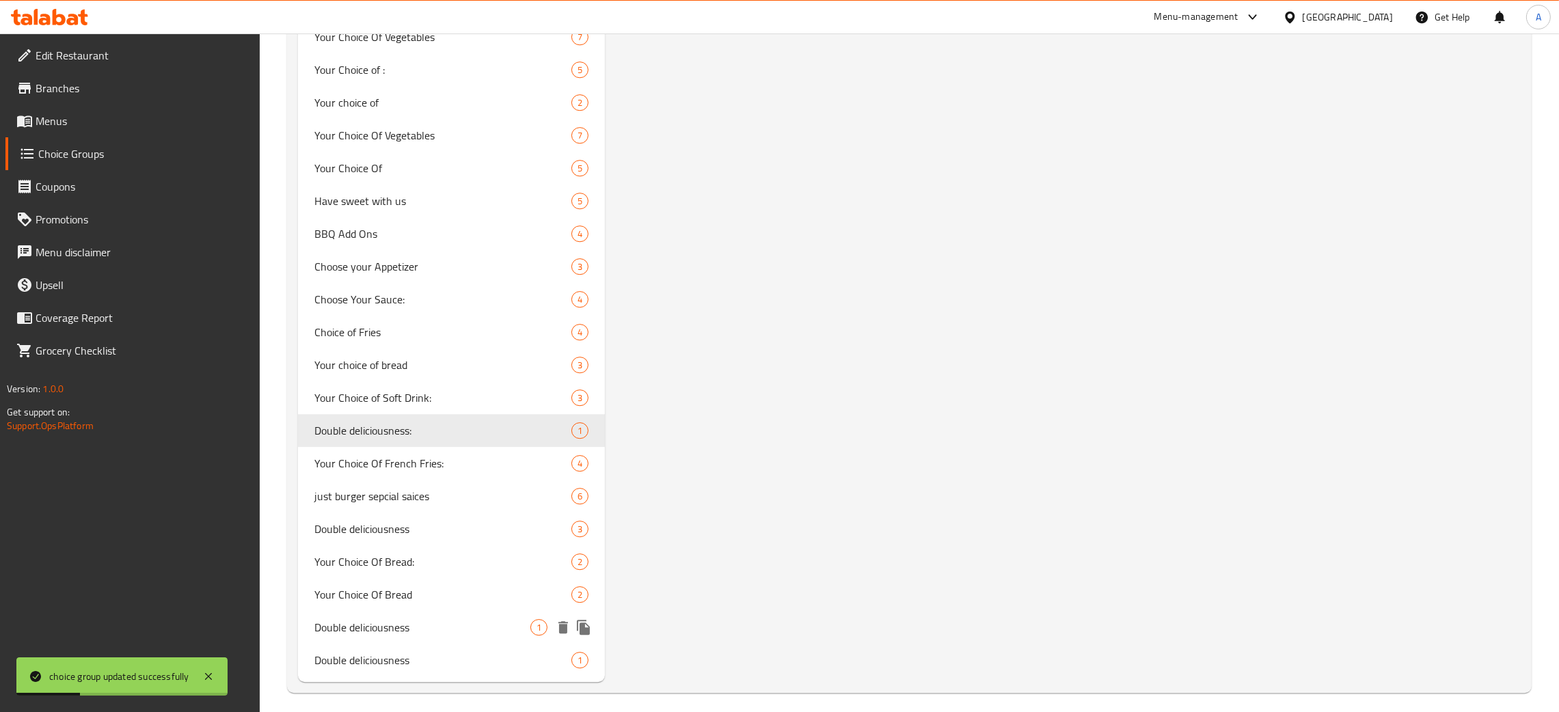
click at [467, 619] on span "Double deliciousness" at bounding box center [422, 627] width 216 height 16
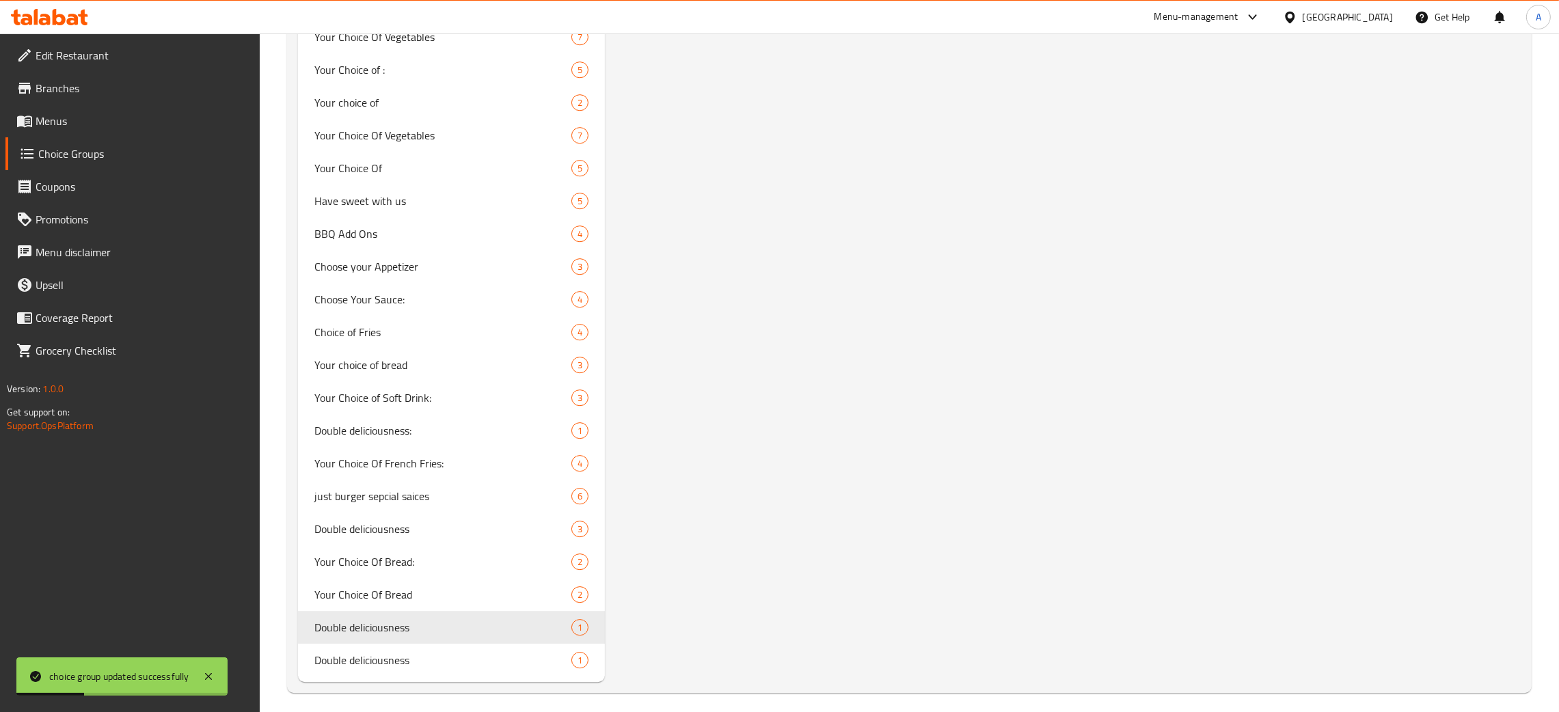
type input "Double deliciousness"
type input "لذة دبل1"
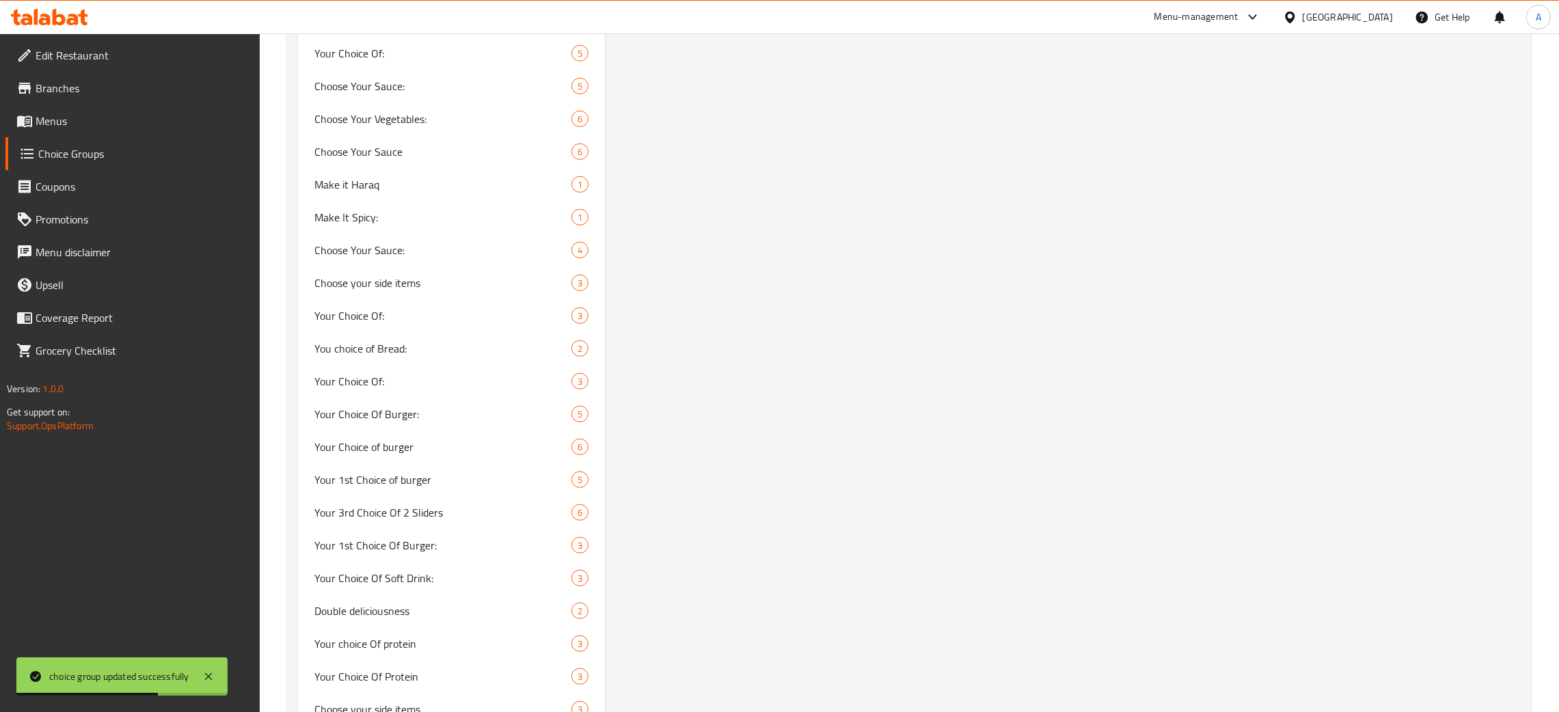
scroll to position [0, 0]
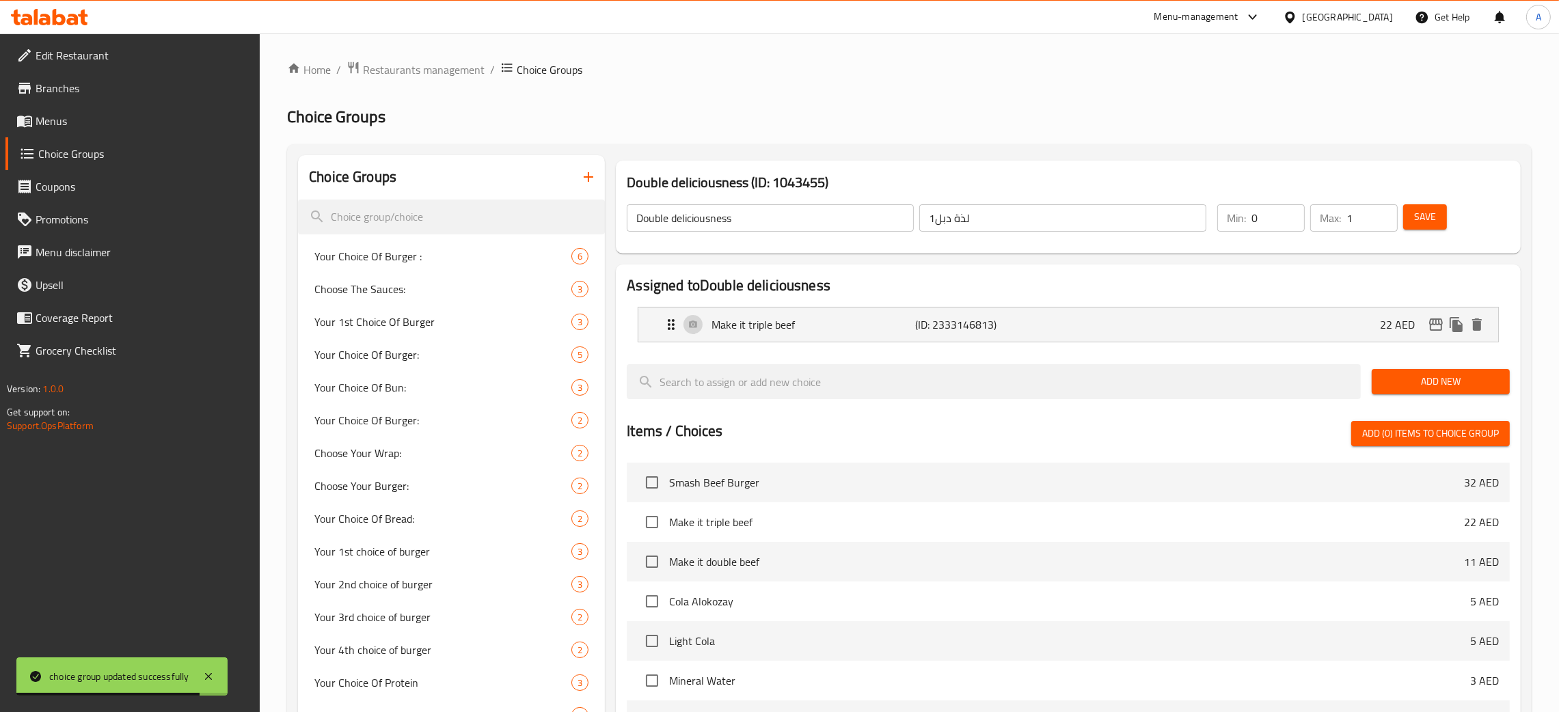
click at [668, 219] on input "Double deliciousness" at bounding box center [770, 217] width 287 height 27
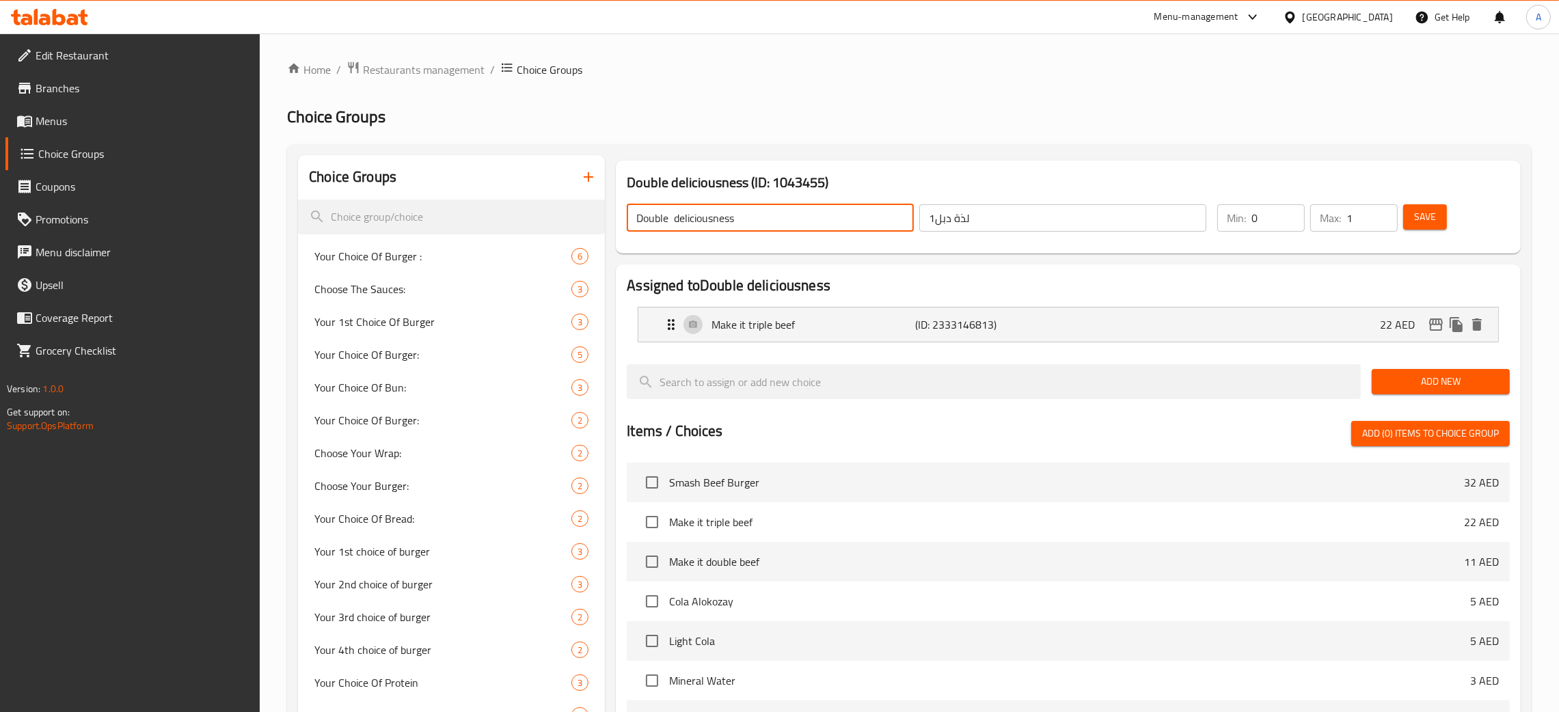
click at [1436, 221] on span "Save" at bounding box center [1425, 216] width 22 height 17
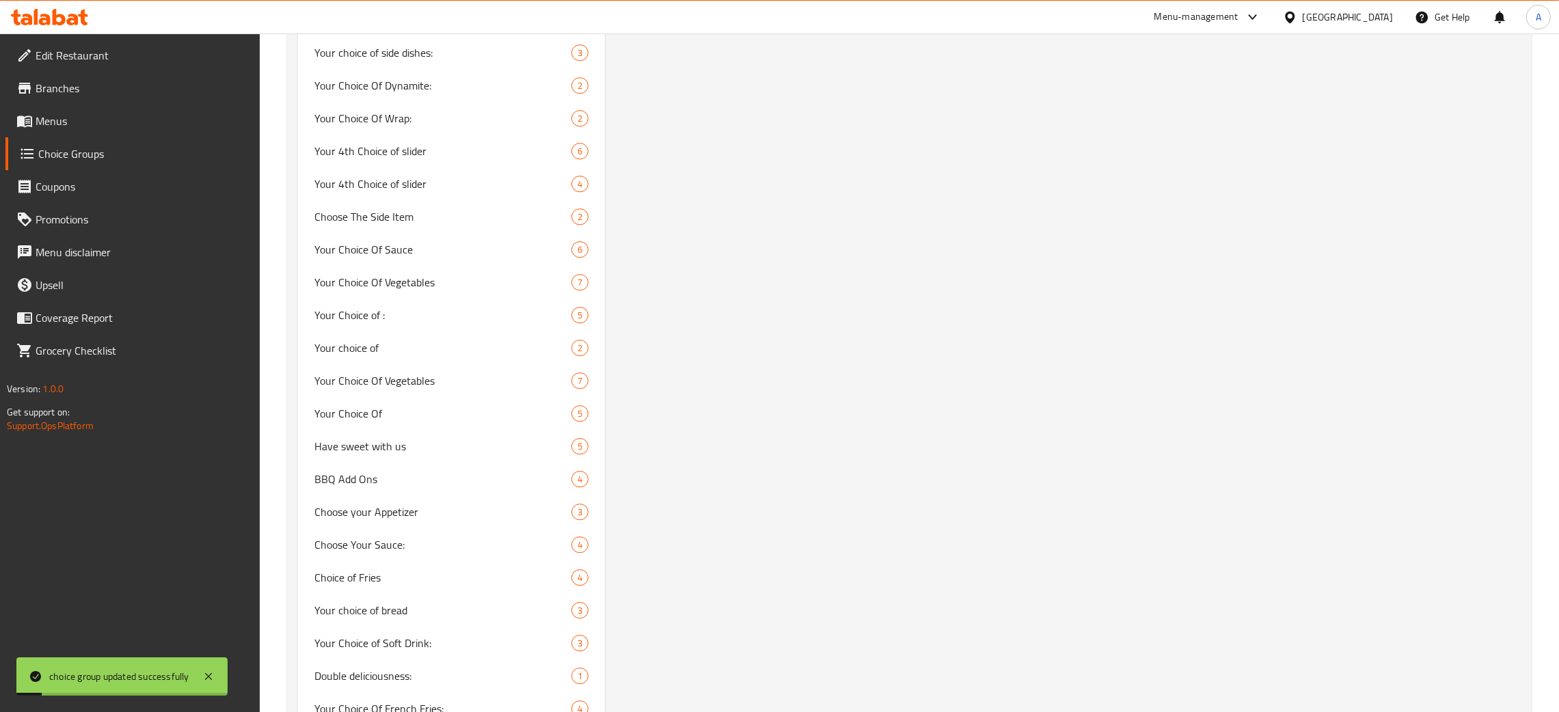
scroll to position [6057, 0]
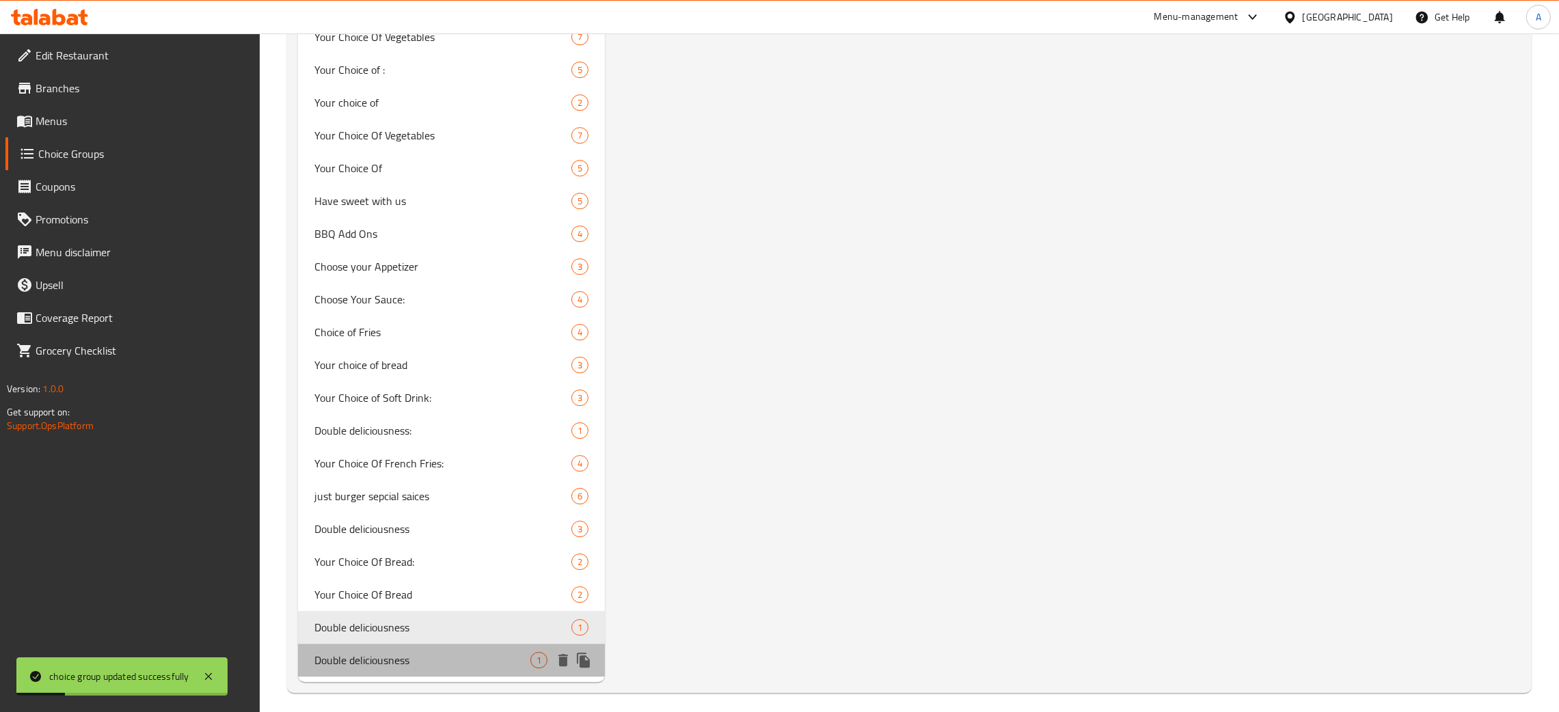
click at [456, 652] on span "Double deliciousness" at bounding box center [422, 660] width 216 height 16
type input "Double deliciousness"
type input "لذة دبل3"
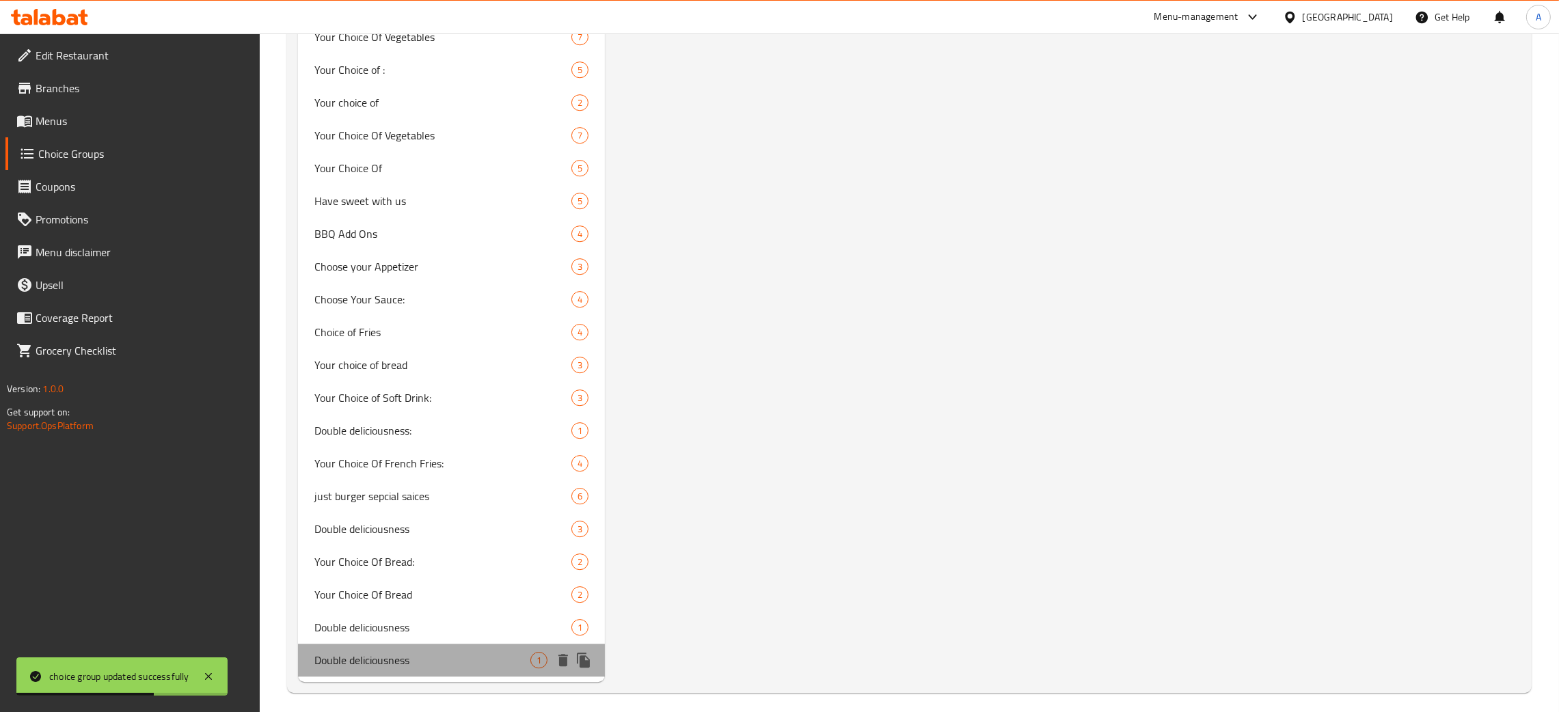
click at [424, 652] on span "Double deliciousness" at bounding box center [422, 660] width 216 height 16
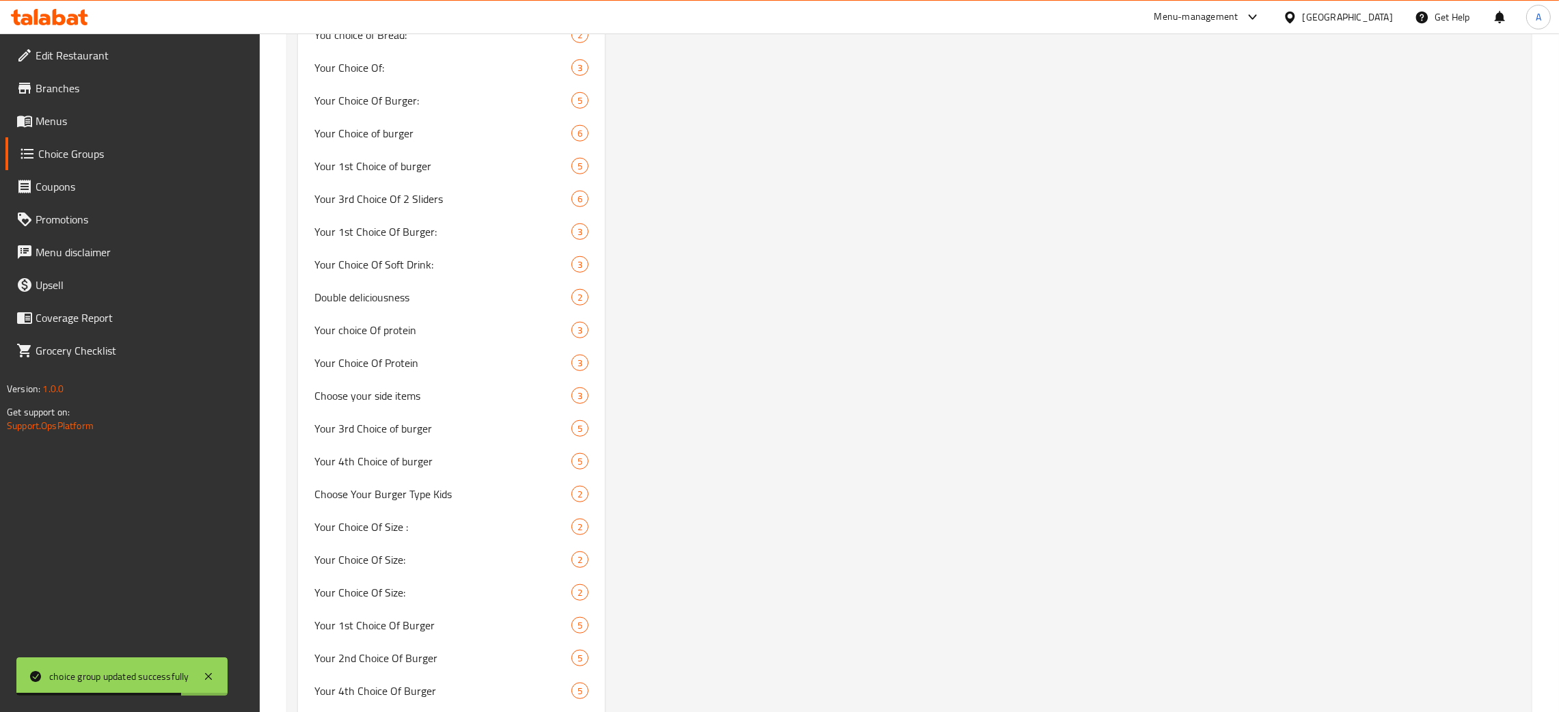
scroll to position [0, 0]
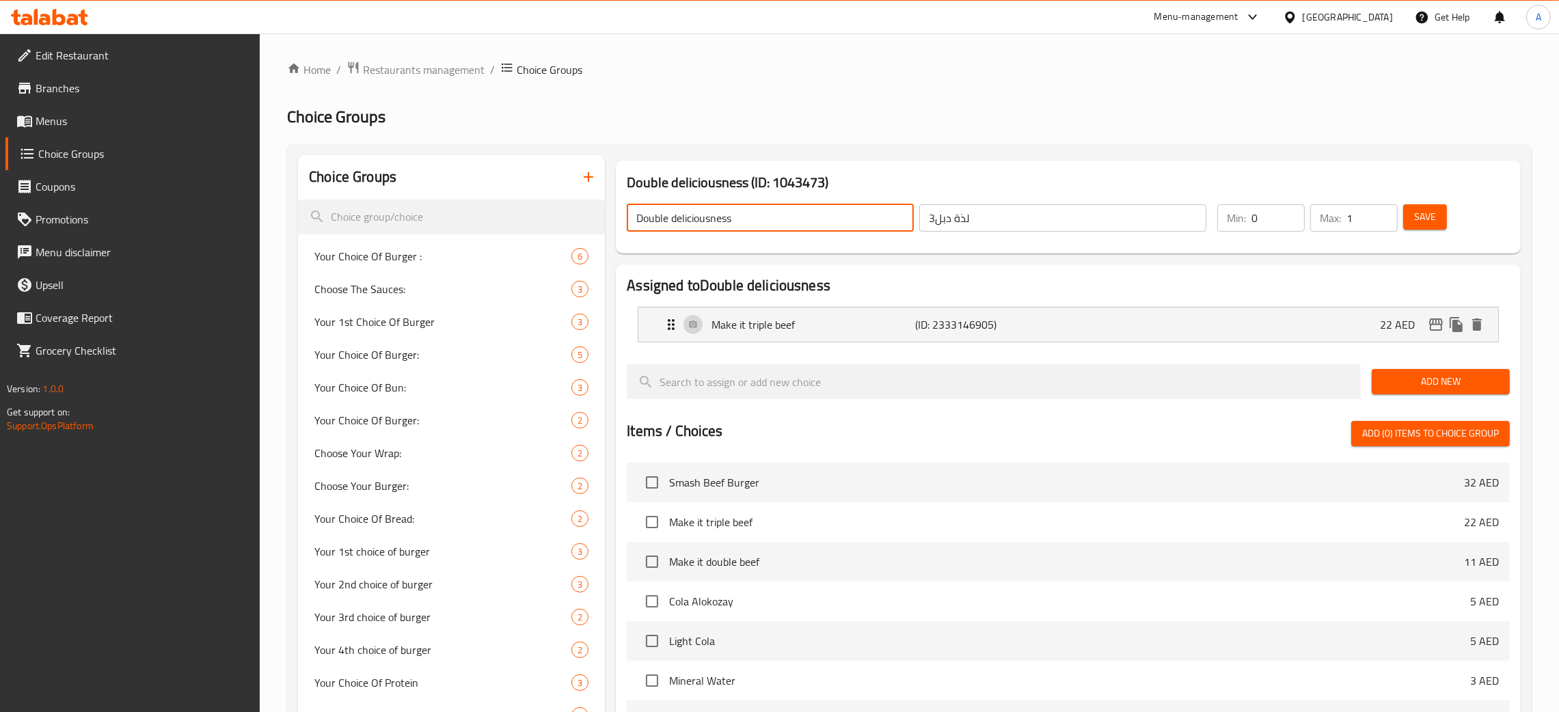
click at [675, 221] on input "Double deliciousness" at bounding box center [770, 217] width 287 height 27
click at [1436, 219] on span "Save" at bounding box center [1425, 216] width 22 height 17
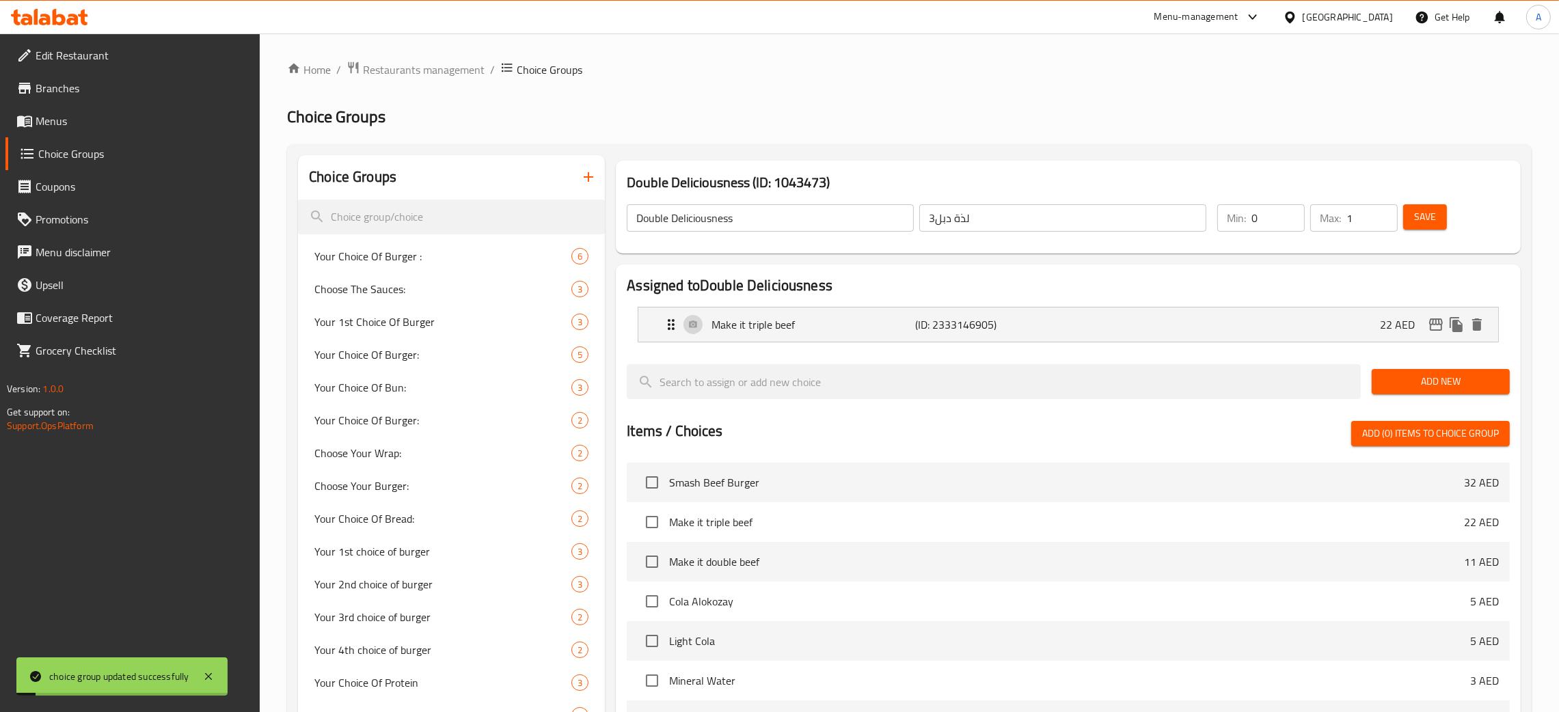
click at [780, 216] on input "Double Deliciousness" at bounding box center [770, 217] width 287 height 27
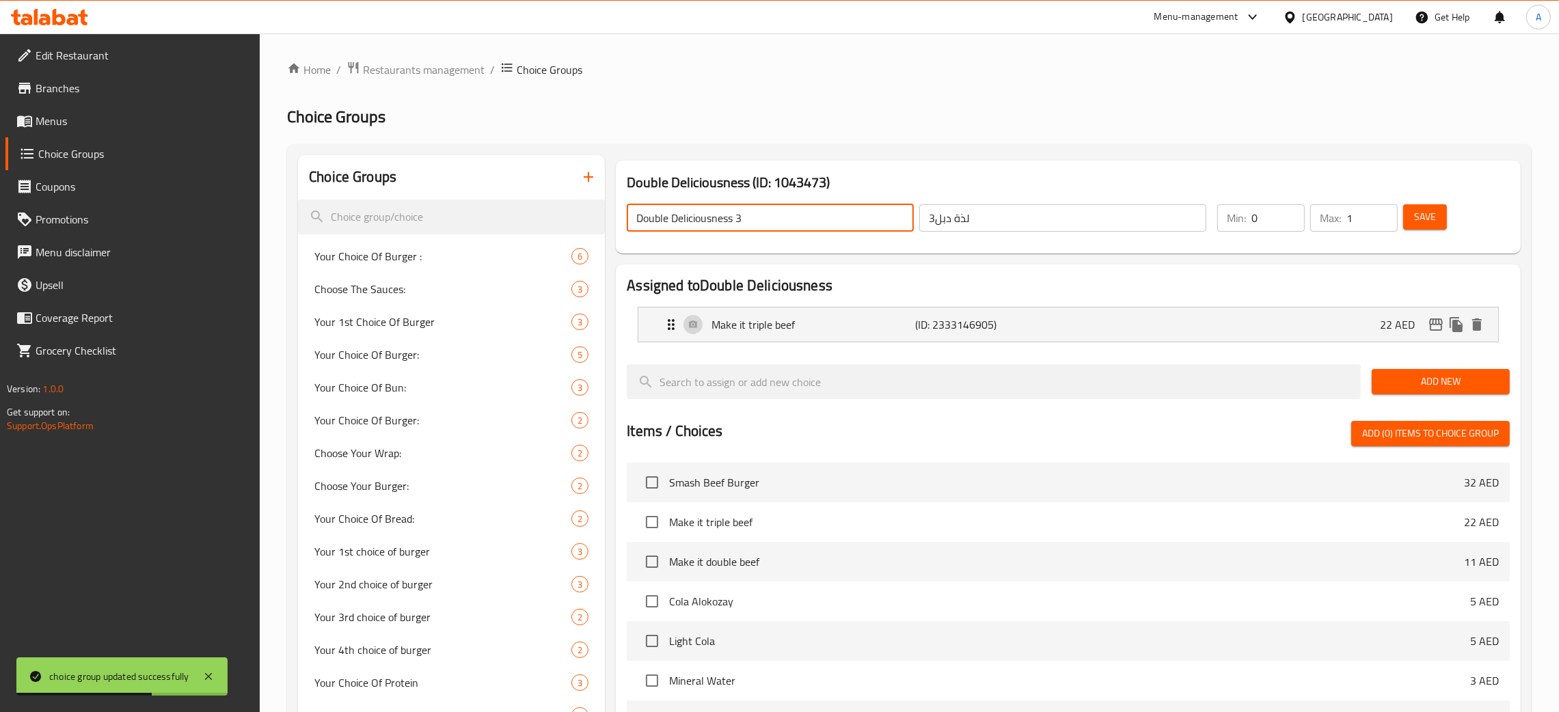
type input "Double Deliciousness 3"
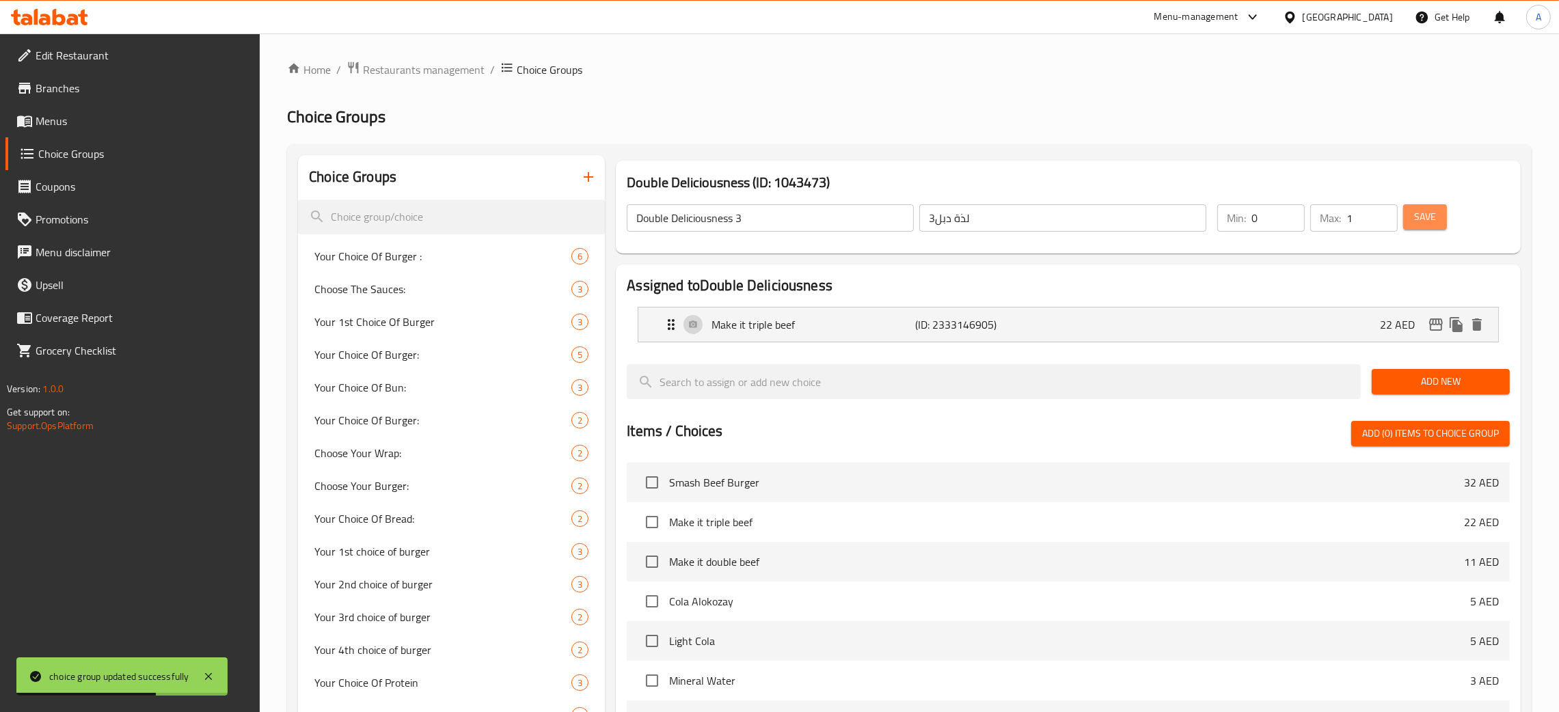
click at [1434, 215] on span "Save" at bounding box center [1425, 216] width 22 height 17
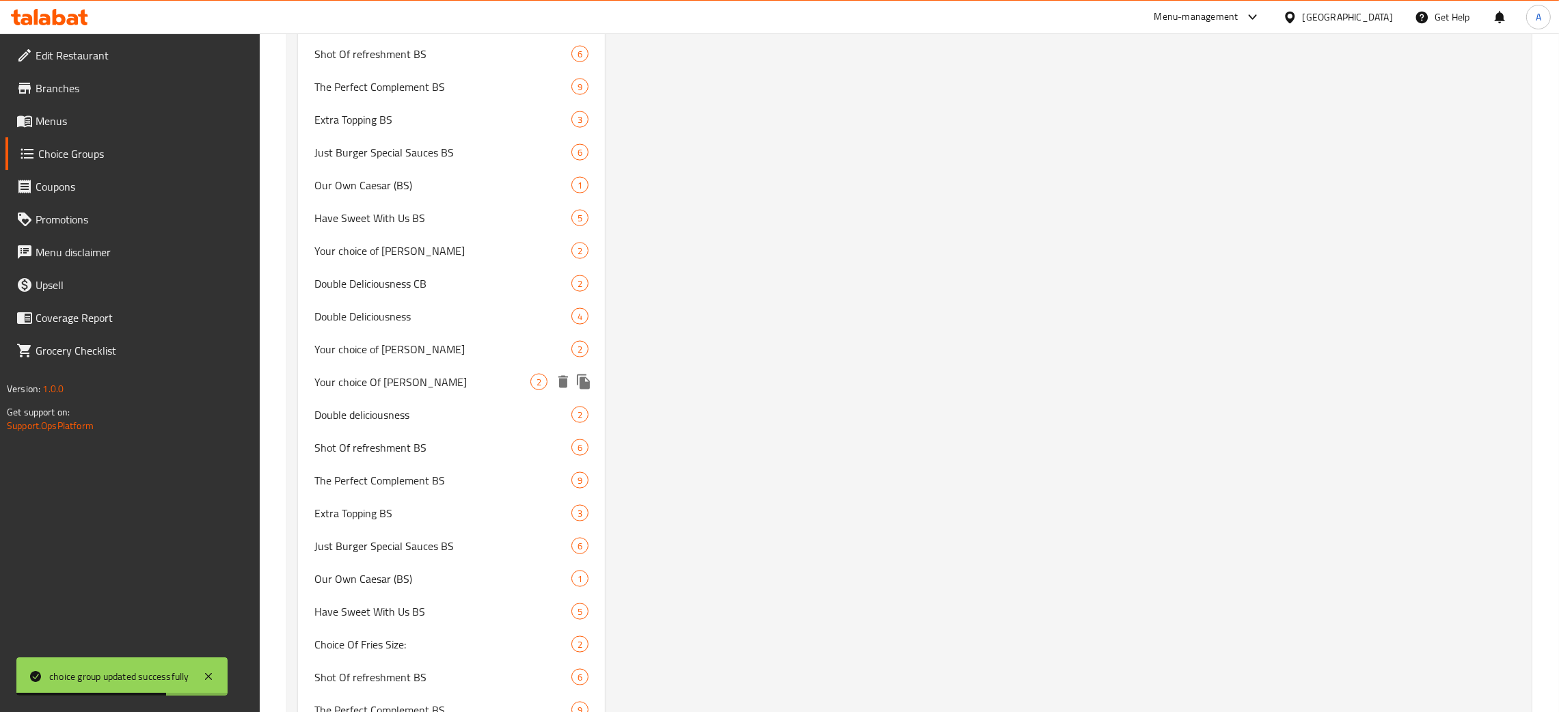
scroll to position [3177, 0]
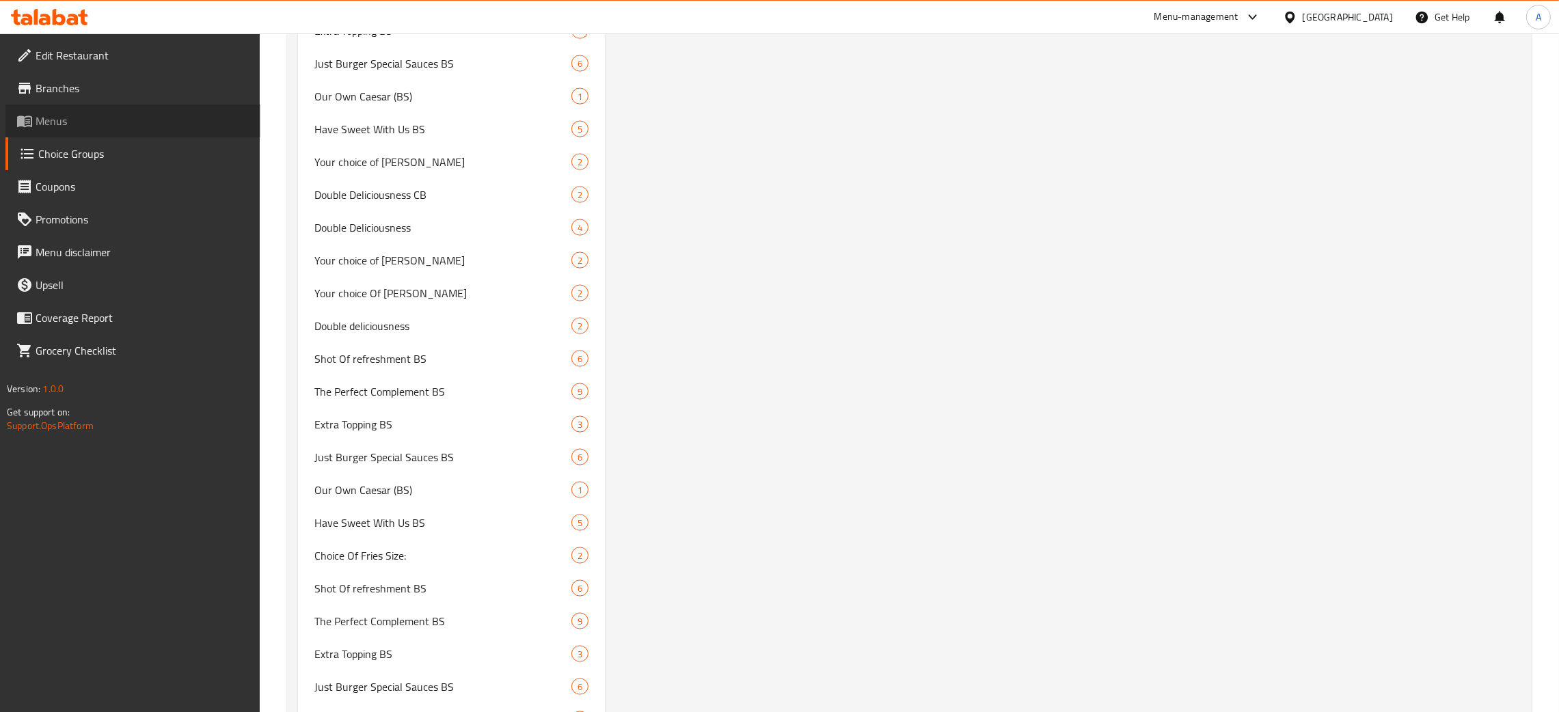
drag, startPoint x: 58, startPoint y: 114, endPoint x: 64, endPoint y: 118, distance: 7.0
click at [58, 114] on span "Menus" at bounding box center [143, 121] width 214 height 16
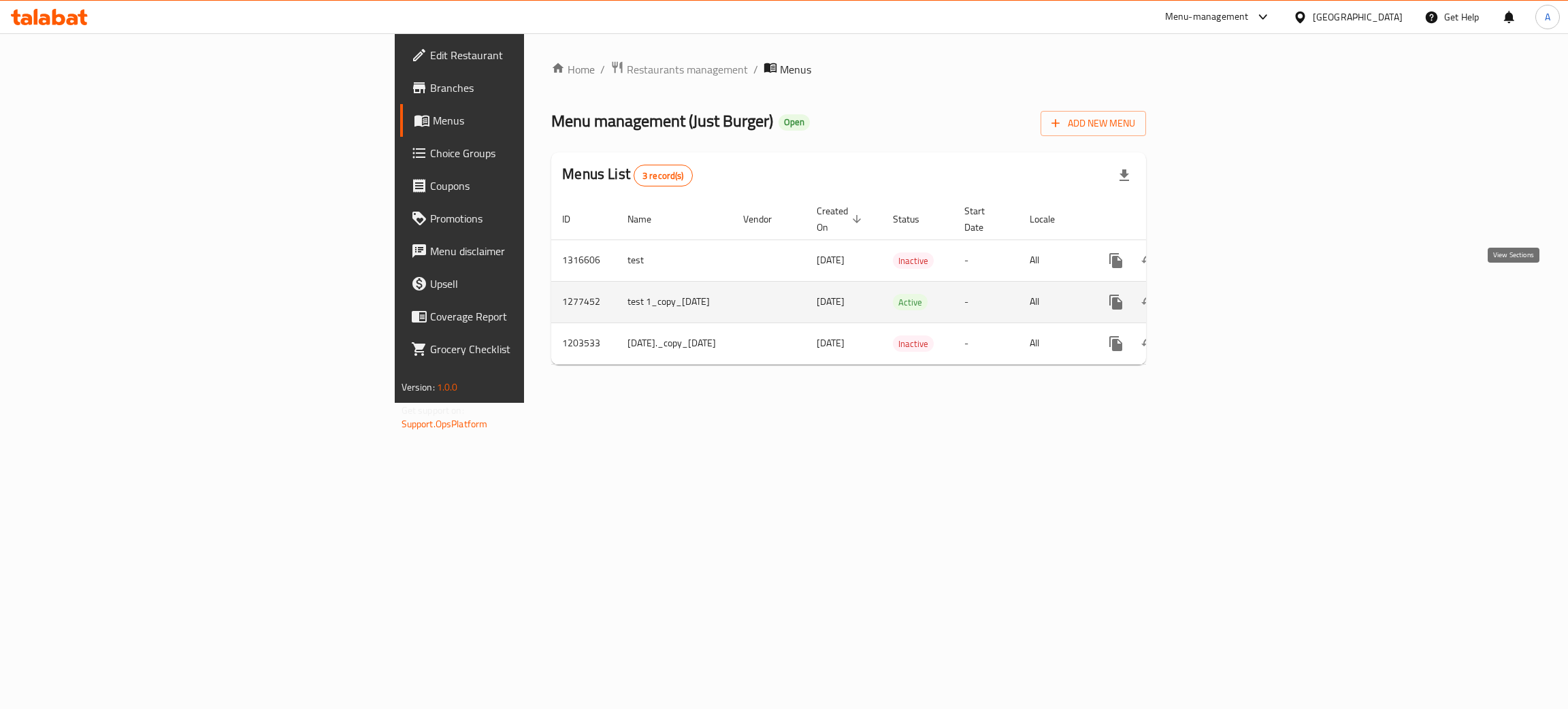
click at [1222, 294] on icon "enhanced table" at bounding box center [1214, 302] width 16 height 16
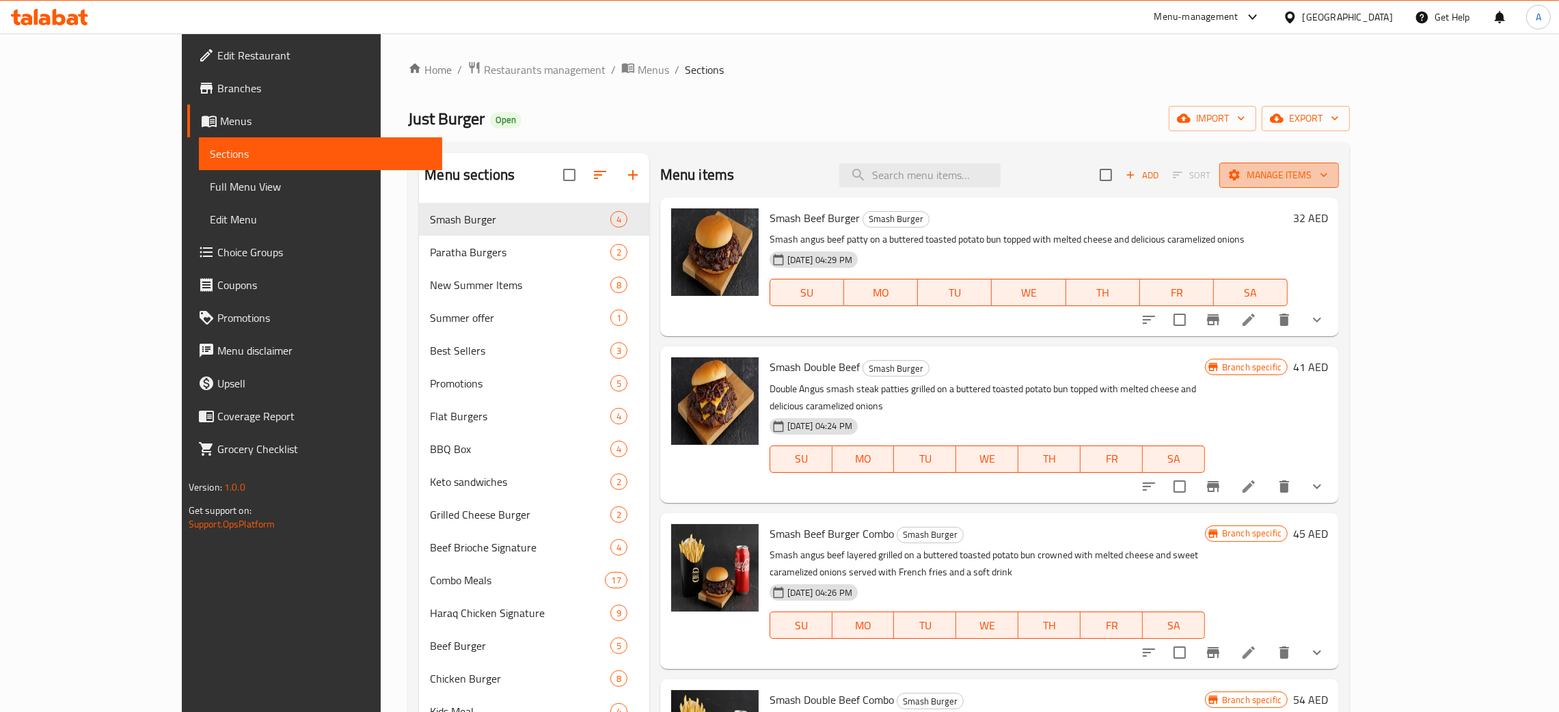
click at [1330, 176] on icon "button" at bounding box center [1324, 175] width 14 height 14
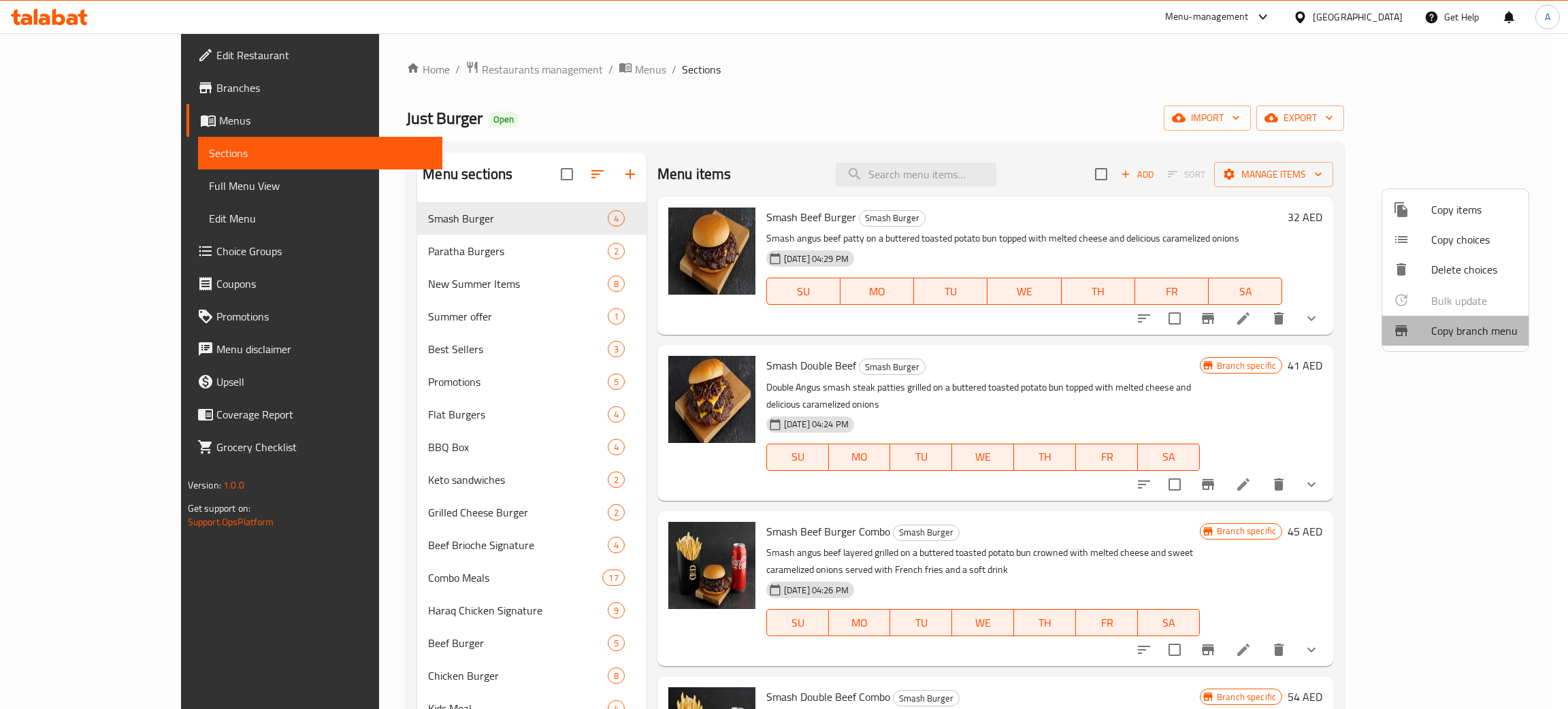
click at [1456, 331] on span "Copy branch menu" at bounding box center [1474, 331] width 87 height 16
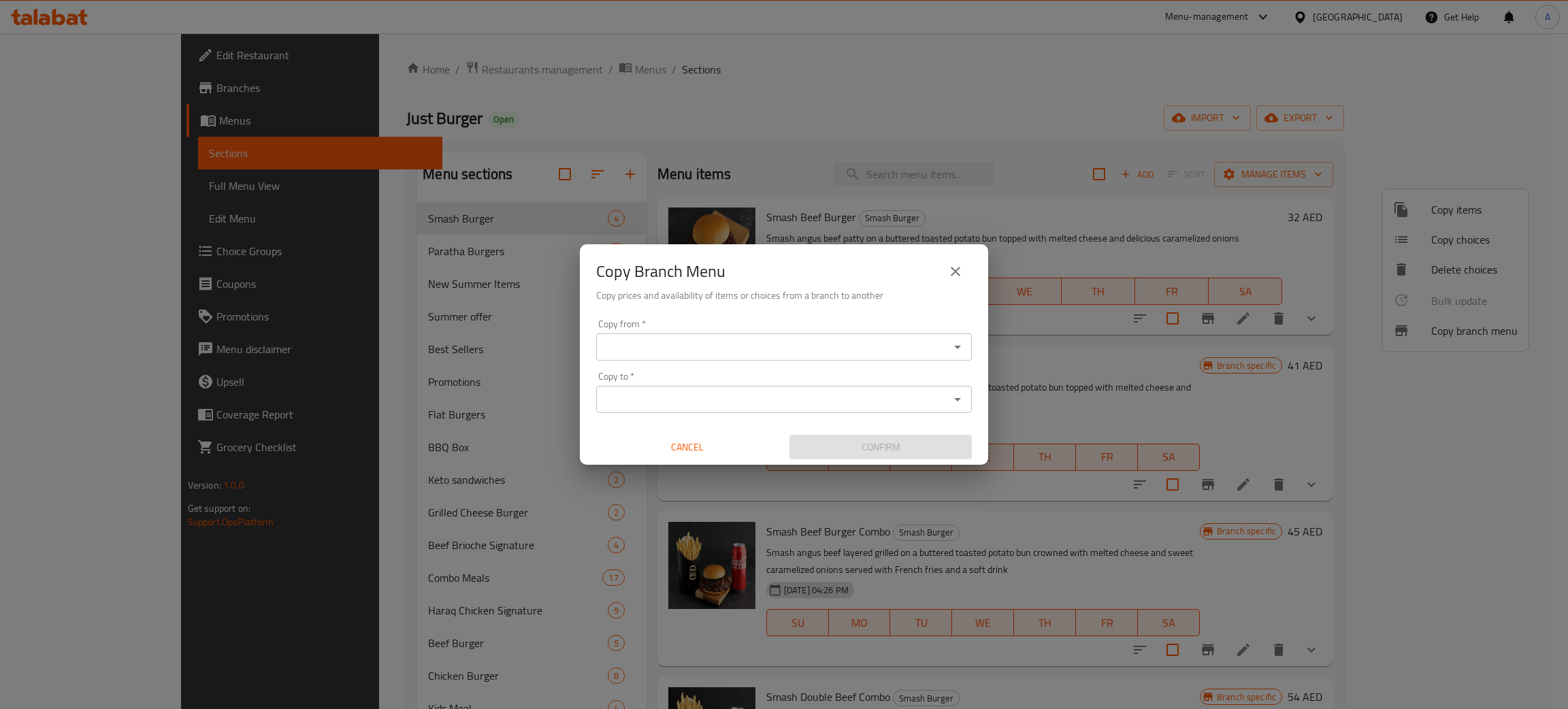
click at [697, 356] on div "Copy from *" at bounding box center [784, 347] width 376 height 27
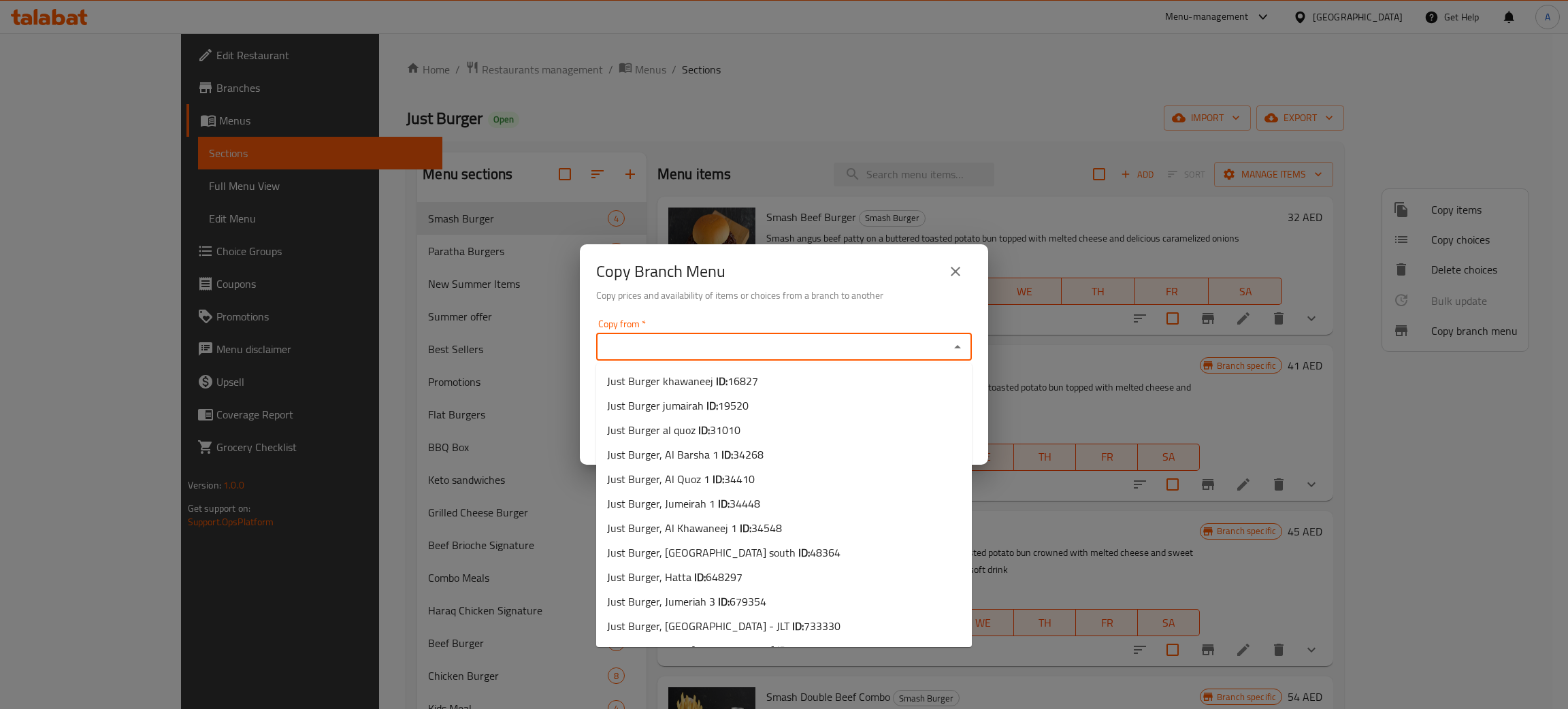
click at [659, 350] on input "Copy from   *" at bounding box center [773, 347] width 345 height 19
click at [697, 381] on span "Just Burger khawaneej ID: 16827" at bounding box center [682, 380] width 151 height 16
type input "Just Burger khawaneej"
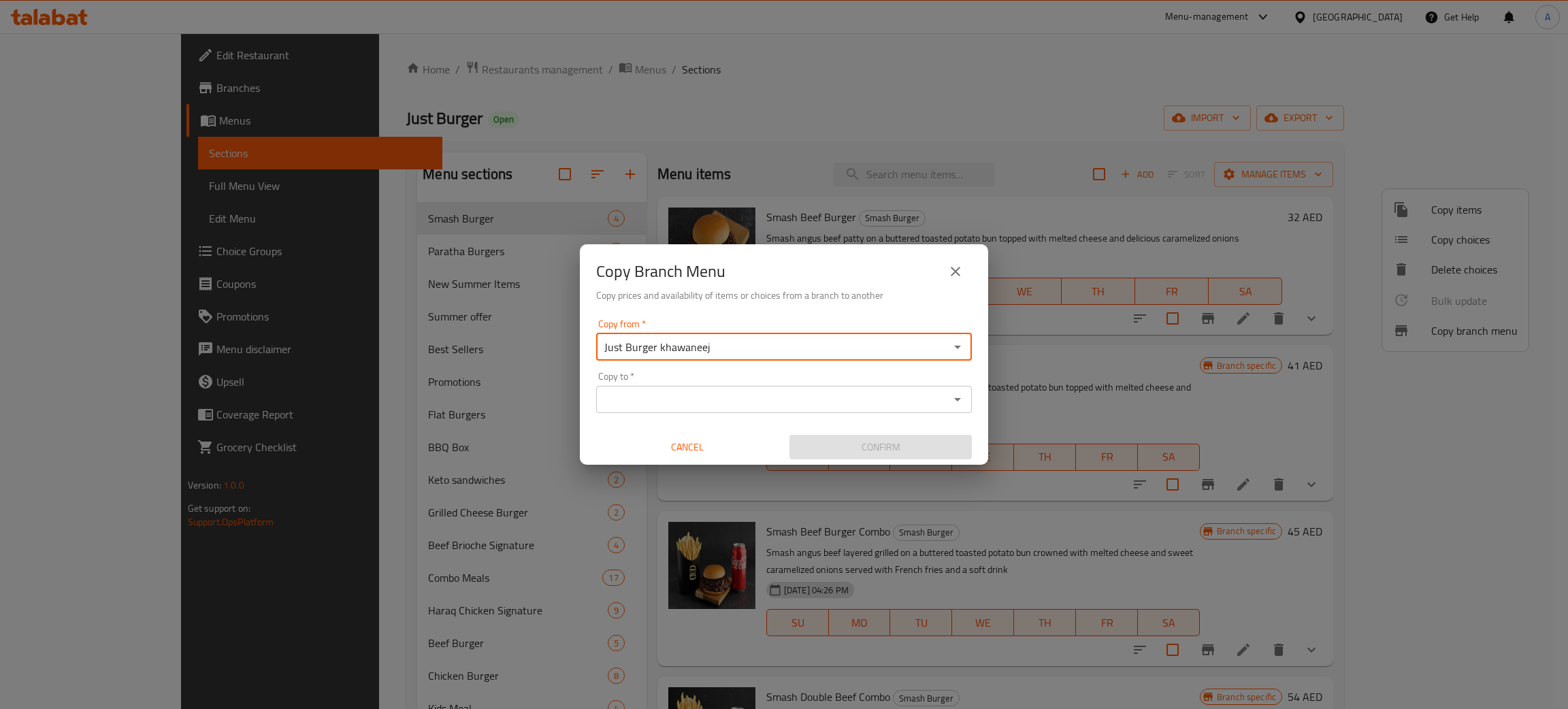
click at [683, 394] on input "Copy to   *" at bounding box center [773, 399] width 345 height 19
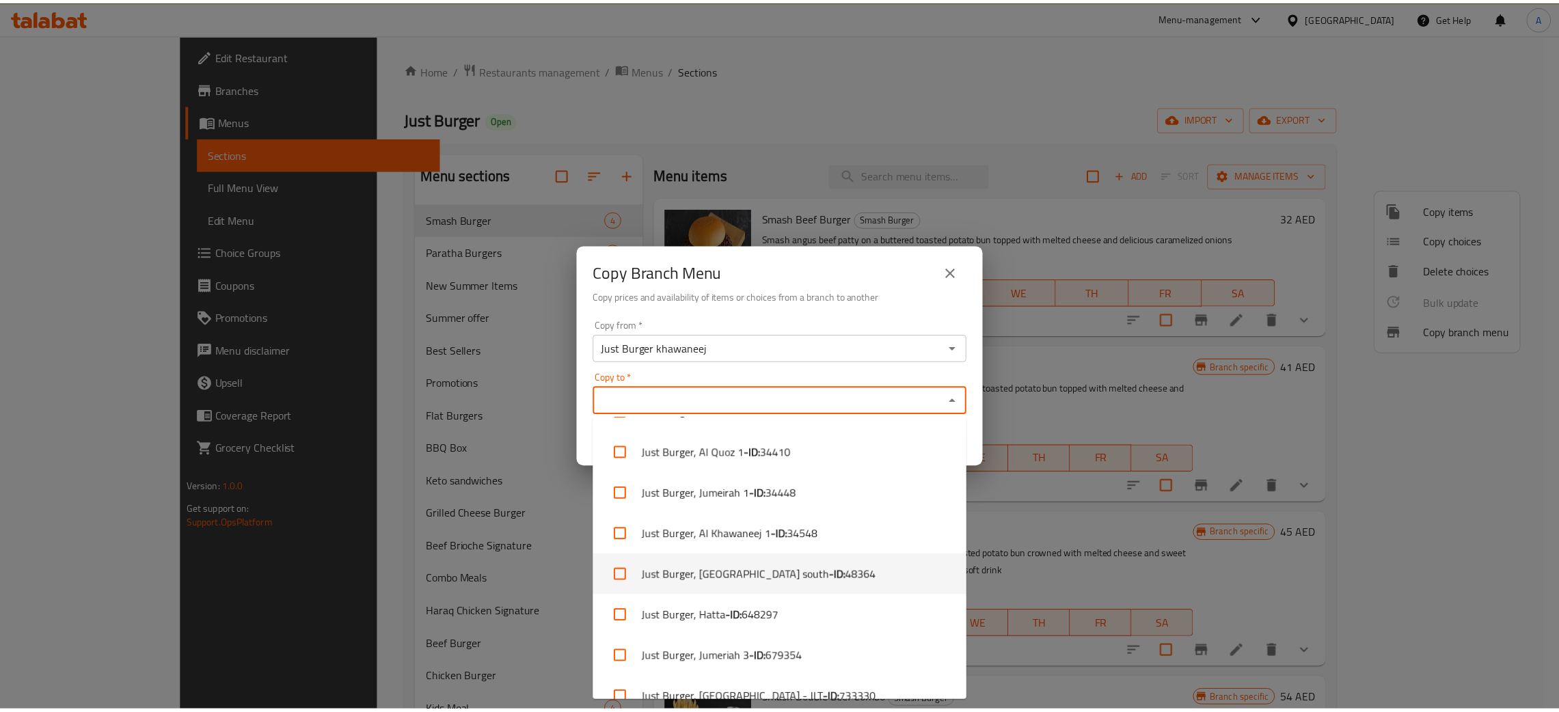
scroll to position [217, 0]
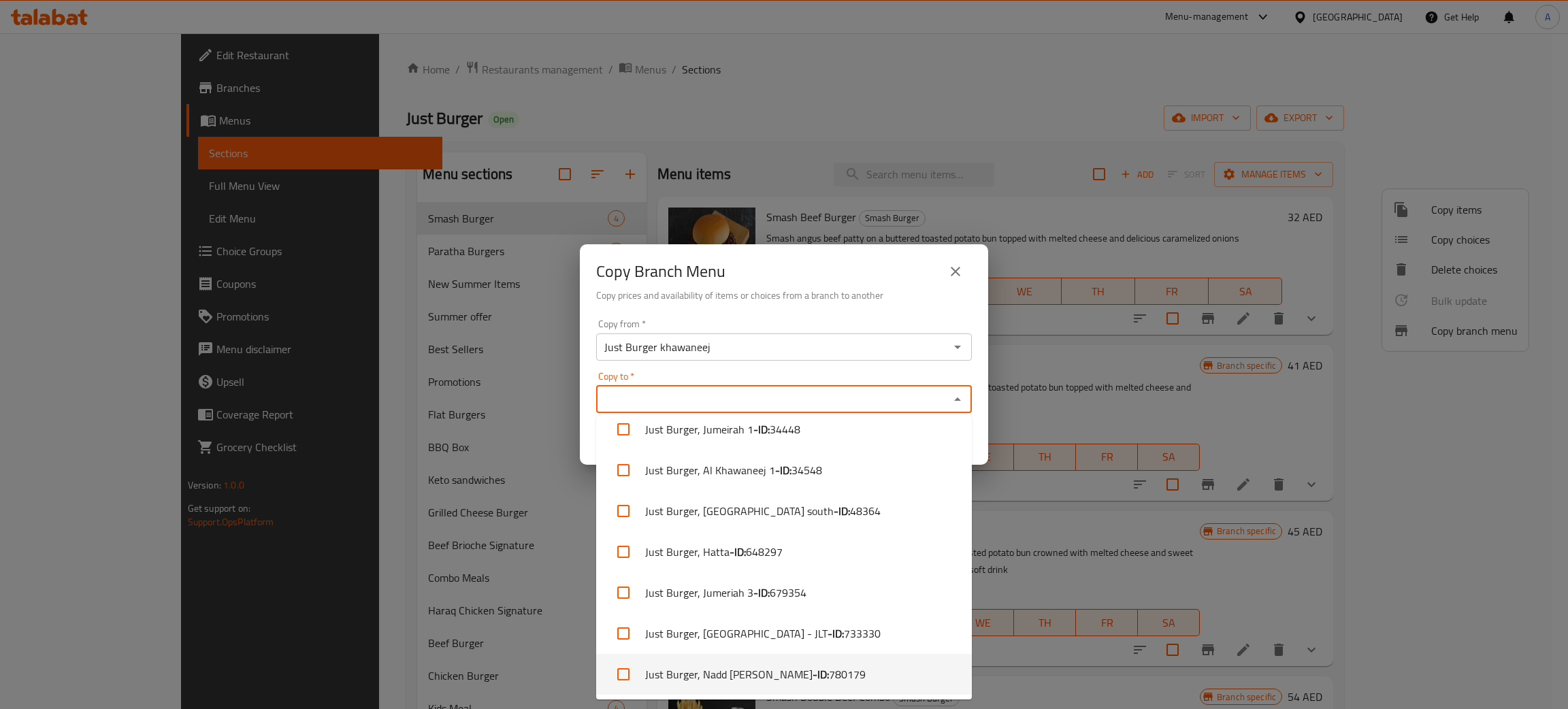
click at [770, 660] on li "Just Burger, Nadd Al Hamar - ID: 780179" at bounding box center [784, 674] width 376 height 41
checkbox input "true"
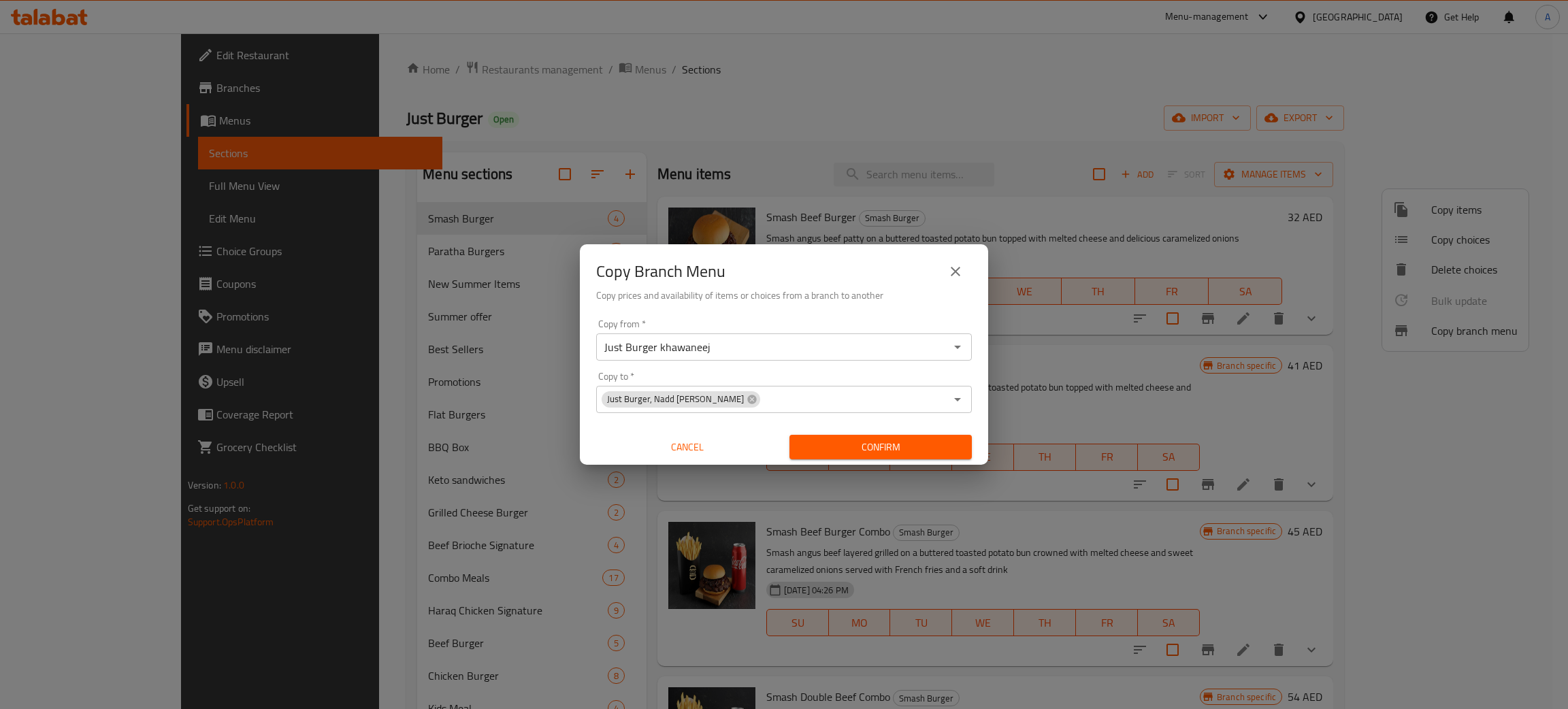
click at [830, 291] on h6 "Copy prices and availability of items or choices from a branch to another" at bounding box center [784, 295] width 376 height 15
click at [880, 448] on span "Confirm" at bounding box center [881, 447] width 160 height 17
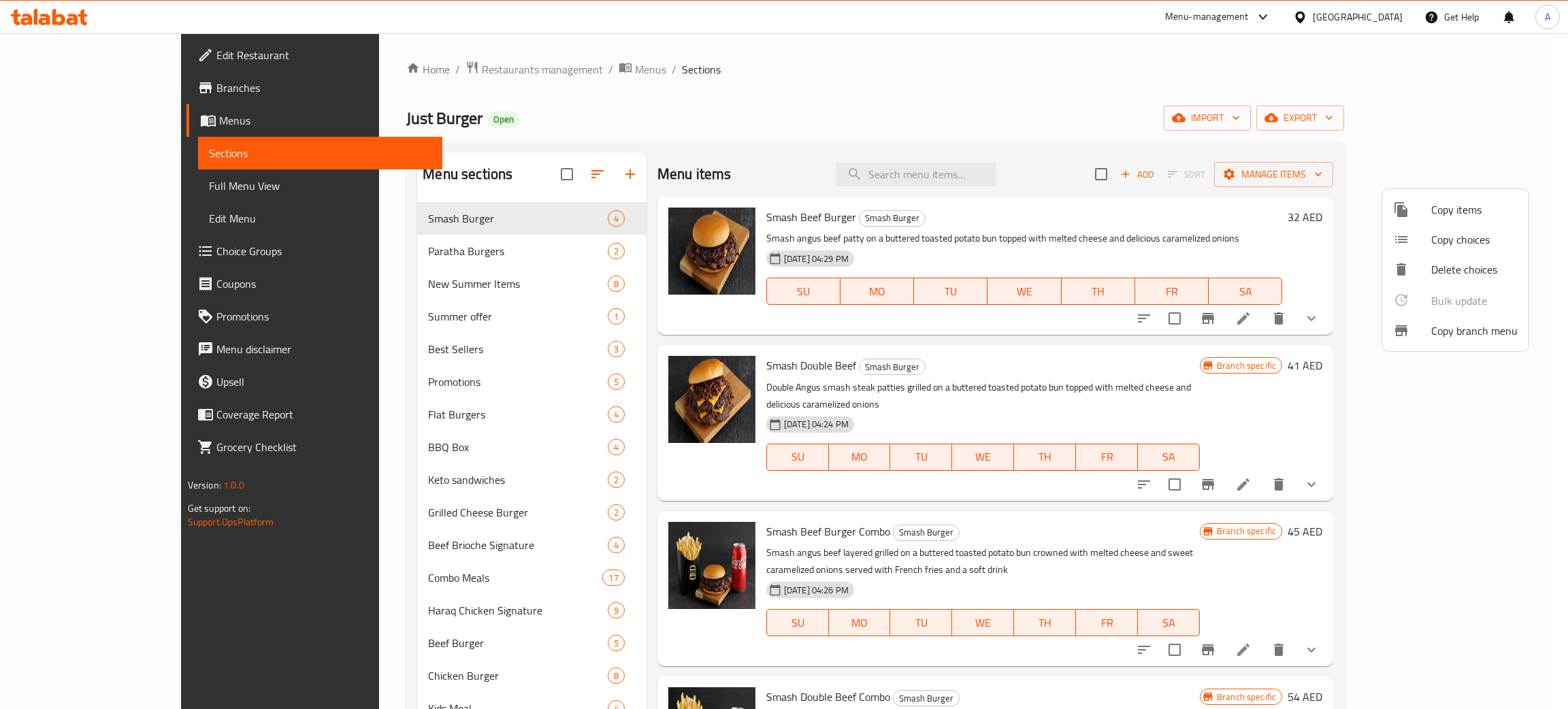
click at [72, 248] on div at bounding box center [784, 354] width 1568 height 709
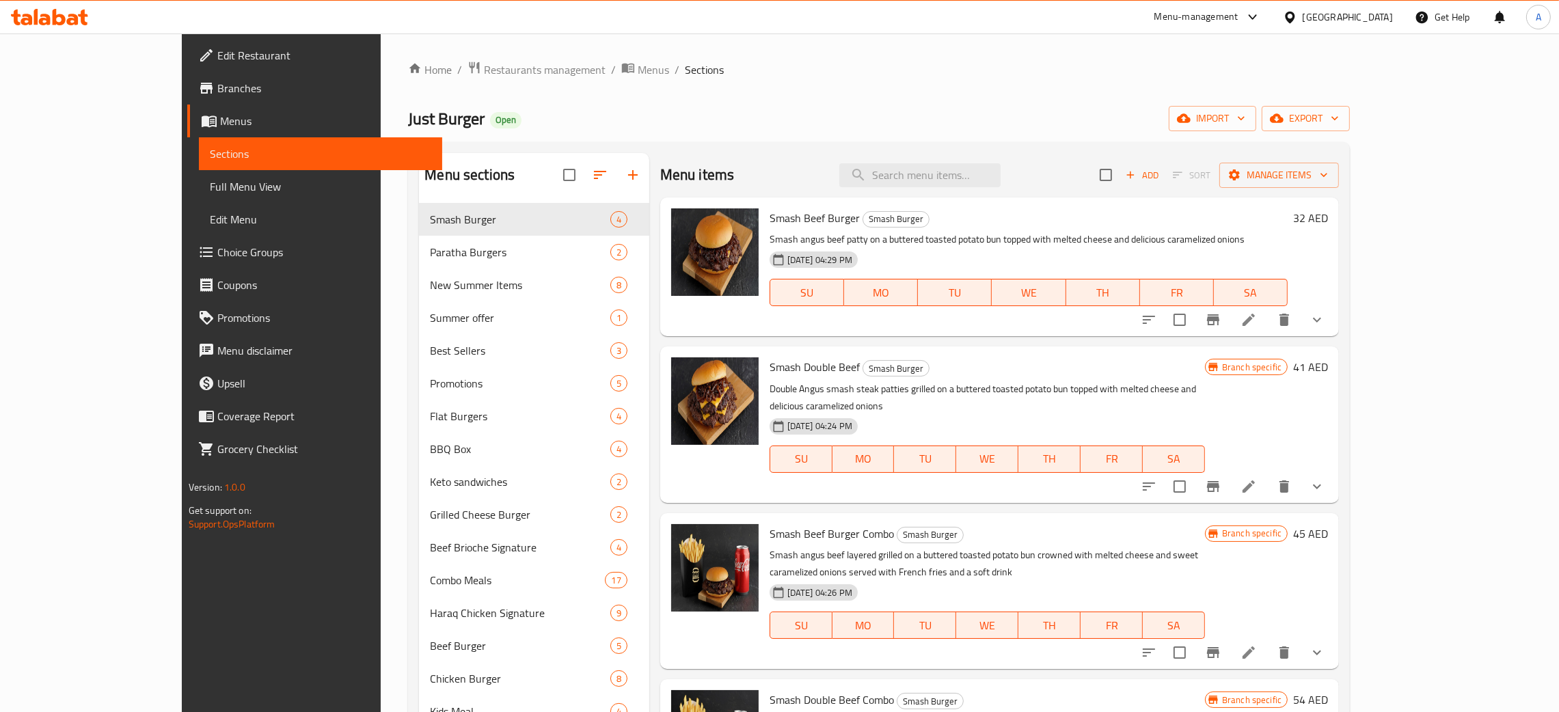
drag, startPoint x: 72, startPoint y: 249, endPoint x: 642, endPoint y: 133, distance: 581.6
click at [217, 249] on span "Choice Groups" at bounding box center [324, 252] width 214 height 16
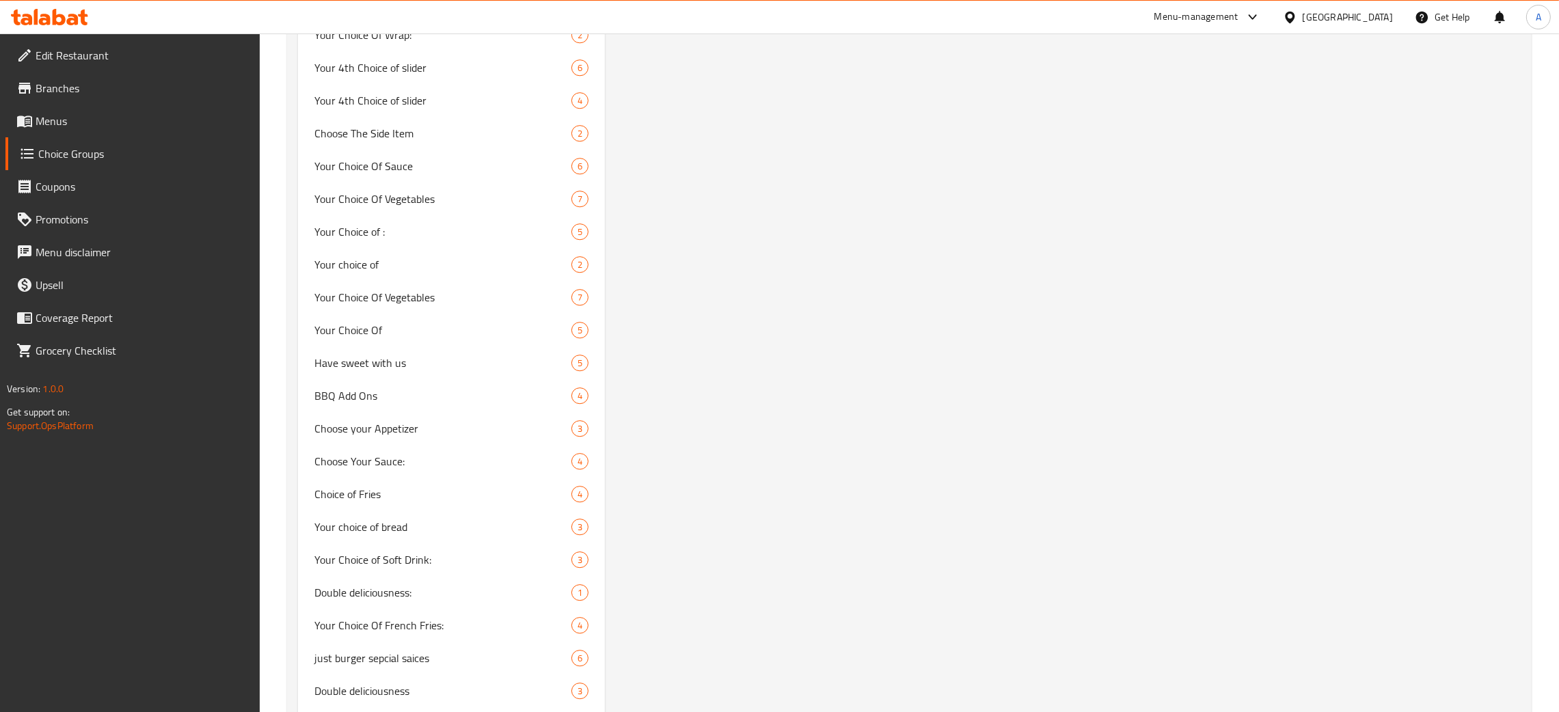
scroll to position [6057, 0]
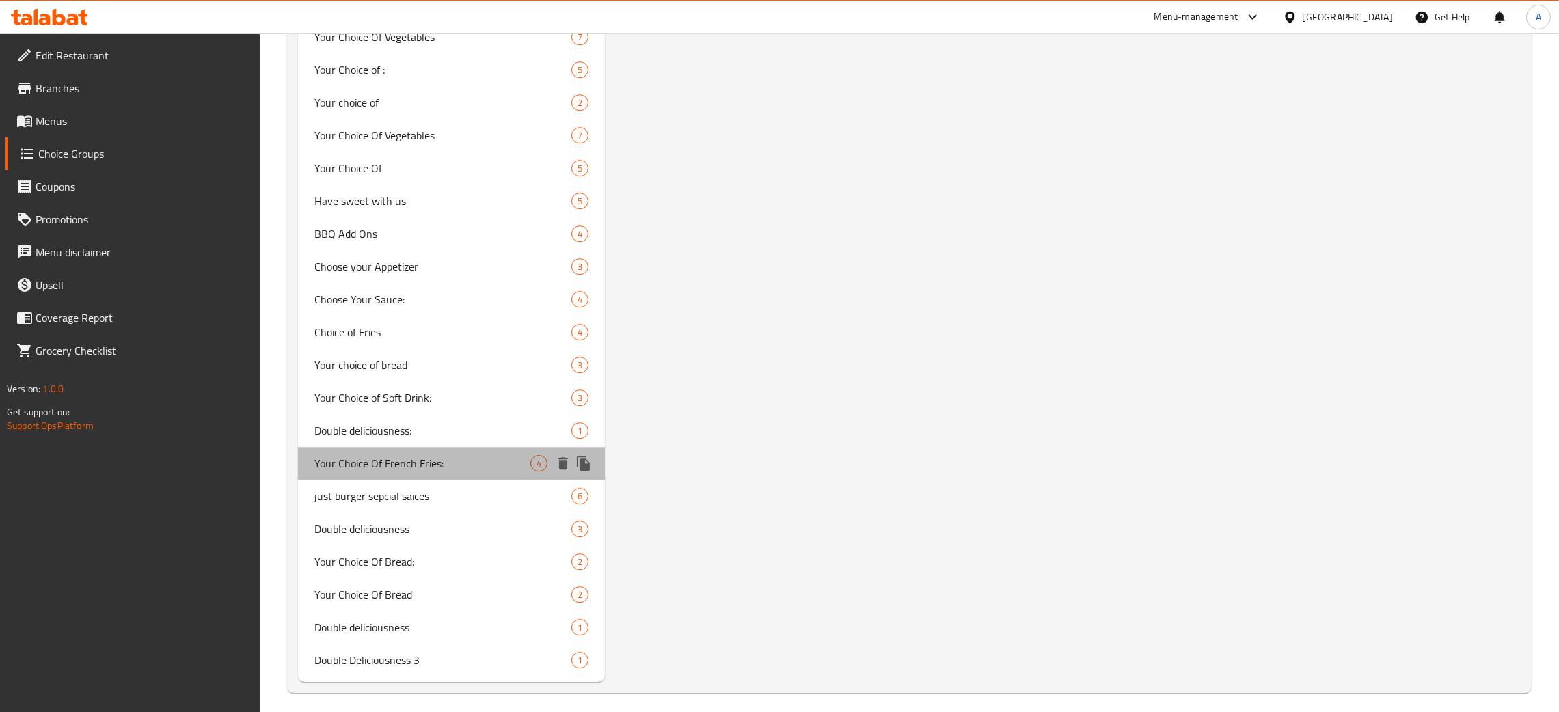
click at [383, 471] on div "Your Choice Of French Fries: 4" at bounding box center [451, 463] width 307 height 33
type input "Your Choice Of French Fries:"
type input "اختيارك من البطاطس المقلية:"
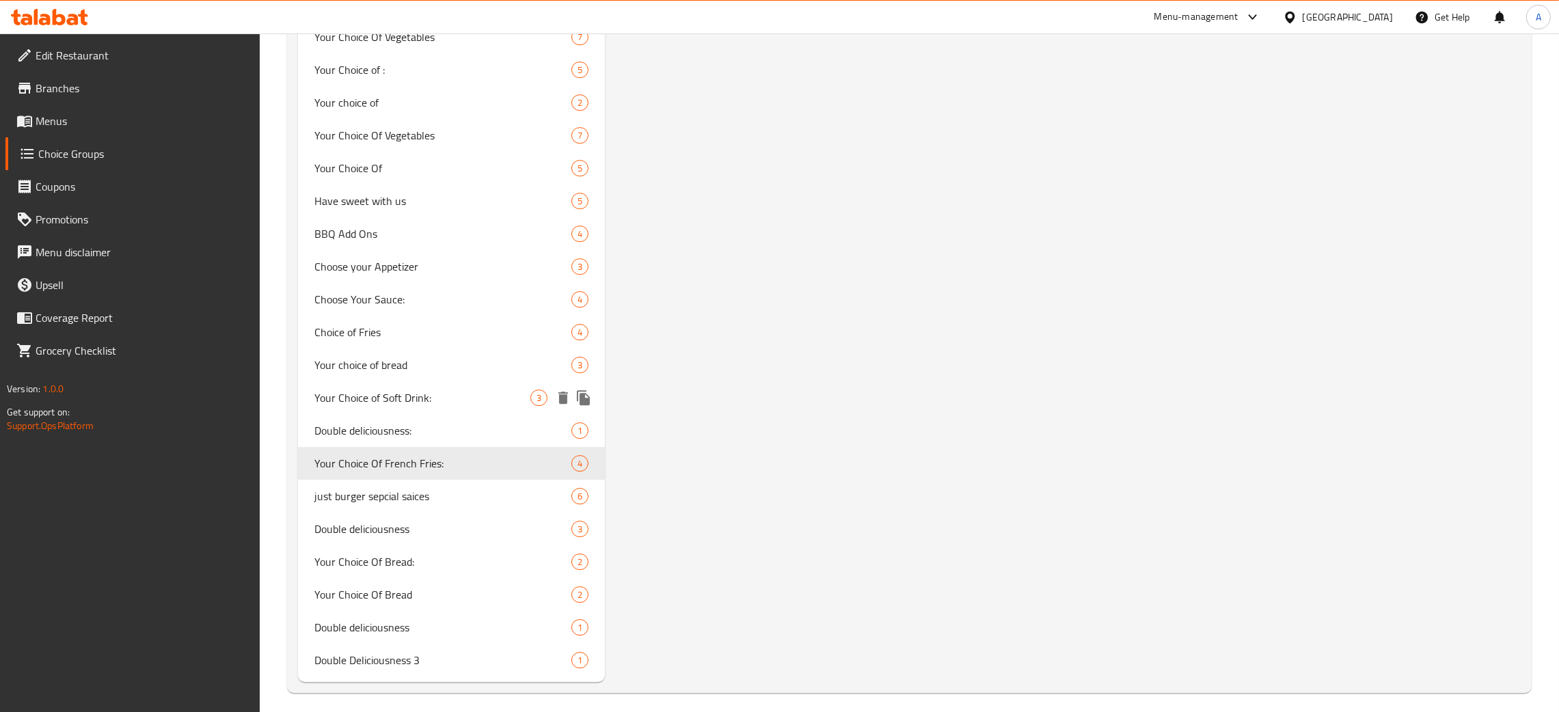
click at [376, 399] on span "Your Choice of Soft Drink:" at bounding box center [422, 397] width 216 height 16
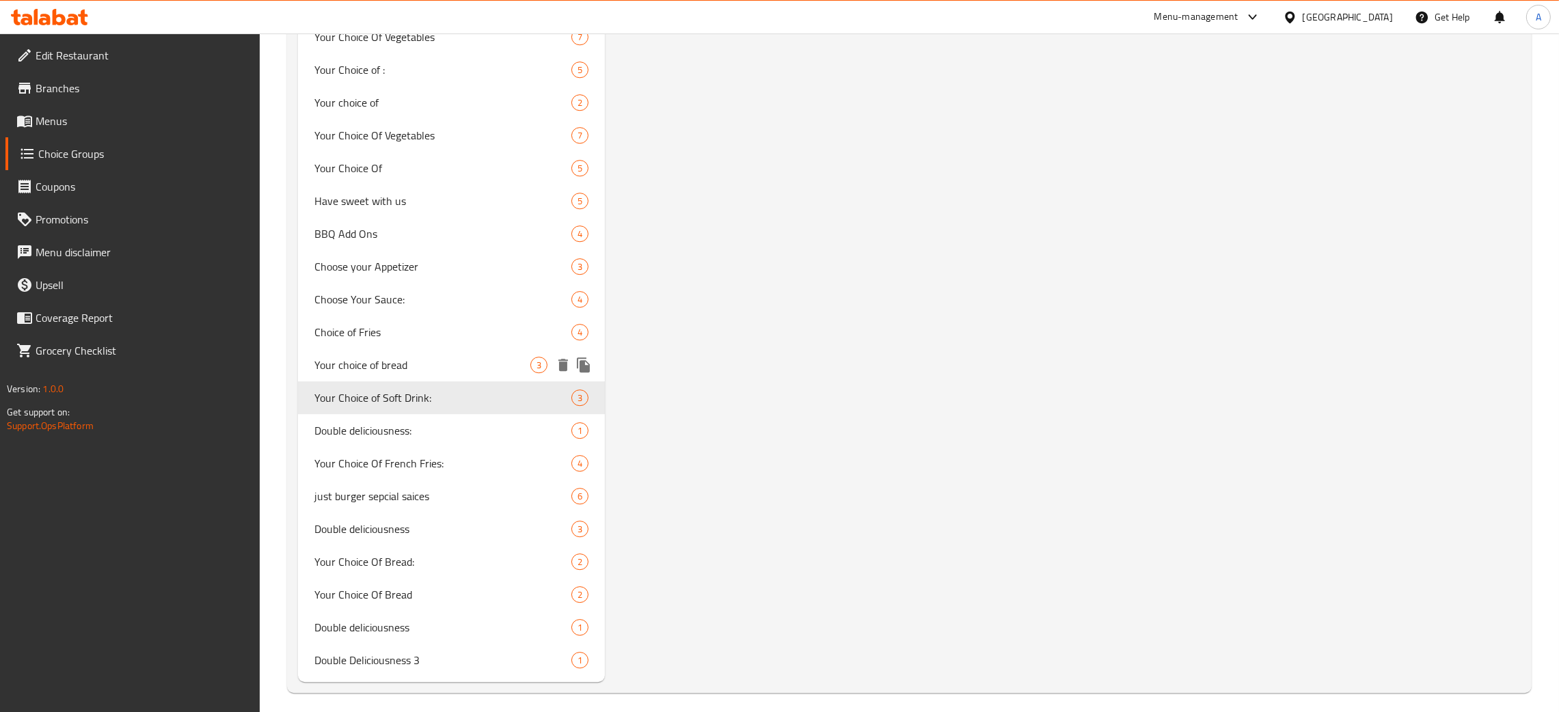
type input "Your Choice of Soft Drink:"
type input "اختيارك من المشروب الغازي:"
click at [371, 359] on span "Your choice of bread" at bounding box center [422, 365] width 216 height 16
type input "Your choice of bread"
type input "إختيارك من الخبز"
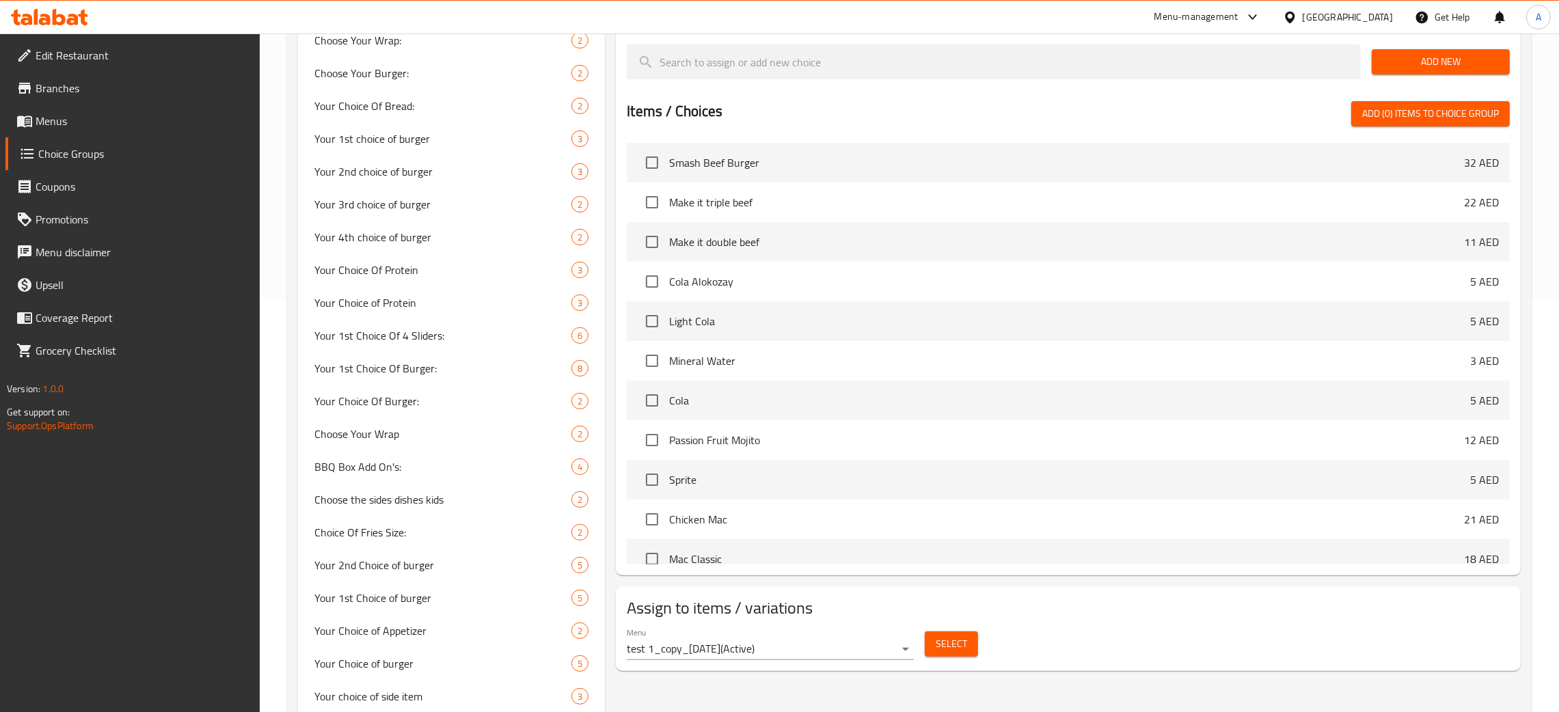
scroll to position [0, 0]
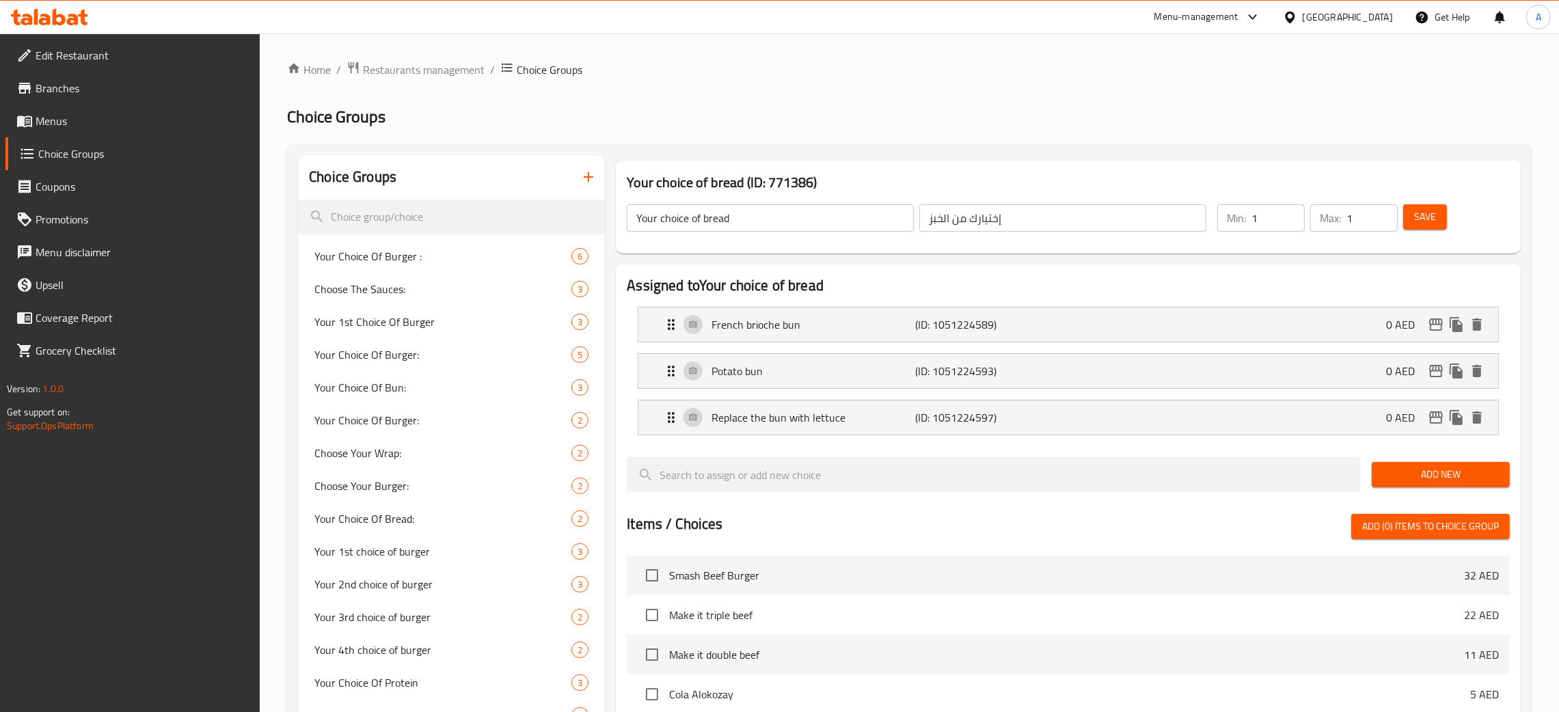
click at [68, 152] on span "Choice Groups" at bounding box center [143, 154] width 211 height 16
click at [59, 118] on span "Menus" at bounding box center [143, 121] width 214 height 16
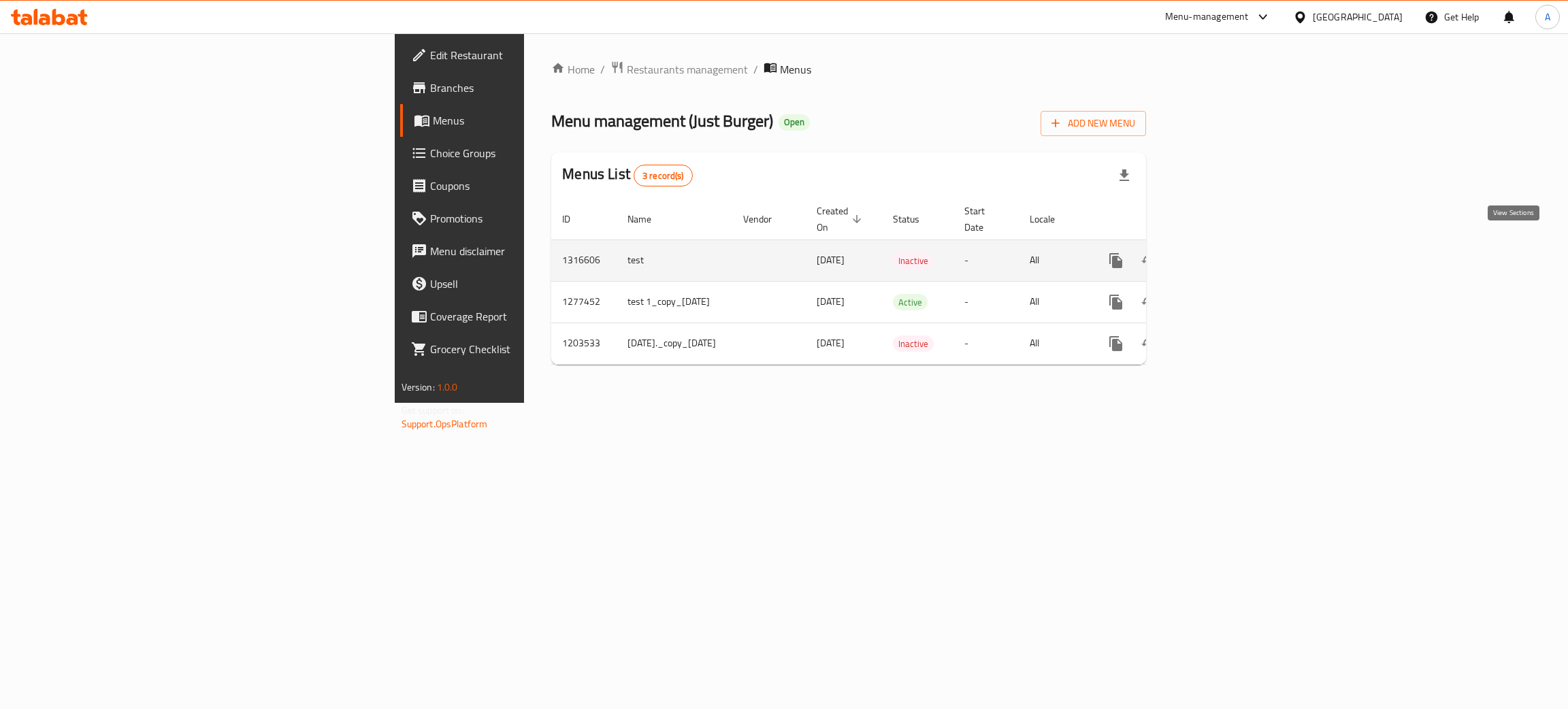
click at [1230, 244] on link "enhanced table" at bounding box center [1214, 260] width 33 height 33
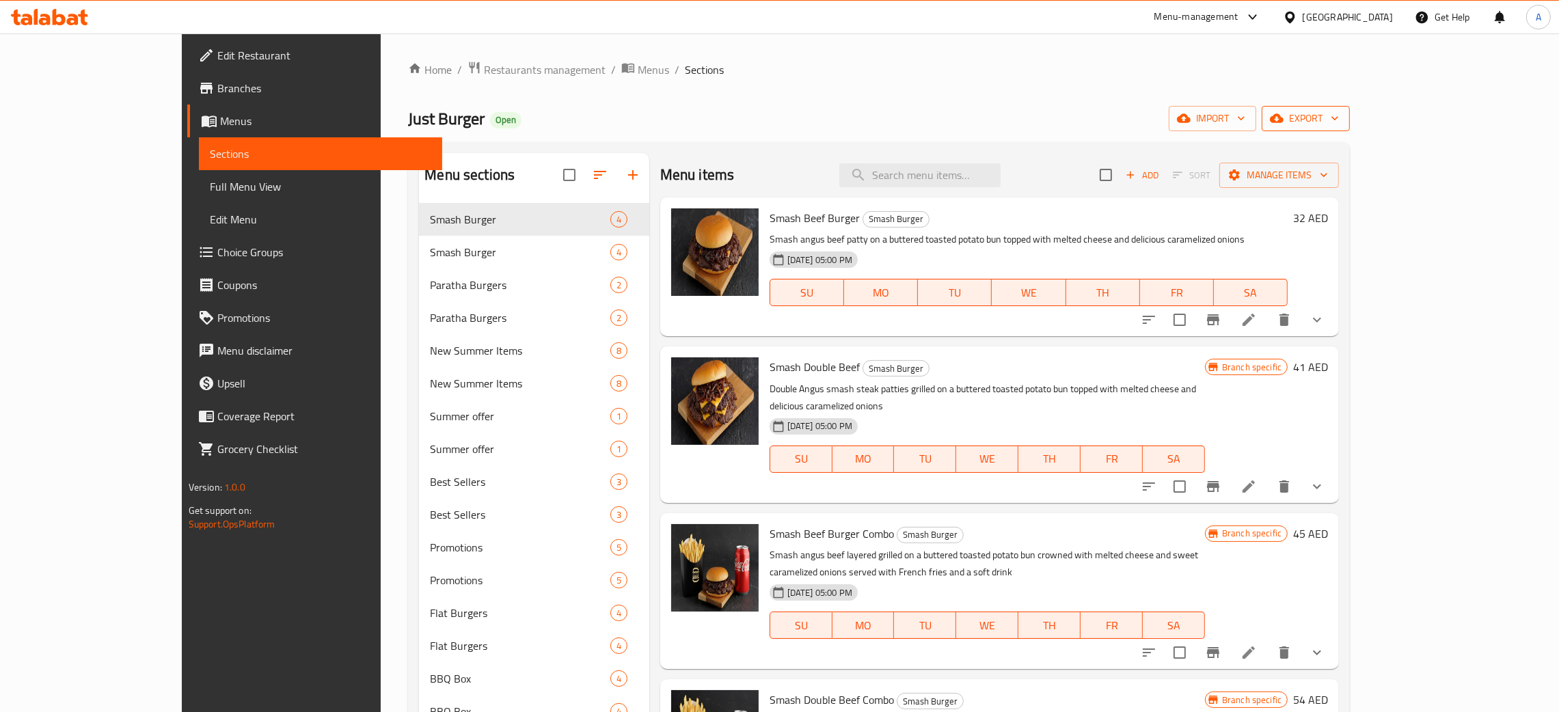
click at [1341, 115] on icon "button" at bounding box center [1335, 118] width 14 height 14
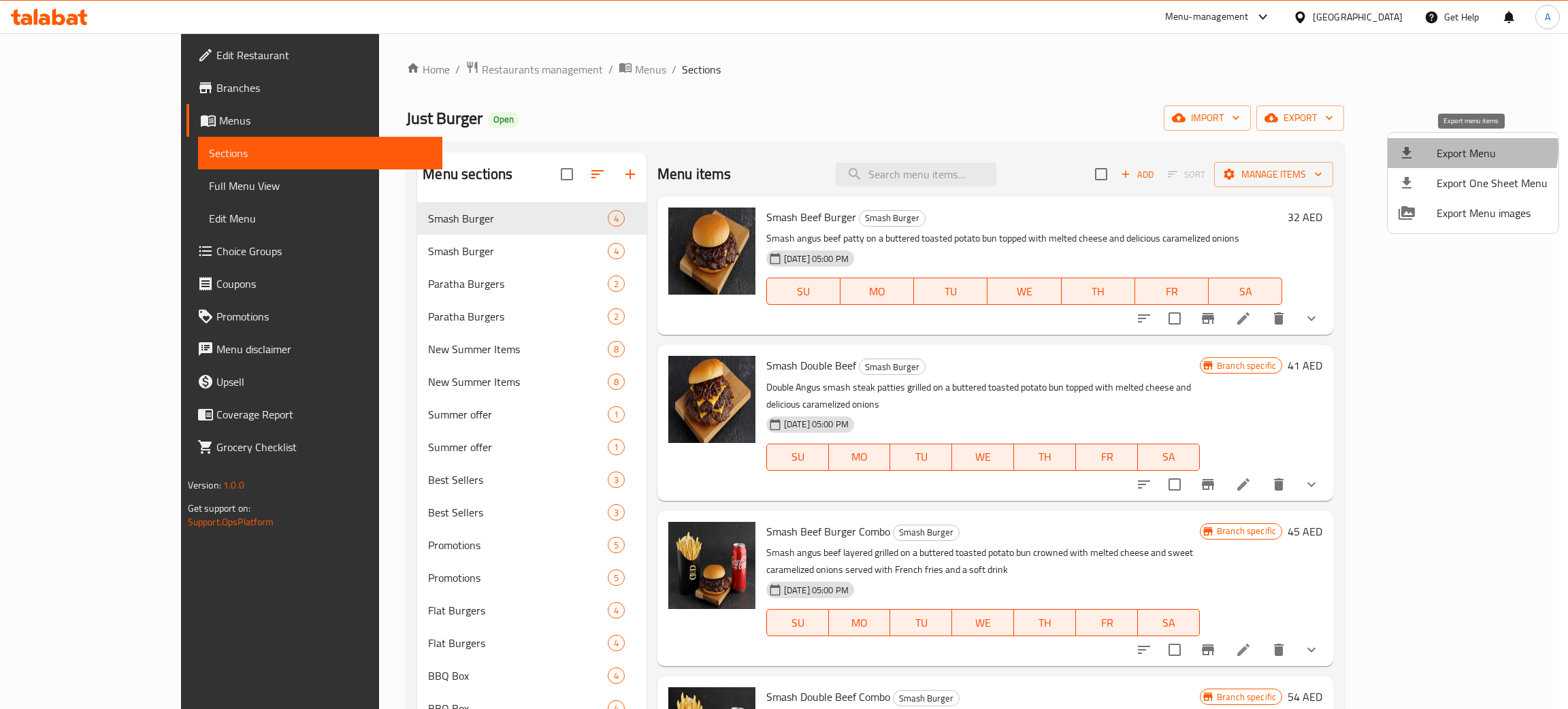
click at [1464, 149] on span "Export Menu" at bounding box center [1491, 153] width 111 height 16
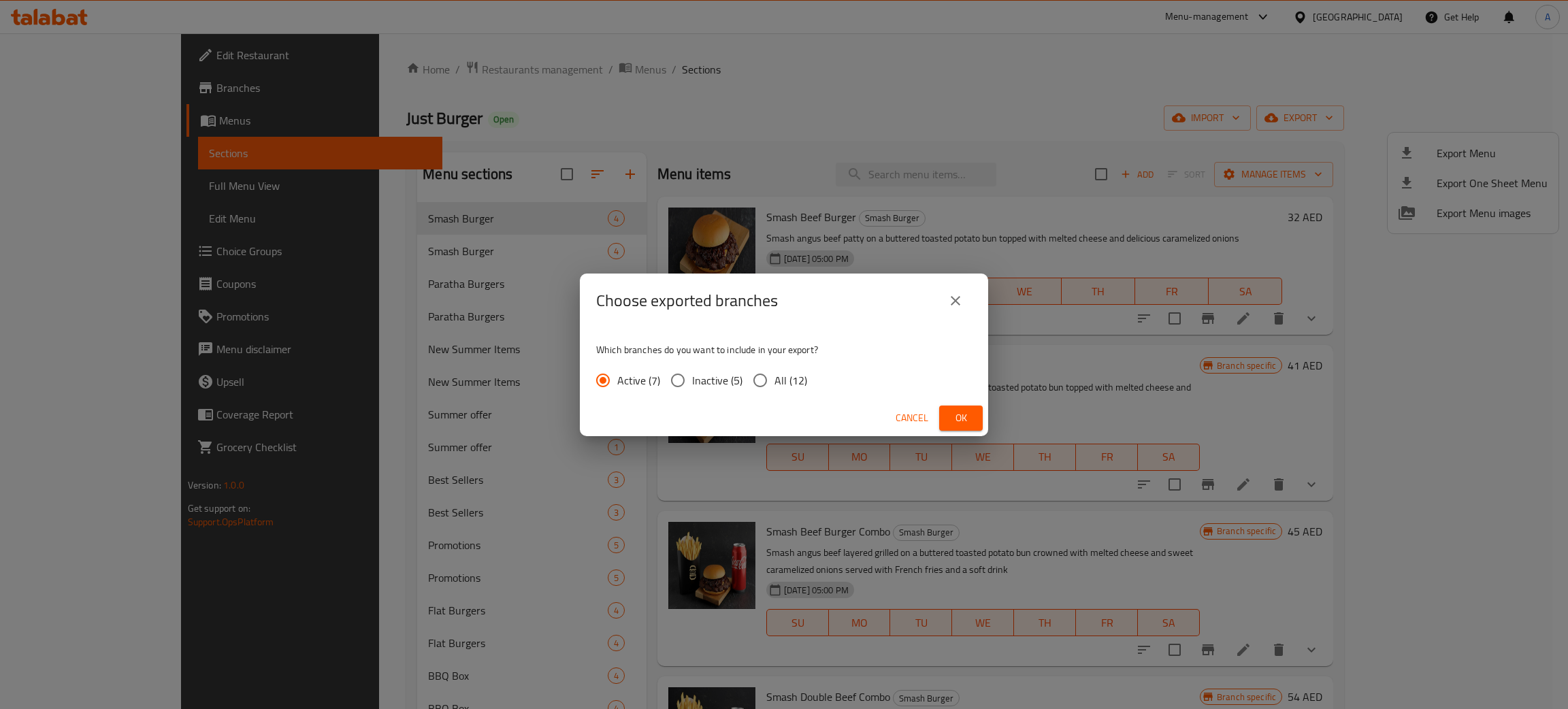
click at [758, 379] on input "All (12)" at bounding box center [760, 380] width 29 height 29
radio input "true"
click at [958, 415] on span "Ok" at bounding box center [961, 417] width 22 height 17
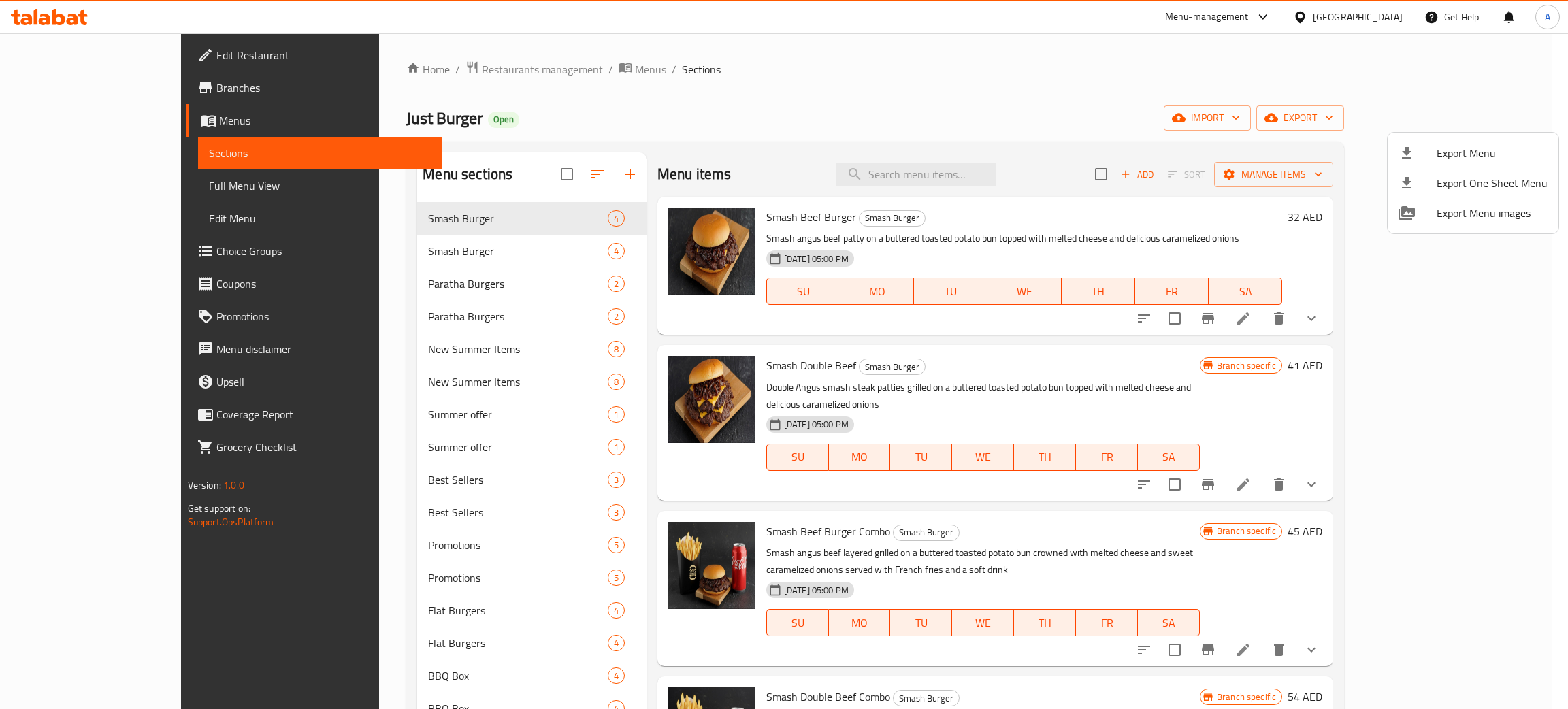
click at [534, 70] on div at bounding box center [784, 354] width 1568 height 709
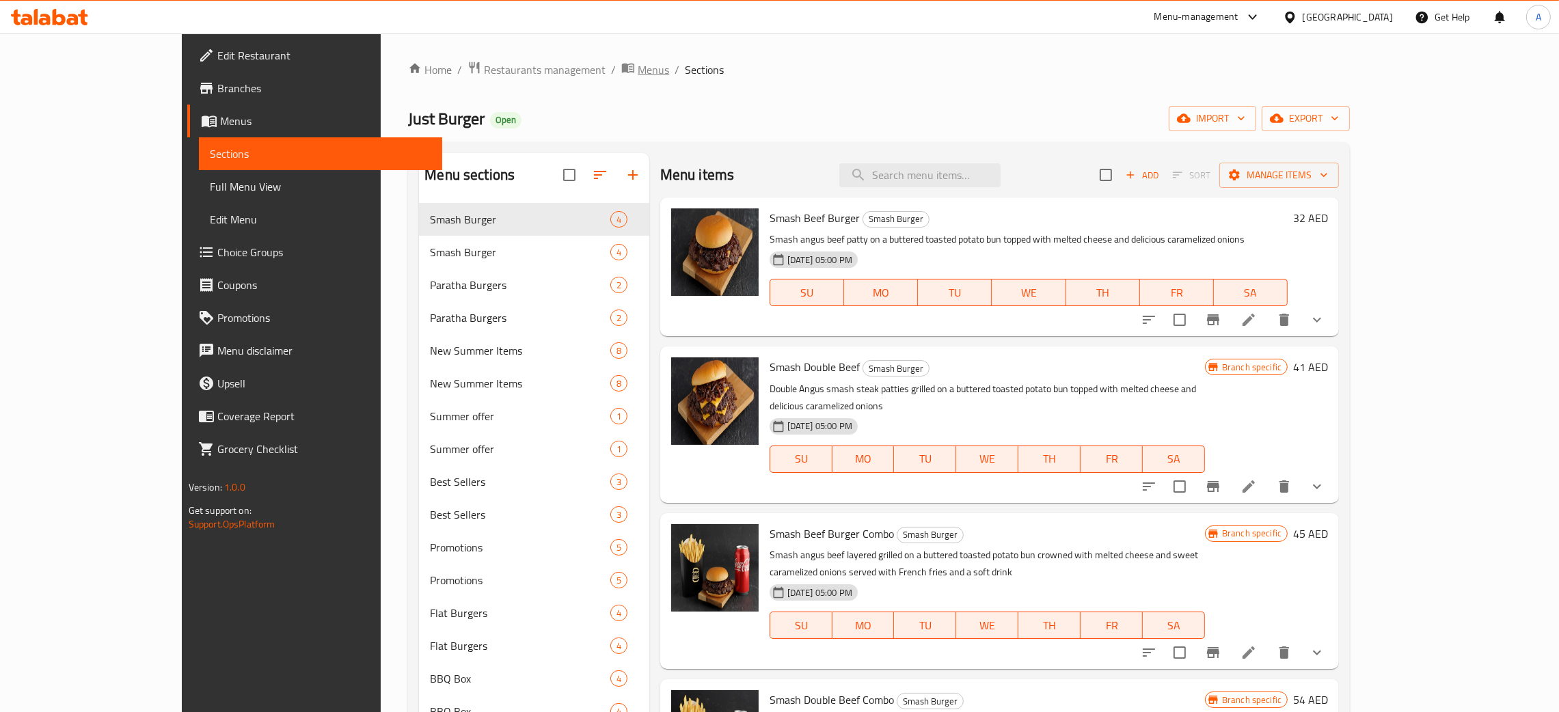
click at [637, 65] on span "Menus" at bounding box center [652, 69] width 31 height 16
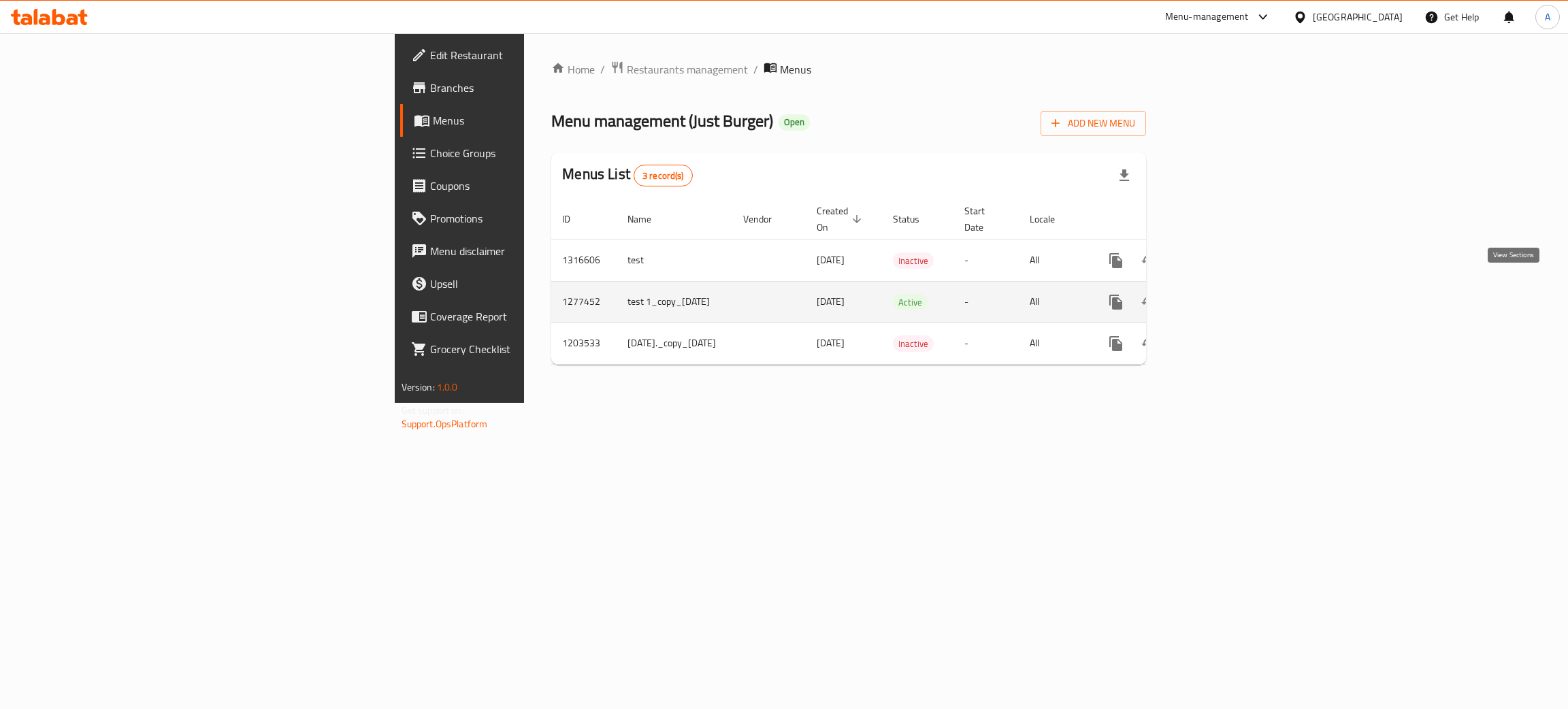
click at [1222, 294] on icon "enhanced table" at bounding box center [1214, 302] width 16 height 16
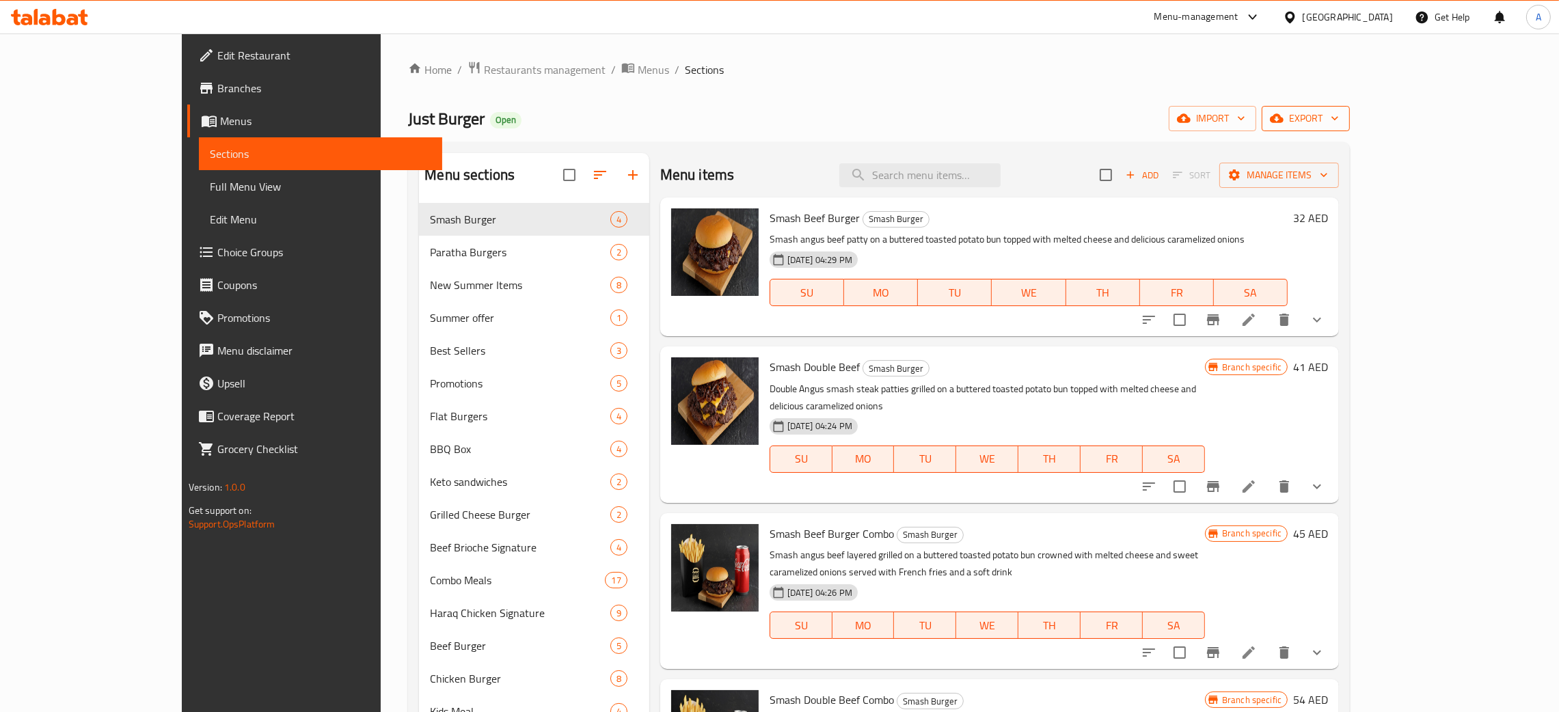
click at [1341, 115] on icon "button" at bounding box center [1335, 118] width 14 height 14
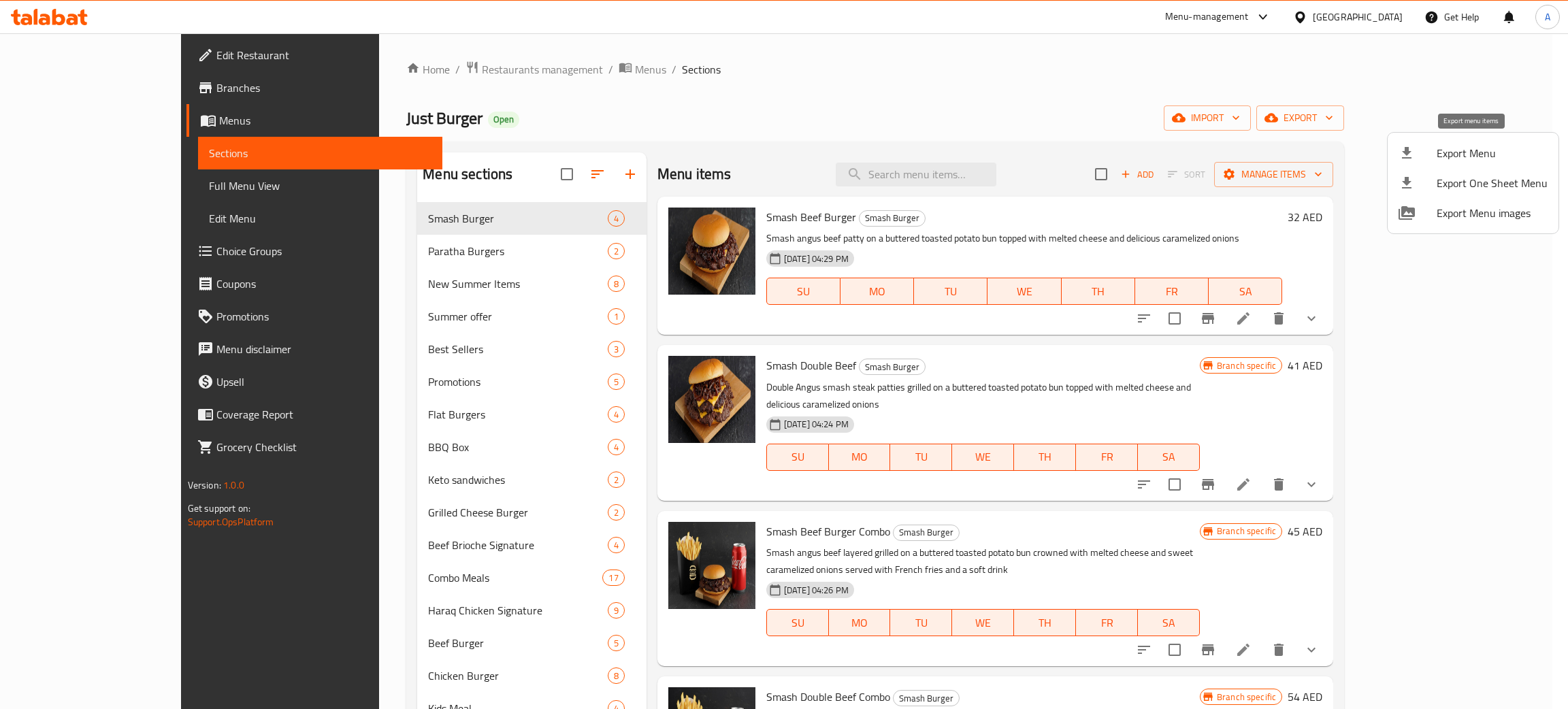
click at [1483, 154] on span "Export Menu" at bounding box center [1491, 153] width 111 height 16
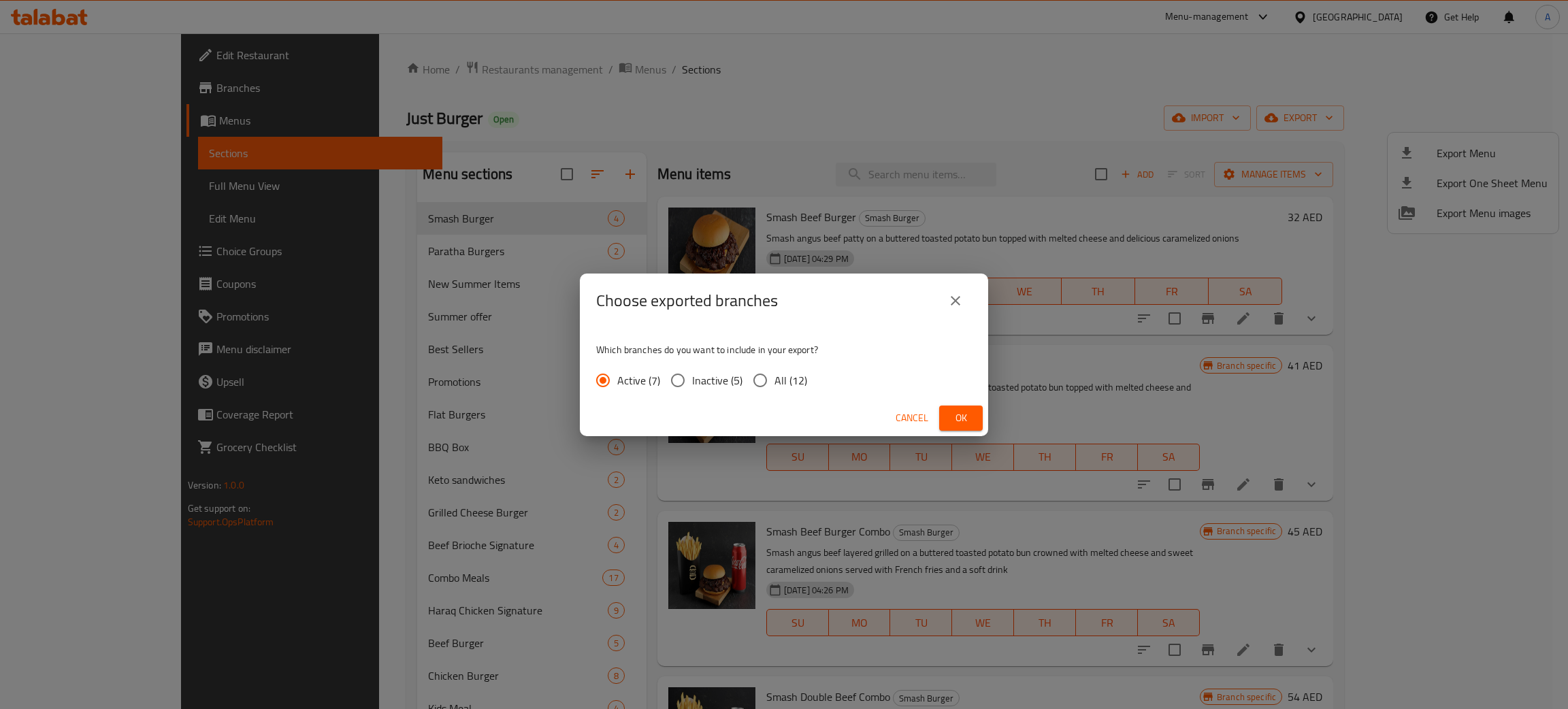
click at [756, 379] on input "All (12)" at bounding box center [760, 380] width 29 height 29
radio input "true"
click at [960, 414] on span "Ok" at bounding box center [961, 417] width 22 height 17
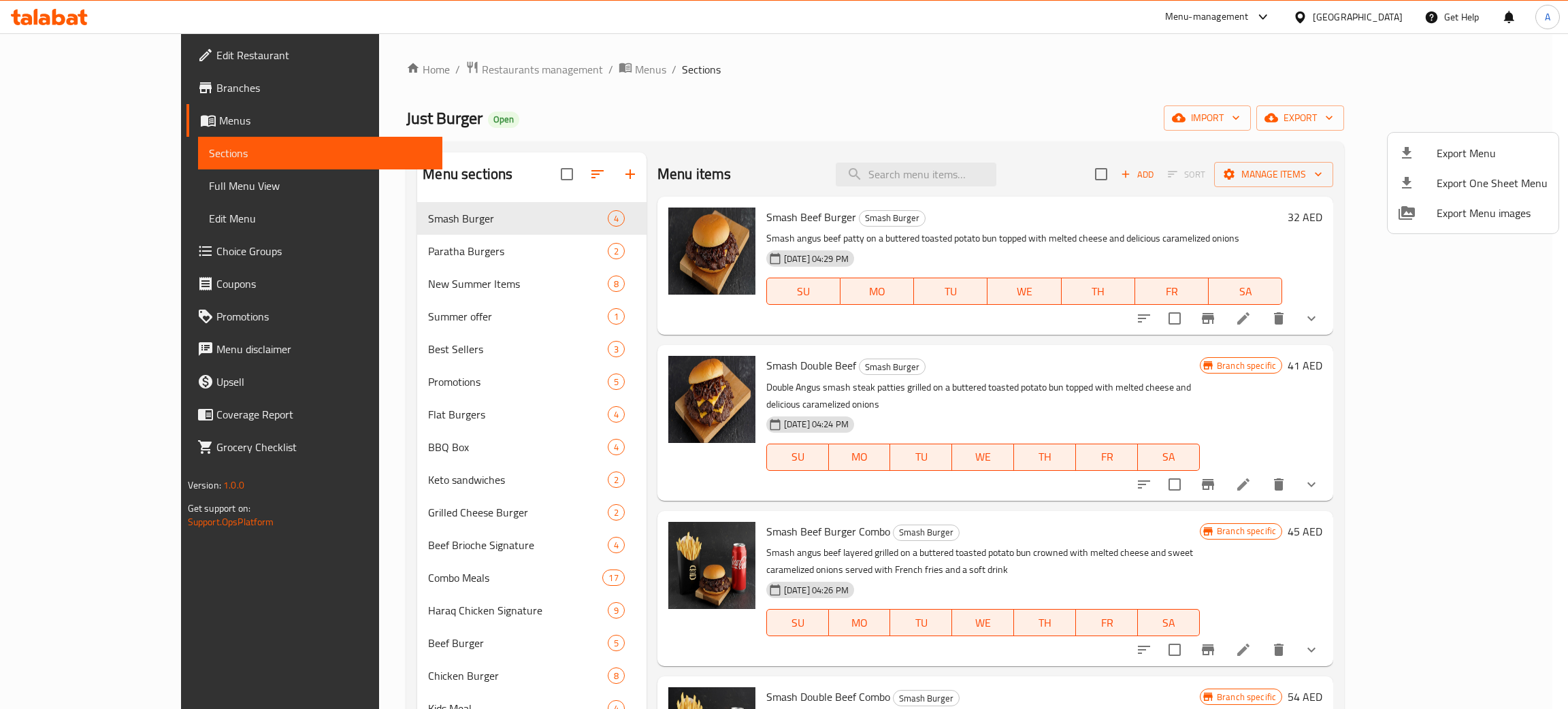
click at [79, 255] on div at bounding box center [784, 354] width 1568 height 709
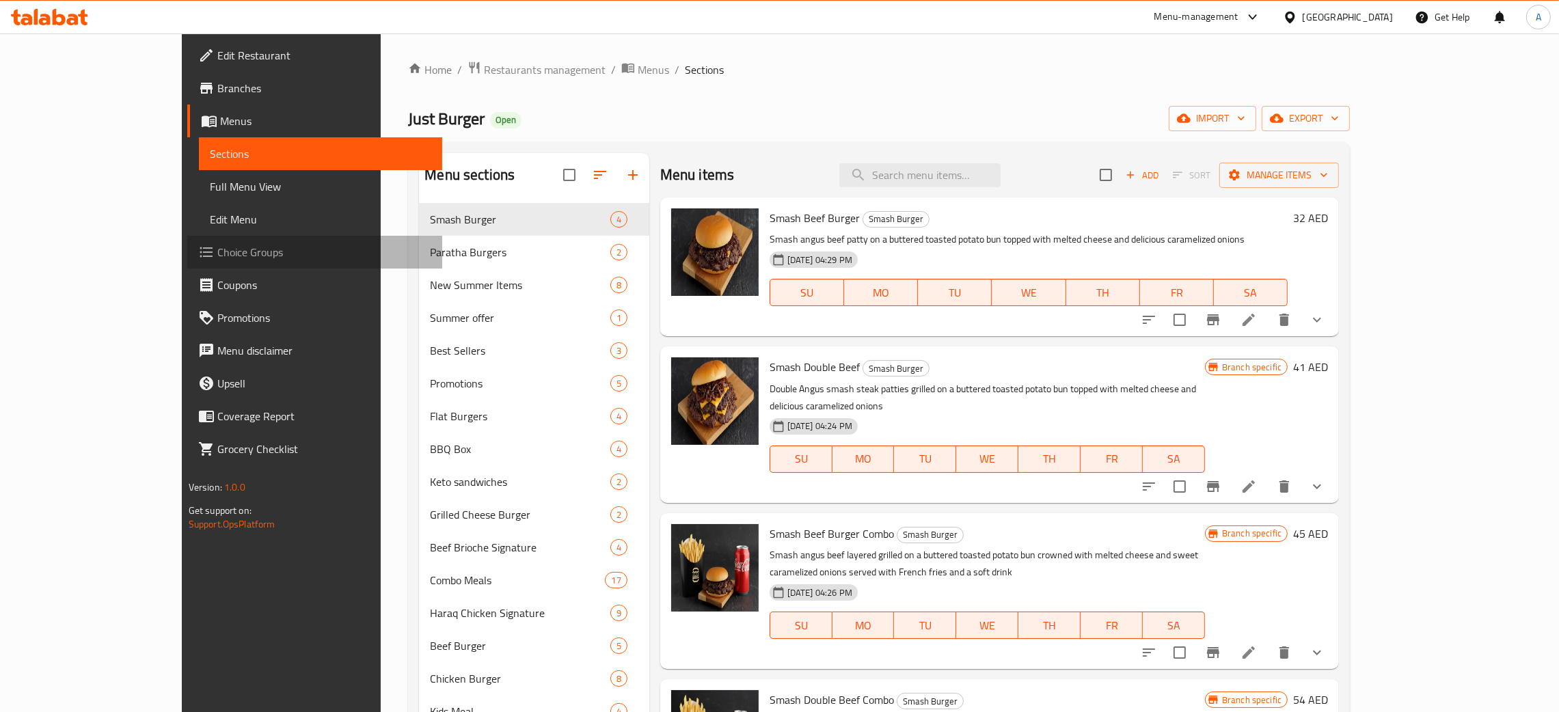
click at [217, 253] on span "Choice Groups" at bounding box center [324, 252] width 214 height 16
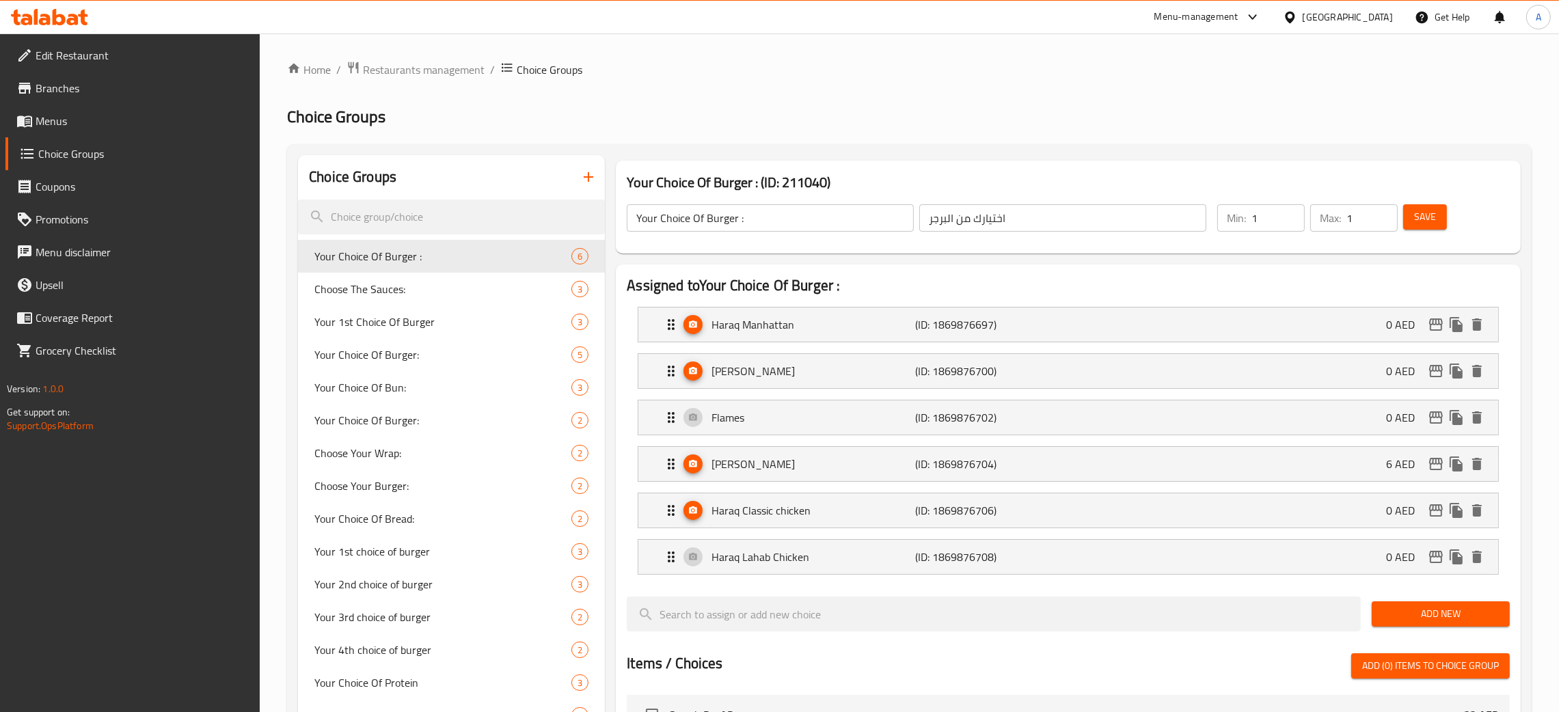
click at [757, 109] on h2 "Choice Groups" at bounding box center [909, 117] width 1244 height 22
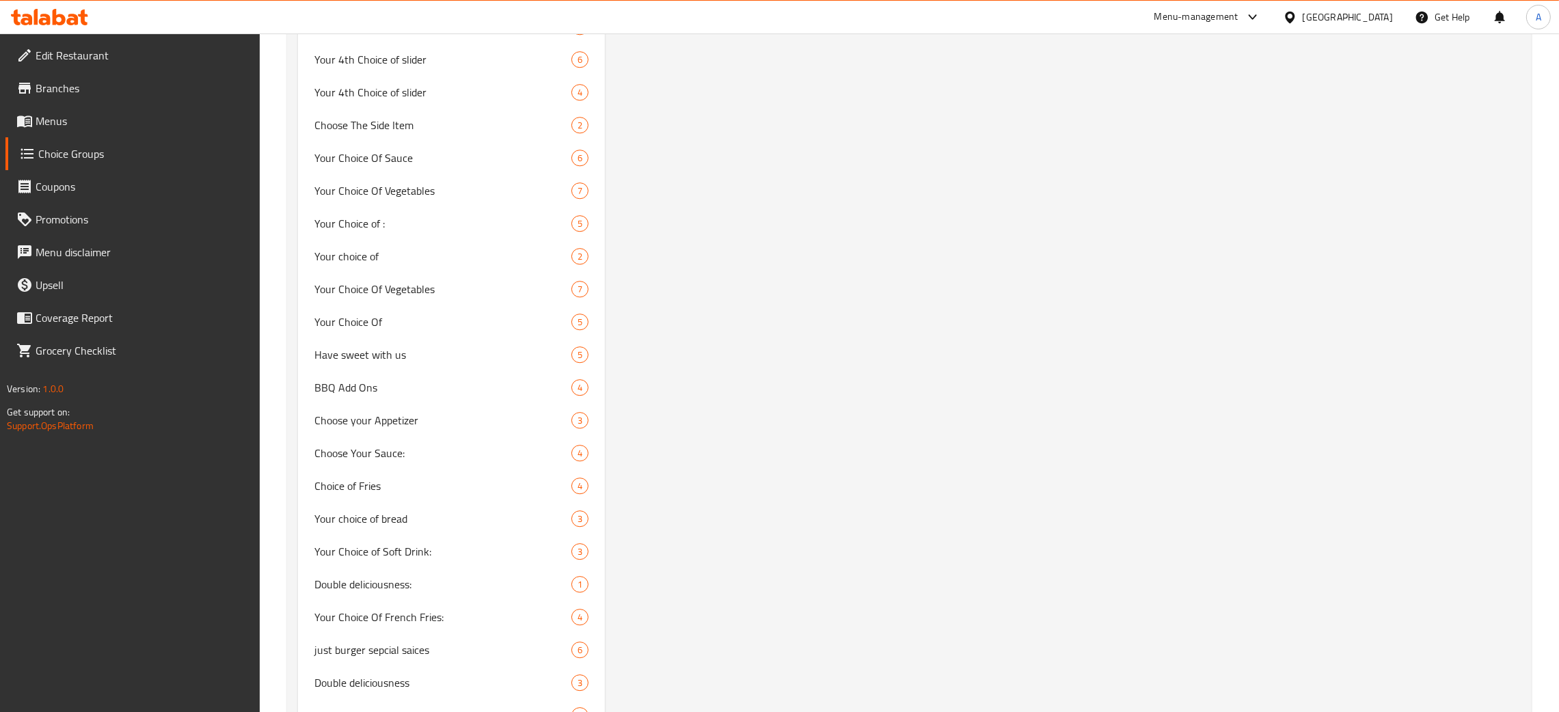
scroll to position [6057, 0]
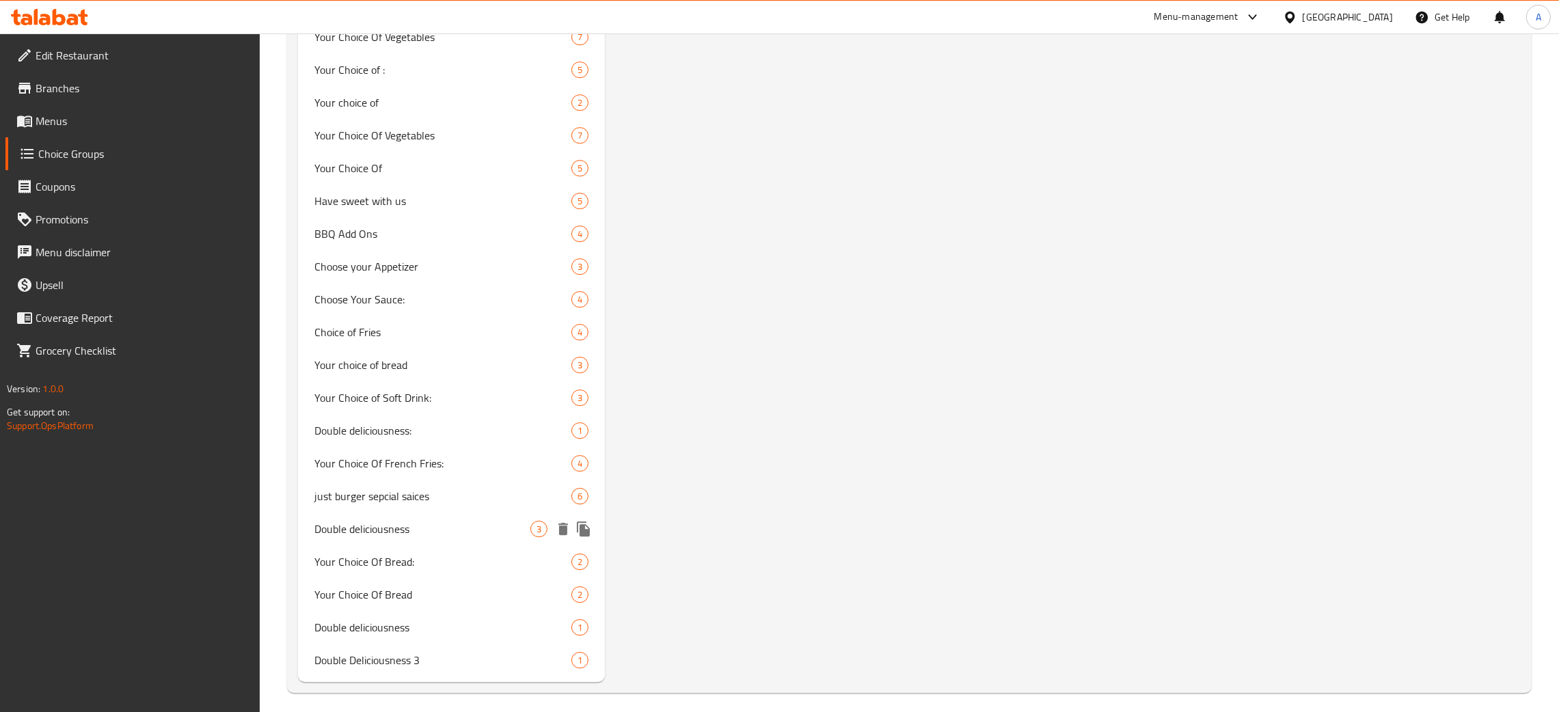
click at [448, 521] on span "Double deliciousness" at bounding box center [422, 529] width 216 height 16
type input "Double deliciousness"
type input "لذة دبل"
type input "0"
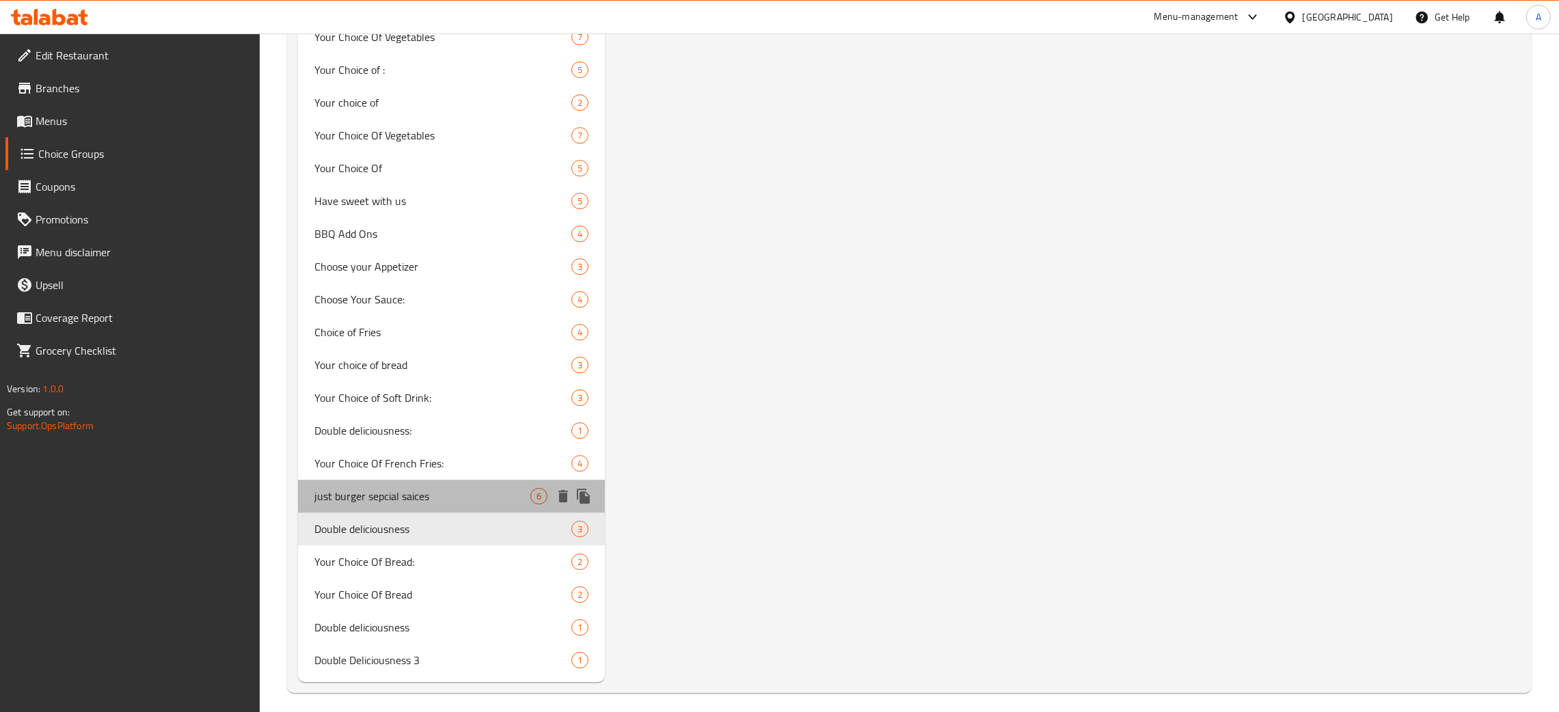
click at [442, 488] on span "just burger sepcial saices" at bounding box center [422, 496] width 216 height 16
type input "just burger sepcial saices"
type input "صوصات جست برجر الخاصة"
type input "6"
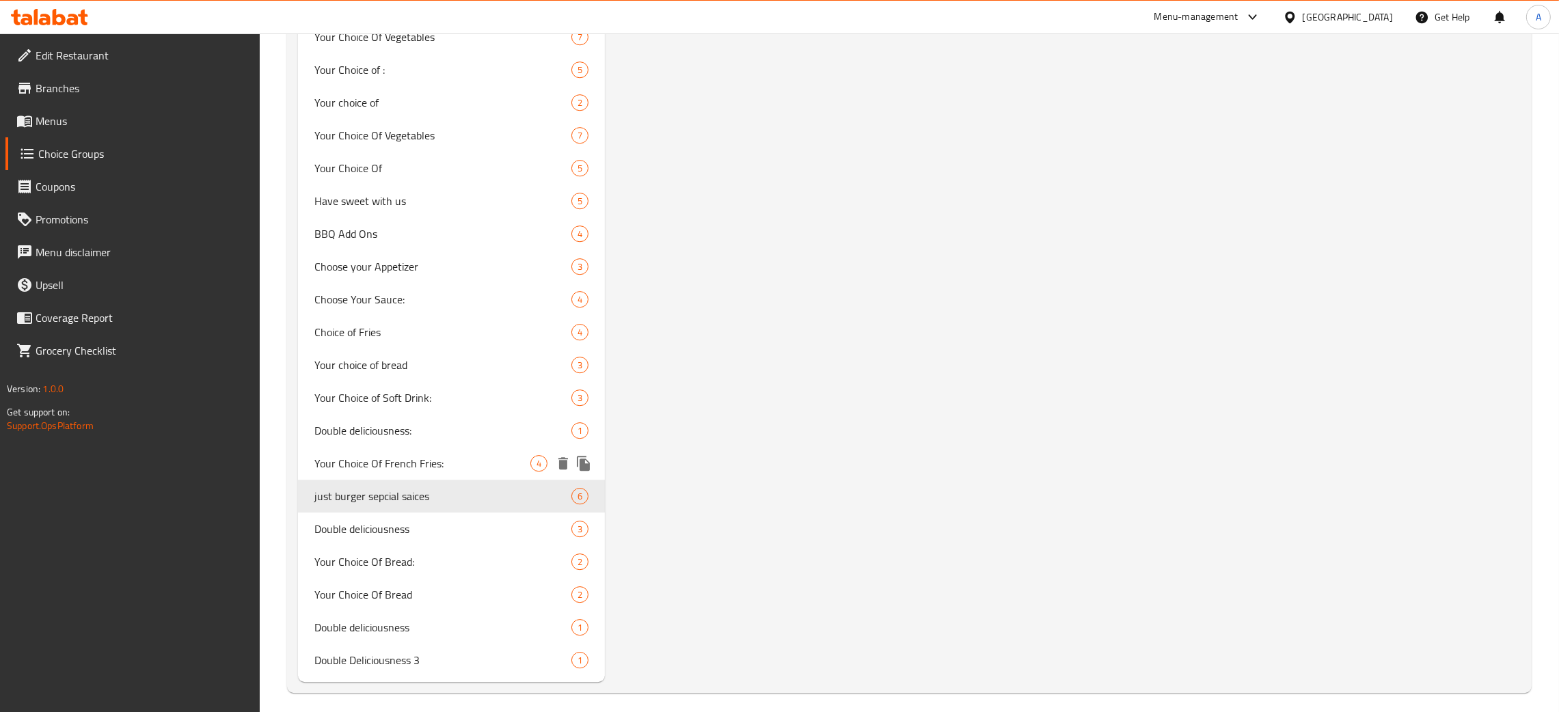
click at [441, 447] on div "Your Choice Of French Fries: 4" at bounding box center [451, 463] width 307 height 33
type input "Your Choice Of French Fries:"
type input "اختيارك من البطاطس المقلية:"
type input "1"
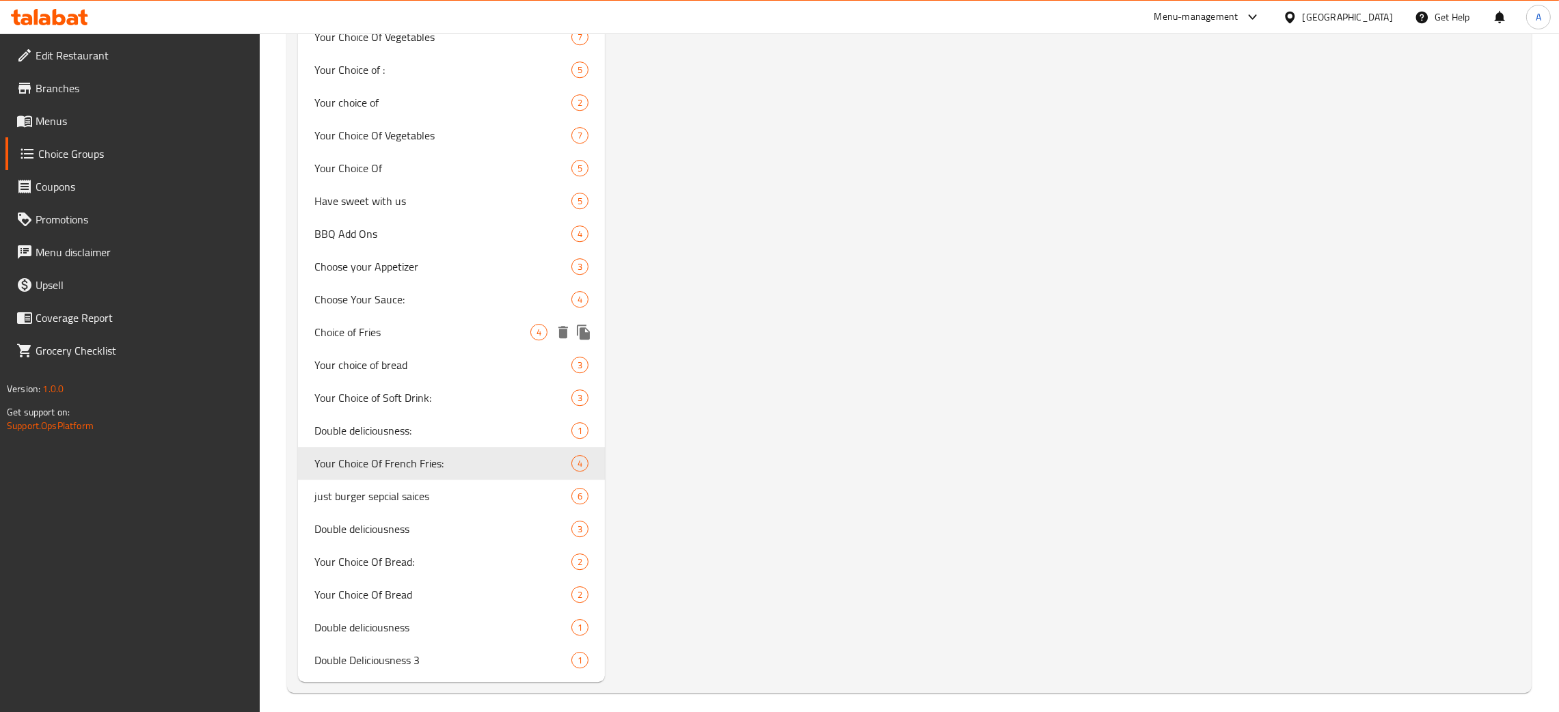
drag, startPoint x: 439, startPoint y: 338, endPoint x: 435, endPoint y: 299, distance: 39.2
click at [439, 336] on div "Choice of Fries 4" at bounding box center [451, 332] width 307 height 33
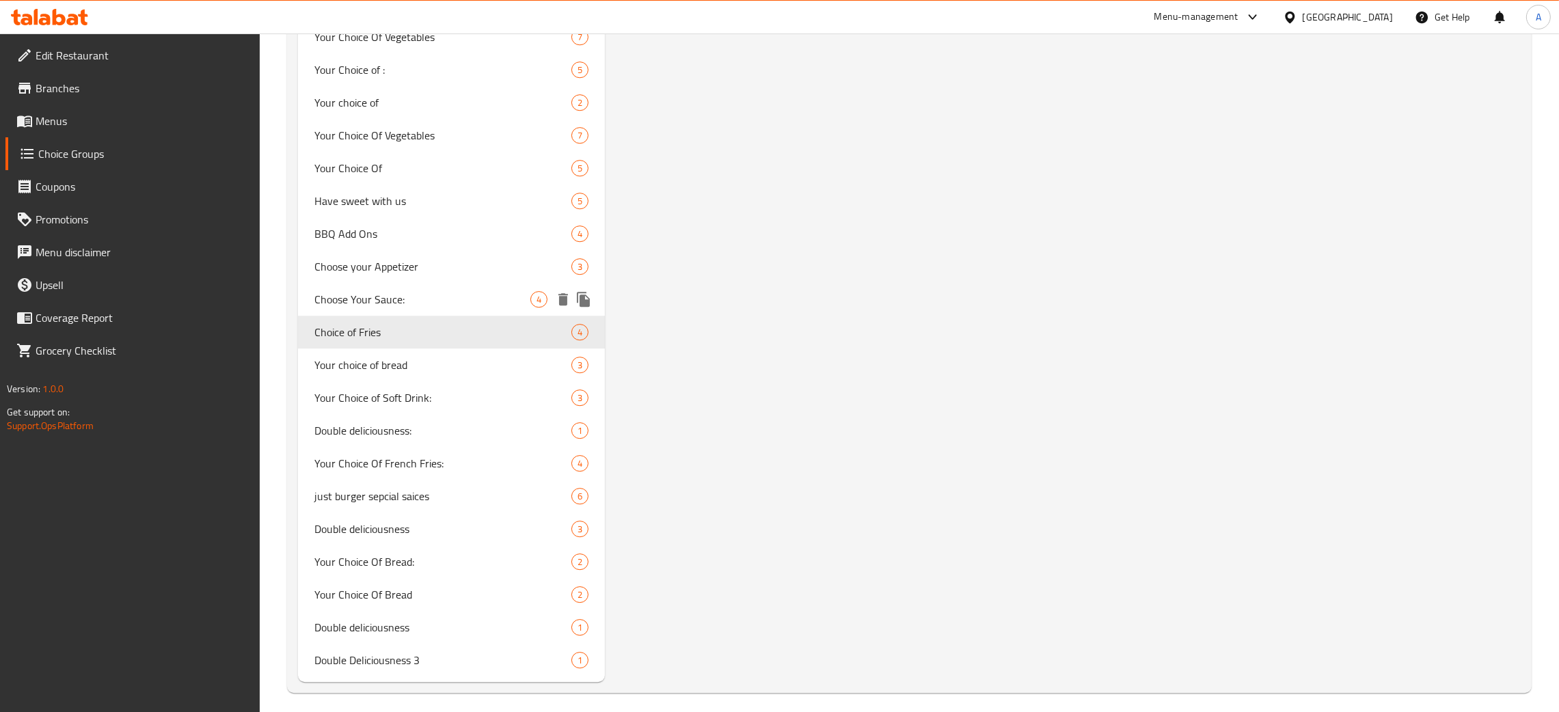
type input "Choice of Fries"
type input "إختر البطاطس"
click at [435, 297] on span "Choose Your Sauce:" at bounding box center [422, 299] width 216 height 16
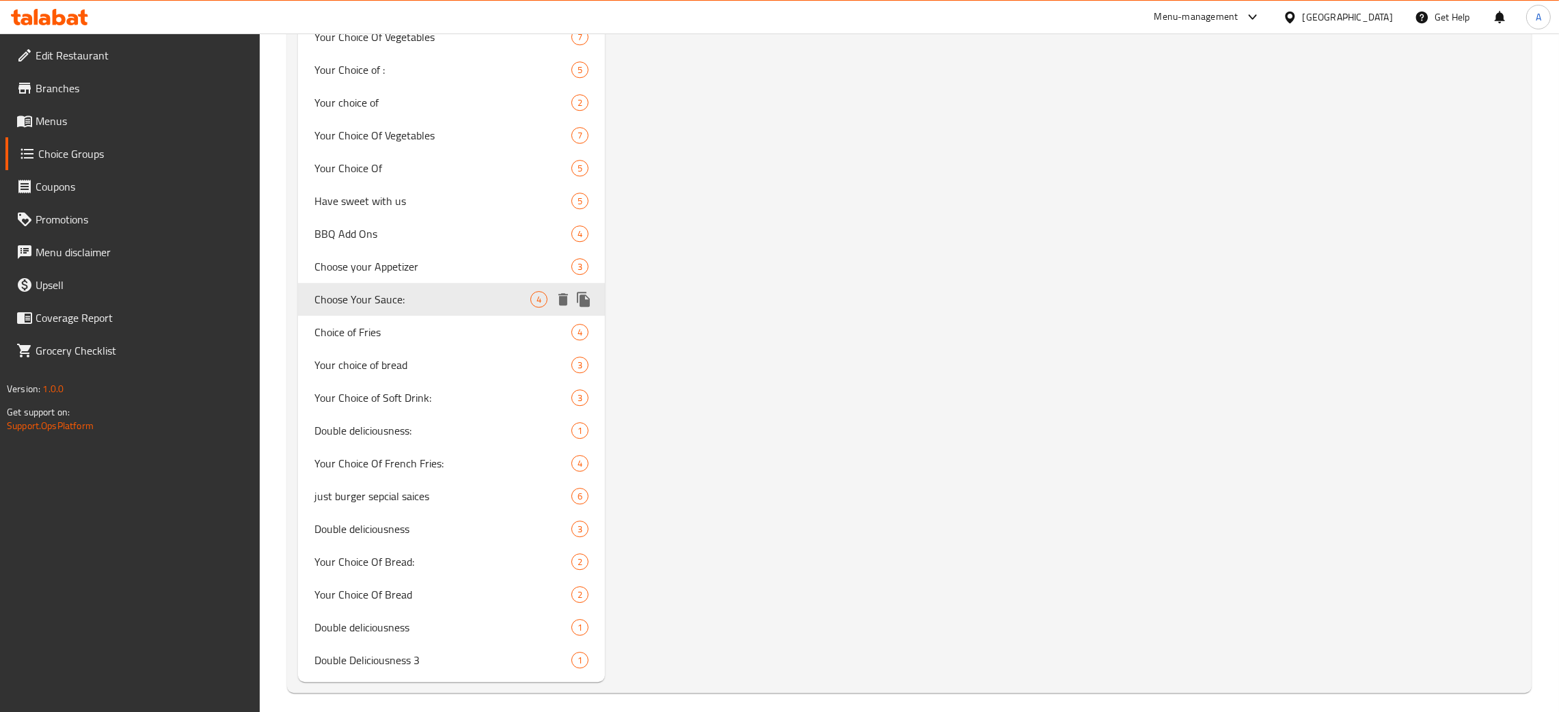
type input "Choose Your Sauce:"
type input "إختر الصوص الخاص بك:"
type input "2"
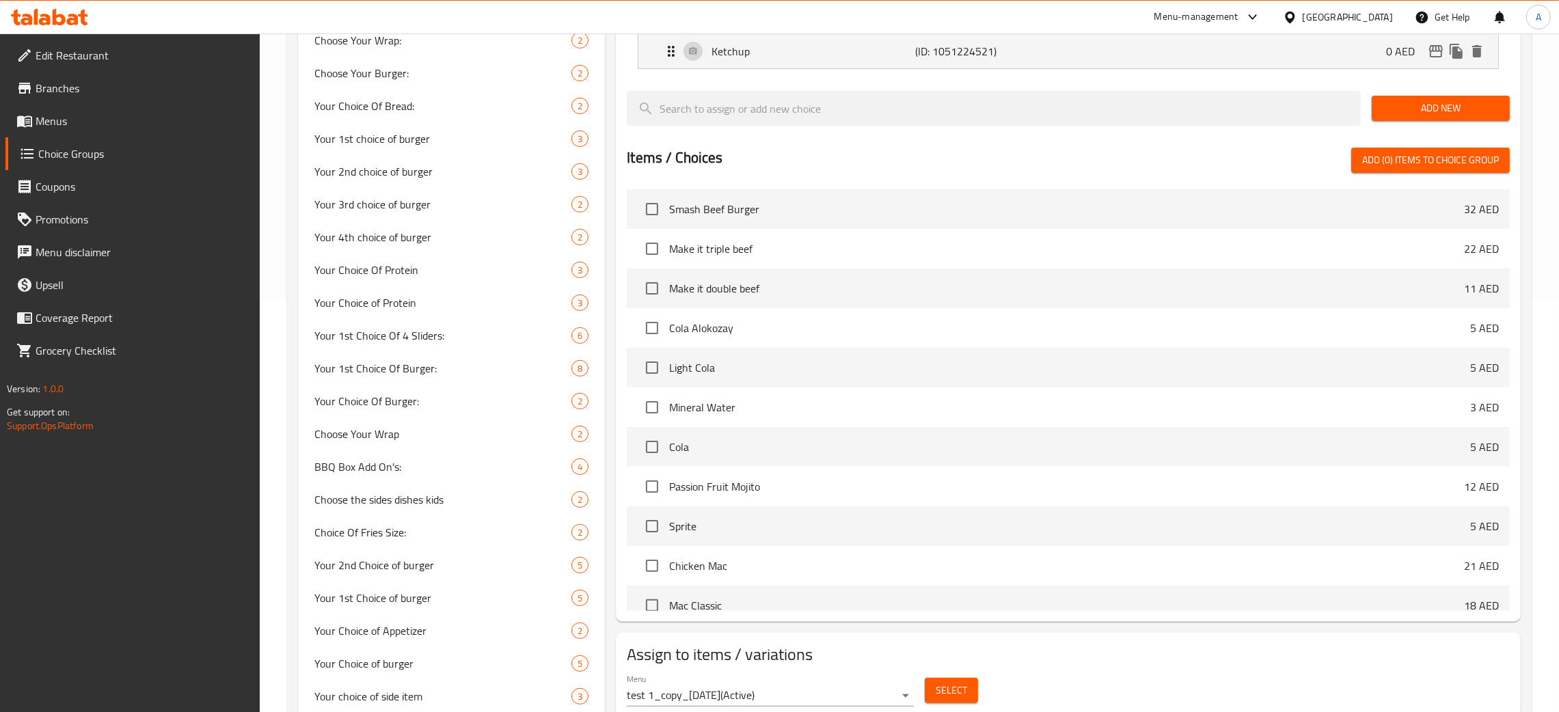
scroll to position [0, 0]
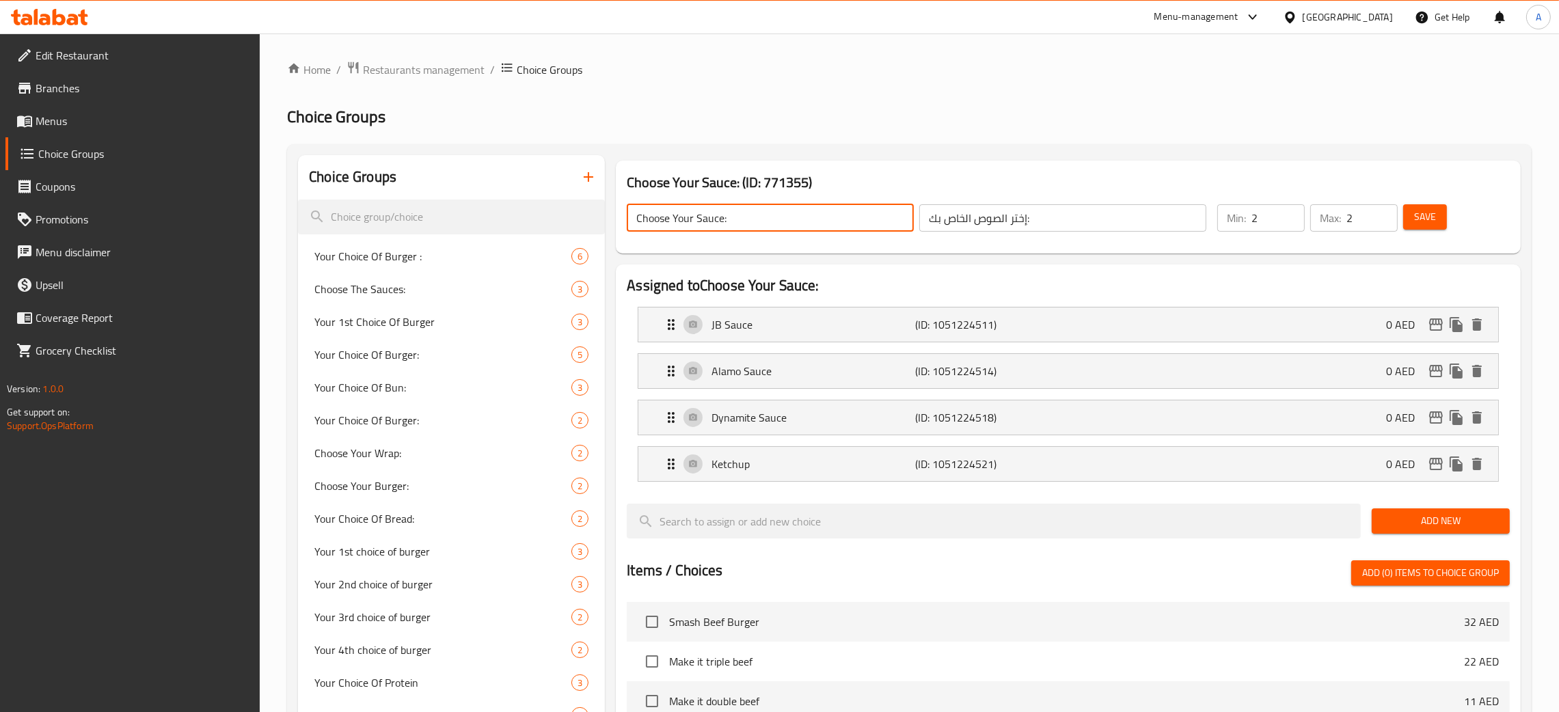
click at [806, 207] on input "Choose Your Sauce:" at bounding box center [770, 217] width 287 height 27
